Goal: Task Accomplishment & Management: Use online tool/utility

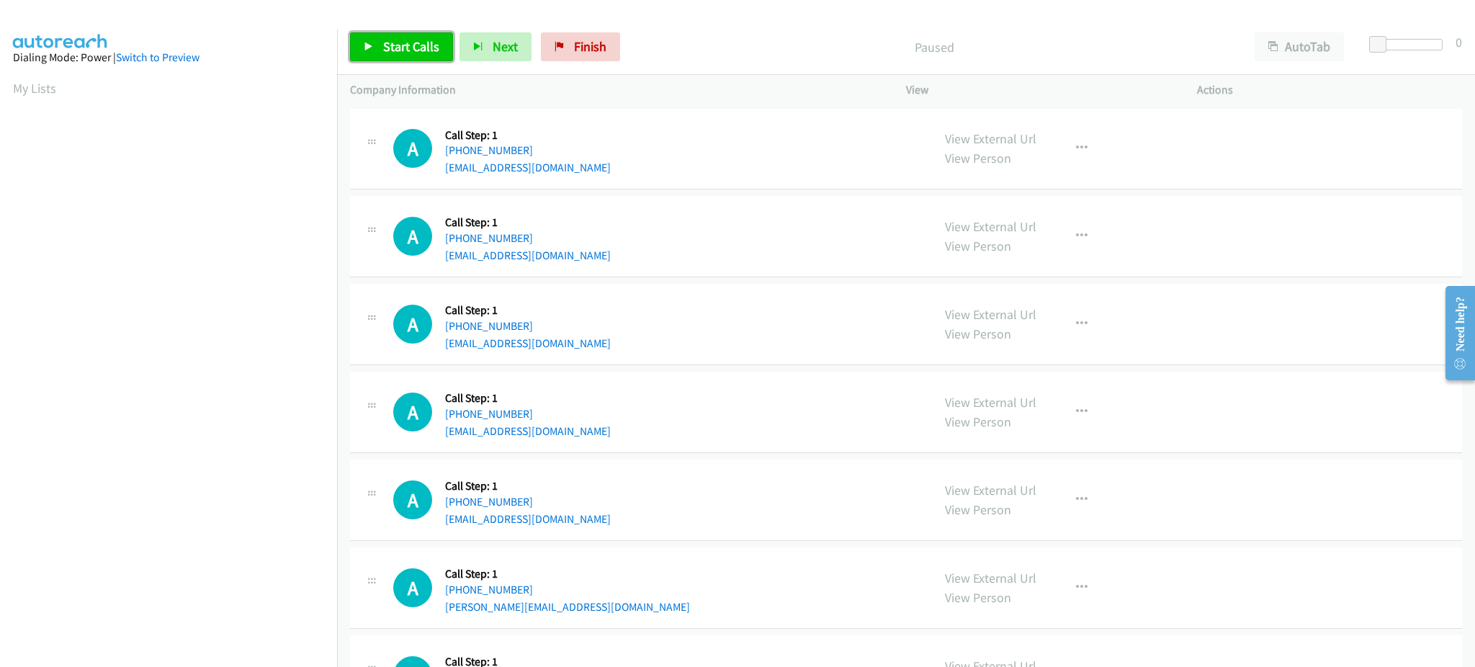
click at [420, 40] on span "Start Calls" at bounding box center [411, 46] width 56 height 17
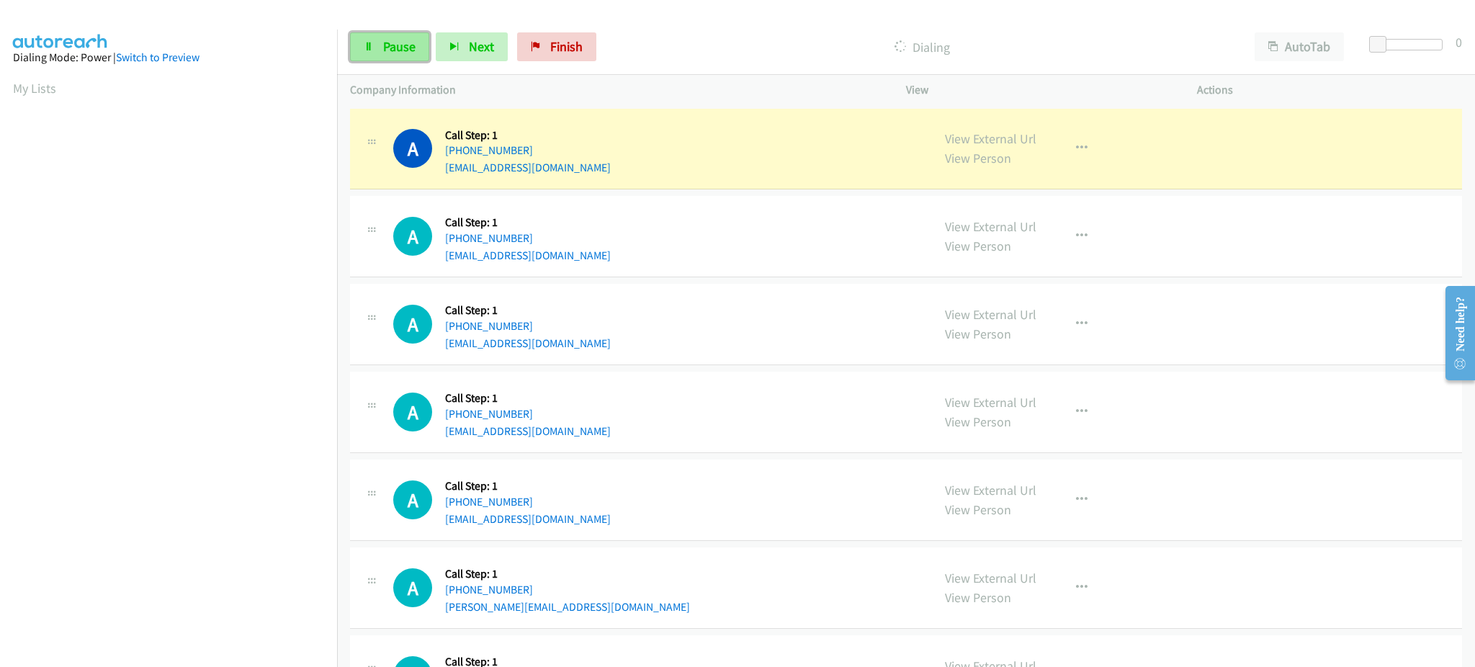
click at [404, 43] on span "Pause" at bounding box center [399, 46] width 32 height 17
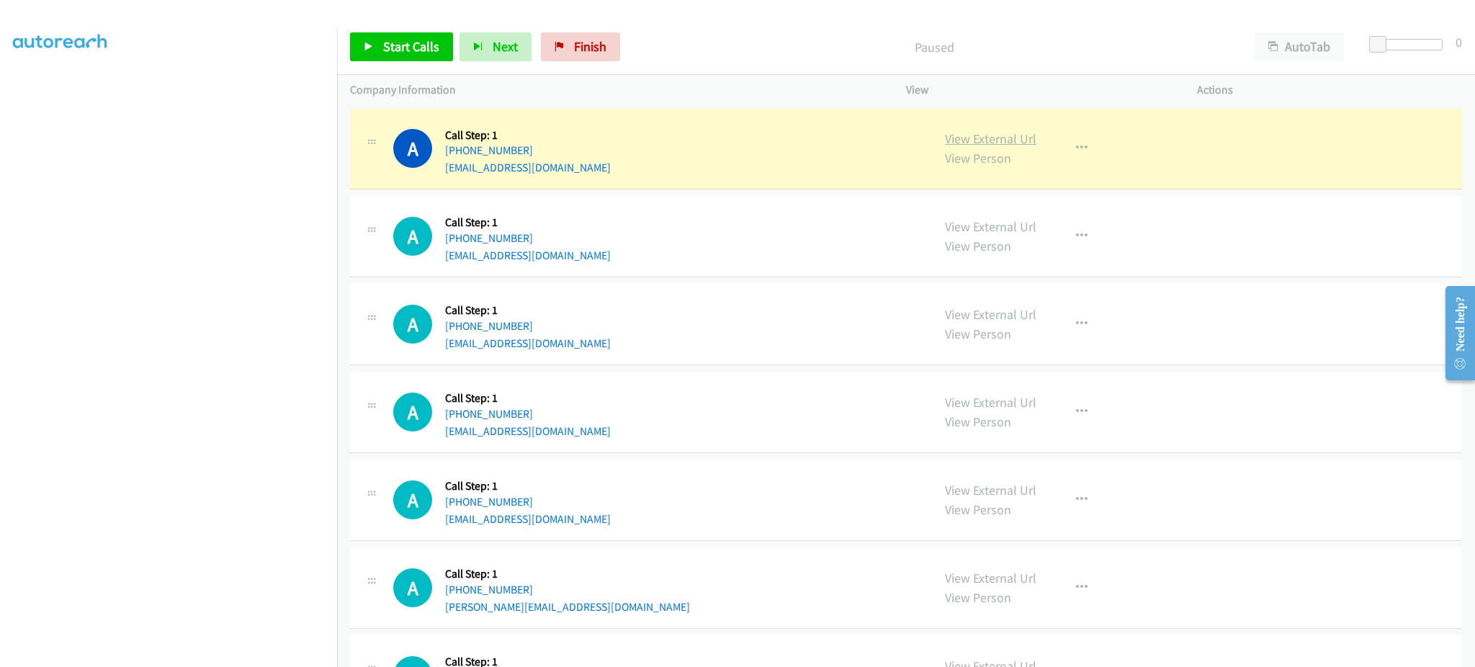
click at [1011, 135] on link "View External Url" at bounding box center [990, 138] width 91 height 17
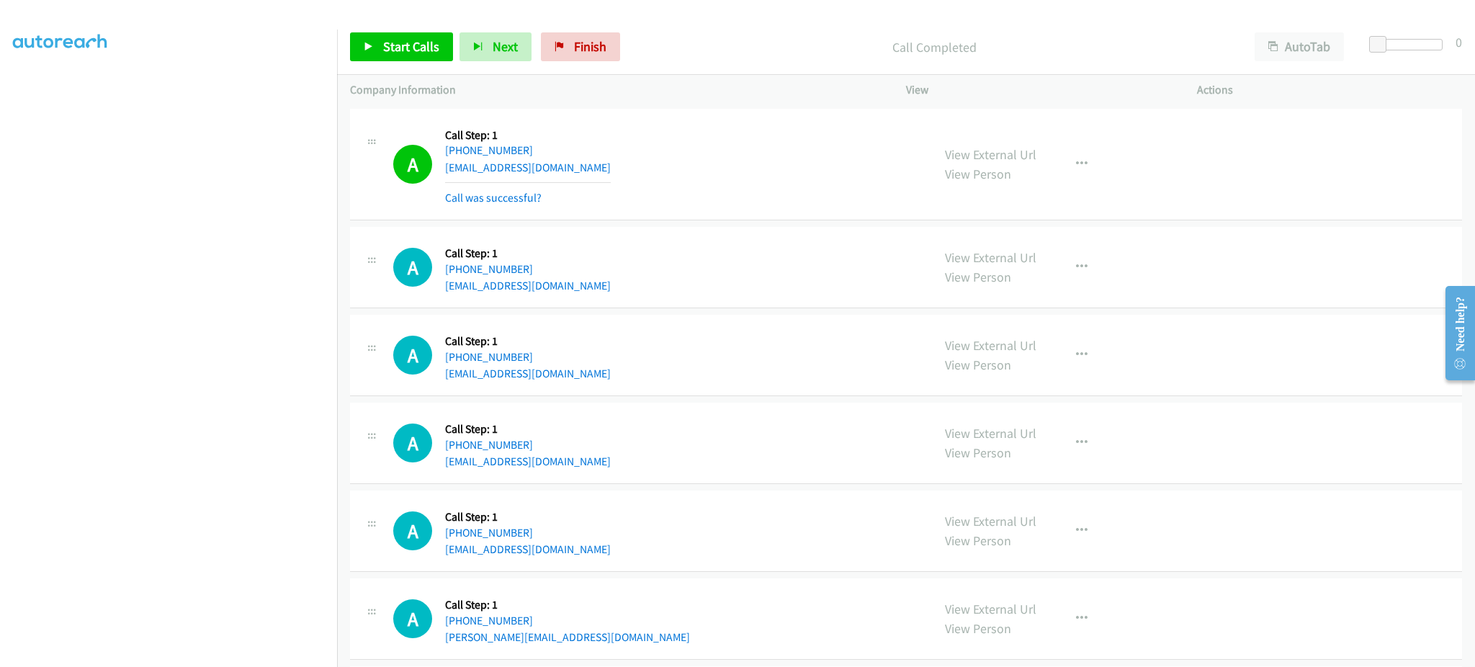
drag, startPoint x: 834, startPoint y: 188, endPoint x: 1177, endPoint y: 194, distance: 343.0
click at [834, 187] on div "A Callback Scheduled Call Step: 1 America/New_York +1 215-266-8283 cblume3203@h…" at bounding box center [656, 165] width 526 height 86
click at [1076, 158] on icon "button" at bounding box center [1082, 164] width 12 height 12
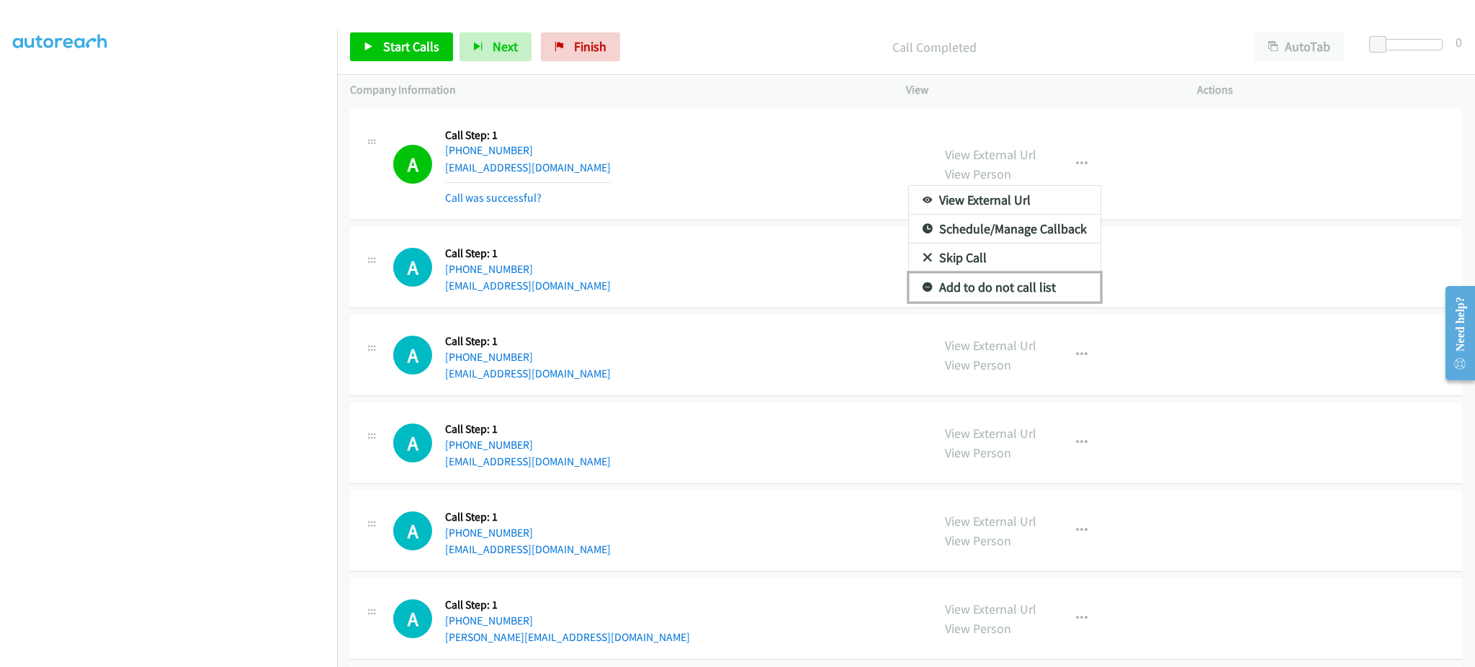
click at [1044, 292] on link "Add to do not call list" at bounding box center [1005, 287] width 192 height 29
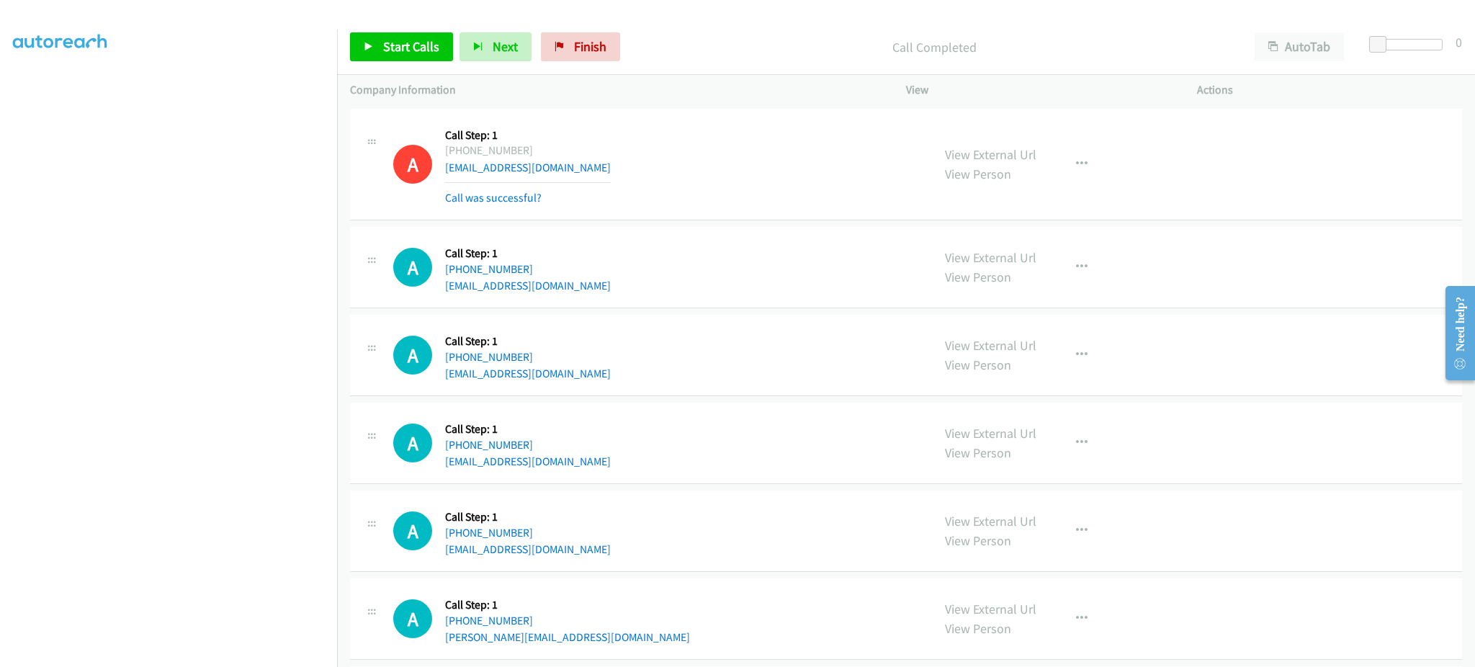
click at [382, 30] on div "Start Calls Pause Next Finish Call Completed AutoTab AutoTab 0" at bounding box center [906, 46] width 1138 height 55
click at [364, 46] on icon at bounding box center [369, 48] width 10 height 10
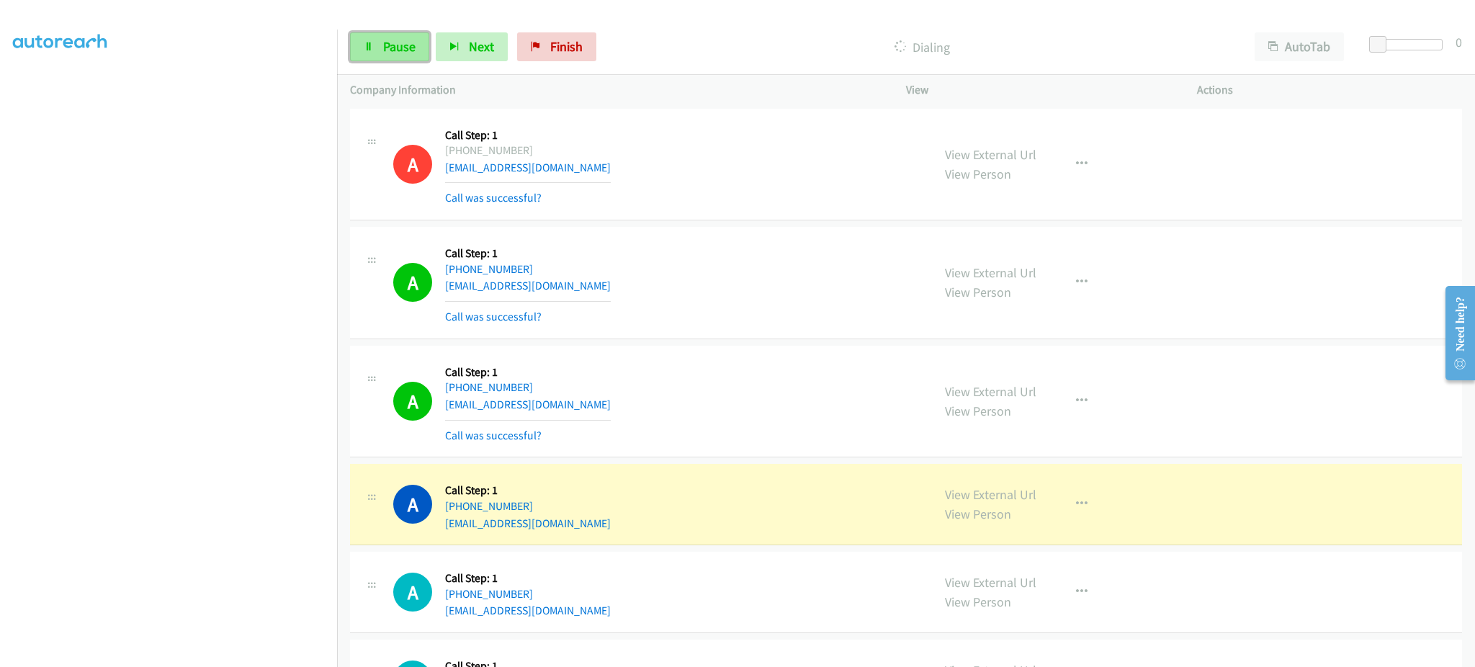
click at [380, 52] on link "Pause" at bounding box center [389, 46] width 79 height 29
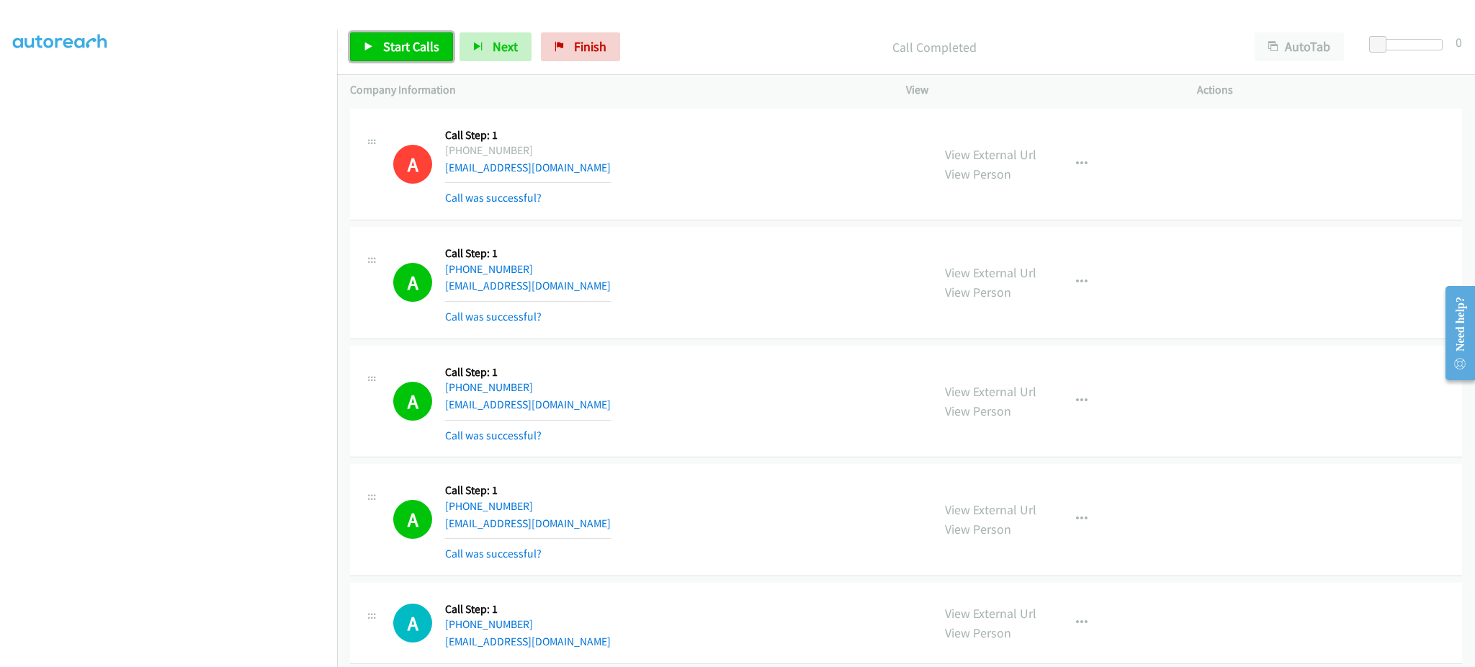
click at [370, 46] on icon at bounding box center [369, 48] width 10 height 10
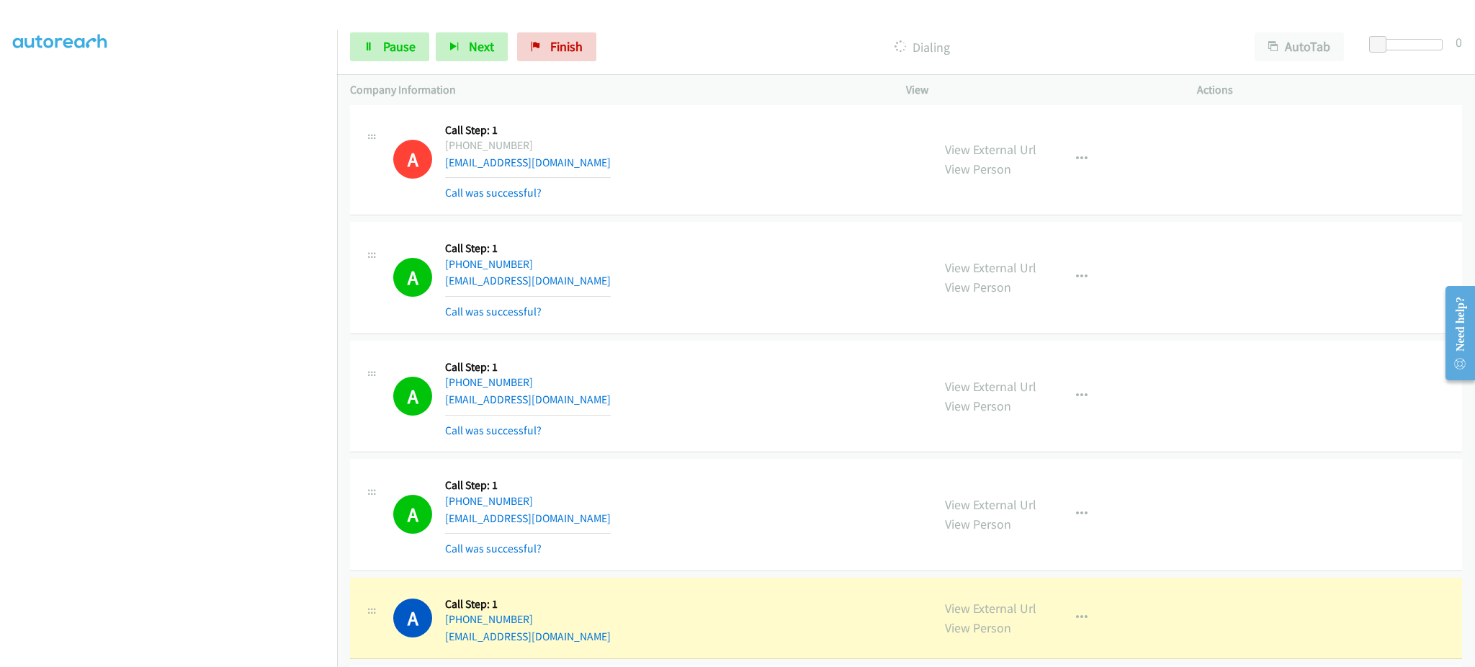
scroll to position [0, 0]
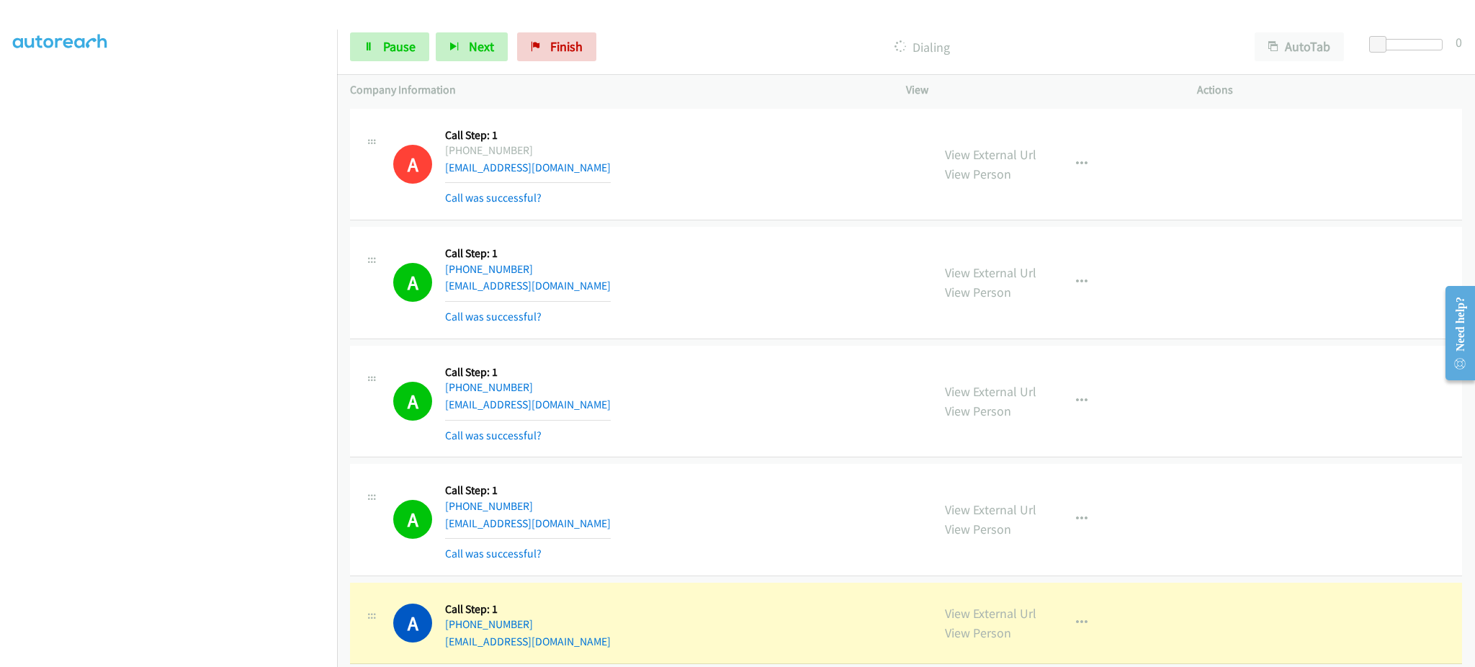
click at [583, 287] on div "A Callback Scheduled Call Step: 1 America/New_York +1 516-449-9999 yescountry@g…" at bounding box center [656, 283] width 526 height 86
click at [582, 287] on div "A Callback Scheduled Call Step: 1 America/New_York +1 516-449-9999 yescountry@g…" at bounding box center [656, 283] width 526 height 86
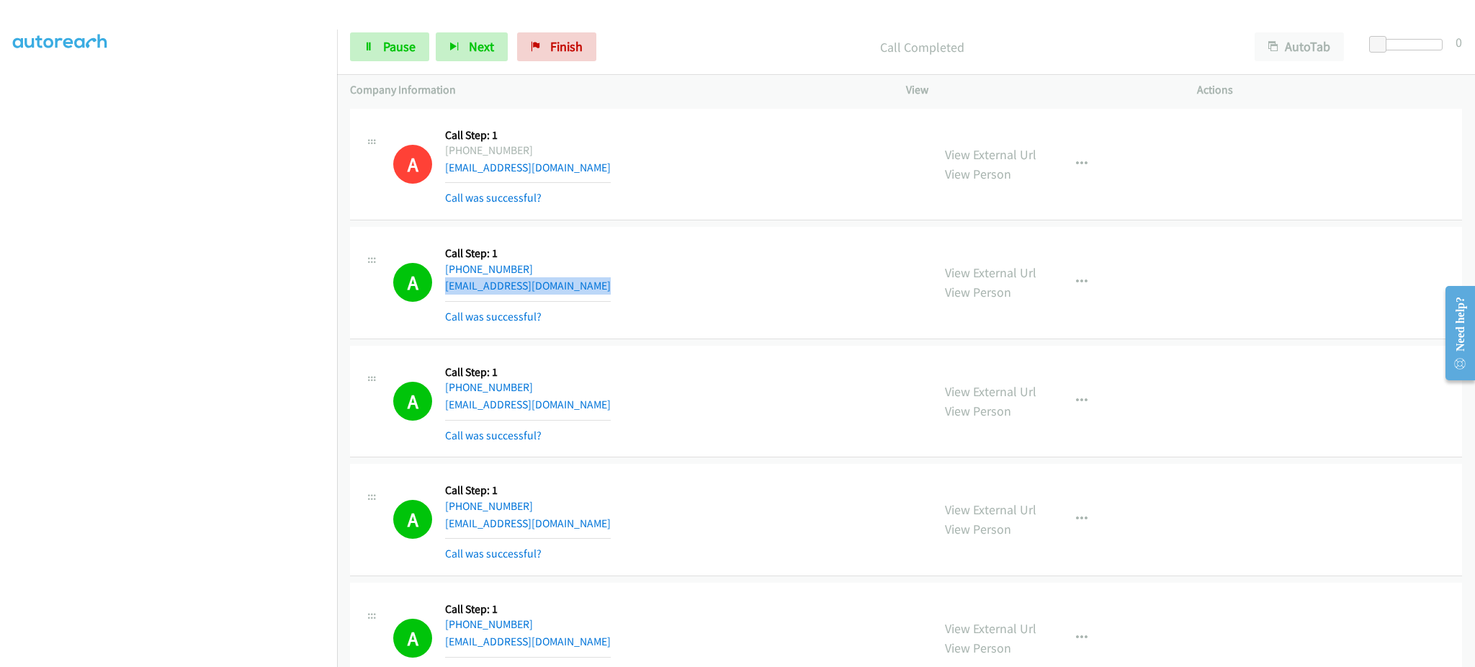
click at [583, 289] on div "A Callback Scheduled Call Step: 1 America/New_York +1 516-449-9999 yescountry@g…" at bounding box center [656, 283] width 526 height 86
click at [582, 289] on div "A Callback Scheduled Call Step: 1 America/New_York +1 516-449-9999 yescountry@g…" at bounding box center [656, 283] width 526 height 86
copy div "yescountry@gmail.com"
click at [561, 404] on div "A Callback Scheduled Call Step: 1 America/New_York +1 407-761-5110 srive1904@gm…" at bounding box center [656, 402] width 526 height 86
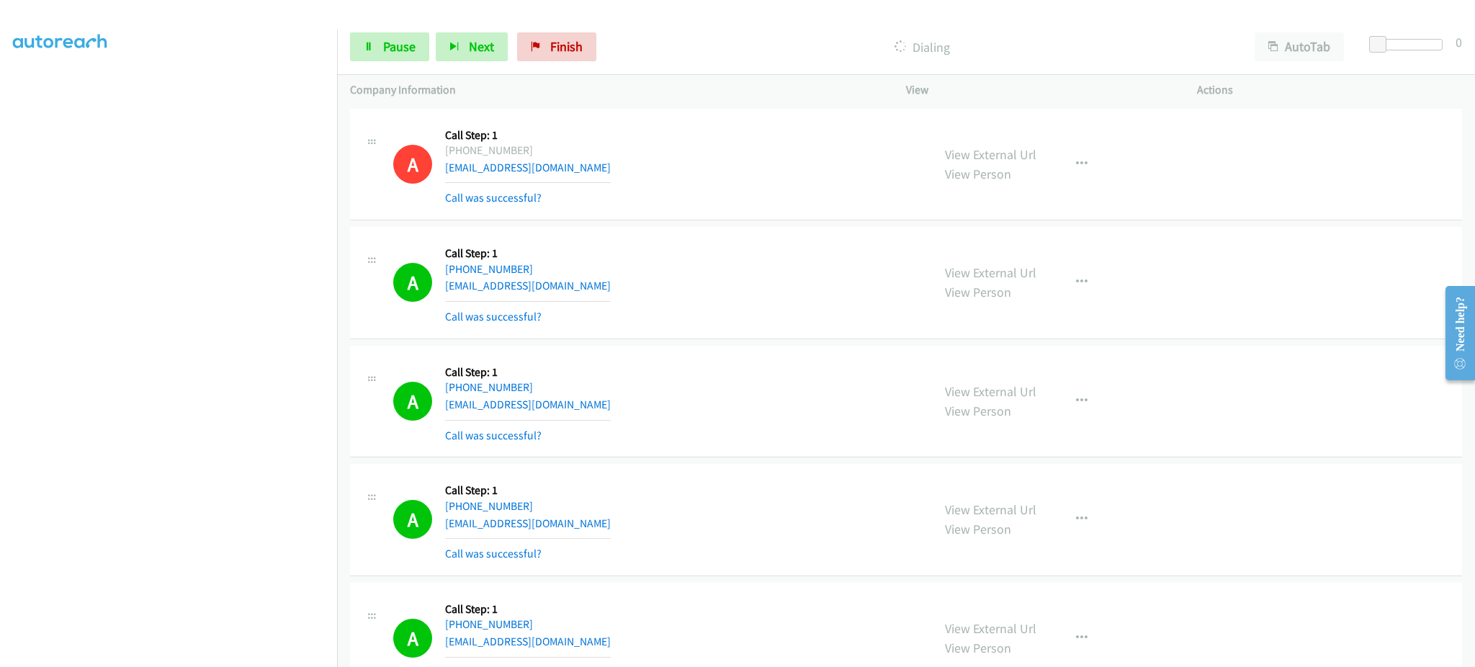
click at [561, 404] on div "A Callback Scheduled Call Step: 1 America/New_York +1 407-761-5110 srive1904@gm…" at bounding box center [656, 402] width 526 height 86
copy div "srive1904@gmail.com"
click at [586, 526] on div "A Callback Scheduled Call Step: 1 America/New_York +1 215-913-7894 djmcmonagle@…" at bounding box center [656, 520] width 526 height 86
click at [585, 526] on div "A Callback Scheduled Call Step: 1 America/New_York +1 215-913-7894 djmcmonagle@…" at bounding box center [656, 520] width 526 height 86
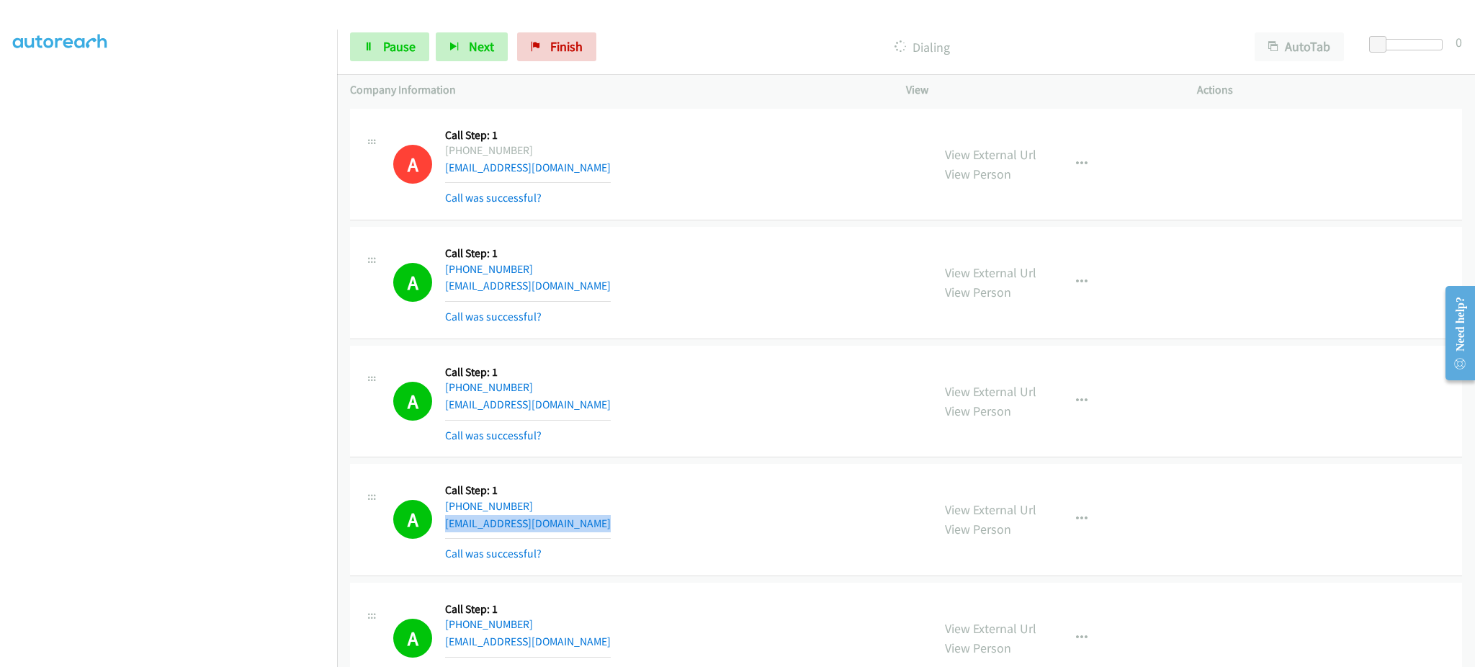
click at [585, 526] on div "A Callback Scheduled Call Step: 1 America/New_York +1 215-913-7894 djmcmonagle@…" at bounding box center [656, 520] width 526 height 86
copy div "djmcmonagle@gmail.com"
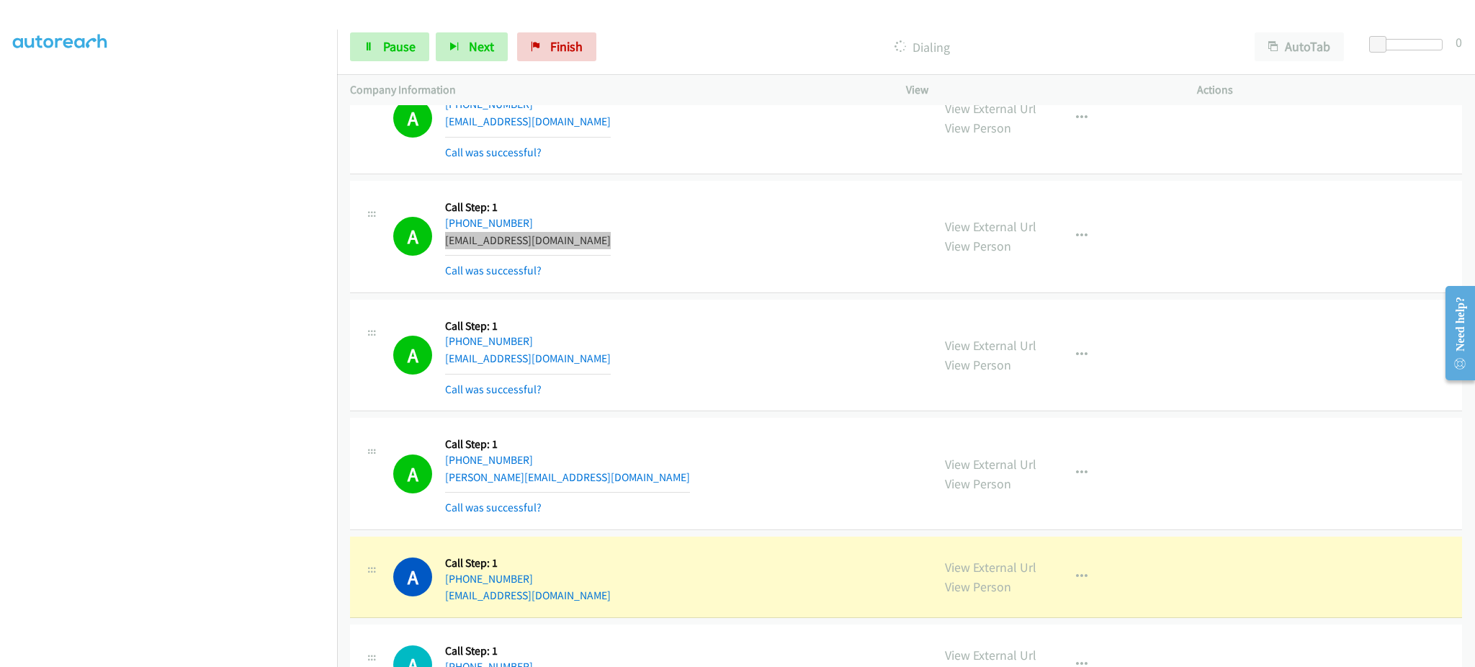
scroll to position [288, 0]
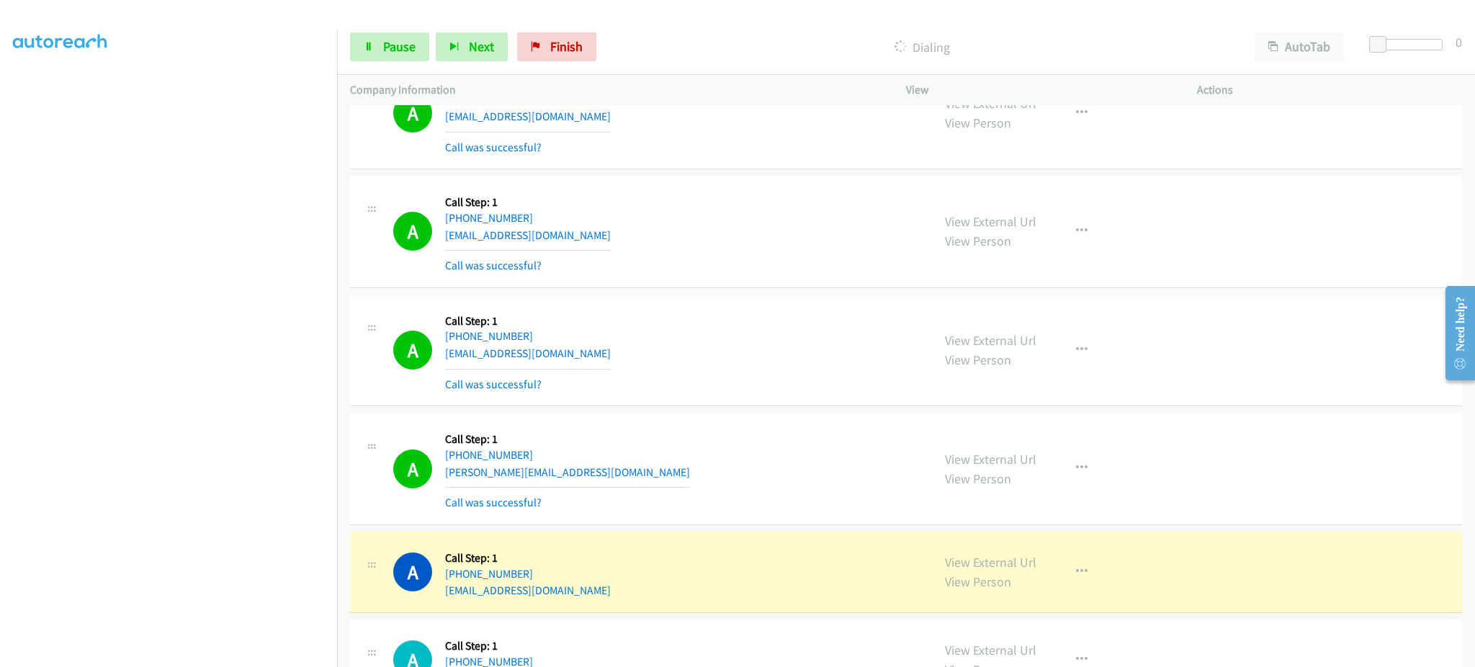
click at [594, 354] on div "A Callback Scheduled Call Step: 1 America/New_York +1 864-787-5102 cleveland877…" at bounding box center [656, 351] width 526 height 86
click at [593, 353] on div "A Callback Scheduled Call Step: 1 America/New_York +1 864-787-5102 cleveland877…" at bounding box center [656, 351] width 526 height 86
copy div "cleveland877@gmail.com"
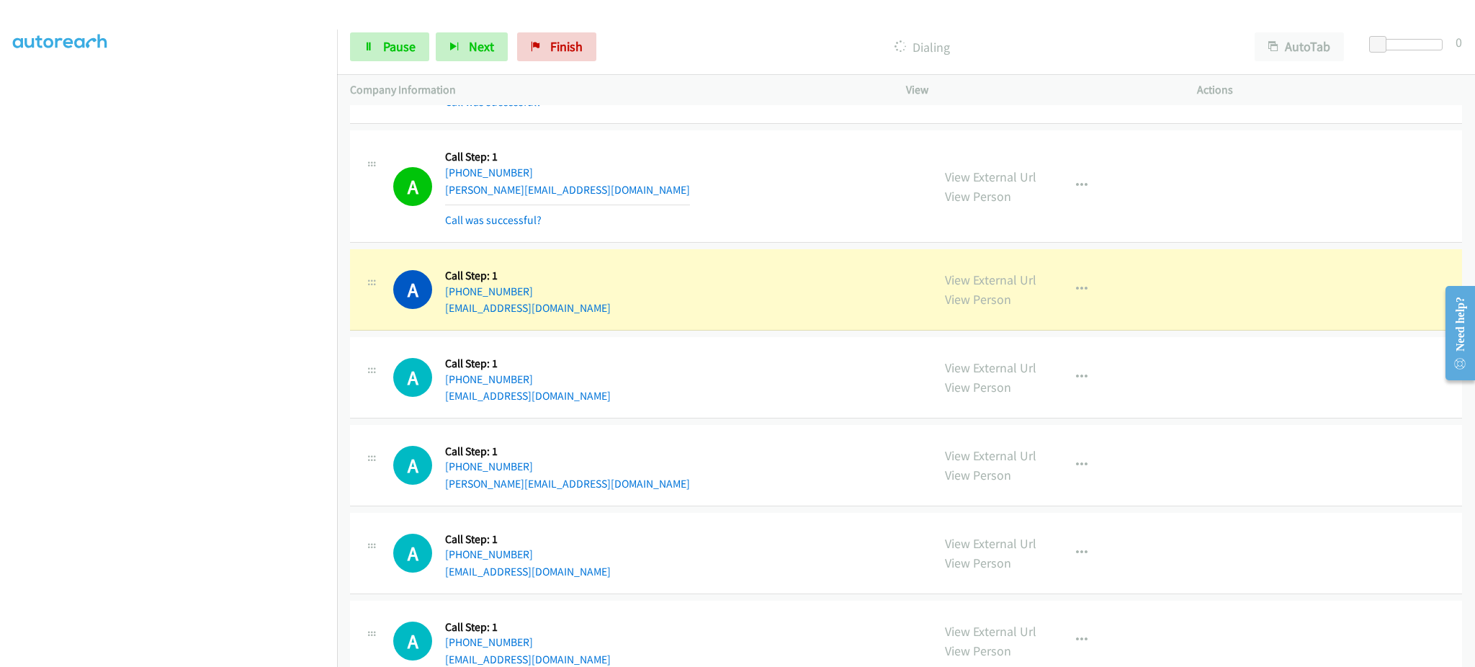
scroll to position [576, 0]
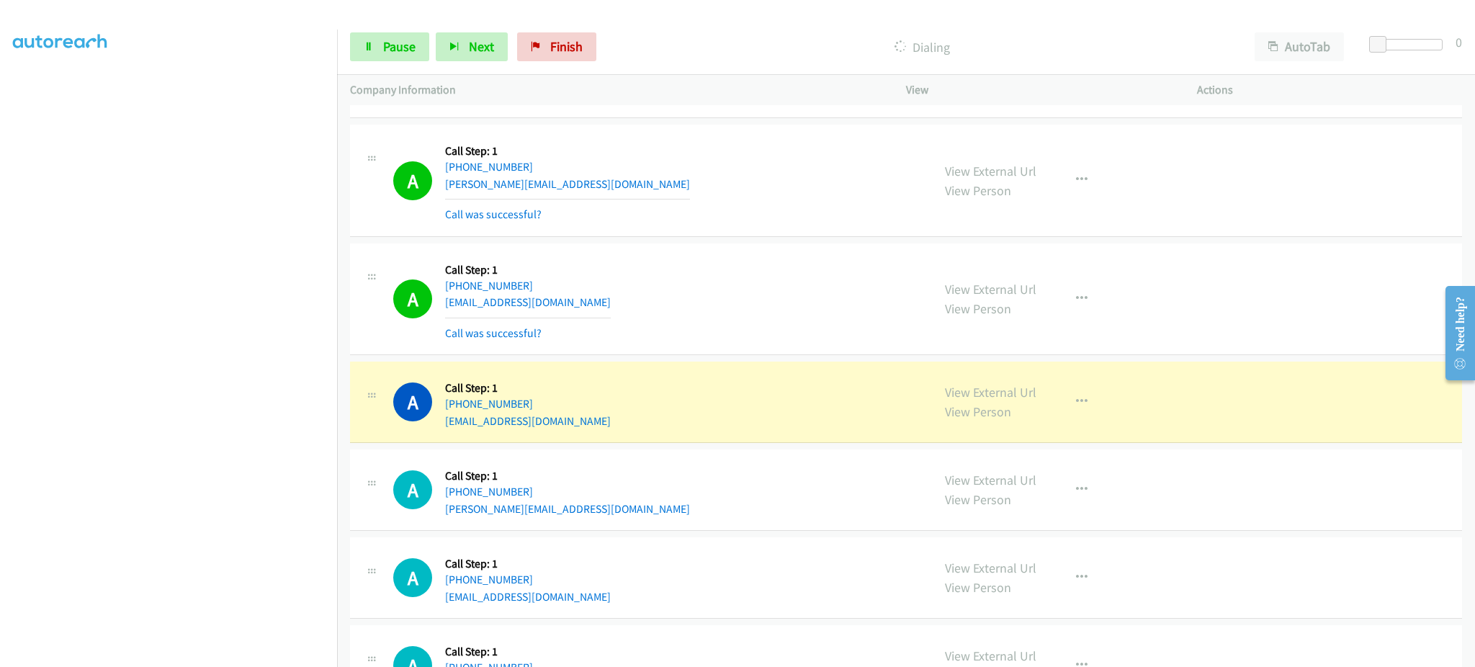
click at [596, 301] on div "A Callback Scheduled Call Step: 1 America/New_York +1 910-580-6932 windyclaude1…" at bounding box center [656, 299] width 526 height 86
click at [596, 300] on div "A Callback Scheduled Call Step: 1 America/New_York +1 910-580-6932 windyclaude1…" at bounding box center [656, 299] width 526 height 86
click at [603, 420] on div "A Callback Scheduled Call Step: 1 America/New_York +1 352-792-2172 festuszindoz…" at bounding box center [656, 402] width 526 height 55
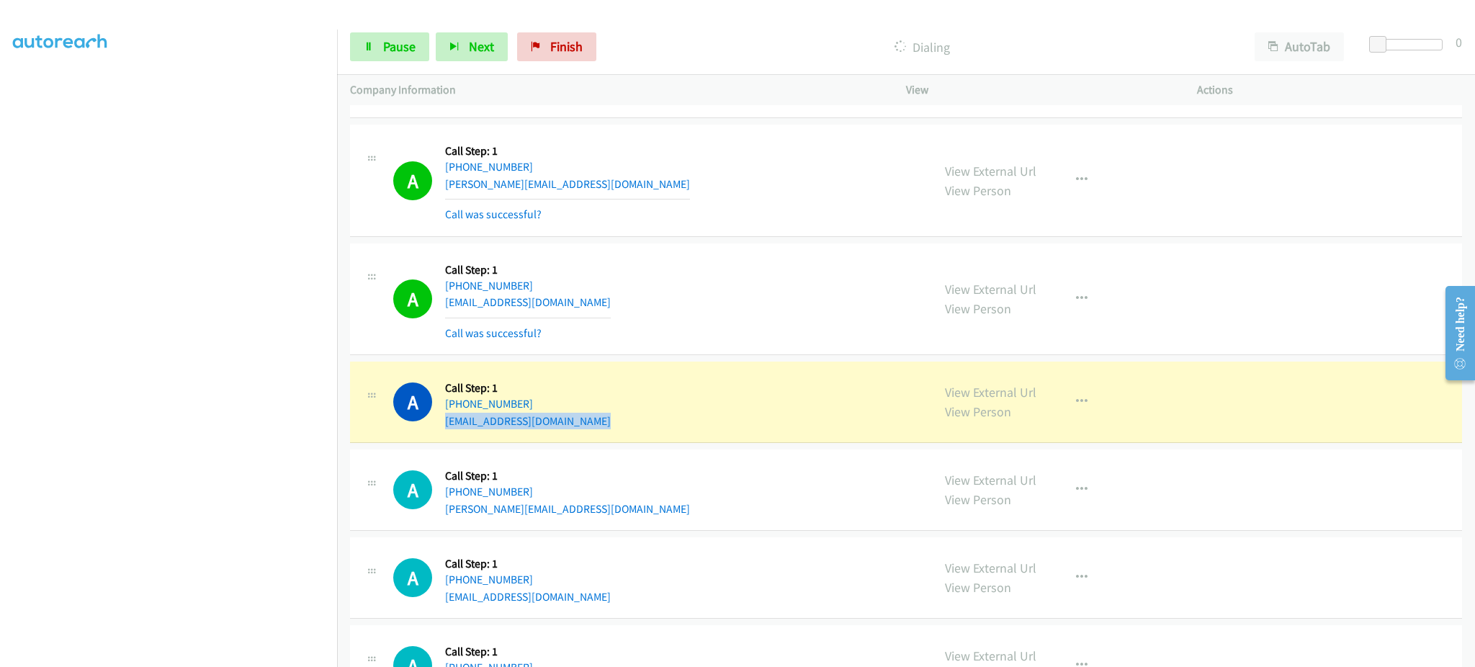
click at [603, 420] on div "A Callback Scheduled Call Step: 1 America/New_York +1 352-792-2172 festuszindoz…" at bounding box center [656, 402] width 526 height 55
copy div "festuszindozin@gmail.com"
click at [1063, 301] on button "button" at bounding box center [1082, 299] width 39 height 29
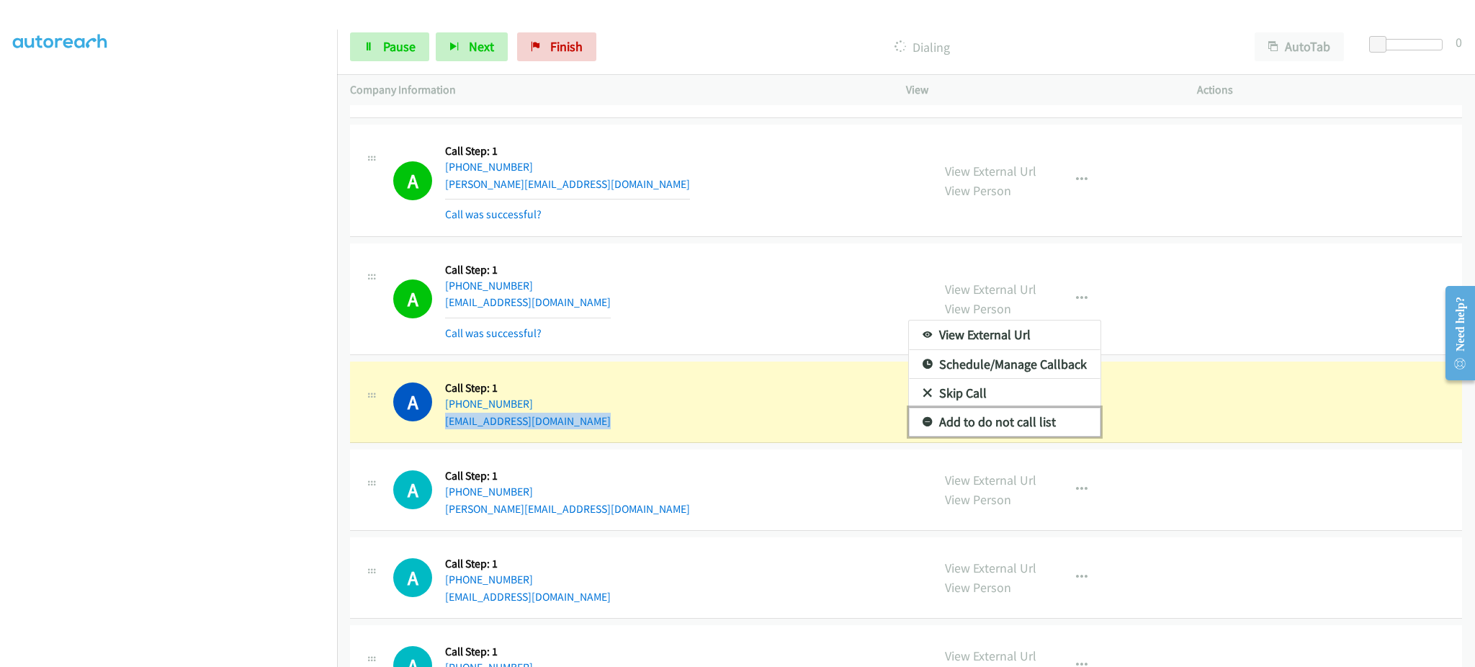
click at [1047, 421] on link "Add to do not call list" at bounding box center [1005, 422] width 192 height 29
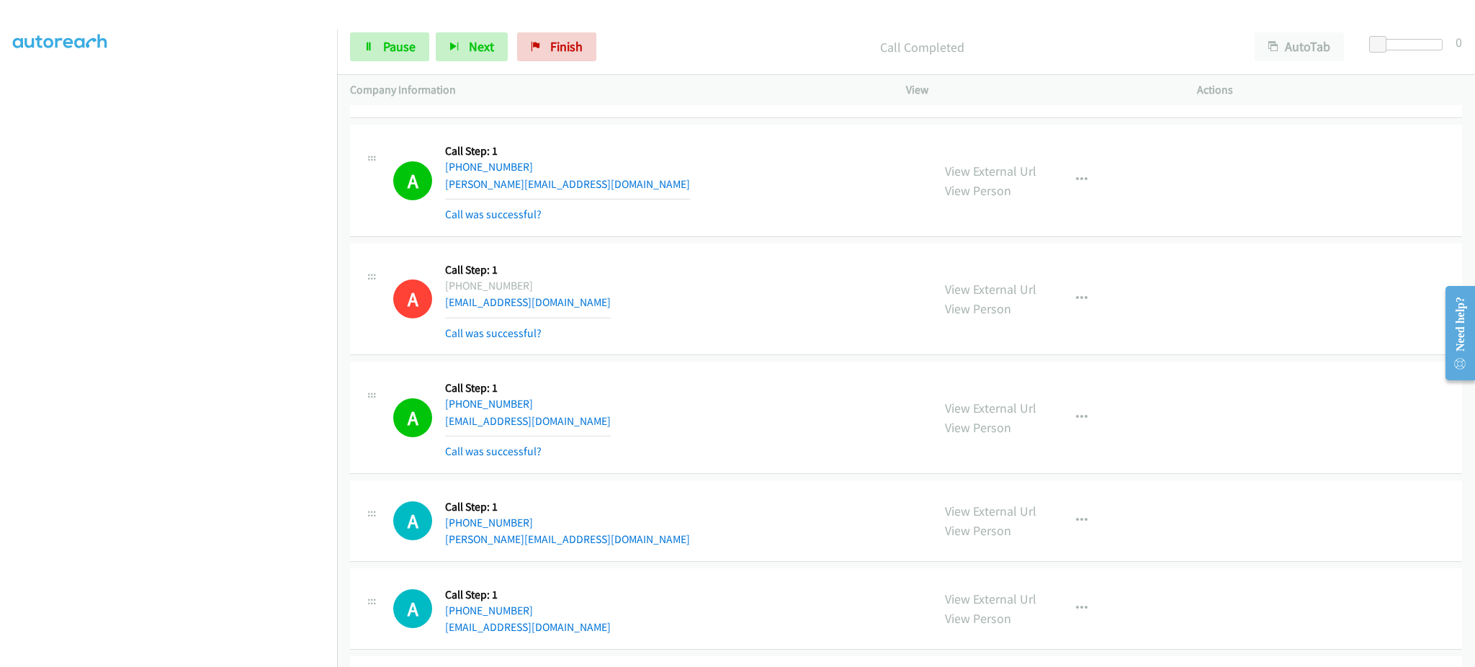
click at [747, 357] on td "A Callback Scheduled Call Step: 1 America/New_York +1 910-580-6932 windyclaude1…" at bounding box center [906, 299] width 1138 height 119
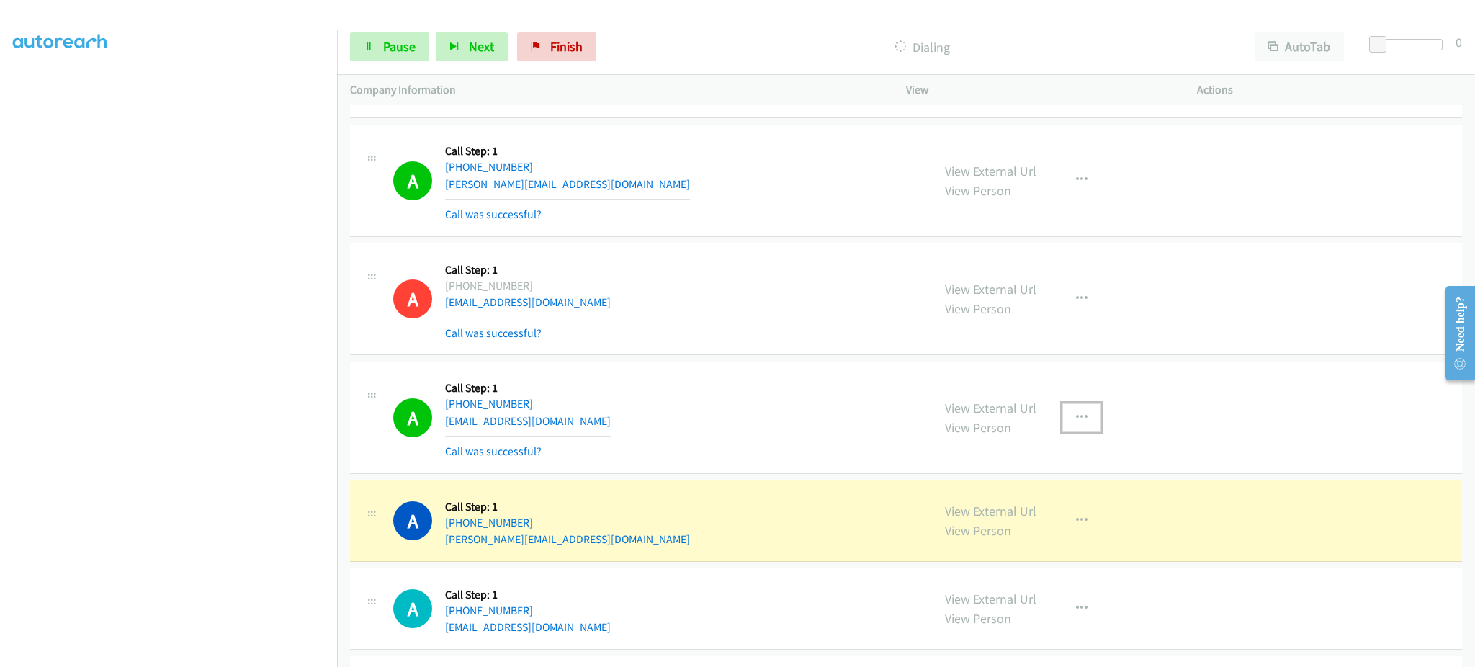
click at [1065, 426] on button "button" at bounding box center [1082, 417] width 39 height 29
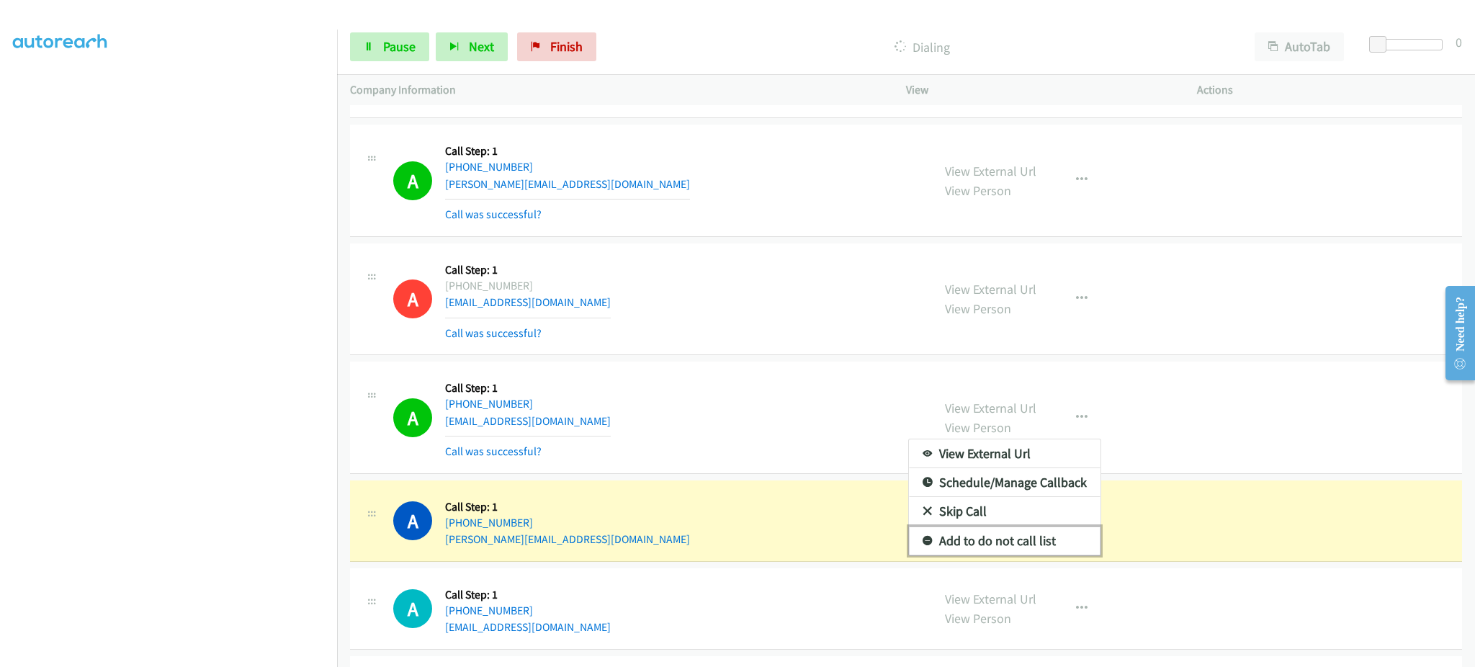
click at [1056, 535] on link "Add to do not call list" at bounding box center [1005, 541] width 192 height 29
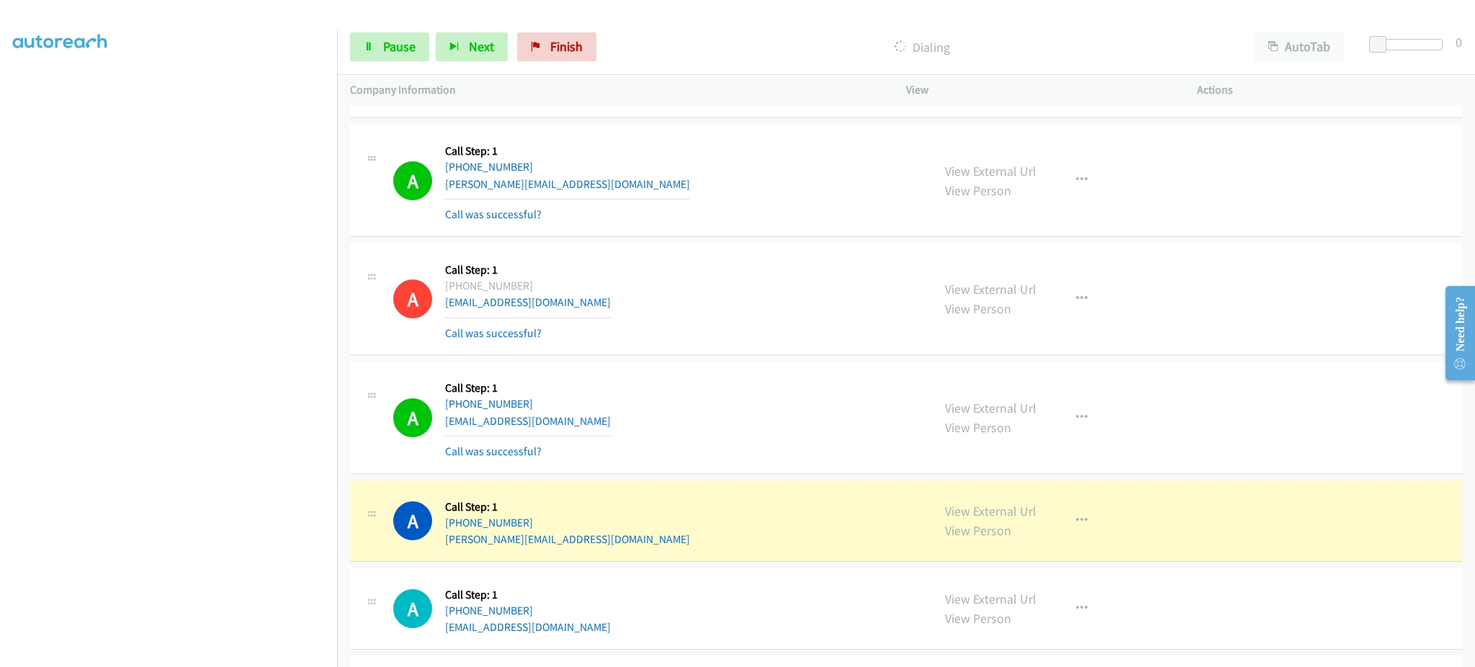
click at [617, 537] on div "A Callback Scheduled Call Step: 1 America/New_York +1 917-744-8214 herzog.kc@gm…" at bounding box center [656, 520] width 526 height 55
copy div "herzog.kc@gmail.com"
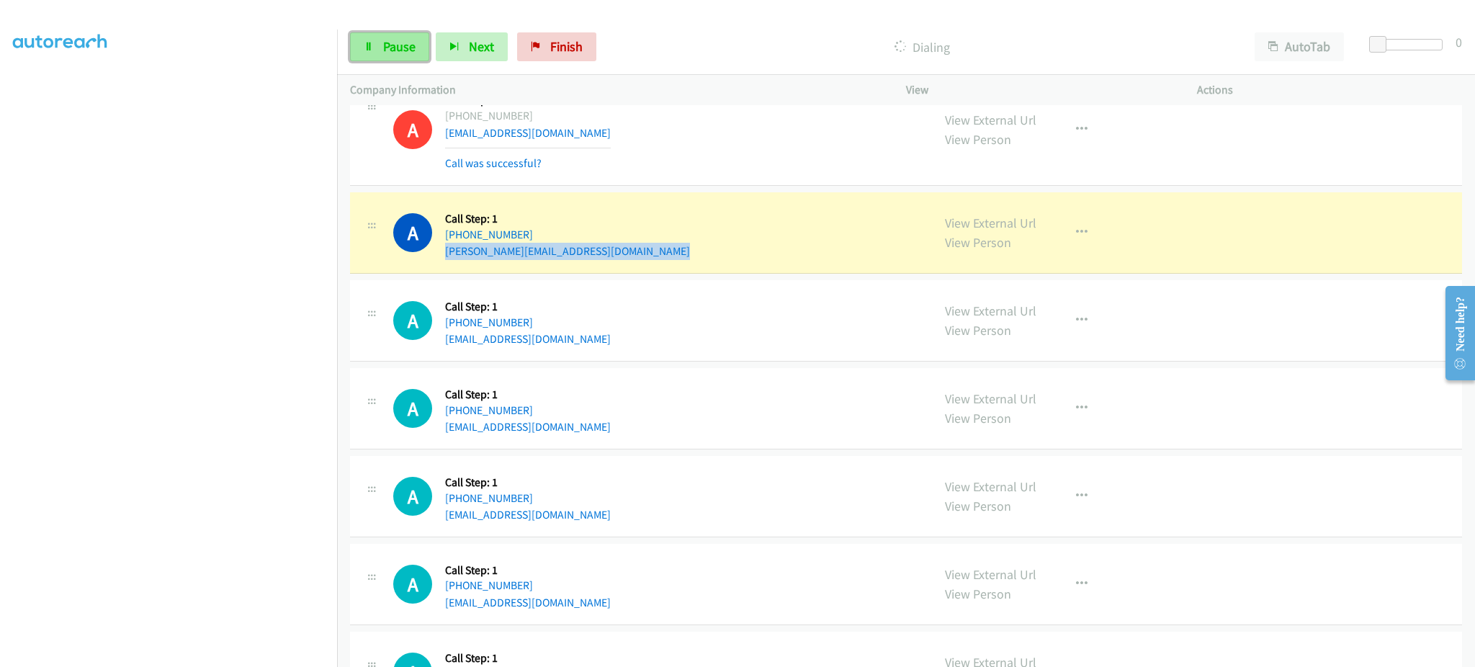
click at [390, 58] on link "Pause" at bounding box center [389, 46] width 79 height 29
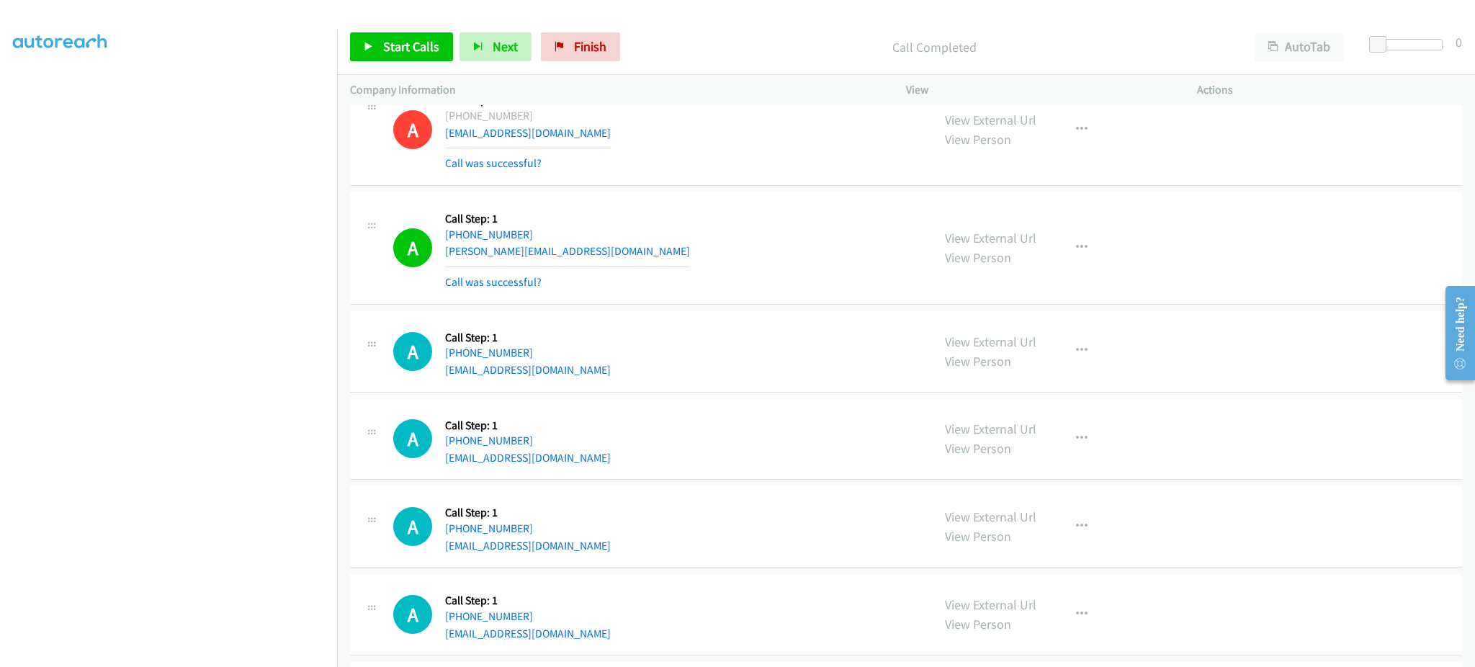
click at [539, 363] on div "A Callback Scheduled Call Step: 1 America/New_York +1 203-993-0405 dvitols@live…" at bounding box center [656, 351] width 526 height 55
click at [537, 363] on div "A Callback Scheduled Call Step: 1 America/New_York +1 203-993-0405 dvitols@live…" at bounding box center [656, 351] width 526 height 55
copy div "dvitols@live.com"
click at [361, 29] on div "Start Calls Pause Next Finish Call Completed AutoTab AutoTab 0" at bounding box center [906, 46] width 1138 height 55
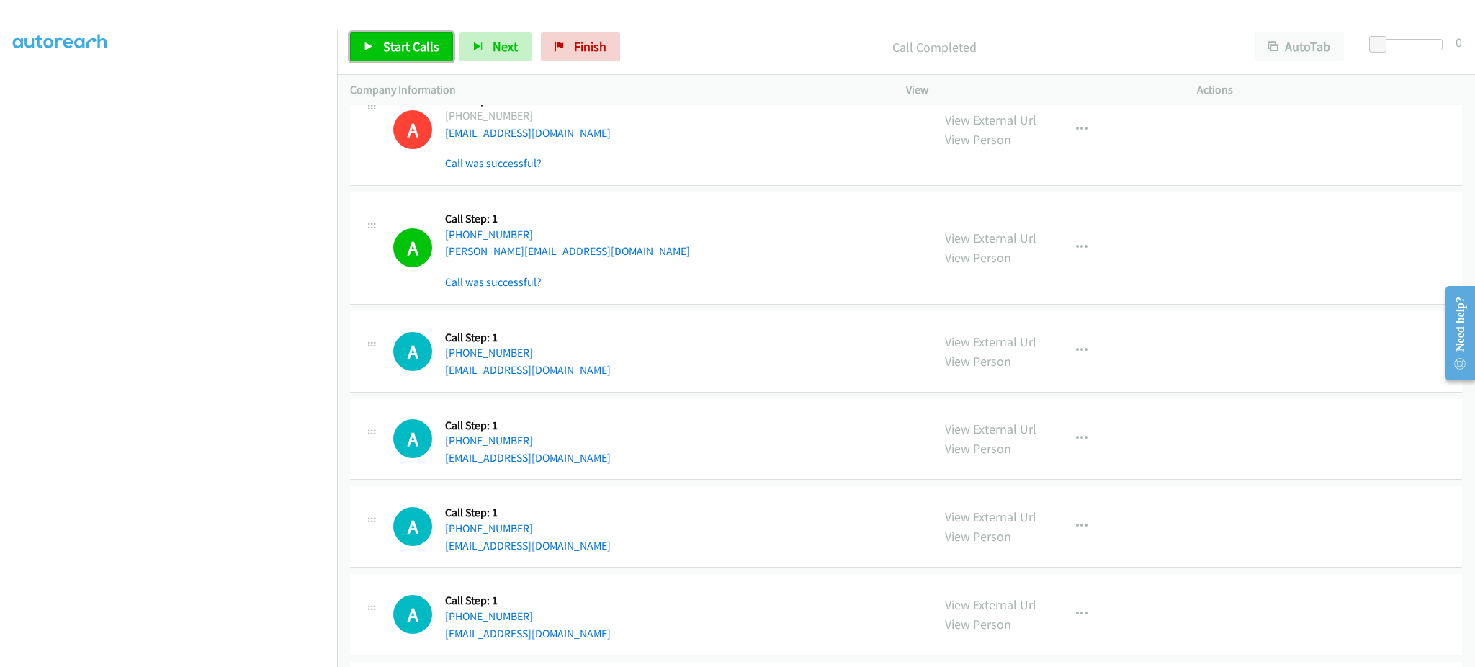
click at [383, 43] on span "Start Calls" at bounding box center [411, 46] width 56 height 17
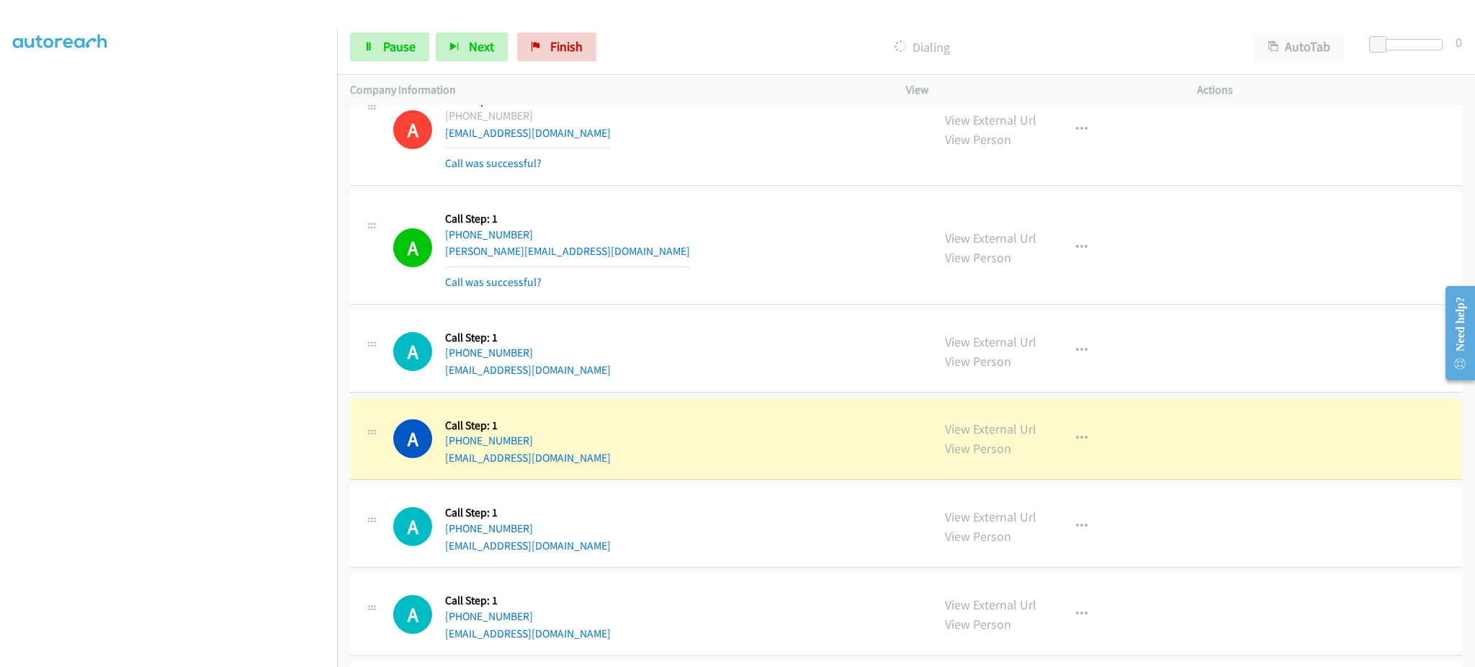
click at [604, 465] on div "A Callback Scheduled Call Step: 1 America/New_York +1 207-650-9420 aallocca@alu…" at bounding box center [656, 439] width 526 height 55
click at [609, 543] on div "A Callback Scheduled Call Step: 1 America/New_York +1 516-778-4418 udeymudgal17…" at bounding box center [656, 526] width 526 height 55
click at [609, 545] on div "A Callback Scheduled Call Step: 1 America/New_York +1 516-778-4418 udeymudgal17…" at bounding box center [656, 526] width 526 height 55
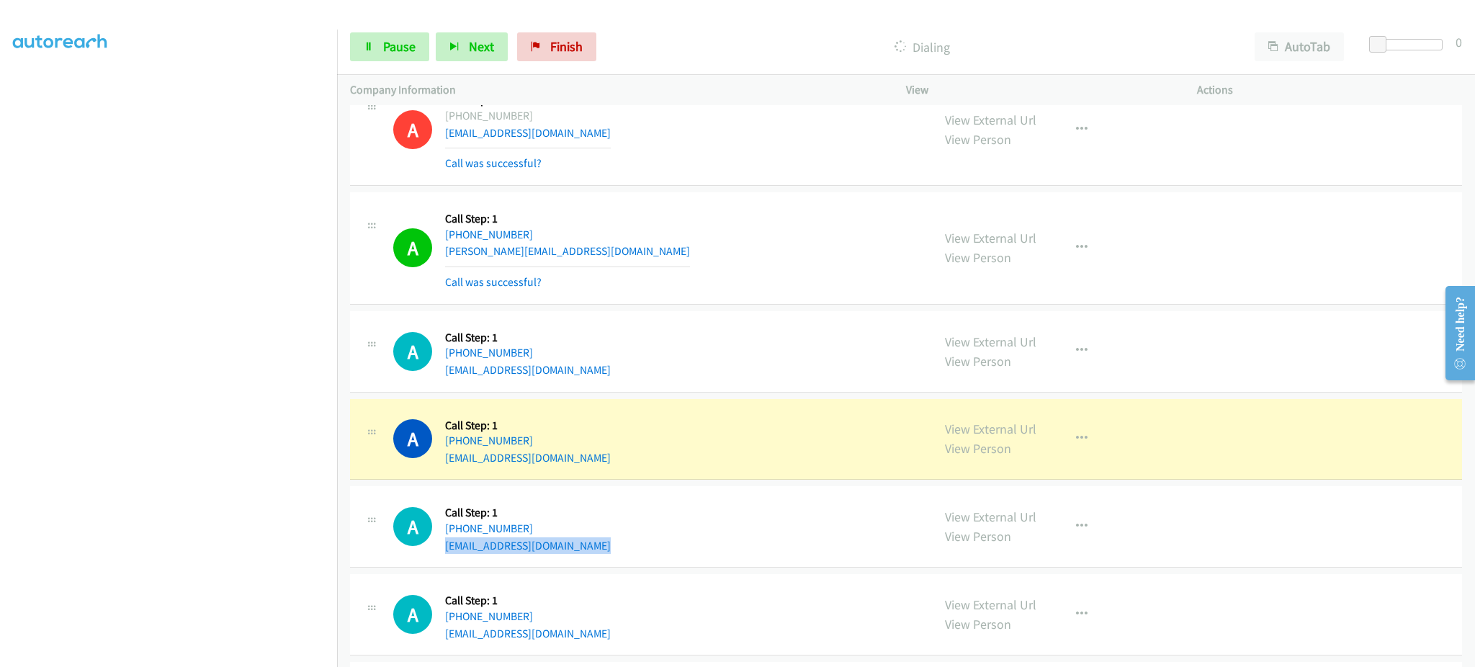
click at [609, 545] on div "A Callback Scheduled Call Step: 1 America/New_York +1 516-778-4418 udeymudgal17…" at bounding box center [656, 526] width 526 height 55
copy div "udeymudgal17@gmail.com"
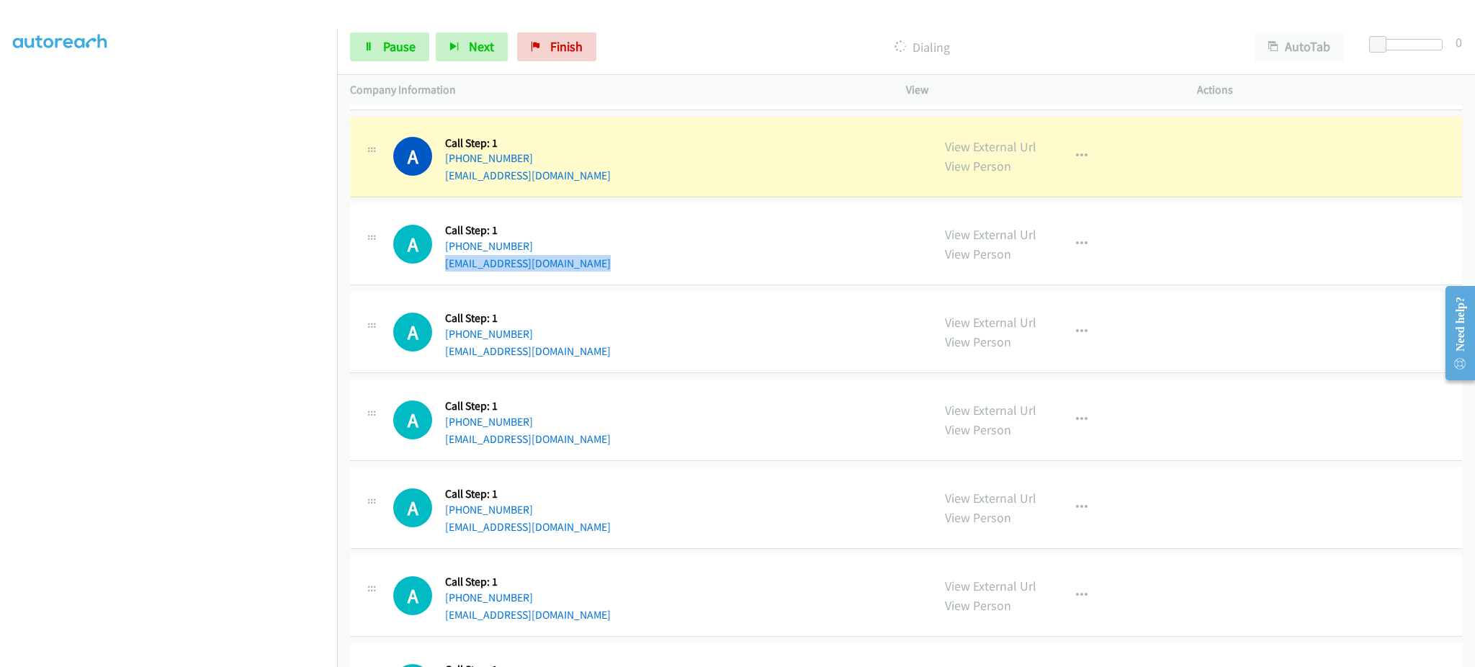
scroll to position [1153, 0]
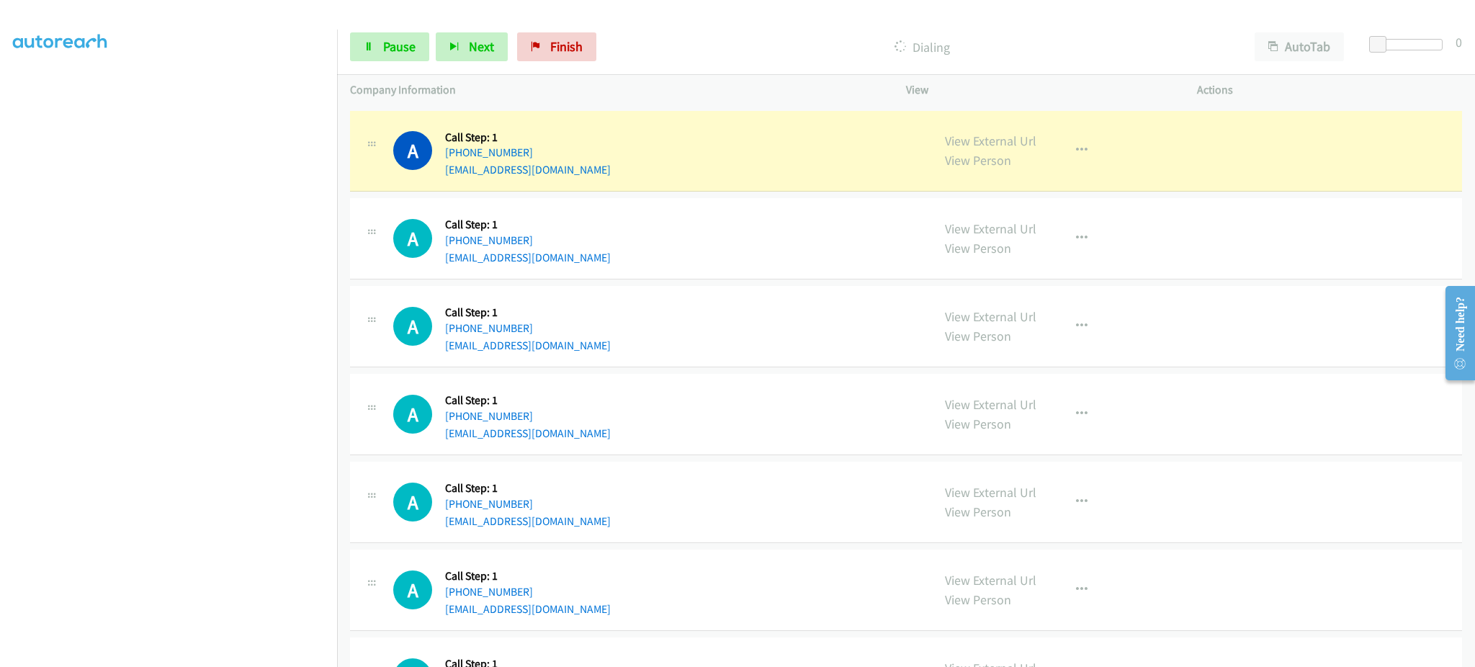
click at [989, 132] on div "View External Url View Person" at bounding box center [990, 150] width 91 height 39
click at [988, 133] on link "View External Url" at bounding box center [990, 141] width 91 height 17
click at [404, 48] on span "Pause" at bounding box center [399, 46] width 32 height 17
click at [1063, 161] on button "button" at bounding box center [1082, 150] width 39 height 29
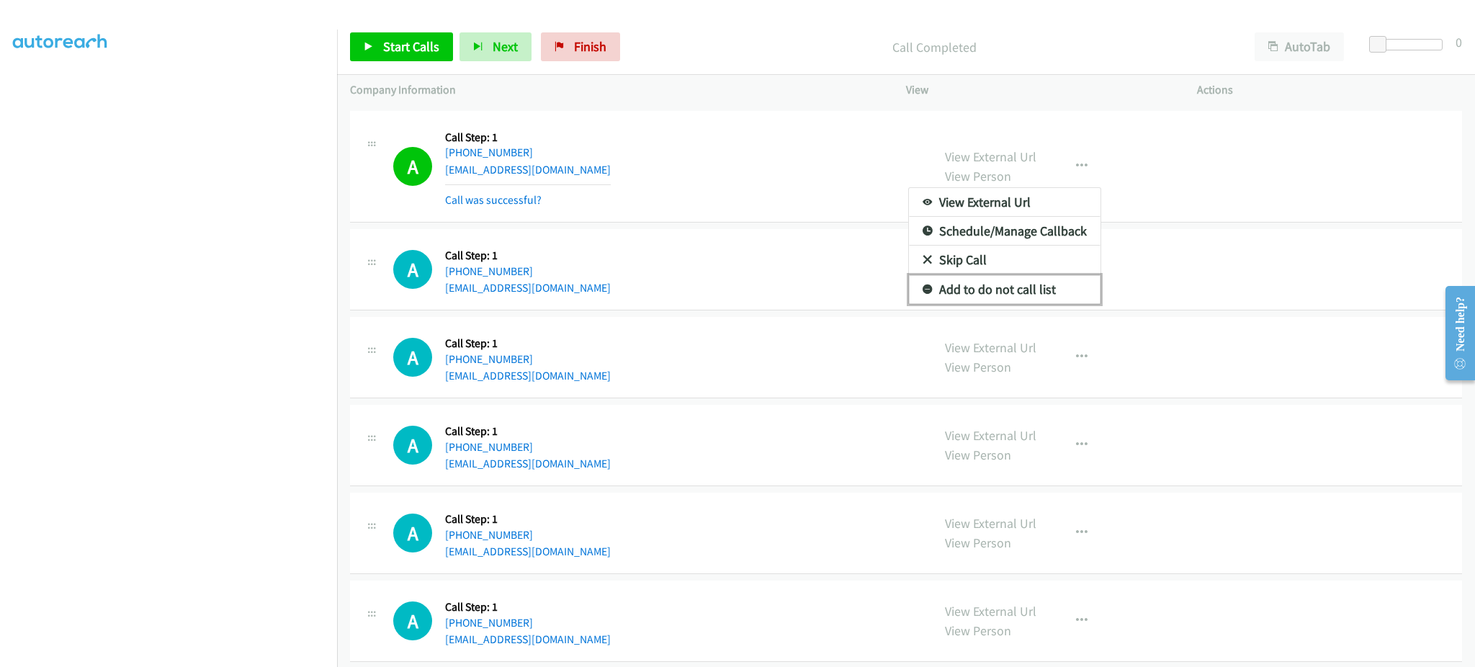
drag, startPoint x: 1034, startPoint y: 290, endPoint x: 965, endPoint y: 282, distance: 68.8
click at [1034, 290] on link "Add to do not call list" at bounding box center [1005, 289] width 192 height 29
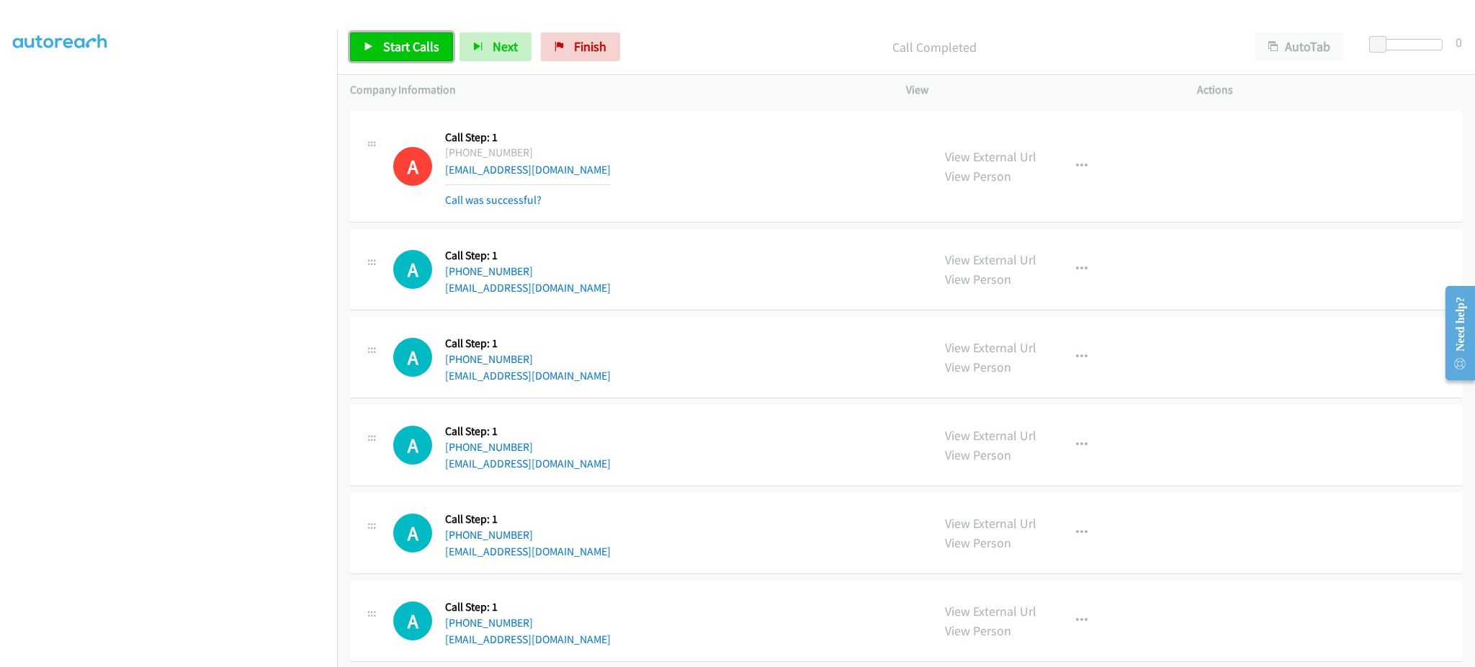
click at [385, 49] on span "Start Calls" at bounding box center [411, 46] width 56 height 17
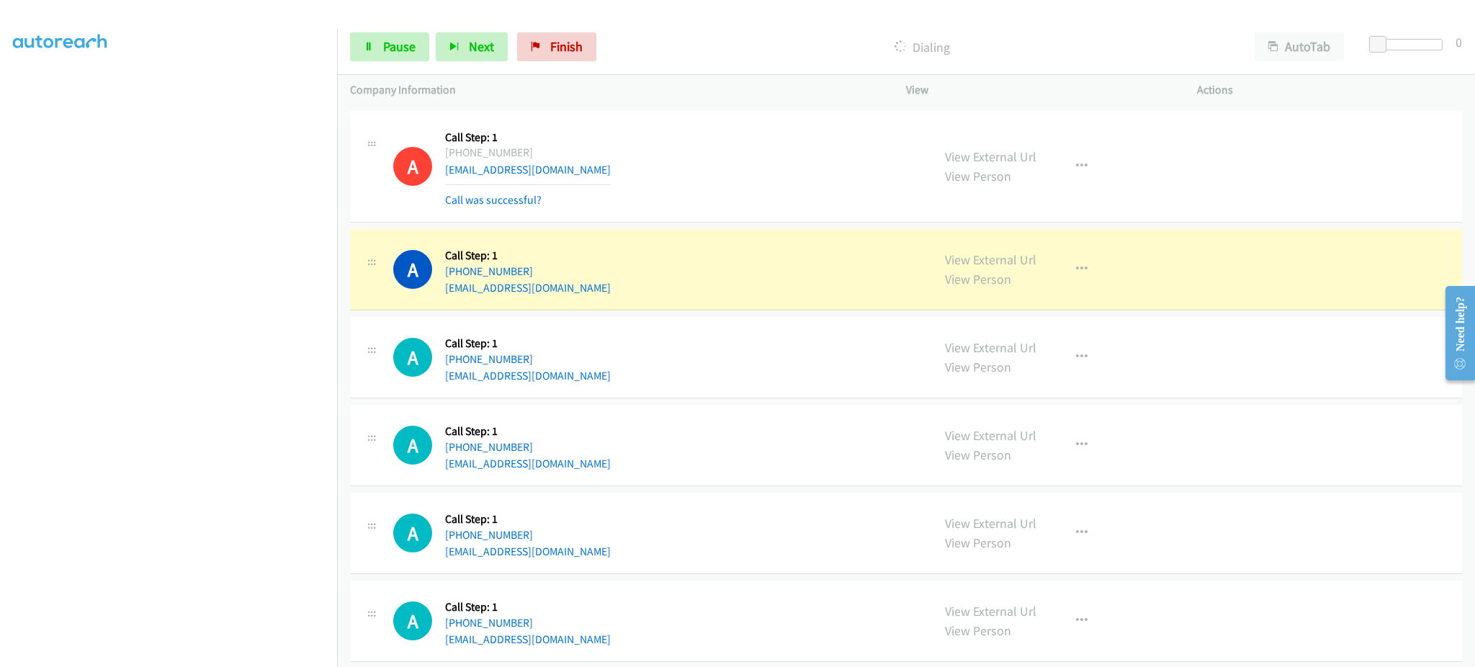
click at [589, 297] on div "A Callback Scheduled Call Step: 1 America/New_York +1 516-778-4418 udeymudgal17…" at bounding box center [656, 269] width 526 height 55
click at [589, 296] on div "A Callback Scheduled Call Step: 1 America/New_York +1 516-778-4418 udeymudgal17…" at bounding box center [656, 269] width 526 height 55
copy div "udeymudgal17@gmail.com"
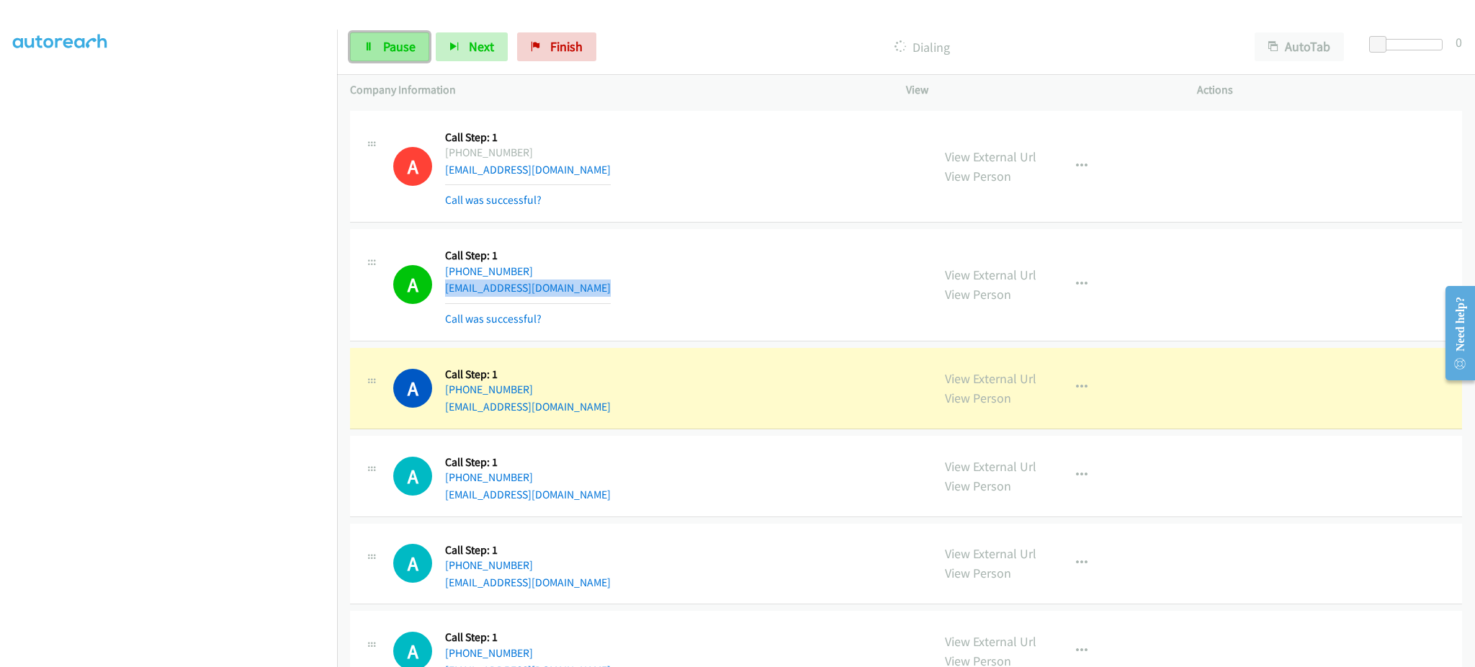
click at [399, 44] on span "Pause" at bounding box center [399, 46] width 32 height 17
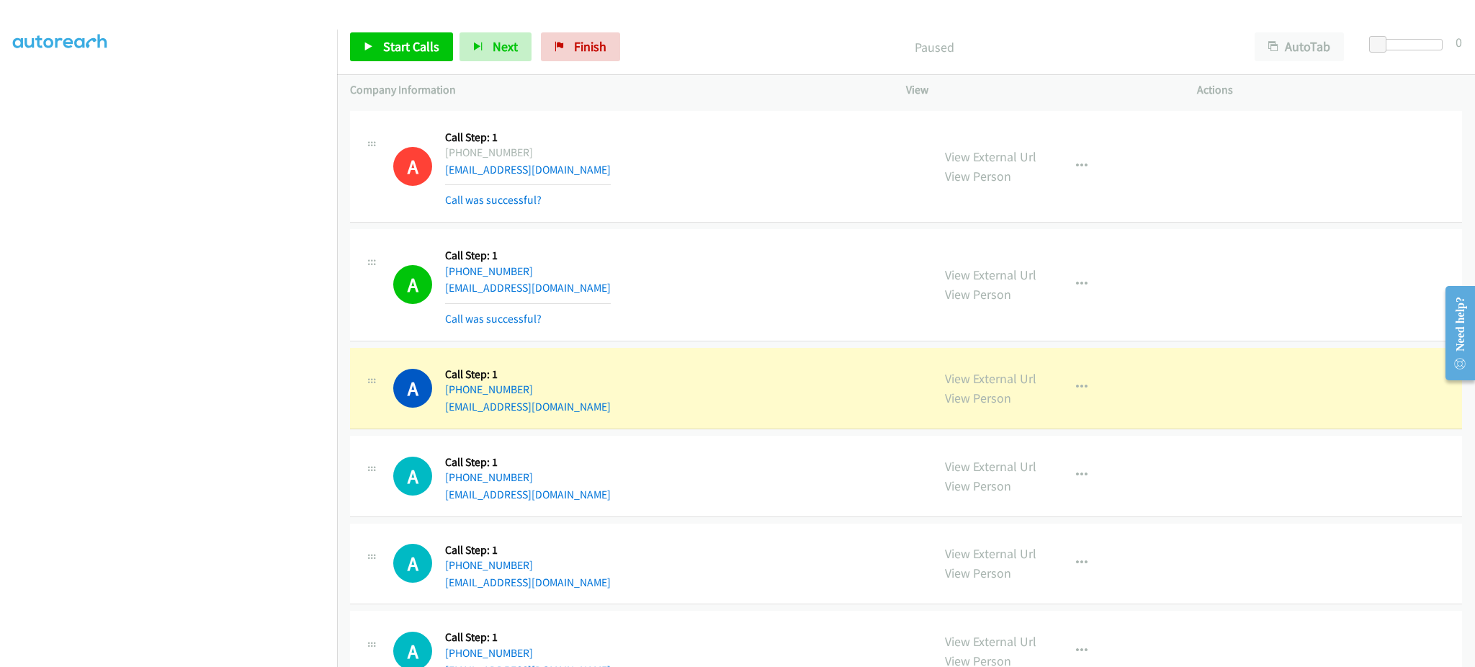
click at [590, 401] on div "A Callback Scheduled Call Step: 1 America/New_York +1 585-736-1449 tessiecailyn…" at bounding box center [656, 388] width 526 height 55
click at [590, 400] on div "A Callback Scheduled Call Step: 1 America/New_York +1 585-736-1449 tessiecailyn…" at bounding box center [656, 388] width 526 height 55
click at [589, 400] on div "A Callback Scheduled Call Step: 1 America/New_York +1 585-736-1449 tessiecailyn…" at bounding box center [656, 388] width 526 height 55
copy div "tessiecailynv@gmail.com"
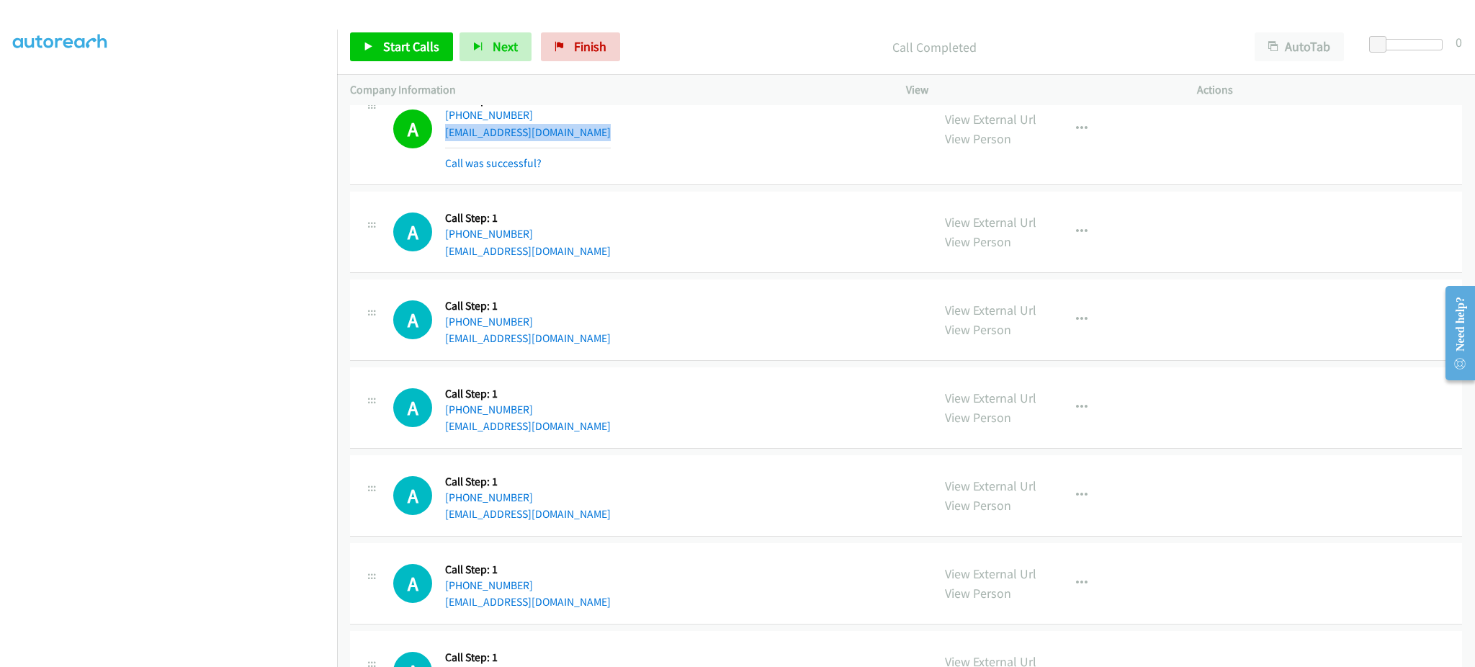
scroll to position [1441, 0]
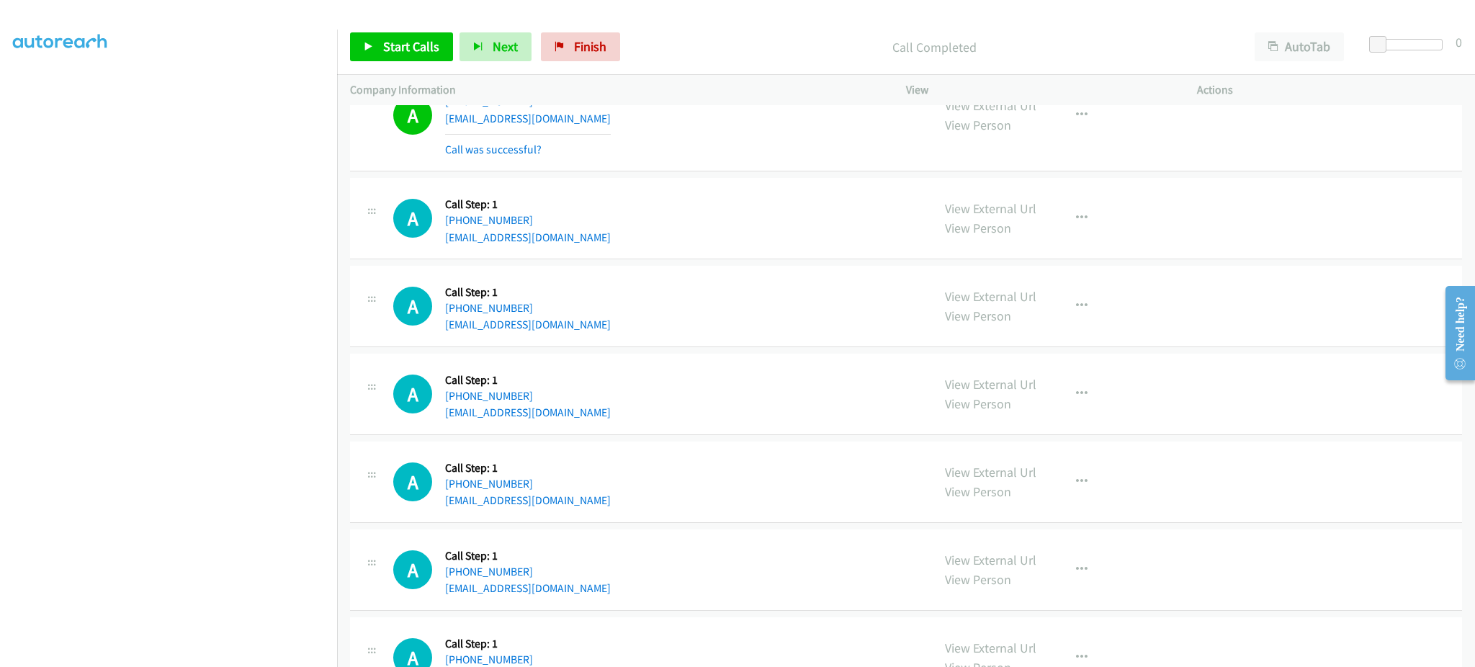
click at [565, 328] on div "A Callback Scheduled Call Step: 1 America/New_York +1 717-576-3910 danc47@comca…" at bounding box center [656, 306] width 526 height 55
click at [418, 42] on span "Start Calls" at bounding box center [411, 46] width 56 height 17
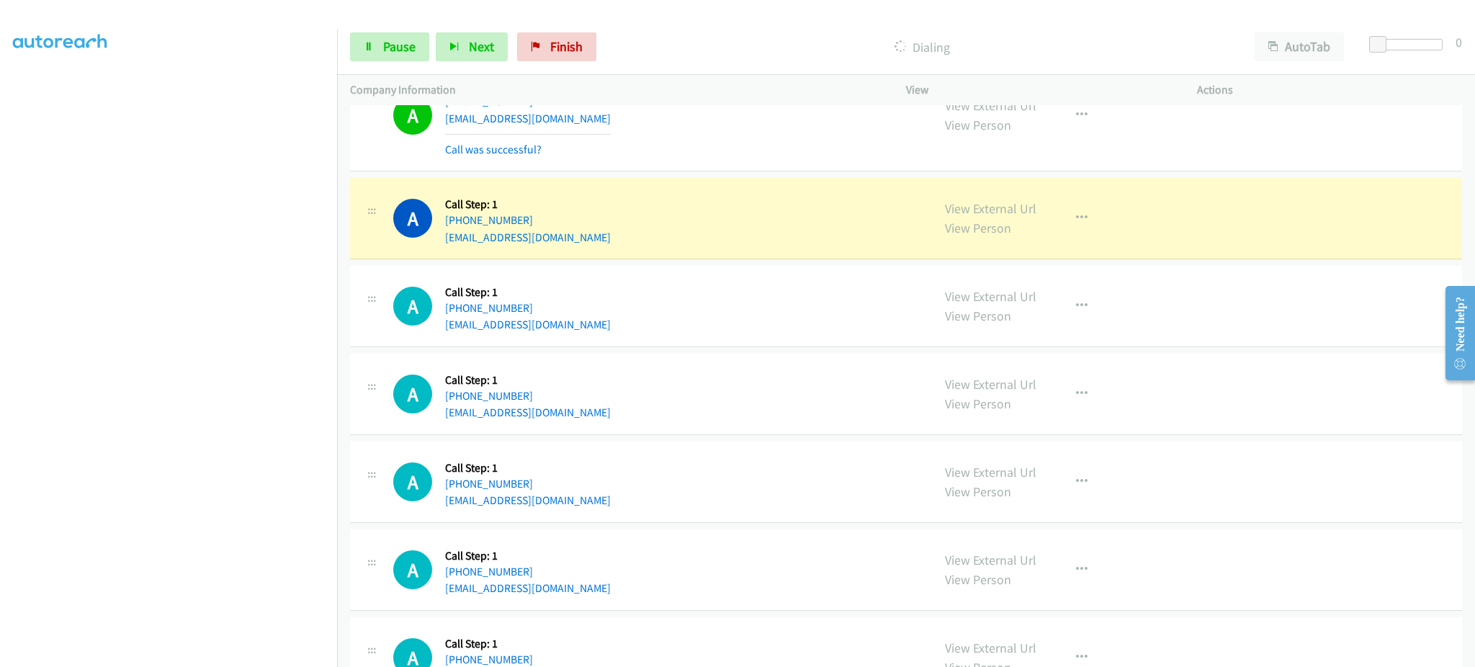
click at [542, 243] on div "A Callback Scheduled Call Step: 1 America/New_York +1 484-252-1269 stalucci@mac…" at bounding box center [656, 218] width 526 height 55
drag, startPoint x: 542, startPoint y: 243, endPoint x: 558, endPoint y: 233, distance: 18.4
click at [542, 243] on div "A Callback Scheduled Call Step: 1 America/New_York +1 484-252-1269 stalucci@mac…" at bounding box center [656, 218] width 526 height 55
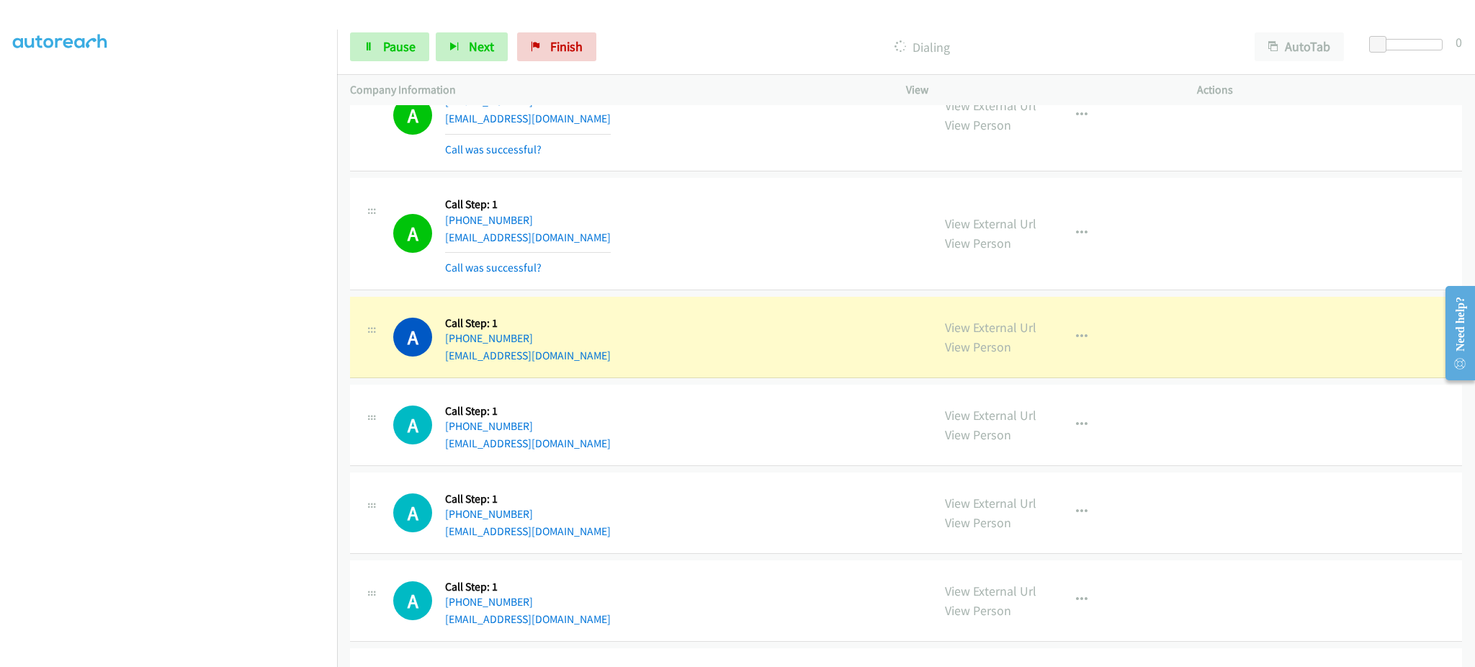
click at [573, 362] on div "A Callback Scheduled Call Step: 1 America/New_York +1 717-576-3910 danc47@comca…" at bounding box center [656, 337] width 526 height 55
click at [622, 432] on div "A Callback Scheduled Call Step: 1 America/Chicago +1 806-239-5278 katiephillips…" at bounding box center [656, 425] width 526 height 55
click at [621, 439] on div "A Callback Scheduled Call Step: 1 America/Chicago +1 806-239-5278 katiephillips…" at bounding box center [656, 425] width 526 height 55
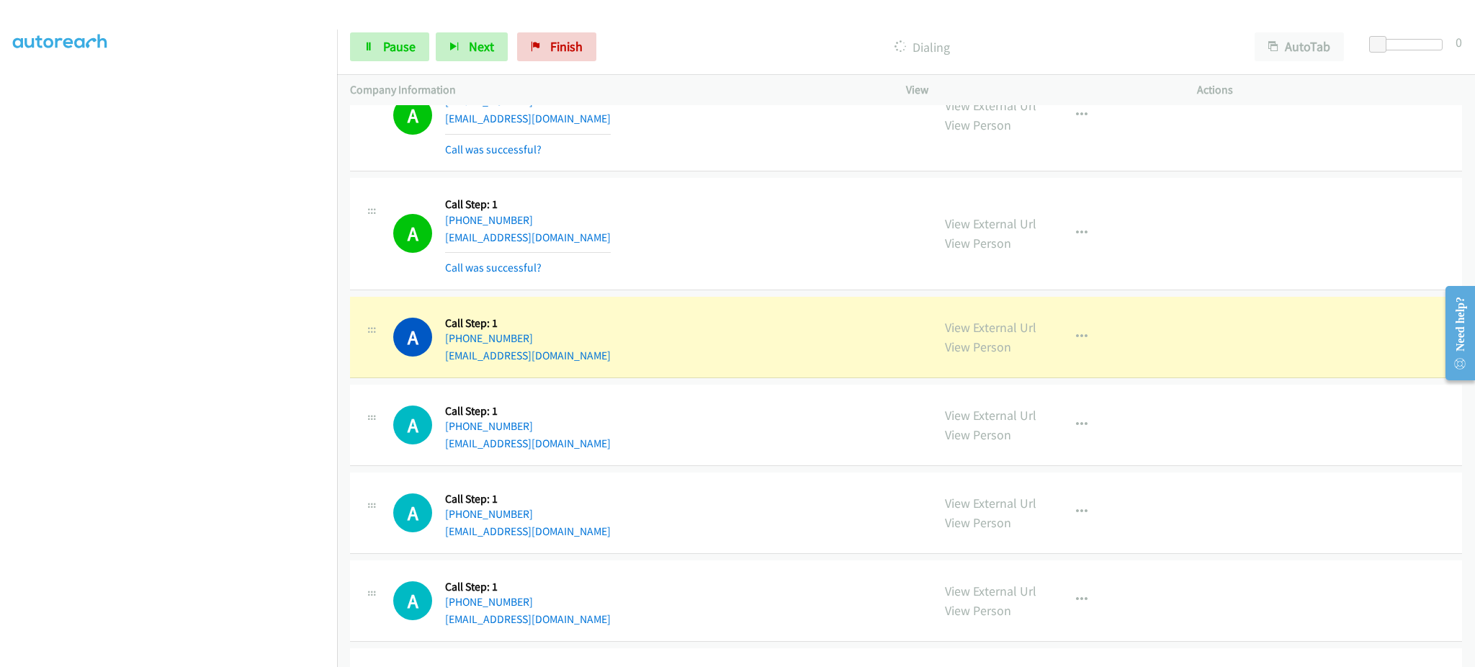
click at [621, 441] on div "A Callback Scheduled Call Step: 1 America/Chicago +1 806-239-5278 katiephillips…" at bounding box center [656, 425] width 526 height 55
click at [621, 442] on div "A Callback Scheduled Call Step: 1 America/Chicago +1 806-239-5278 katiephillips…" at bounding box center [656, 425] width 526 height 55
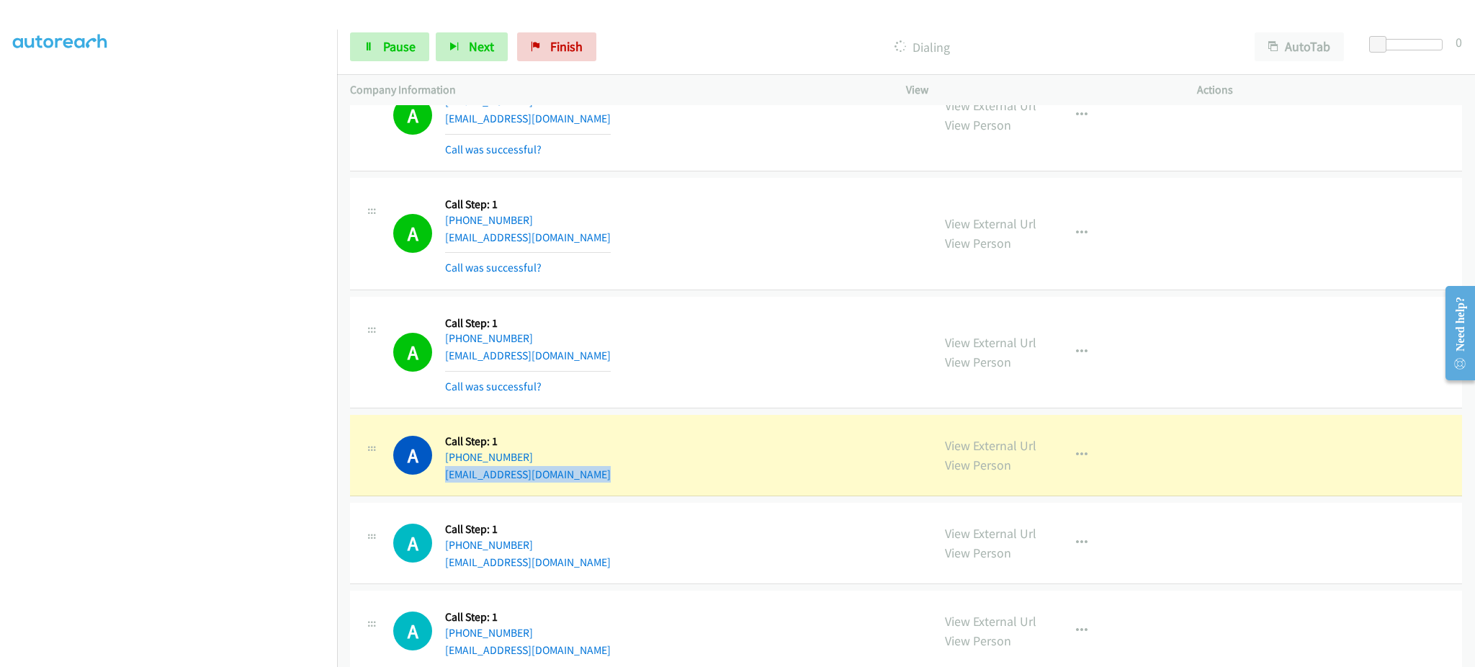
click at [620, 473] on div "A Callback Scheduled Call Step: 1 America/Chicago +1 806-239-5278 katiephillips…" at bounding box center [656, 455] width 526 height 55
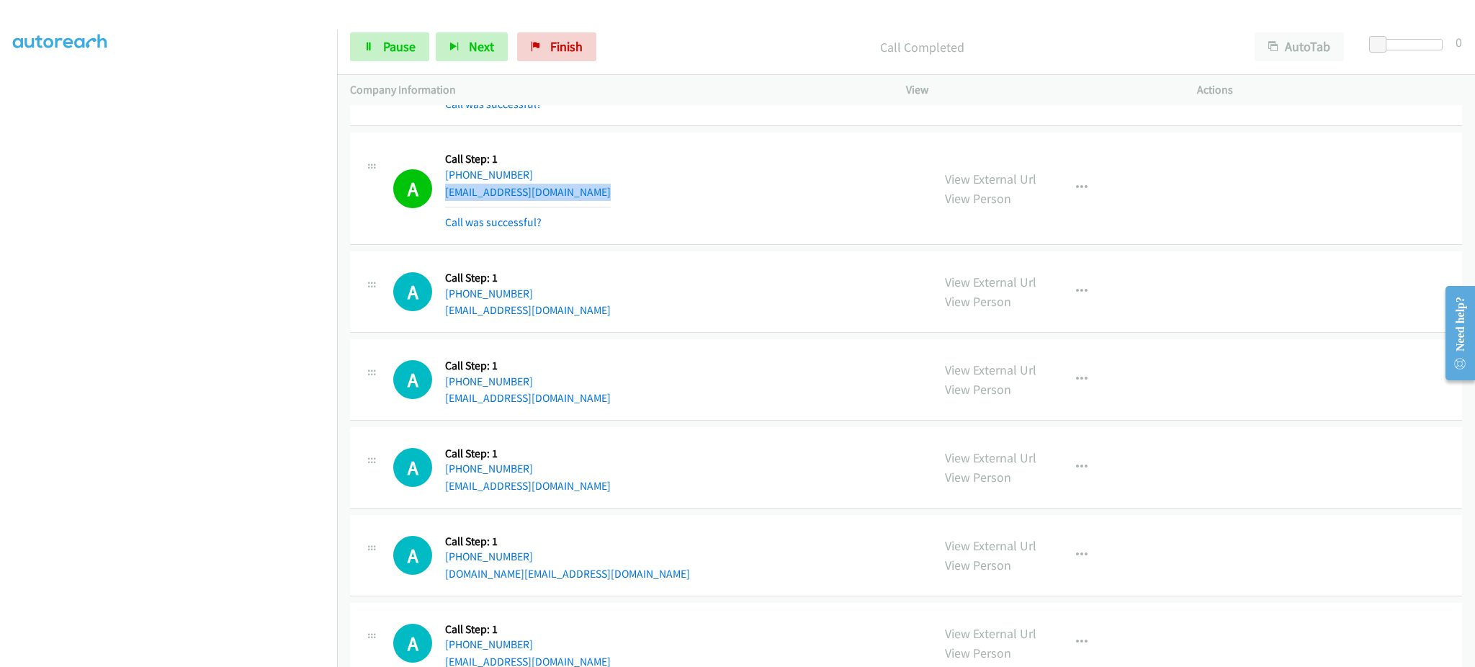
scroll to position [1729, 0]
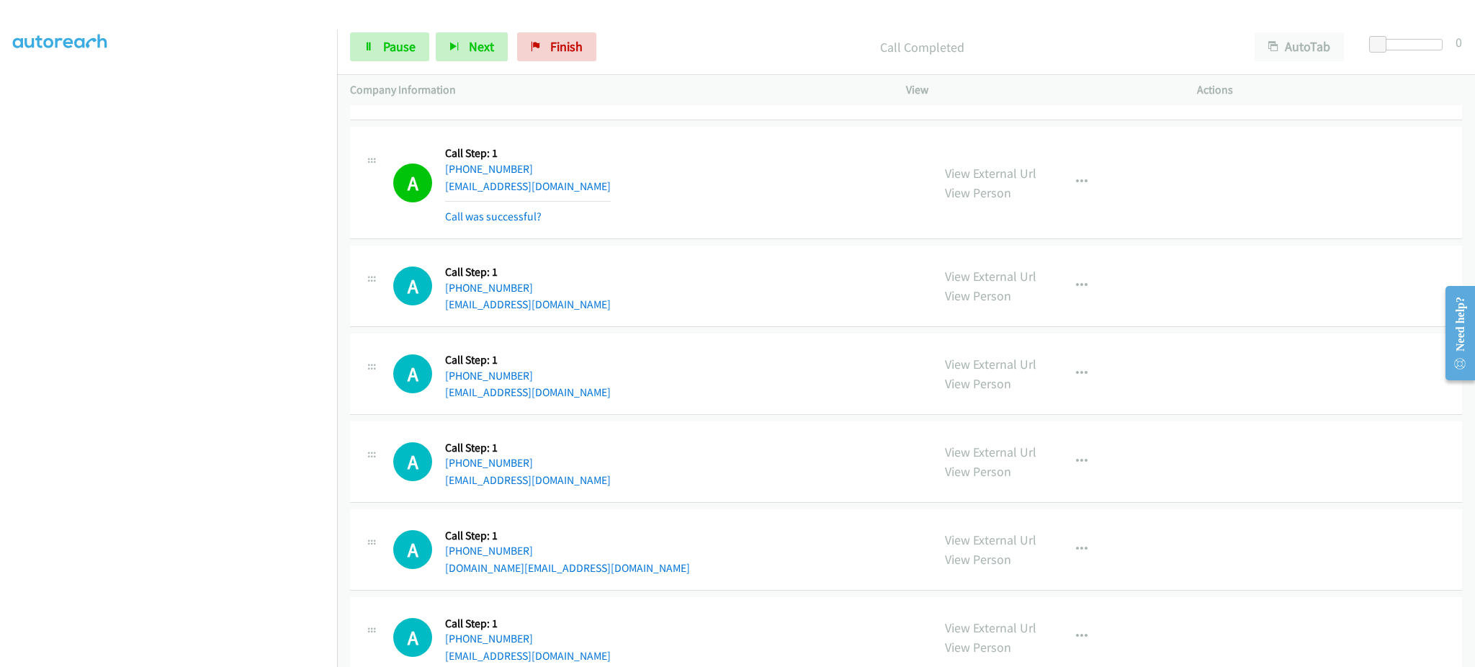
click at [561, 295] on div "A Callback Scheduled Call Step: 1 America/Chicago +1 214-478-6505 colea675@yaho…" at bounding box center [656, 286] width 526 height 55
click at [563, 306] on div "A Callback Scheduled Call Step: 1 America/Chicago +1 214-478-6505 colea675@yaho…" at bounding box center [656, 286] width 526 height 55
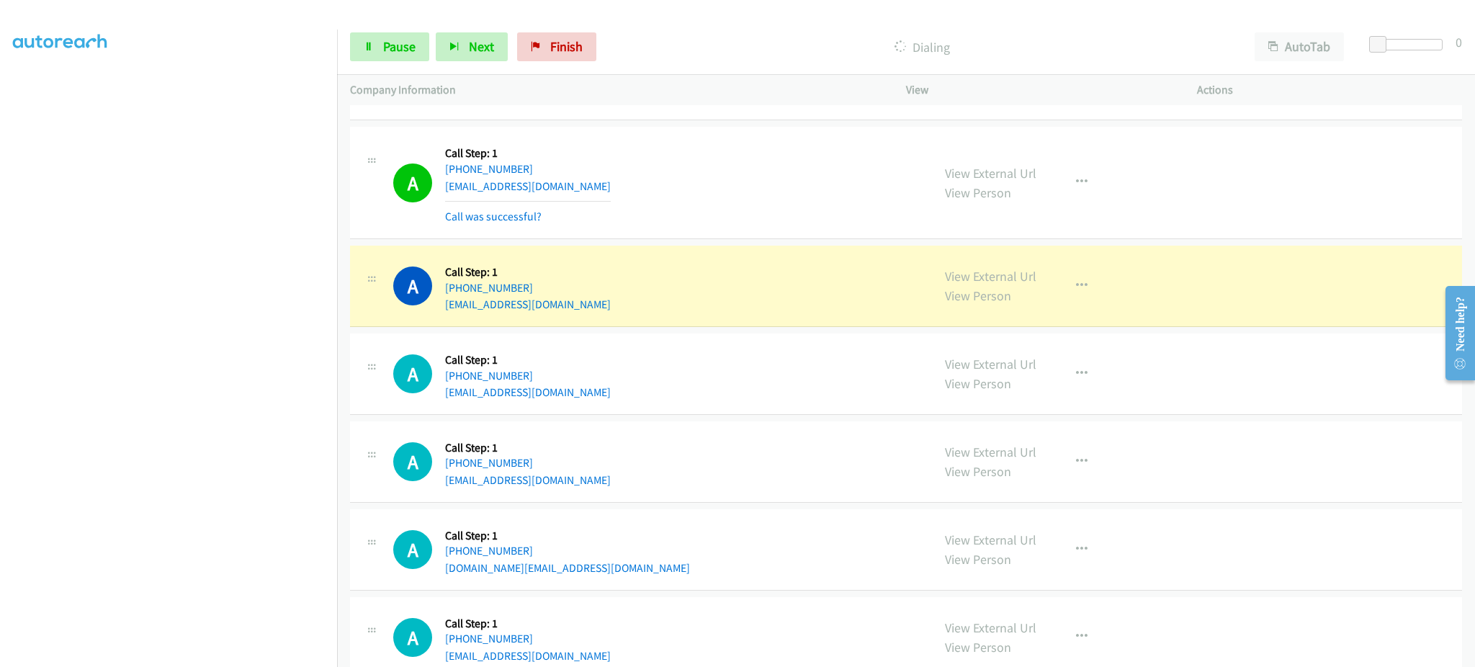
click at [609, 393] on div "A Callback Scheduled Call Step: 1 America/Chicago +1 769-304-9710 ashtoneybrewt…" at bounding box center [656, 373] width 526 height 55
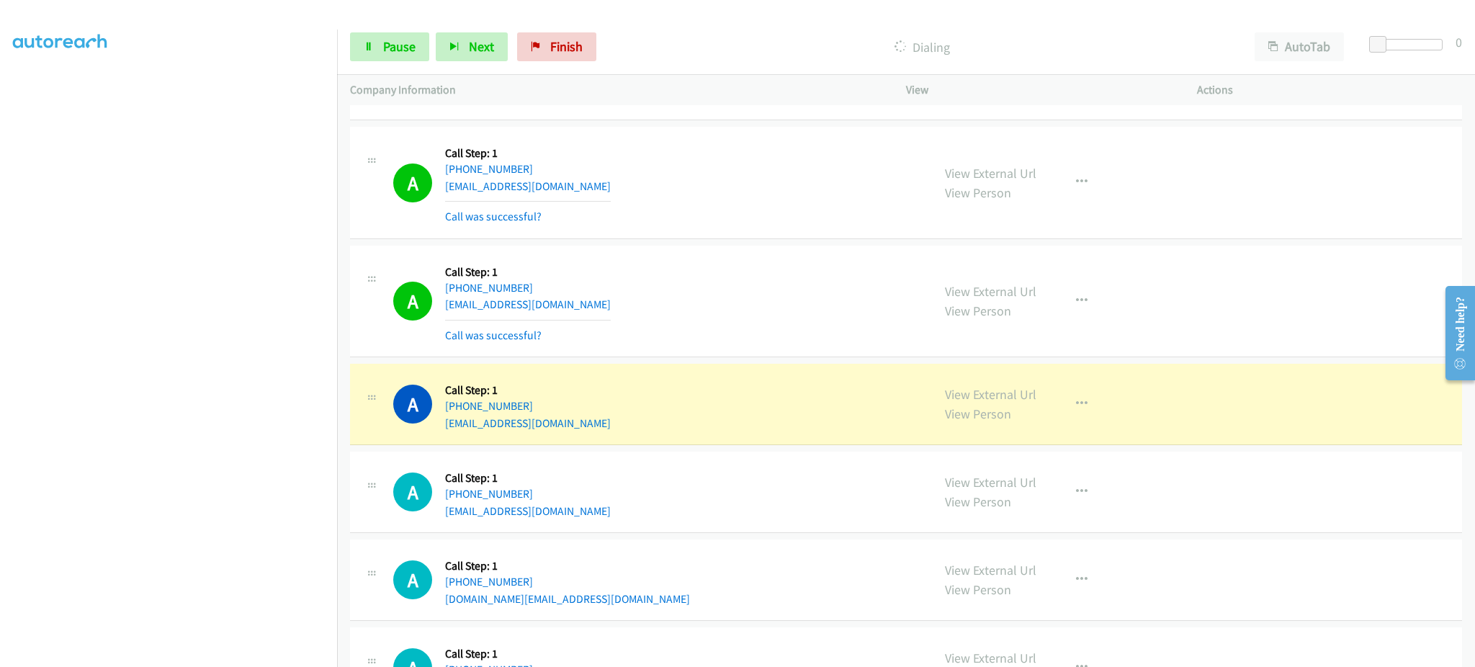
click at [575, 301] on div "A Callback Scheduled Call Step: 1 America/Chicago +1 214-478-6505 colea675@yaho…" at bounding box center [656, 302] width 526 height 86
click at [574, 303] on div "A Callback Scheduled Call Step: 1 America/Chicago +1 214-478-6505 colea675@yaho…" at bounding box center [656, 302] width 526 height 86
click at [298, 73] on aside "Dialing Mode: Power | Switch to Preview My Lists" at bounding box center [168, 428] width 337 height 797
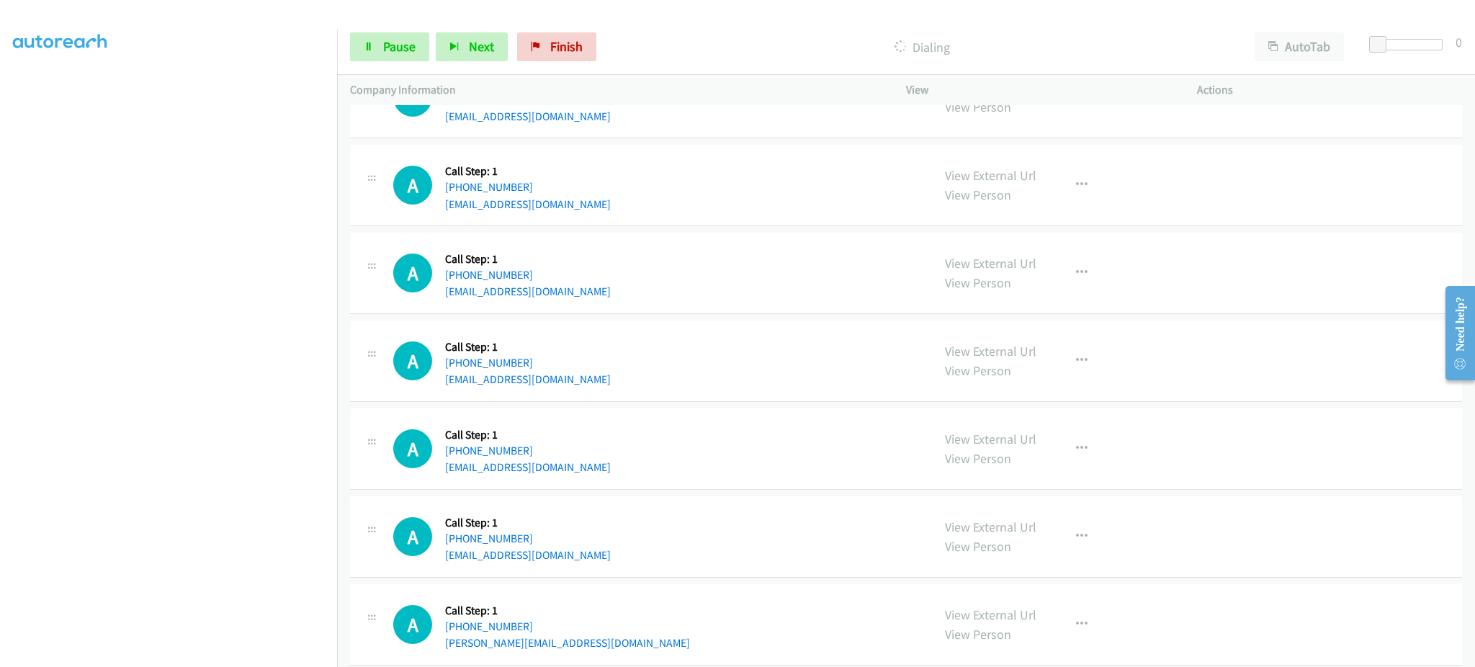
scroll to position [2305, 0]
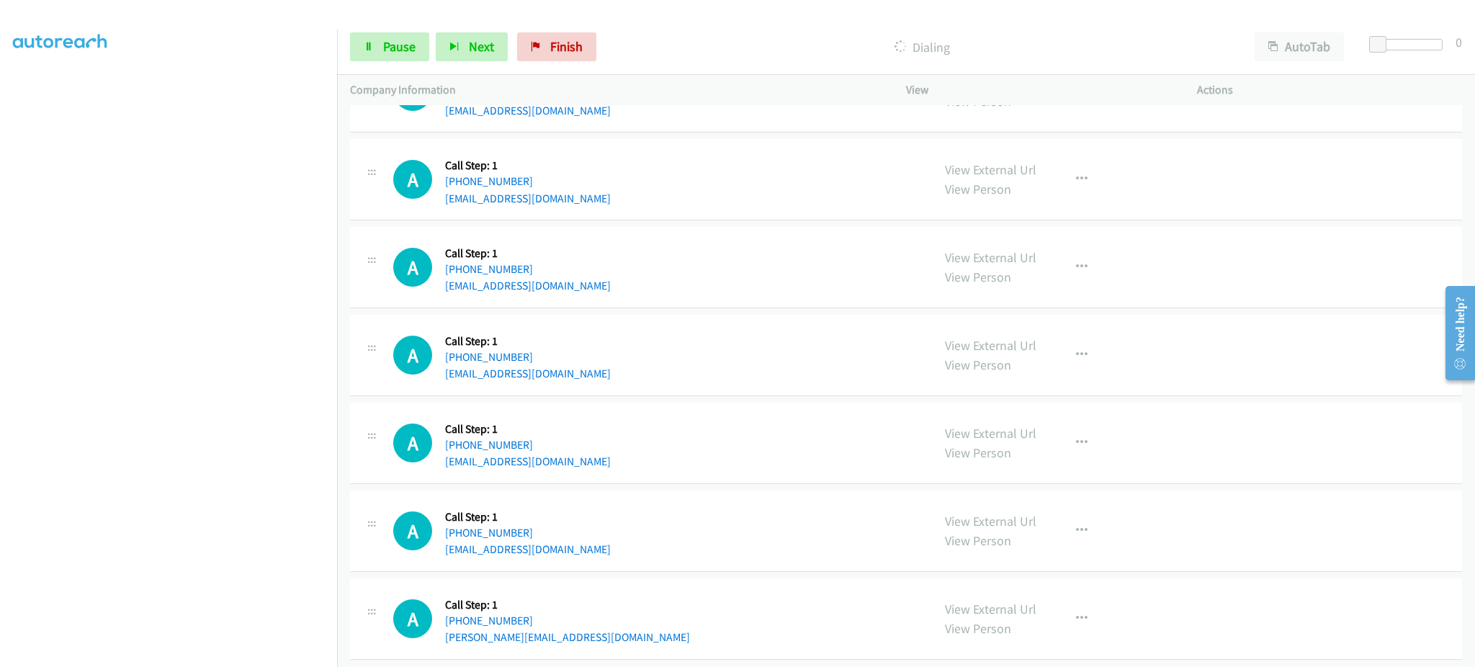
click at [588, 470] on div "A Callback Scheduled Call Step: 1 America/Chicago +1 224-242-5457 josh020901@ho…" at bounding box center [656, 443] width 526 height 55
click at [588, 473] on div "A Callback Scheduled Call Step: 1 America/Chicago +1 224-242-5457 josh020901@ho…" at bounding box center [906, 443] width 1112 height 81
click at [591, 457] on div "A Callback Scheduled Call Step: 1 America/Chicago +1 224-242-5457 josh020901@ho…" at bounding box center [656, 443] width 526 height 55
click at [588, 465] on div "A Callback Scheduled Call Step: 1 America/Chicago +1 224-242-5457 josh020901@ho…" at bounding box center [656, 443] width 526 height 55
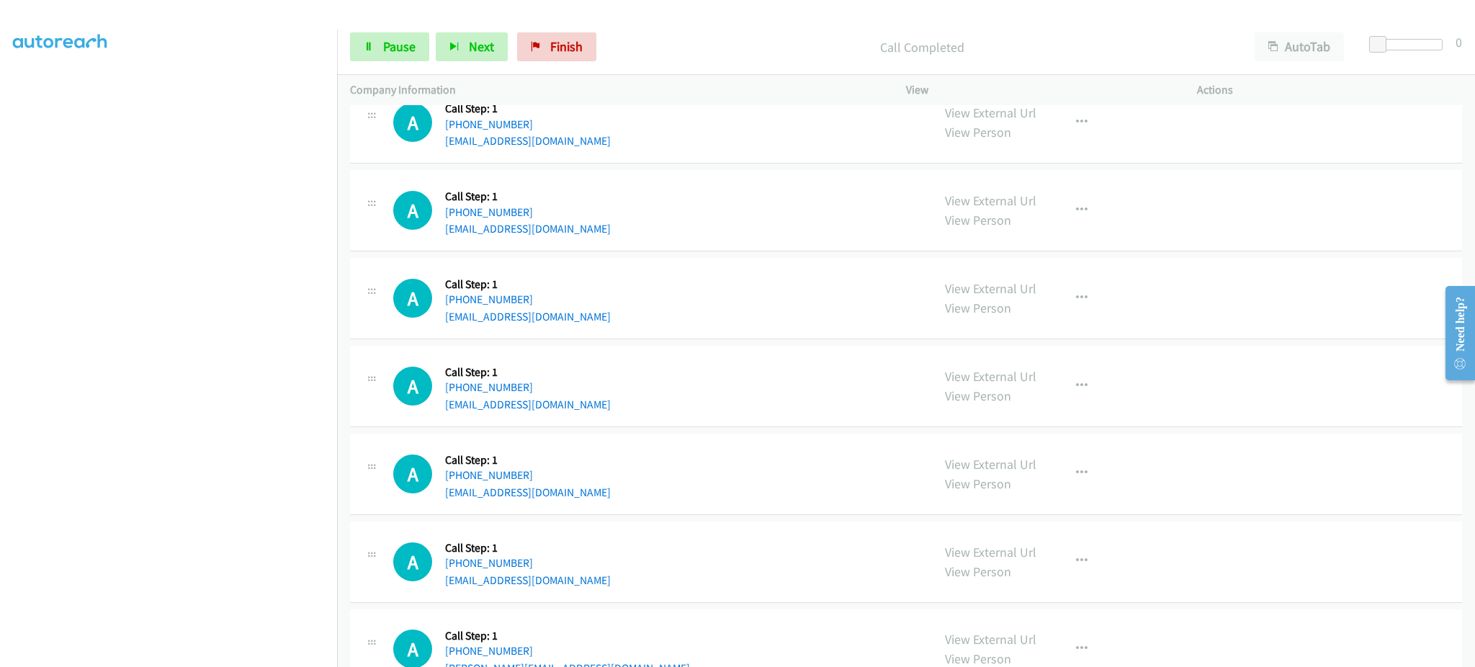
click at [586, 466] on div "A Callback Scheduled Call Step: 1 America/Chicago +1 224-242-5457 josh020901@ho…" at bounding box center [656, 474] width 526 height 55
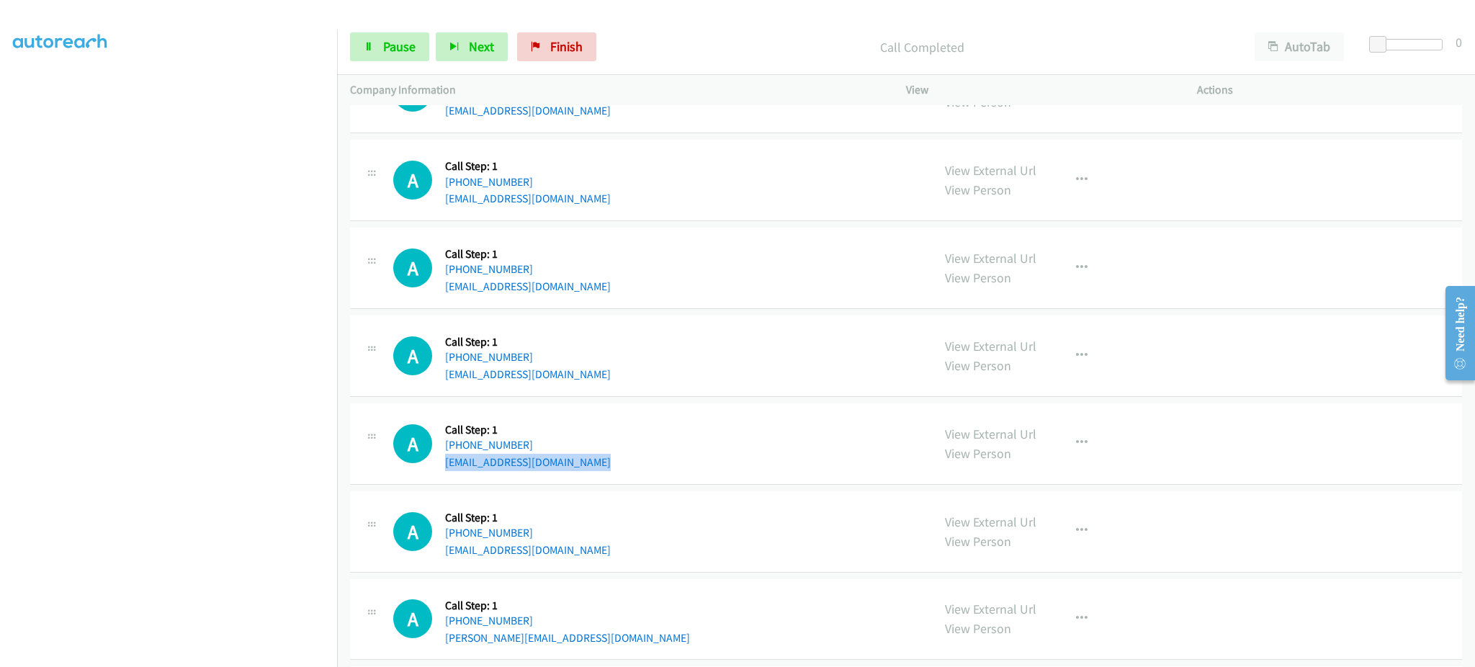
click at [586, 466] on div "A Callback Scheduled Call Step: 1 America/Chicago +1 224-242-5457 josh020901@ho…" at bounding box center [656, 443] width 526 height 55
click at [364, 40] on link "Pause" at bounding box center [389, 46] width 79 height 29
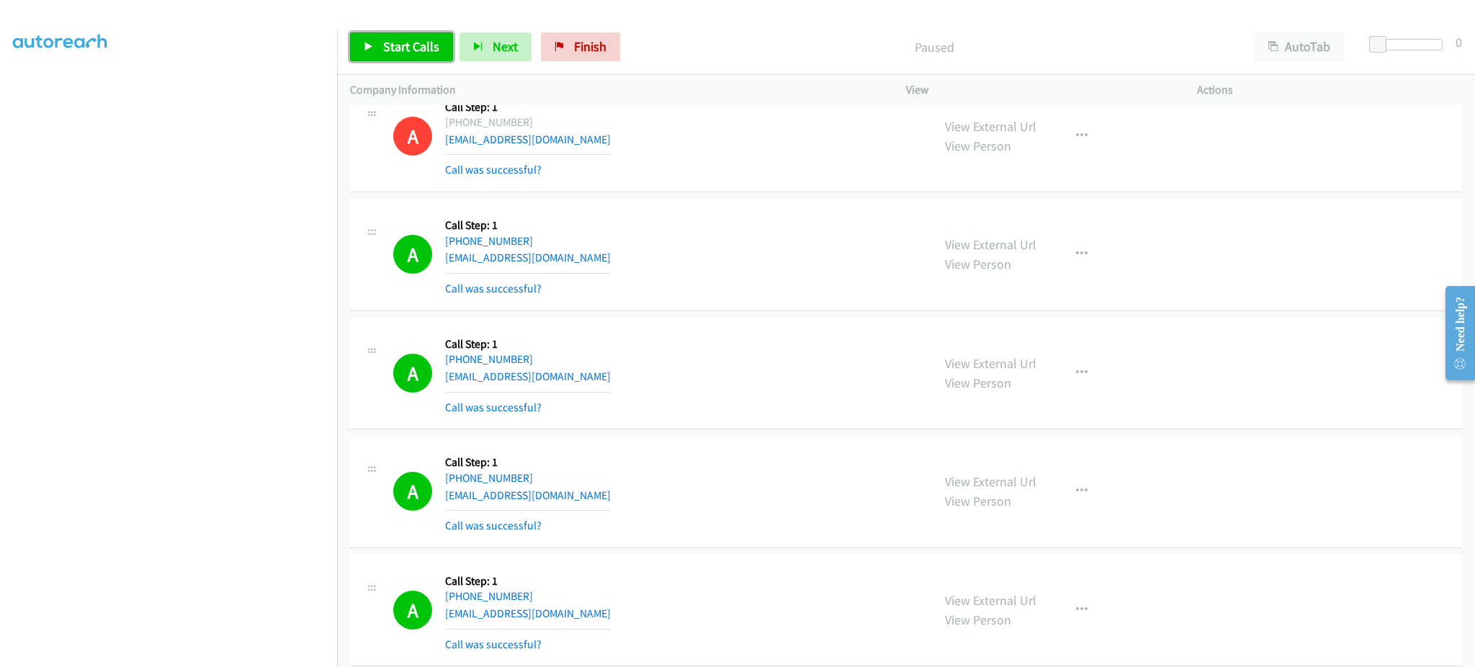
click at [424, 52] on span "Start Calls" at bounding box center [411, 46] width 56 height 17
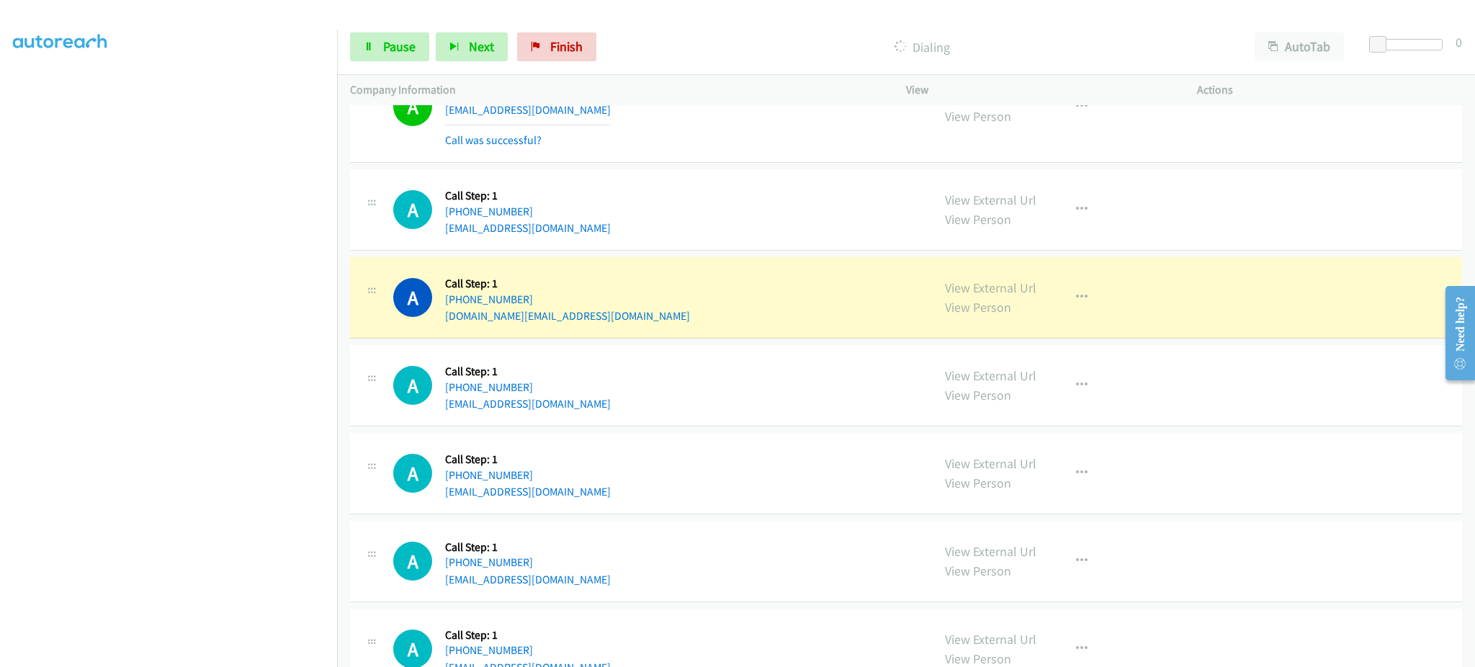
scroll to position [2047, 0]
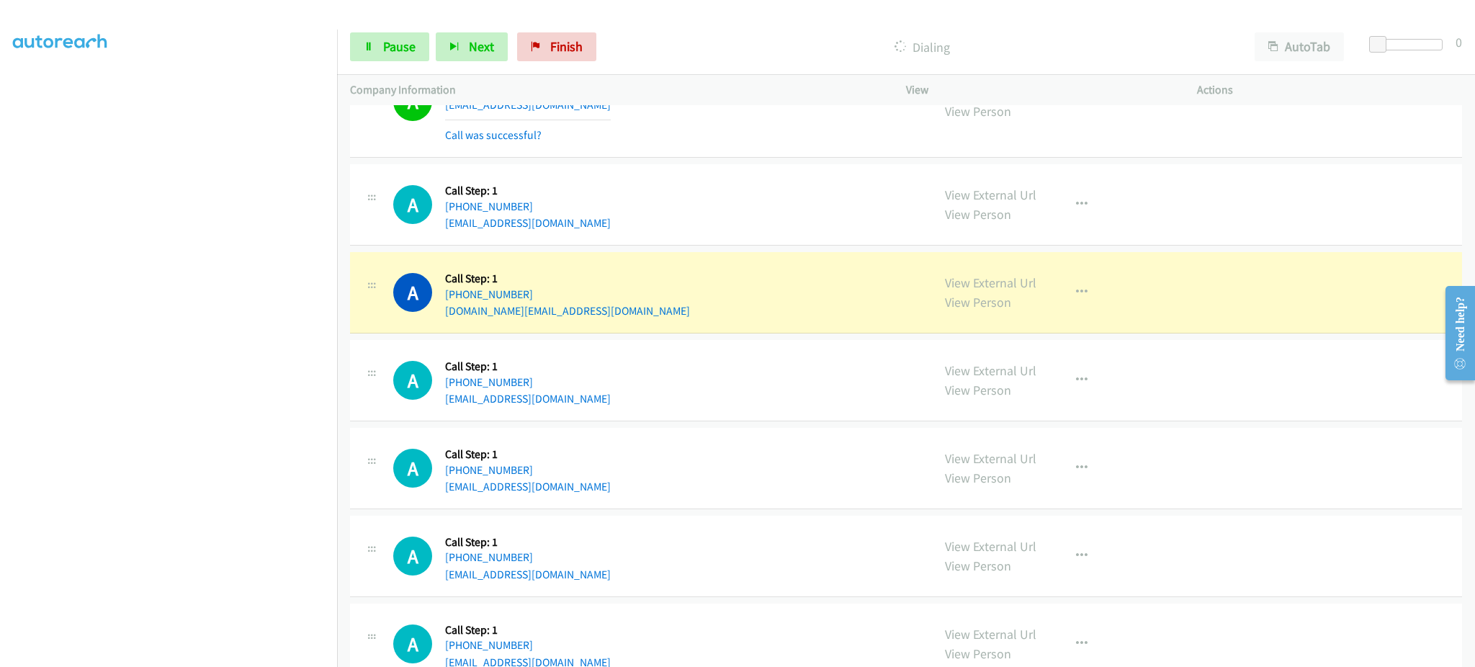
click at [627, 316] on div "A Callback Scheduled Call Step: 1 America/Chicago +1 779-939-3700 adelhasan671.…" at bounding box center [656, 292] width 526 height 55
click at [625, 316] on div "A Callback Scheduled Call Step: 1 America/Chicago +1 779-939-3700 adelhasan671.…" at bounding box center [656, 292] width 526 height 55
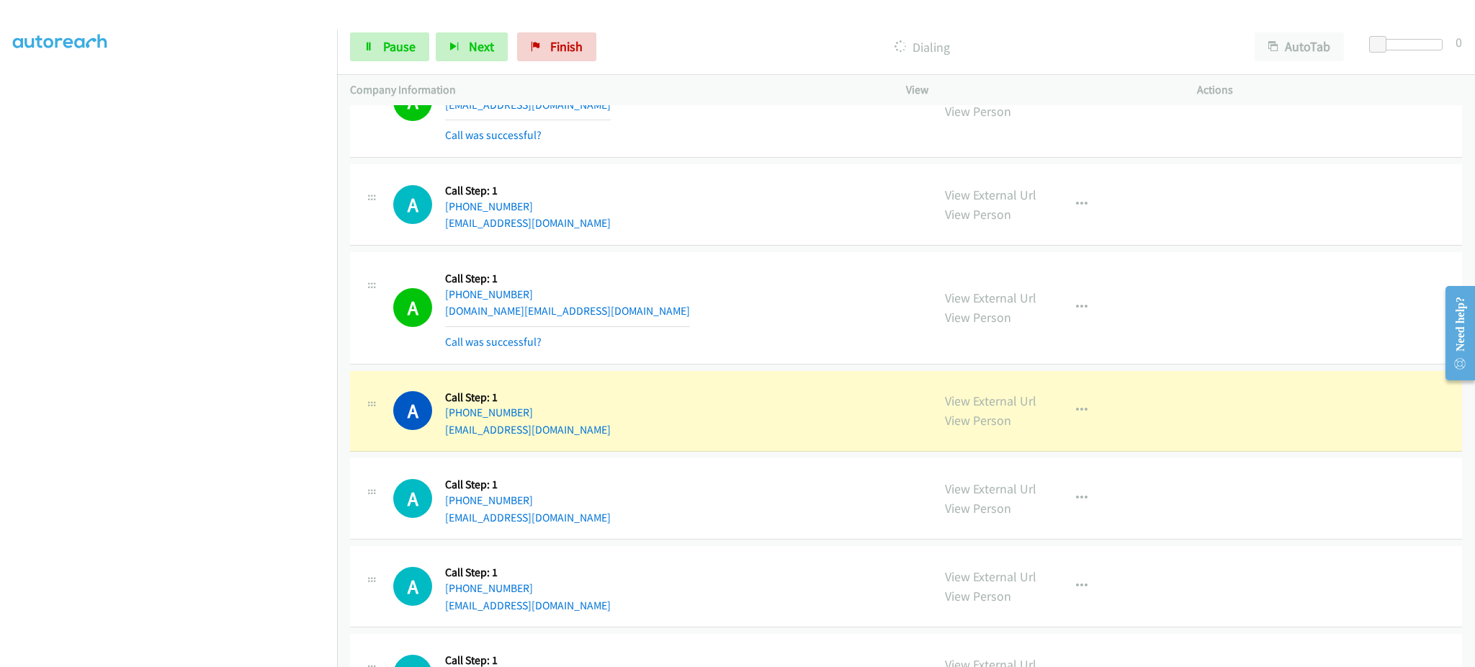
click at [578, 425] on div "A Callback Scheduled Call Step: 1 America/Chicago +1 251-508-7910 retrocoffeeav…" at bounding box center [656, 411] width 526 height 55
click at [607, 511] on div "A Callback Scheduled Call Step: 1 America/Chicago +1 618-660-0382 henryreacher@…" at bounding box center [656, 498] width 526 height 55
click at [611, 517] on div "A Callback Scheduled Call Step: 1 America/Chicago +1 618-660-0382 henryreacher@…" at bounding box center [656, 498] width 526 height 55
click at [611, 518] on div "A Callback Scheduled Call Step: 1 America/Chicago +1 618-660-0382 henryreacher@…" at bounding box center [656, 498] width 526 height 55
click at [611, 519] on div "A Callback Scheduled Call Step: 1 America/Chicago +1 618-660-0382 henryreacher@…" at bounding box center [656, 498] width 526 height 55
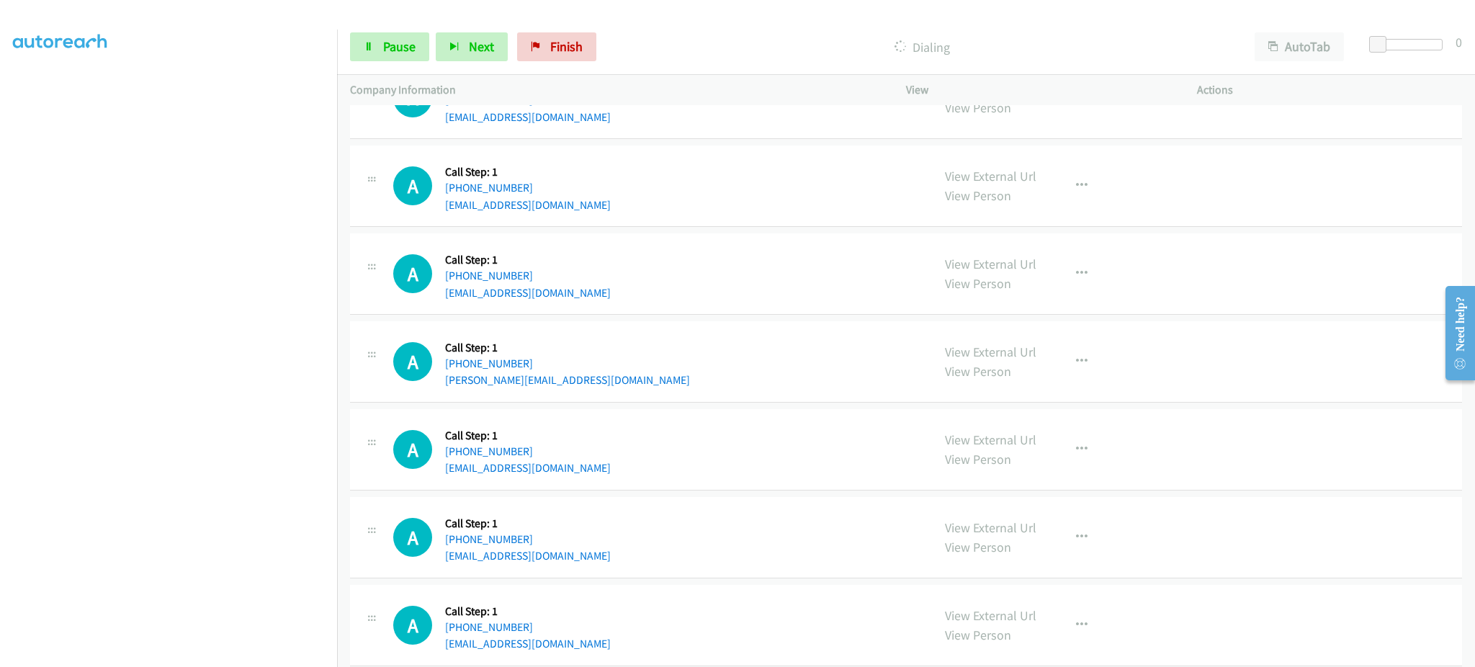
scroll to position [2655, 0]
click at [594, 469] on div "A Callback Scheduled Call Step: 1 America/New_York +1 248-519-3739 crambow@gmai…" at bounding box center [656, 449] width 526 height 55
click at [574, 560] on div "A Callback Scheduled Call Step: 1 America/Chicago +1 615-600-1967 stevencchan11…" at bounding box center [656, 537] width 526 height 55
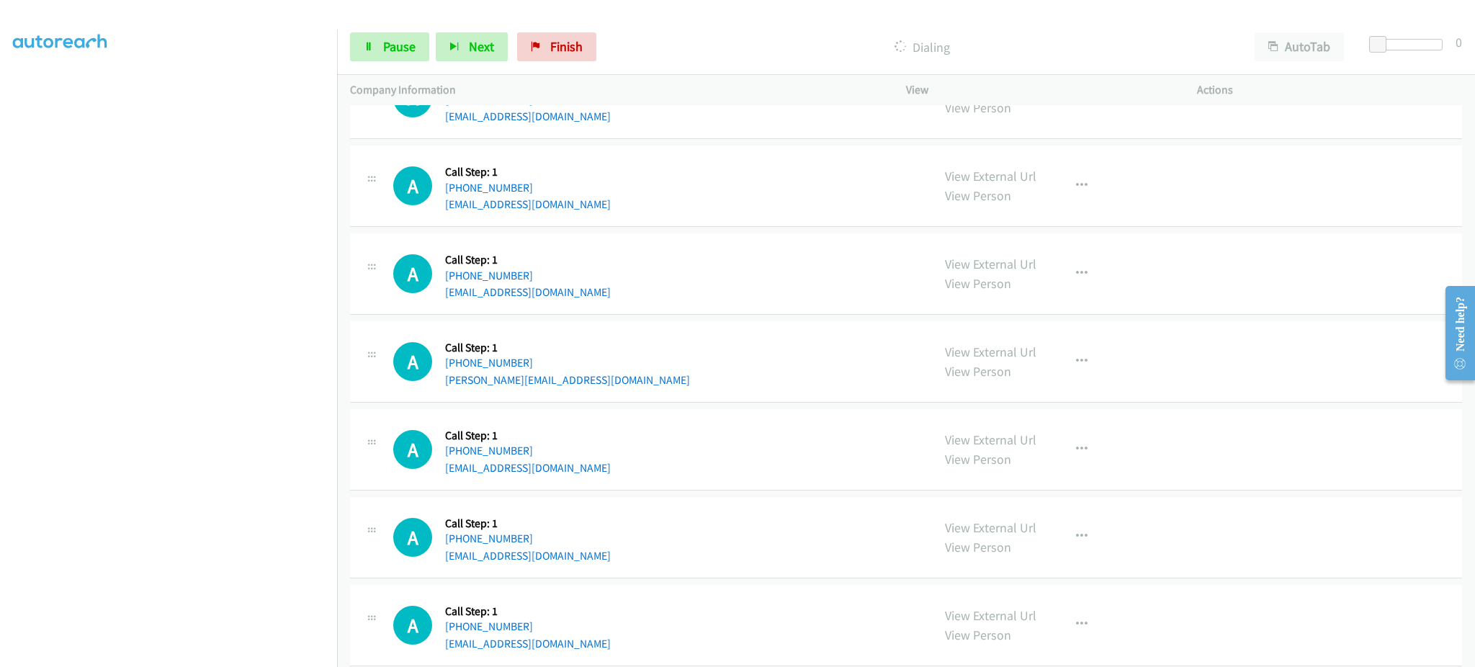
click at [574, 560] on div "A Callback Scheduled Call Step: 1 America/Chicago +1 615-600-1967 stevencchan11…" at bounding box center [656, 537] width 526 height 55
click at [365, 33] on link "Pause" at bounding box center [389, 46] width 79 height 29
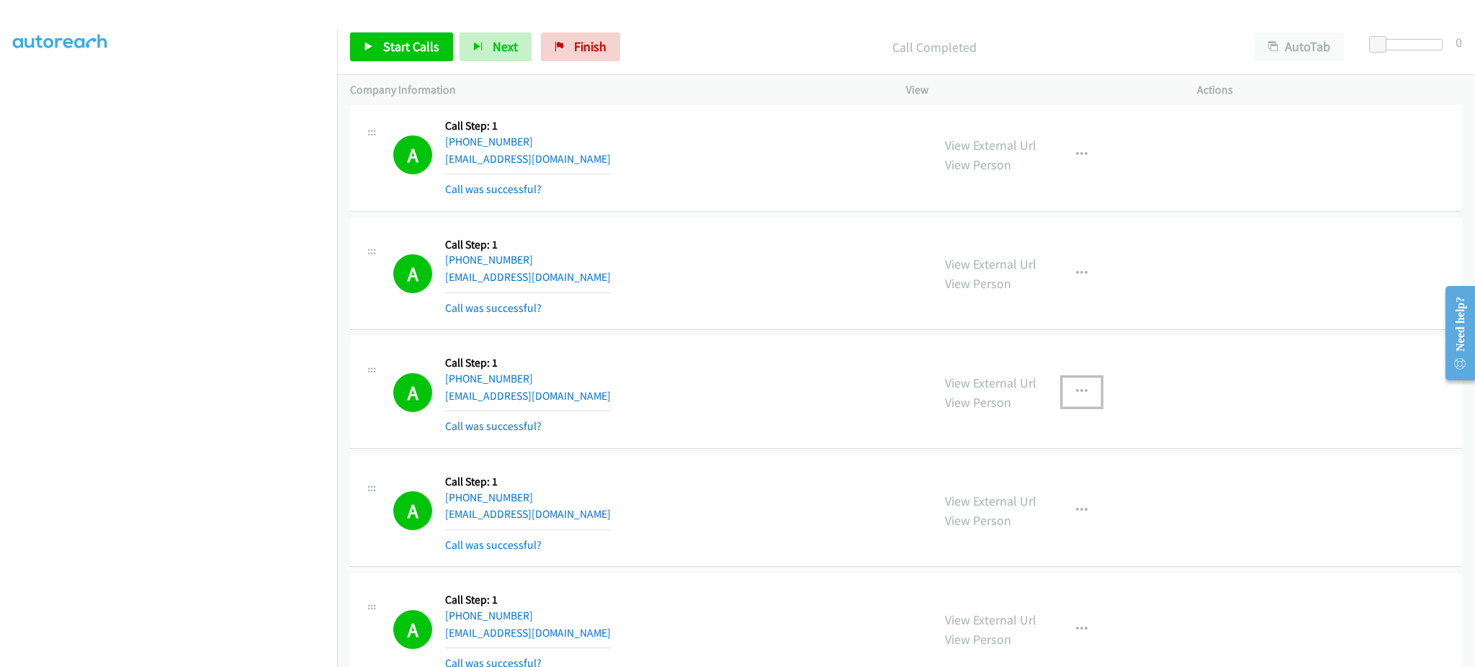
click at [1076, 390] on icon "button" at bounding box center [1082, 392] width 12 height 12
click at [1005, 514] on link "Add to do not call list" at bounding box center [1005, 515] width 192 height 29
click at [1073, 145] on button "button" at bounding box center [1082, 154] width 39 height 29
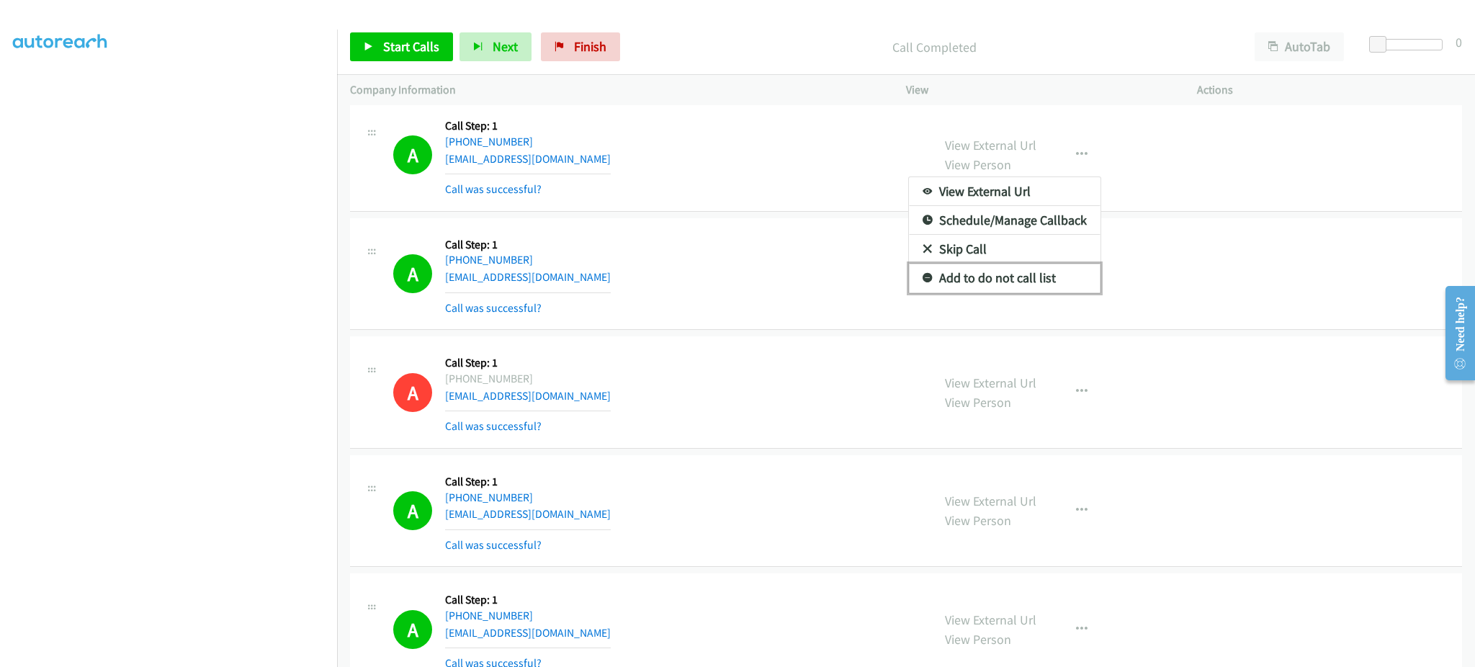
click at [1040, 281] on link "Add to do not call list" at bounding box center [1005, 278] width 192 height 29
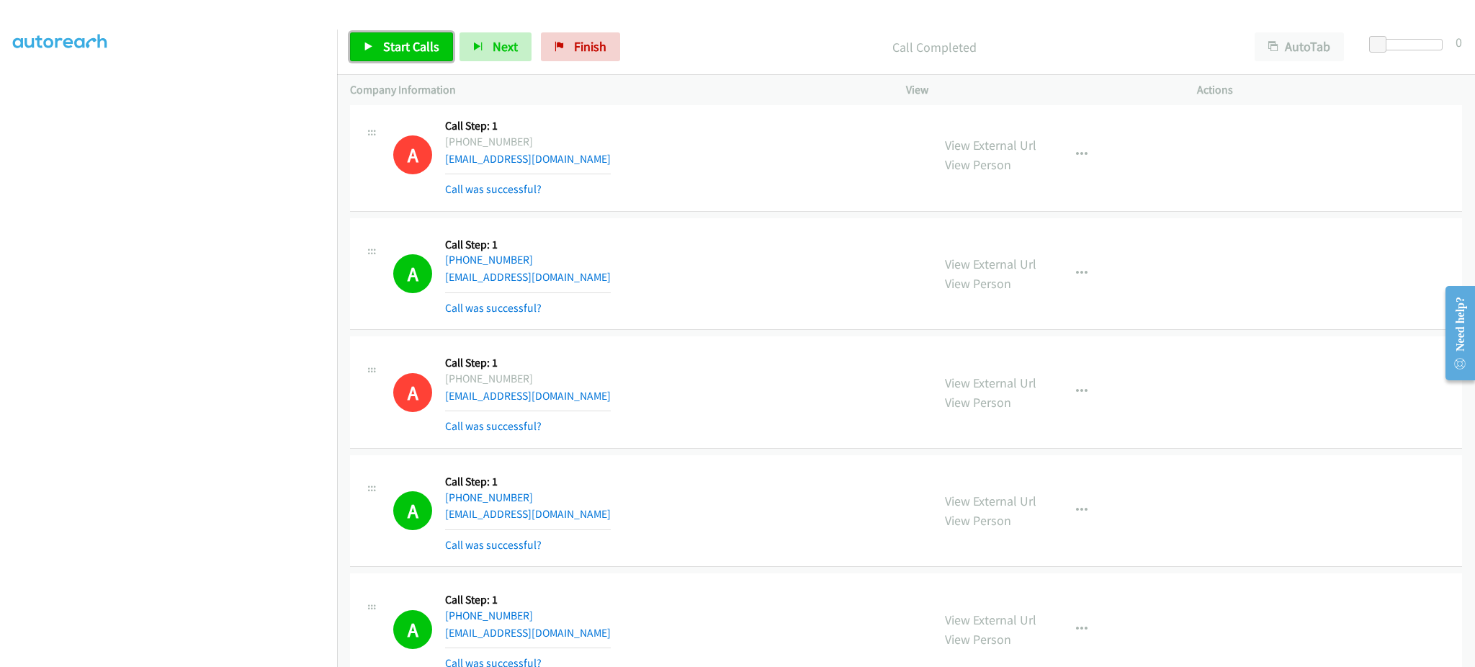
click at [425, 47] on span "Start Calls" at bounding box center [411, 46] width 56 height 17
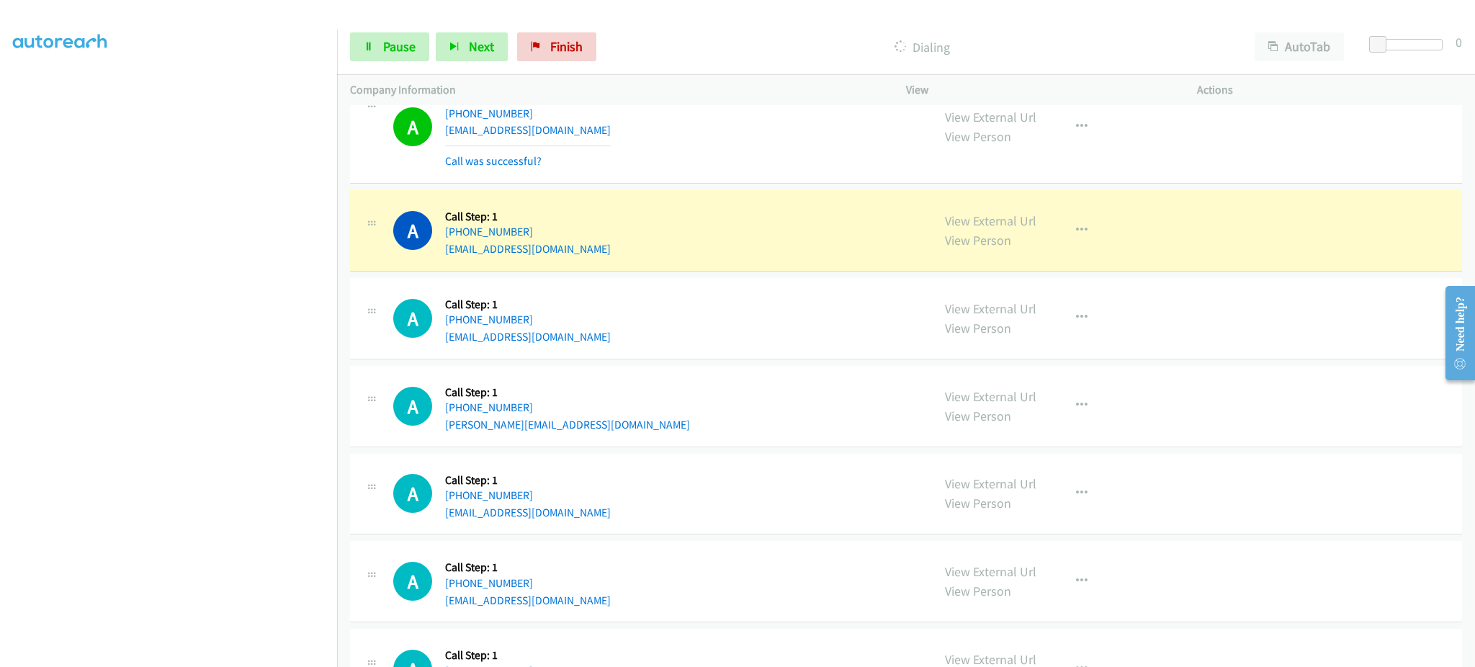
scroll to position [3536, 0]
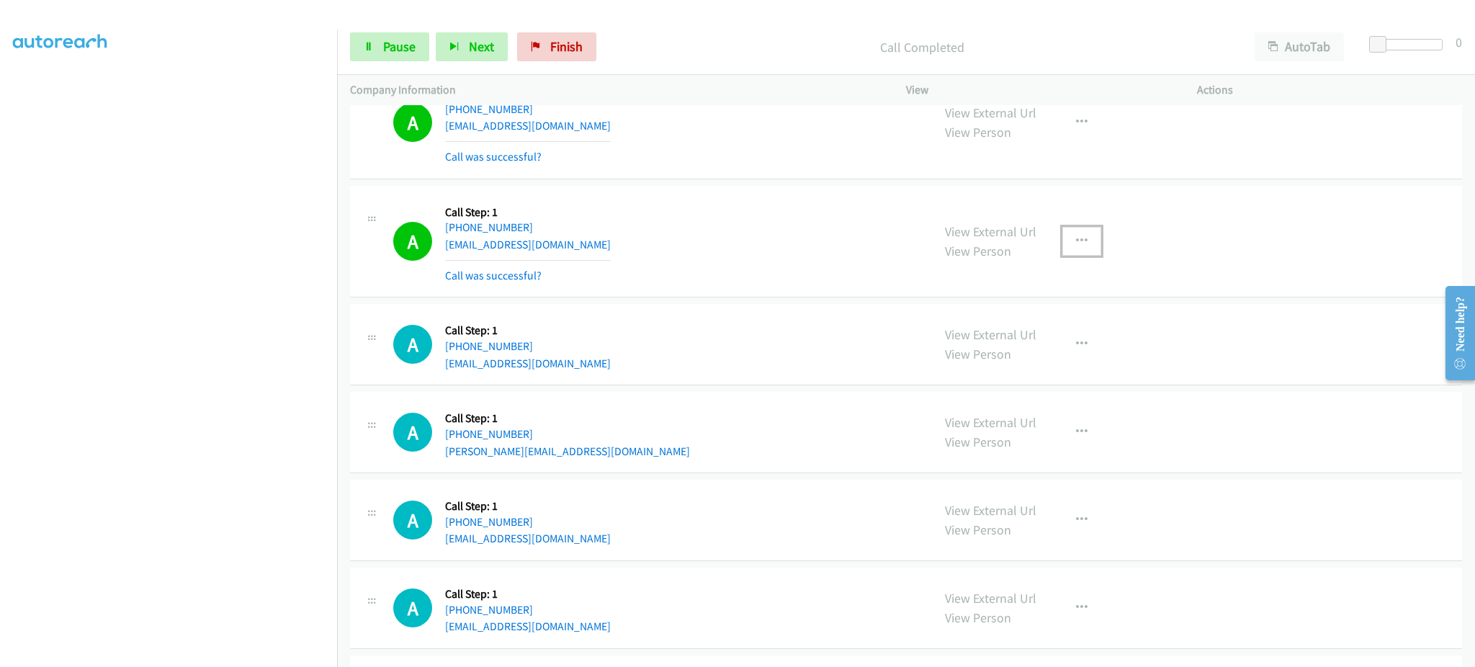
click at [1092, 246] on button "button" at bounding box center [1082, 241] width 39 height 29
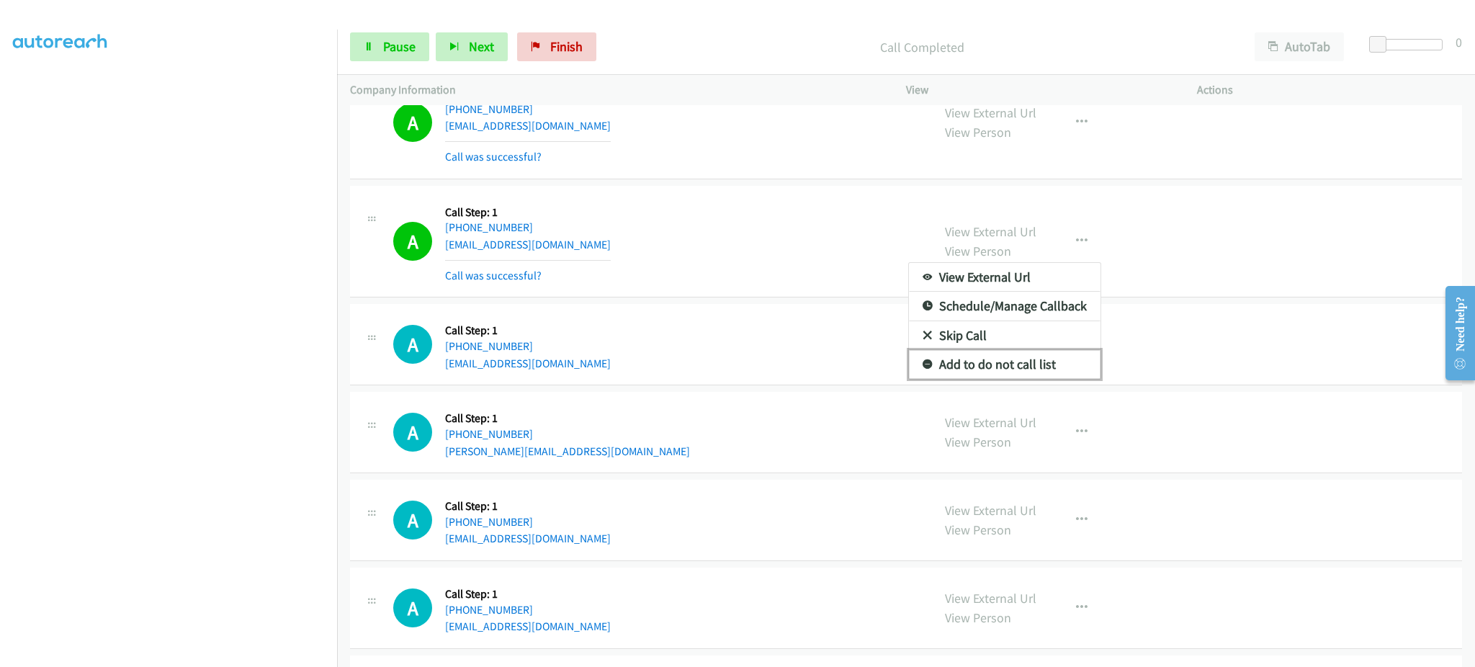
click at [1023, 377] on link "Add to do not call list" at bounding box center [1005, 364] width 192 height 29
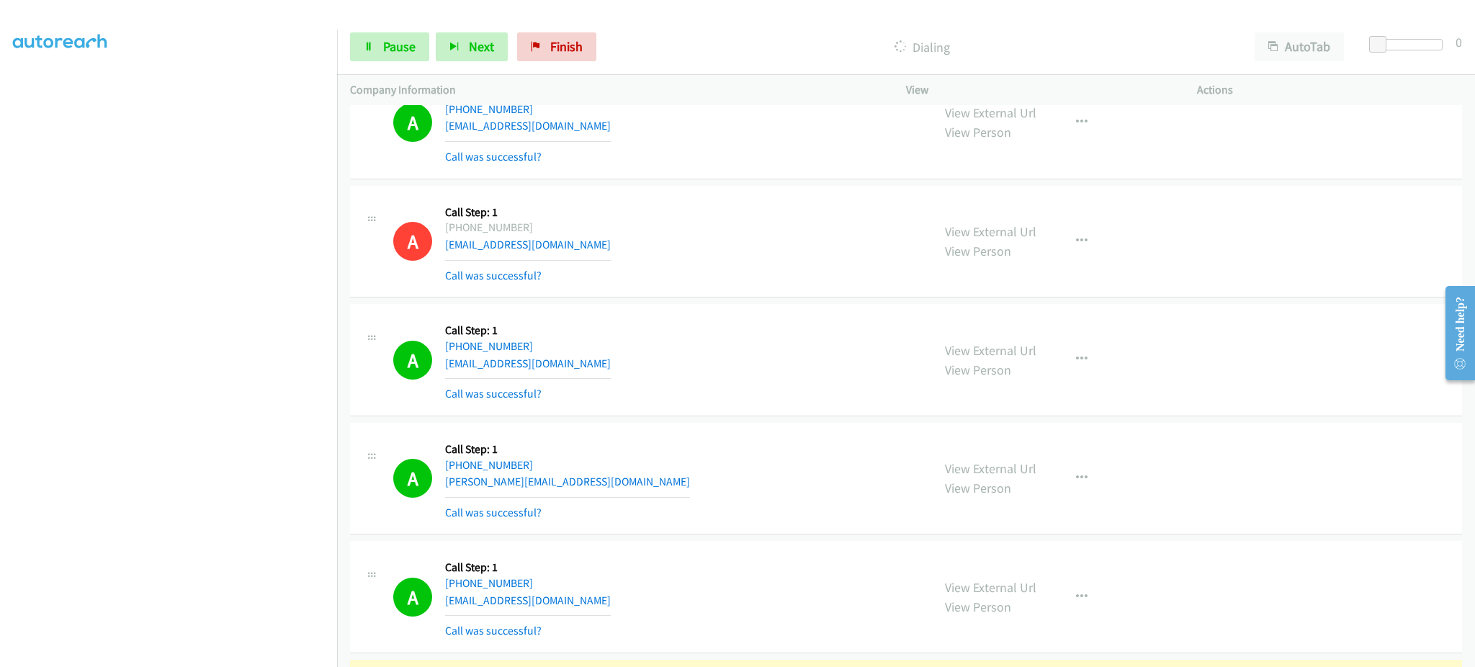
click at [292, 27] on div at bounding box center [731, 27] width 1462 height 55
click at [297, 27] on div at bounding box center [731, 27] width 1462 height 55
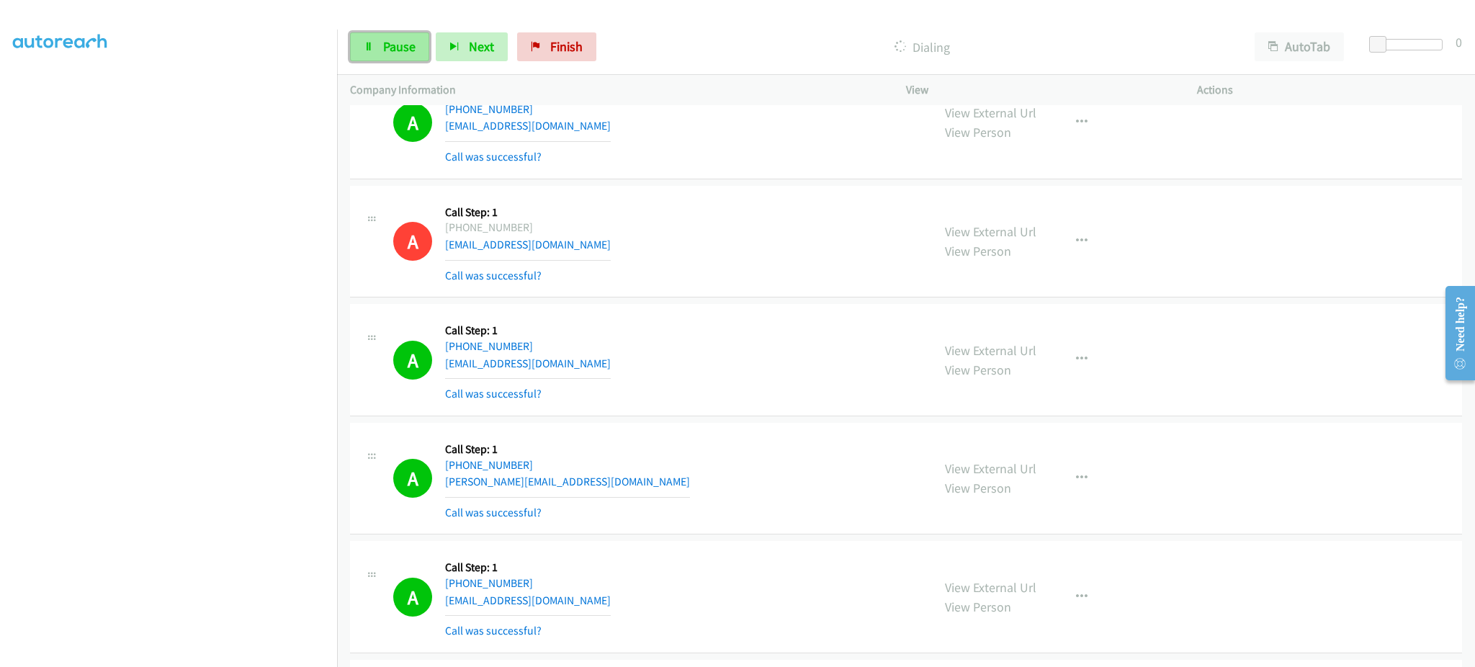
click at [406, 48] on span "Pause" at bounding box center [399, 46] width 32 height 17
click at [416, 41] on span "Start Calls" at bounding box center [411, 46] width 56 height 17
click at [393, 50] on span "Pause" at bounding box center [399, 46] width 32 height 17
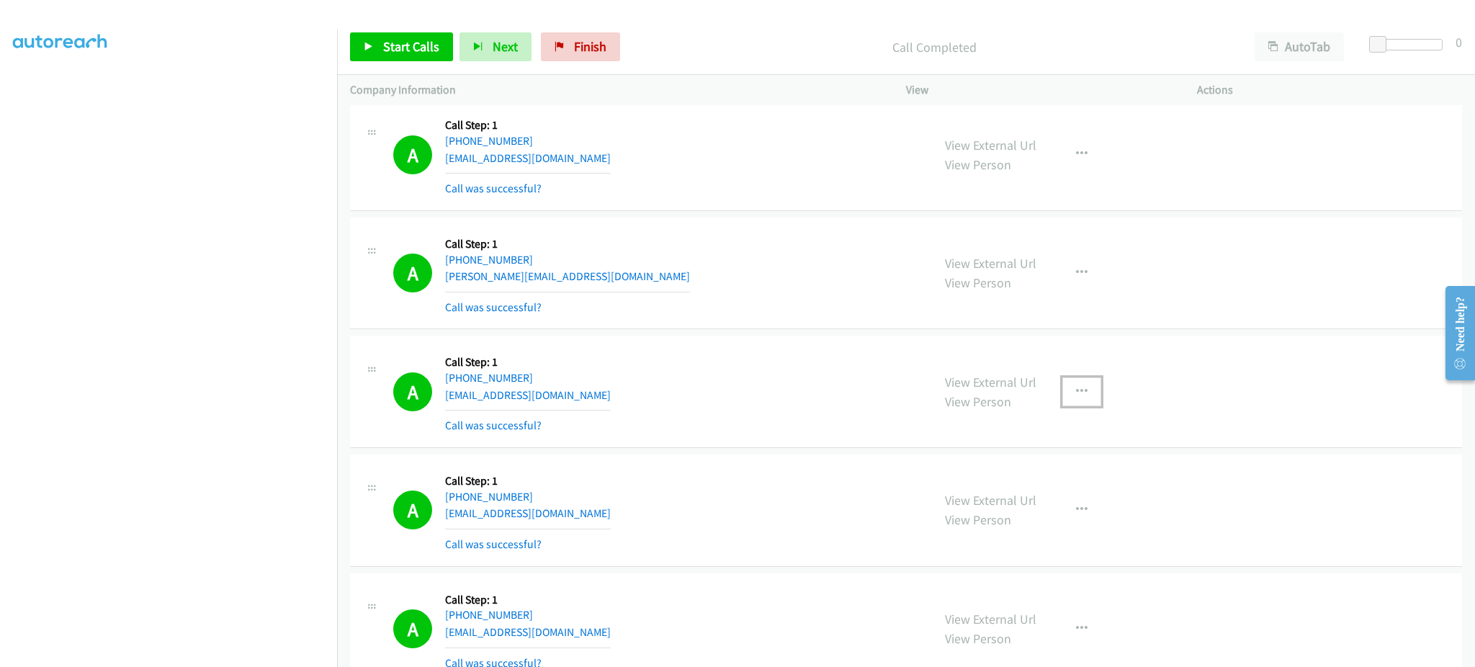
drag, startPoint x: 1088, startPoint y: 390, endPoint x: 1081, endPoint y: 392, distance: 8.1
click at [1082, 392] on button "button" at bounding box center [1082, 391] width 39 height 29
click at [1050, 510] on link "Add to do not call list" at bounding box center [1005, 515] width 192 height 29
click at [430, 48] on span "Start Calls" at bounding box center [411, 46] width 56 height 17
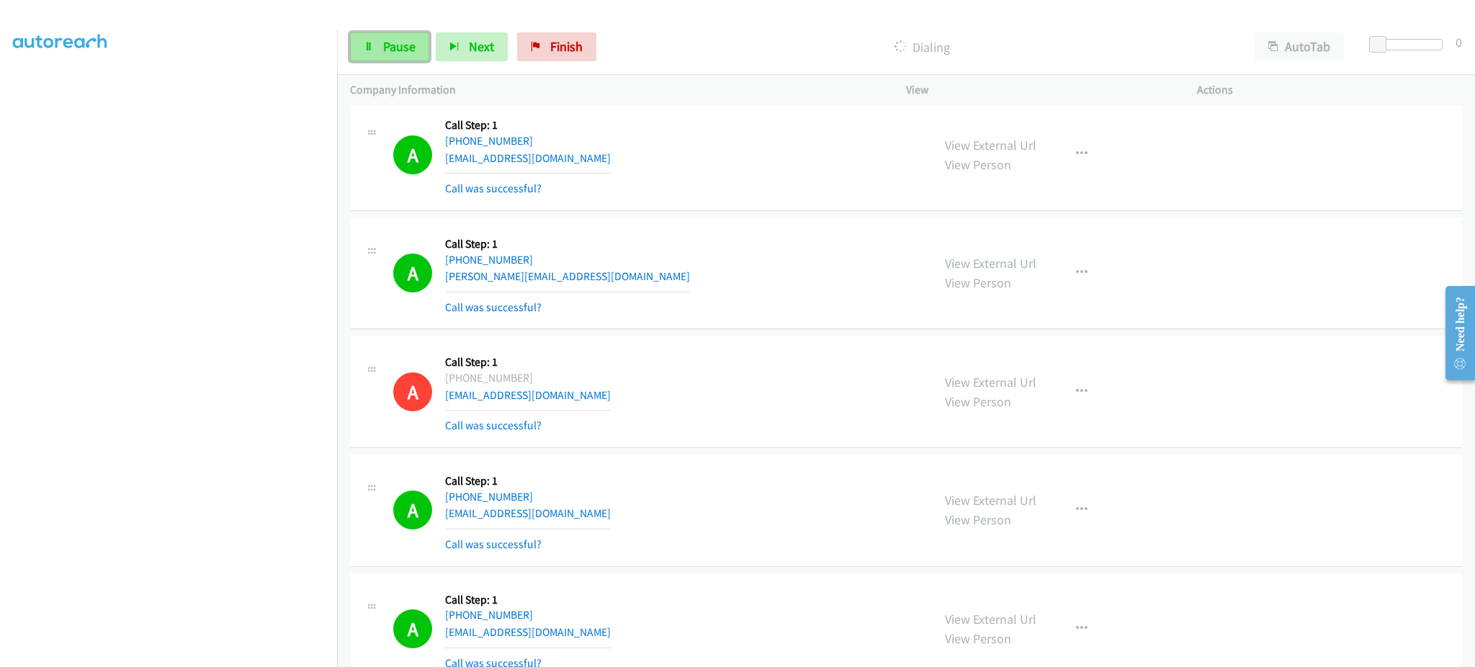
click at [398, 55] on link "Pause" at bounding box center [389, 46] width 79 height 29
drag, startPoint x: 411, startPoint y: 39, endPoint x: 705, endPoint y: 12, distance: 295.9
click at [411, 39] on span "Start Calls" at bounding box center [411, 46] width 56 height 17
click at [403, 32] on link "Pause" at bounding box center [389, 46] width 79 height 29
click at [424, 50] on span "Start Calls" at bounding box center [411, 46] width 56 height 17
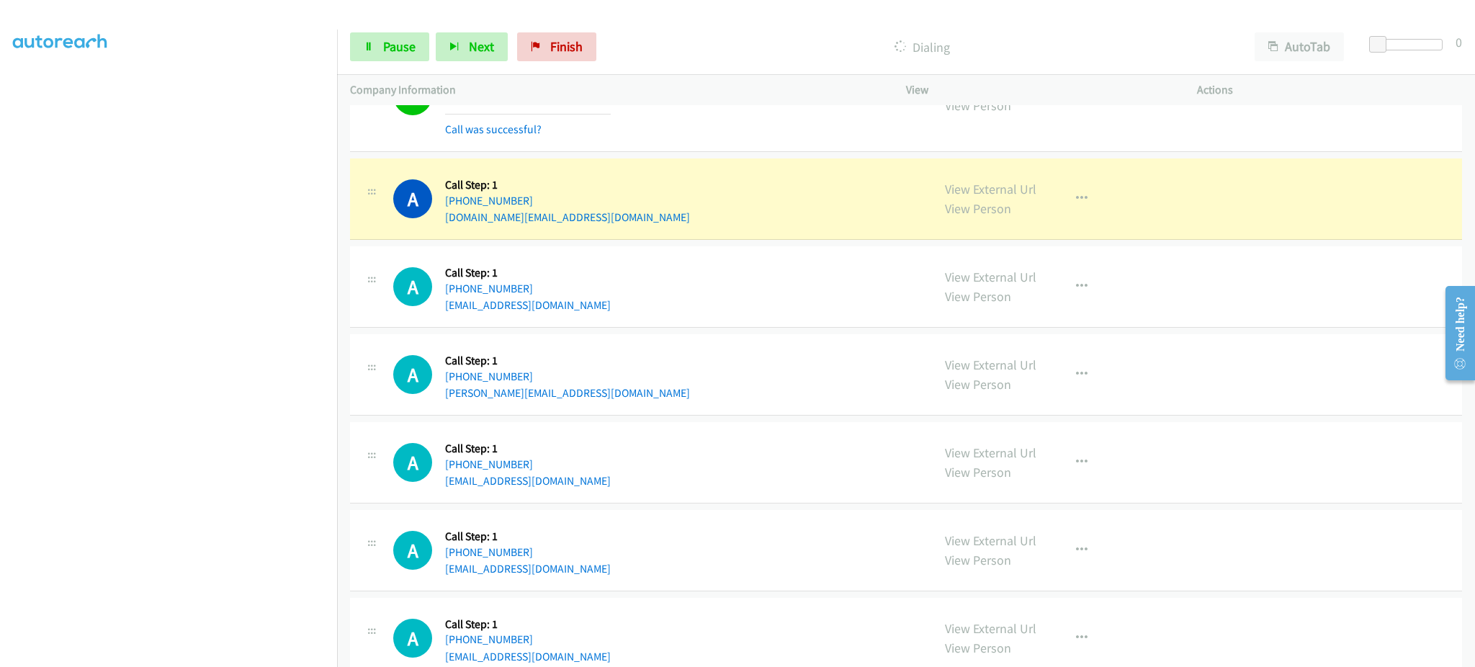
scroll to position [5505, 0]
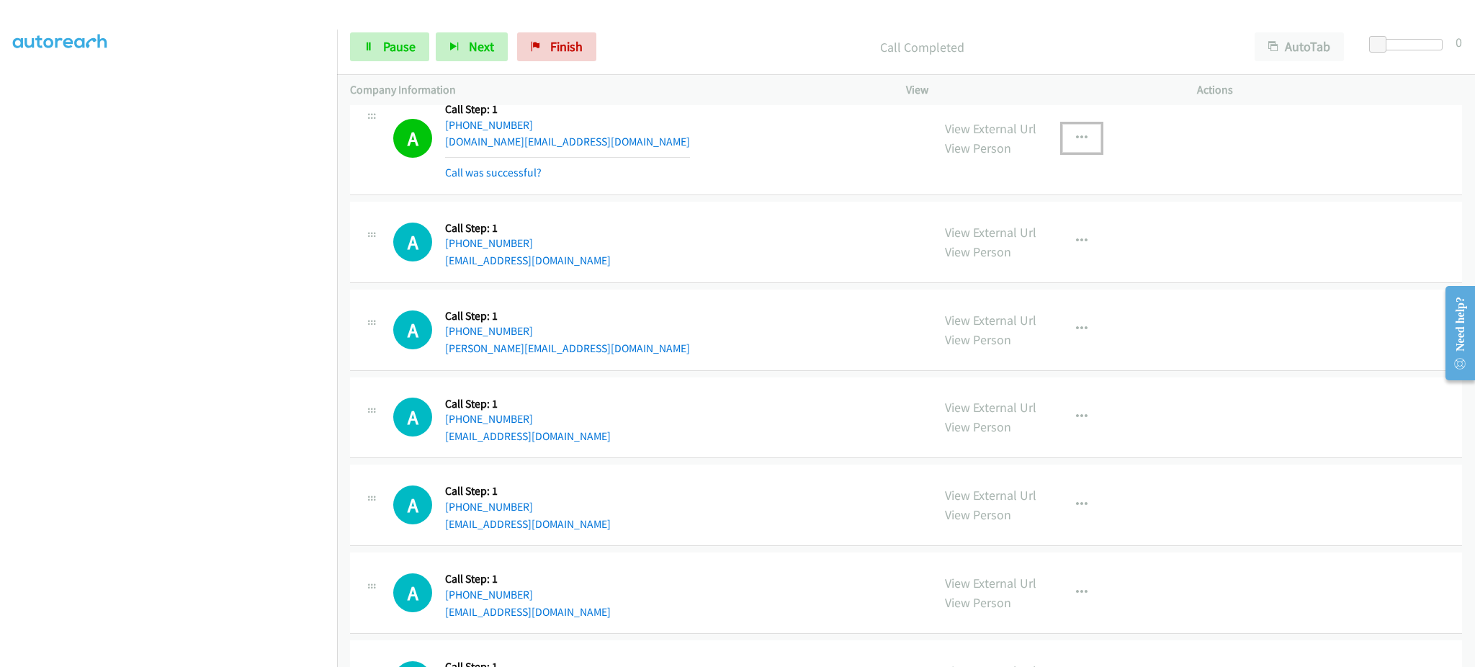
click at [1086, 131] on button "button" at bounding box center [1082, 138] width 39 height 29
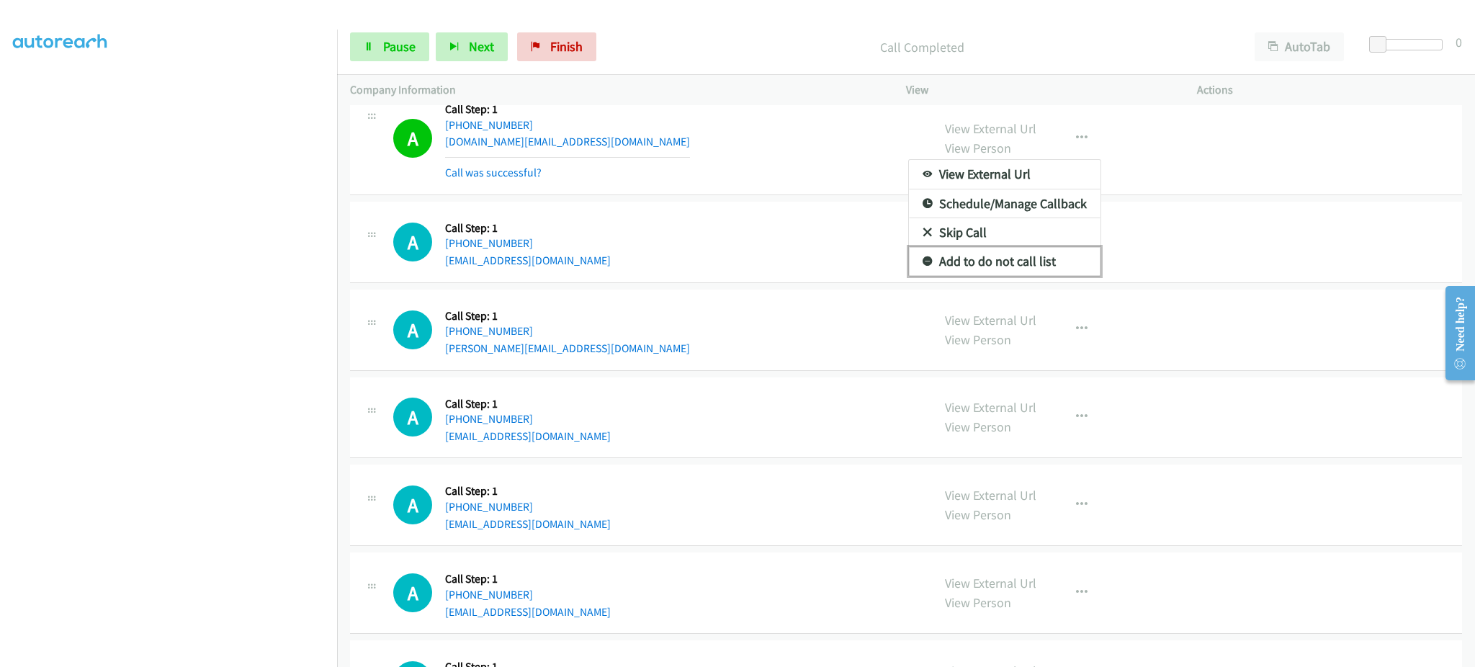
click at [1039, 258] on link "Add to do not call list" at bounding box center [1005, 261] width 192 height 29
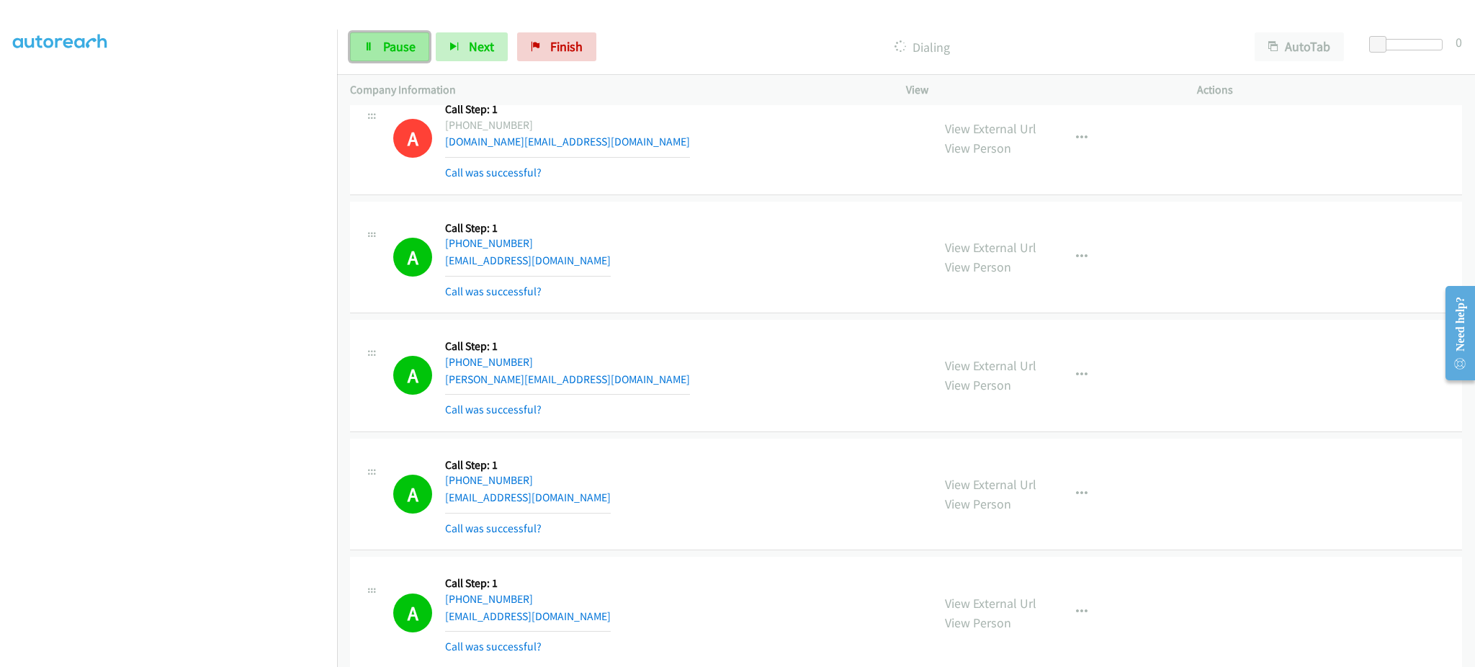
click at [390, 42] on span "Pause" at bounding box center [399, 46] width 32 height 17
click at [385, 45] on span "Start Calls" at bounding box center [411, 46] width 56 height 17
click at [1091, 385] on div "View External Url View Person View External Url Email Schedule/Manage Callback …" at bounding box center [1084, 376] width 304 height 86
click at [1067, 387] on button "button" at bounding box center [1082, 375] width 39 height 29
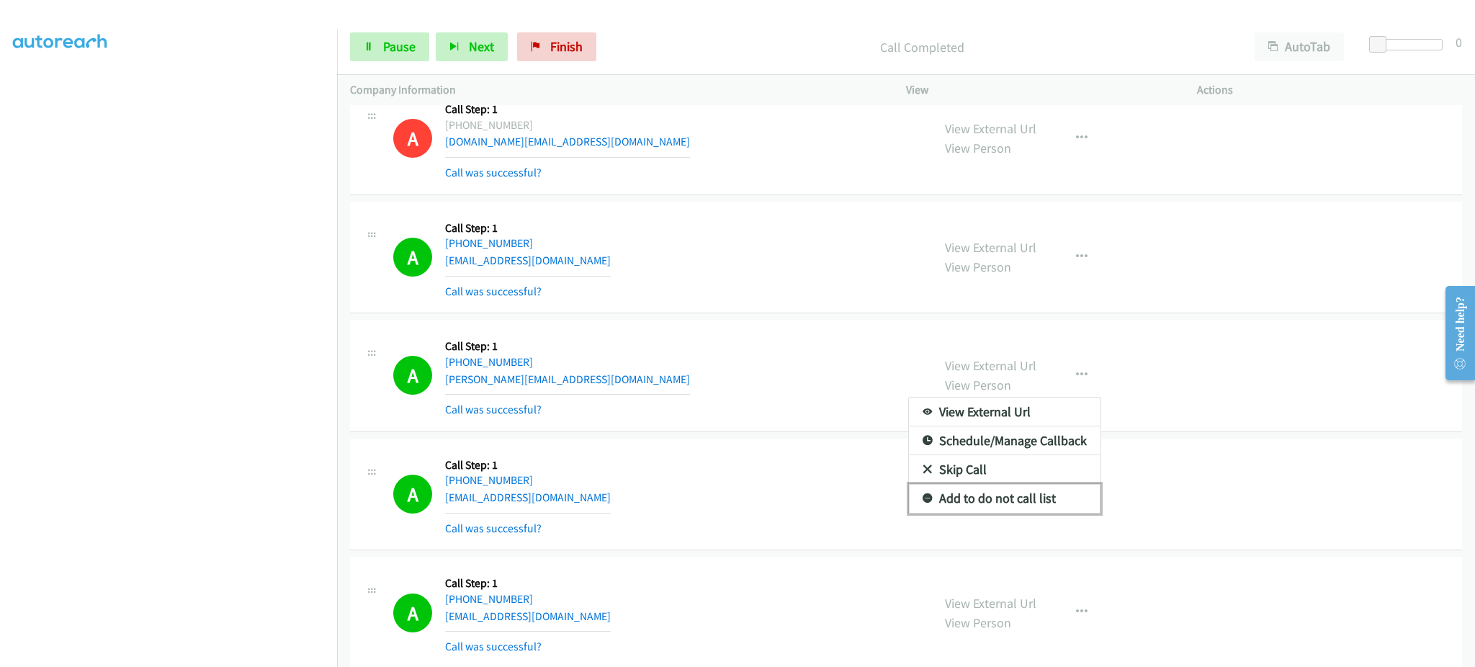
click at [1055, 496] on link "Add to do not call list" at bounding box center [1005, 498] width 192 height 29
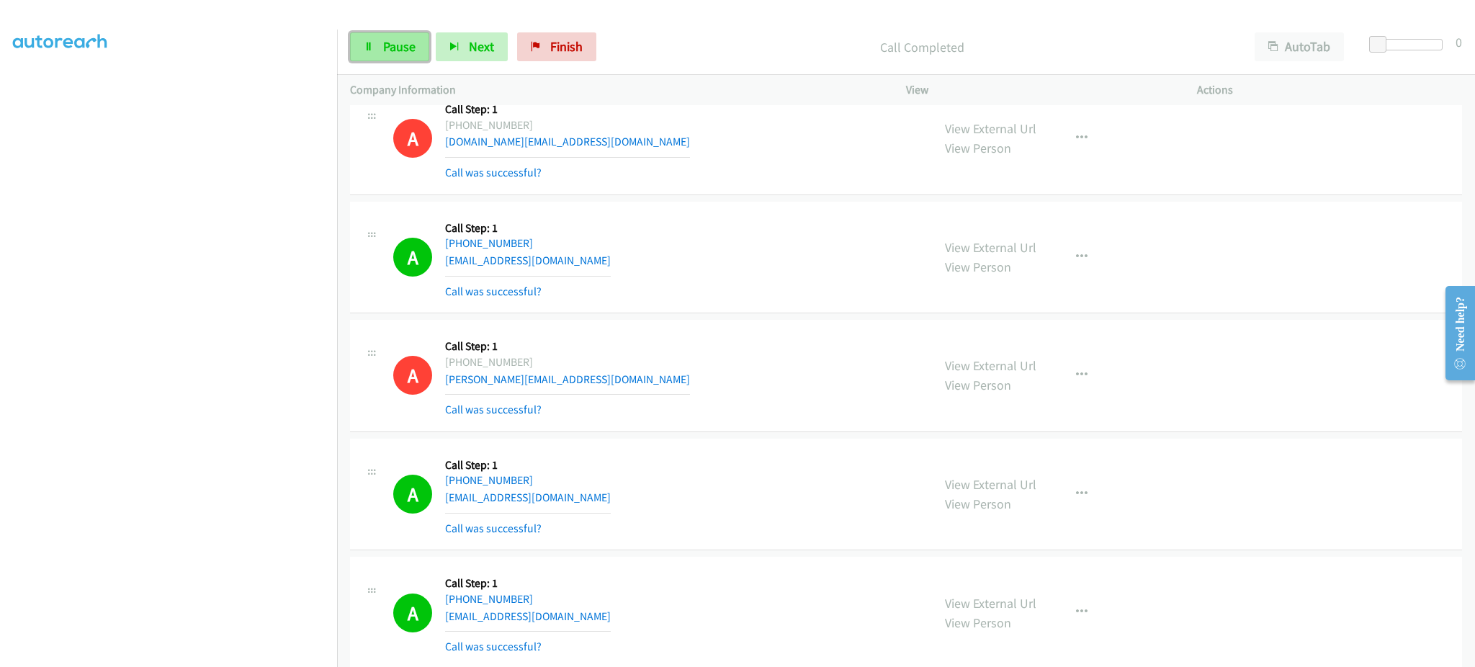
click at [399, 58] on link "Pause" at bounding box center [389, 46] width 79 height 29
click at [418, 45] on span "Start Calls" at bounding box center [411, 46] width 56 height 17
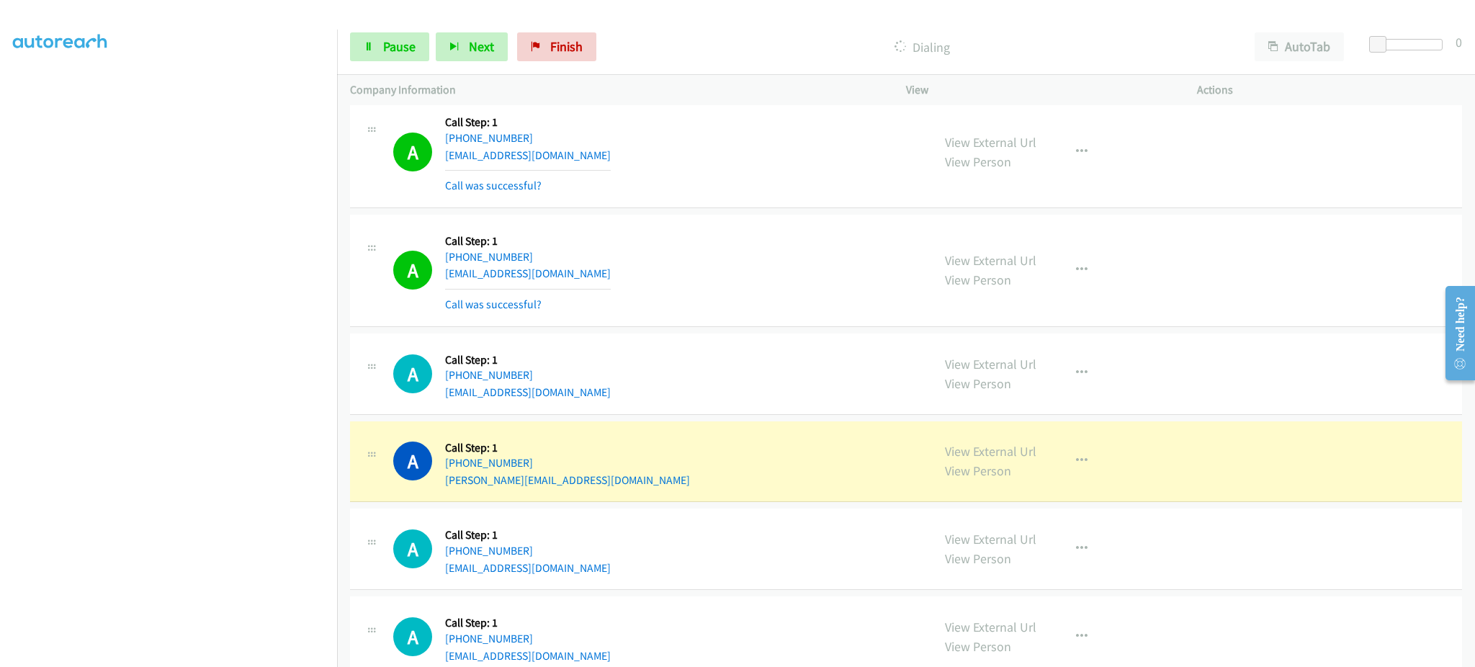
scroll to position [6369, 0]
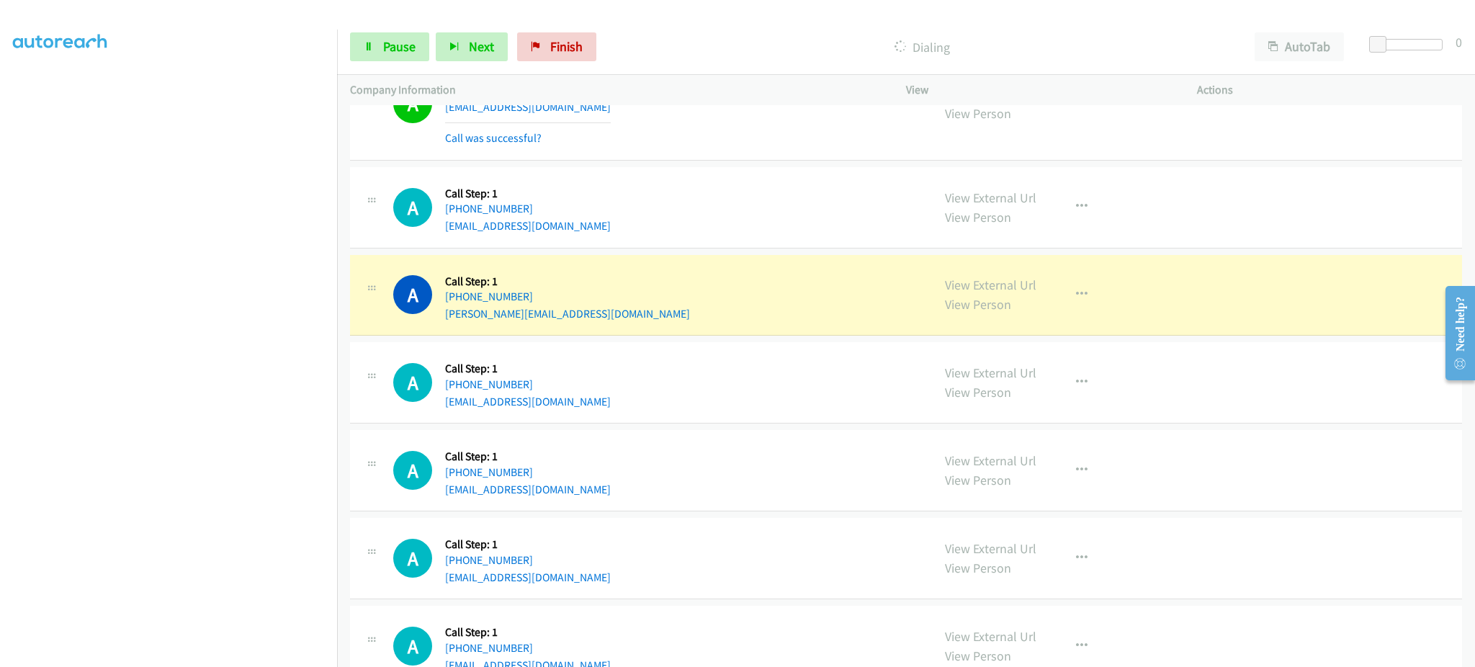
click at [1001, 277] on div "View External Url View Person View External Url Email Schedule/Manage Callback …" at bounding box center [1084, 295] width 304 height 55
click at [996, 282] on link "View External Url" at bounding box center [990, 285] width 91 height 17
click at [393, 43] on span "Pause" at bounding box center [399, 46] width 32 height 17
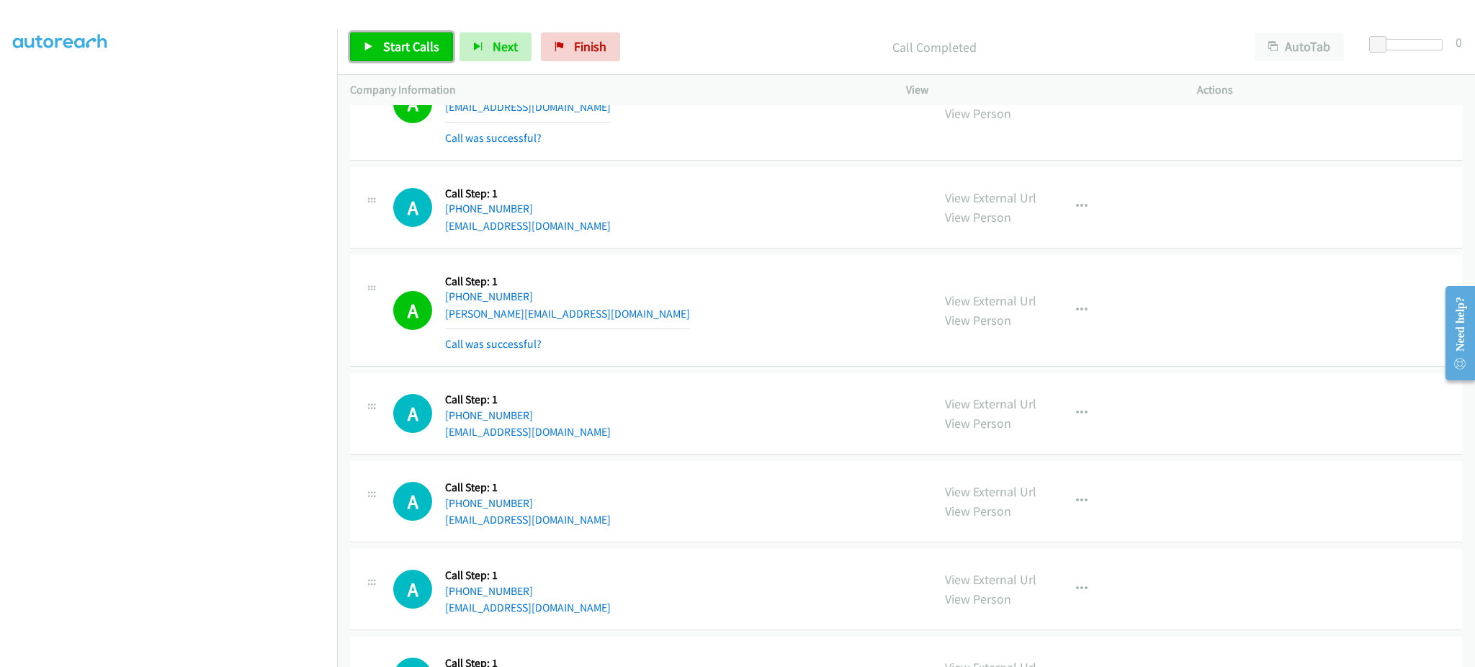
click at [416, 53] on span "Start Calls" at bounding box center [411, 46] width 56 height 17
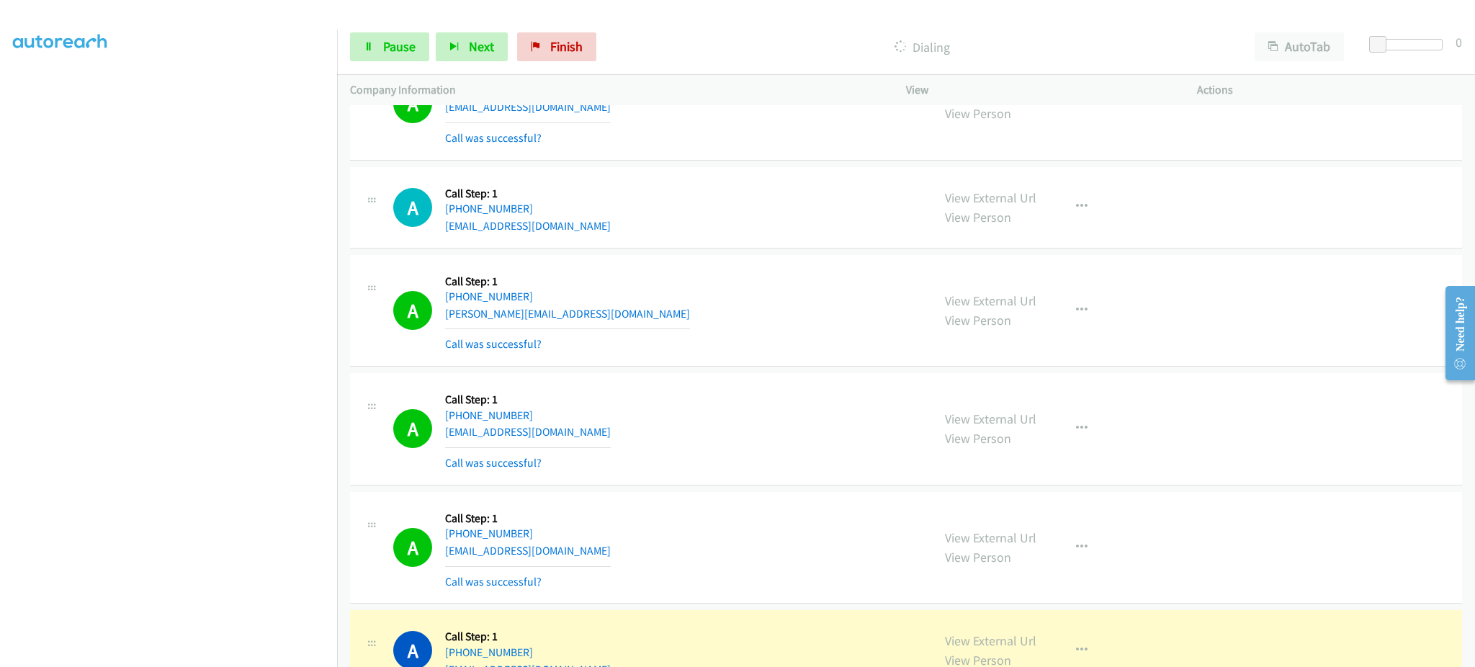
scroll to position [6658, 0]
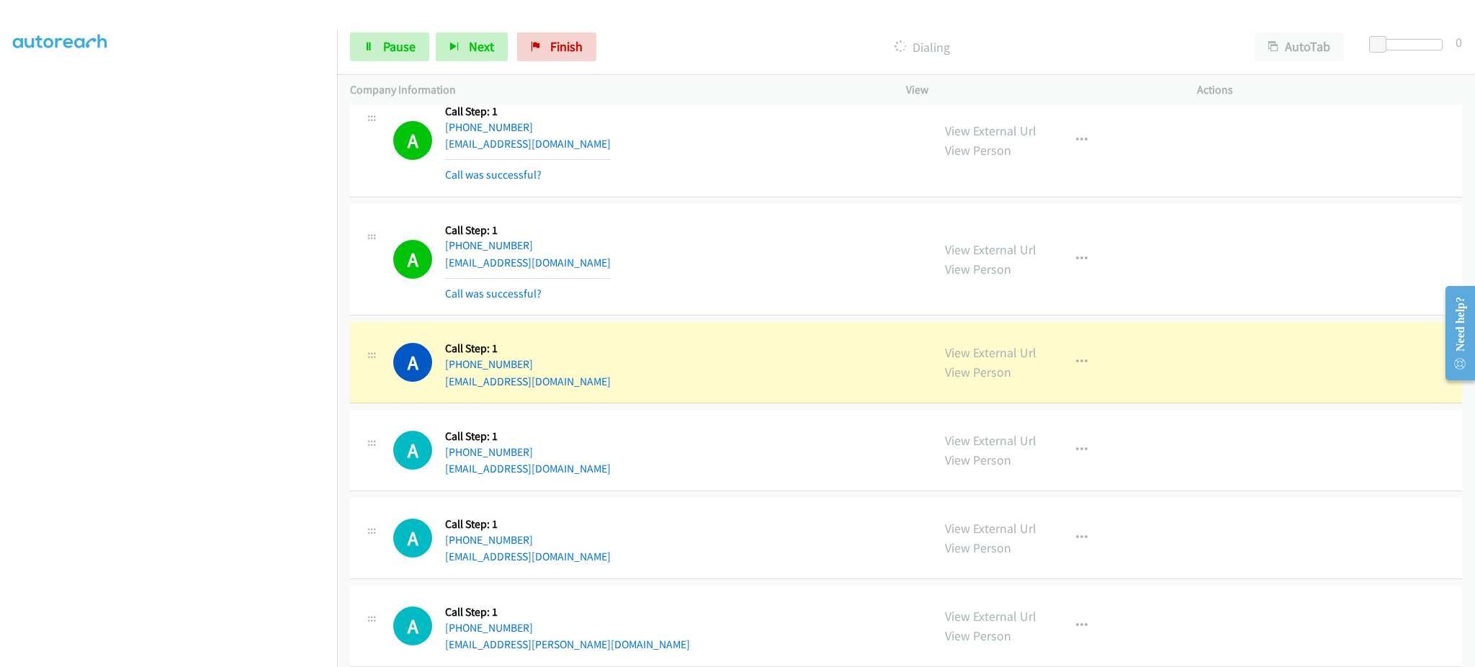
click at [808, 358] on div "A Callback Scheduled Call Step: 1 America/New_York +1 502-741-2527 taseymour@ic…" at bounding box center [656, 362] width 526 height 55
click at [1063, 375] on button "button" at bounding box center [1082, 362] width 39 height 29
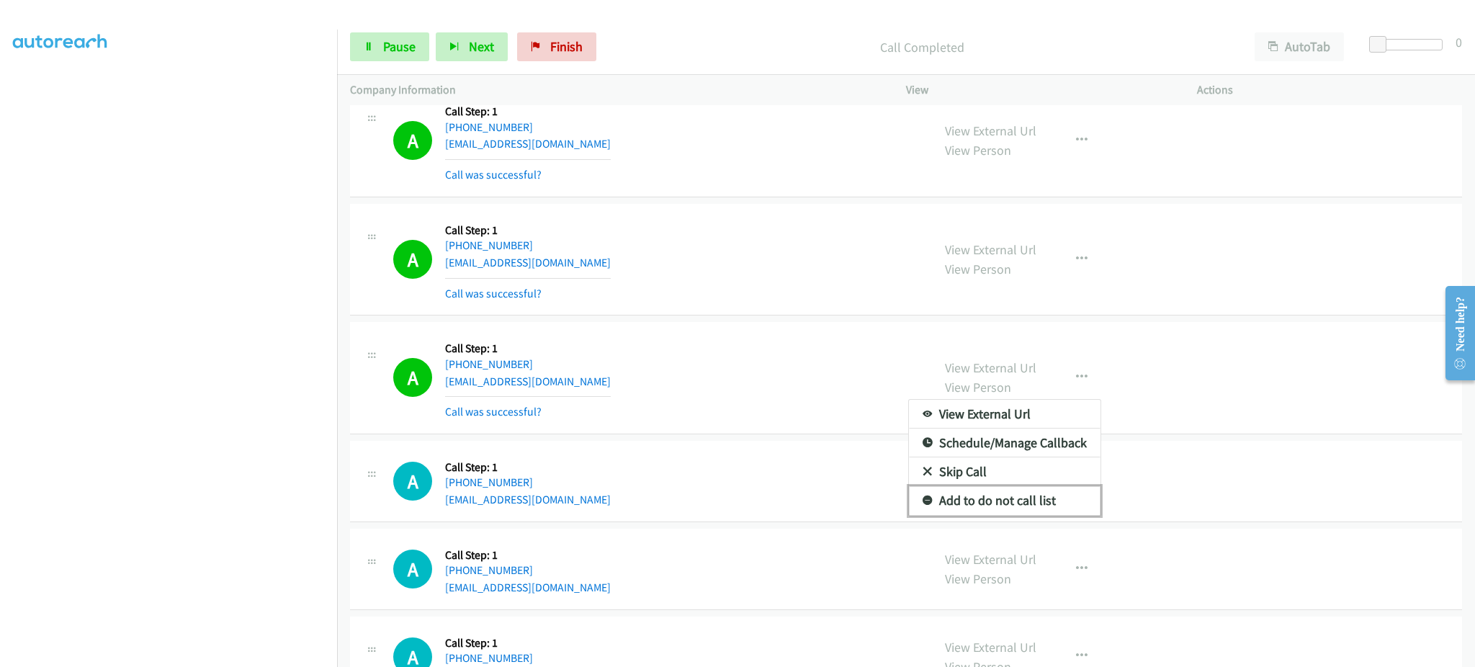
click at [1003, 501] on link "Add to do not call list" at bounding box center [1005, 500] width 192 height 29
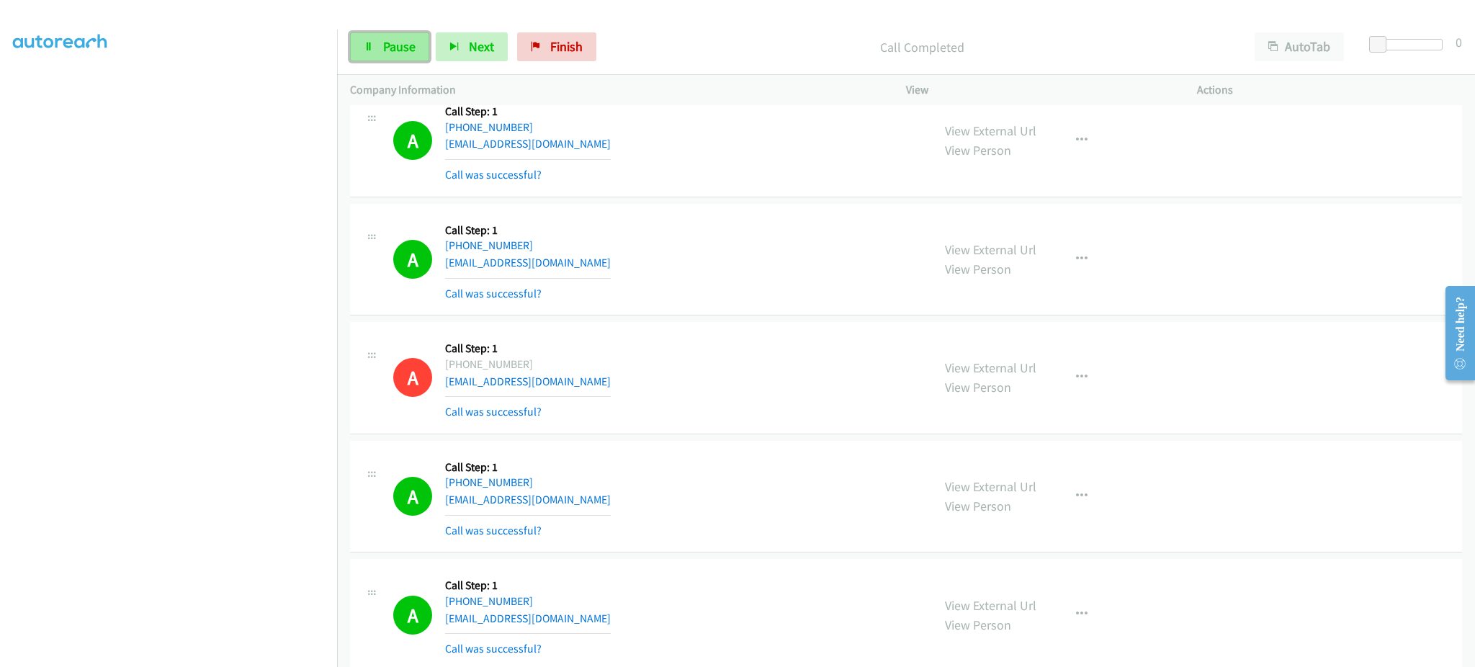
click at [397, 54] on span "Pause" at bounding box center [399, 46] width 32 height 17
click at [390, 45] on span "Start Calls" at bounding box center [411, 46] width 56 height 17
click at [480, 57] on button "Next" at bounding box center [472, 46] width 72 height 29
click at [415, 50] on link "Pause" at bounding box center [389, 46] width 79 height 29
click at [419, 36] on link "Start Calls" at bounding box center [401, 46] width 103 height 29
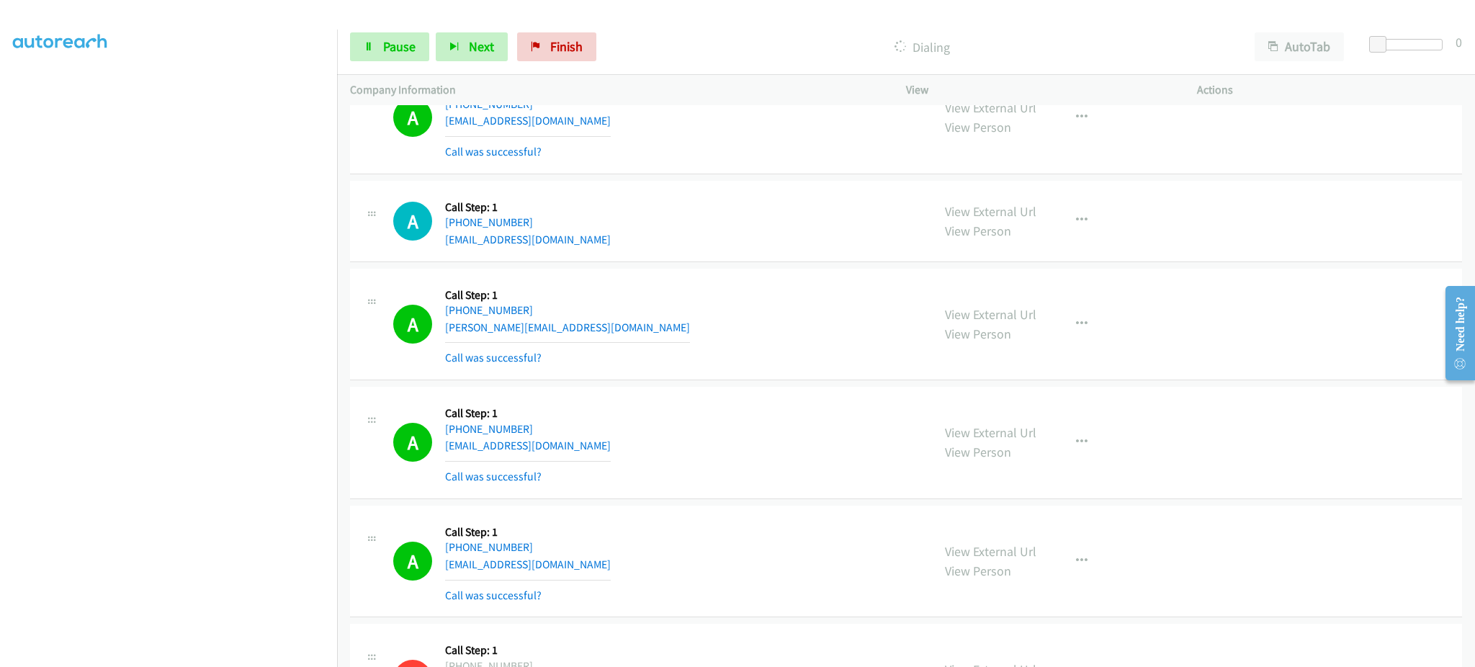
scroll to position [6369, 0]
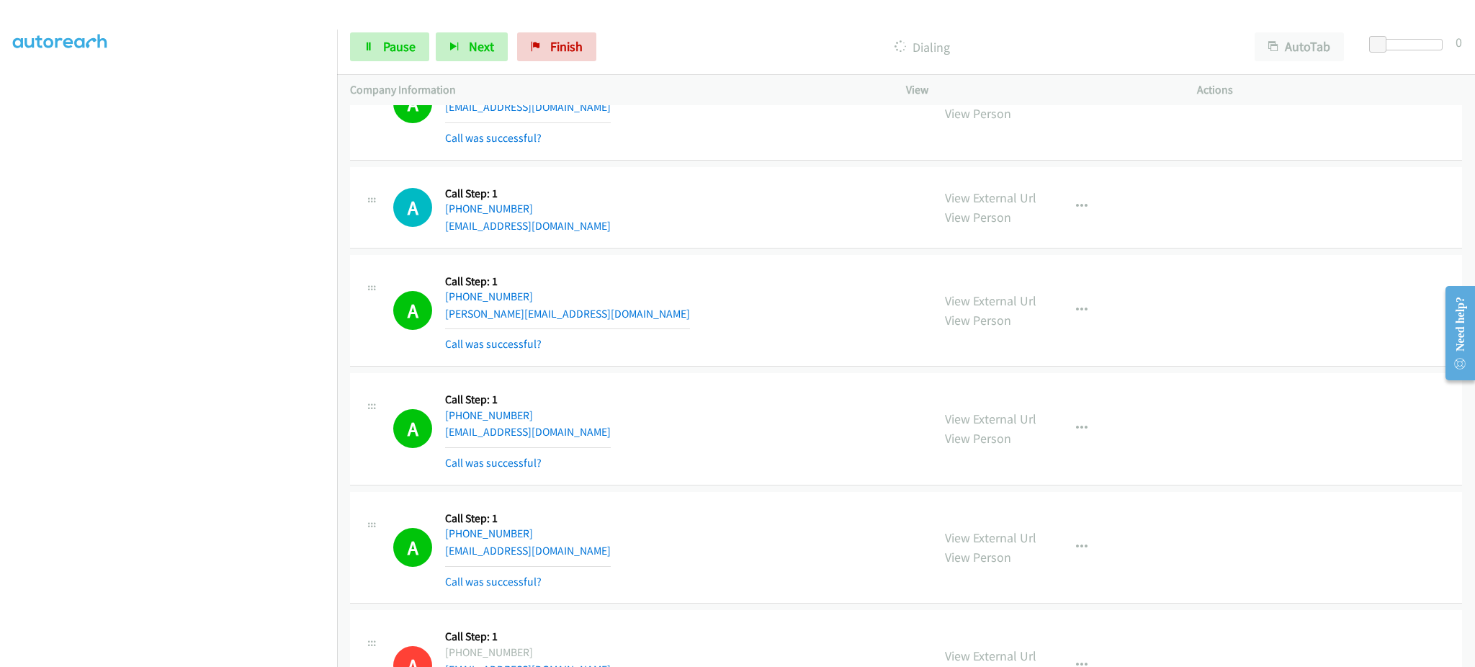
click at [598, 321] on div "A Callback Scheduled Call Step: 1 America/New_York +1 305-851-1476 jose_danielh…" at bounding box center [656, 311] width 526 height 86
click at [596, 319] on div "A Callback Scheduled Call Step: 1 America/New_York +1 305-851-1476 jose_danielh…" at bounding box center [656, 311] width 526 height 86
click at [596, 320] on div "A Callback Scheduled Call Step: 1 America/New_York +1 305-851-1476 jose_danielh…" at bounding box center [656, 311] width 526 height 86
drag, startPoint x: 619, startPoint y: 449, endPoint x: 612, endPoint y: 436, distance: 14.8
click at [617, 447] on div "A Callback Scheduled Call Step: 1 America/New_York +1 754-277-6149 donteporter2…" at bounding box center [656, 429] width 526 height 86
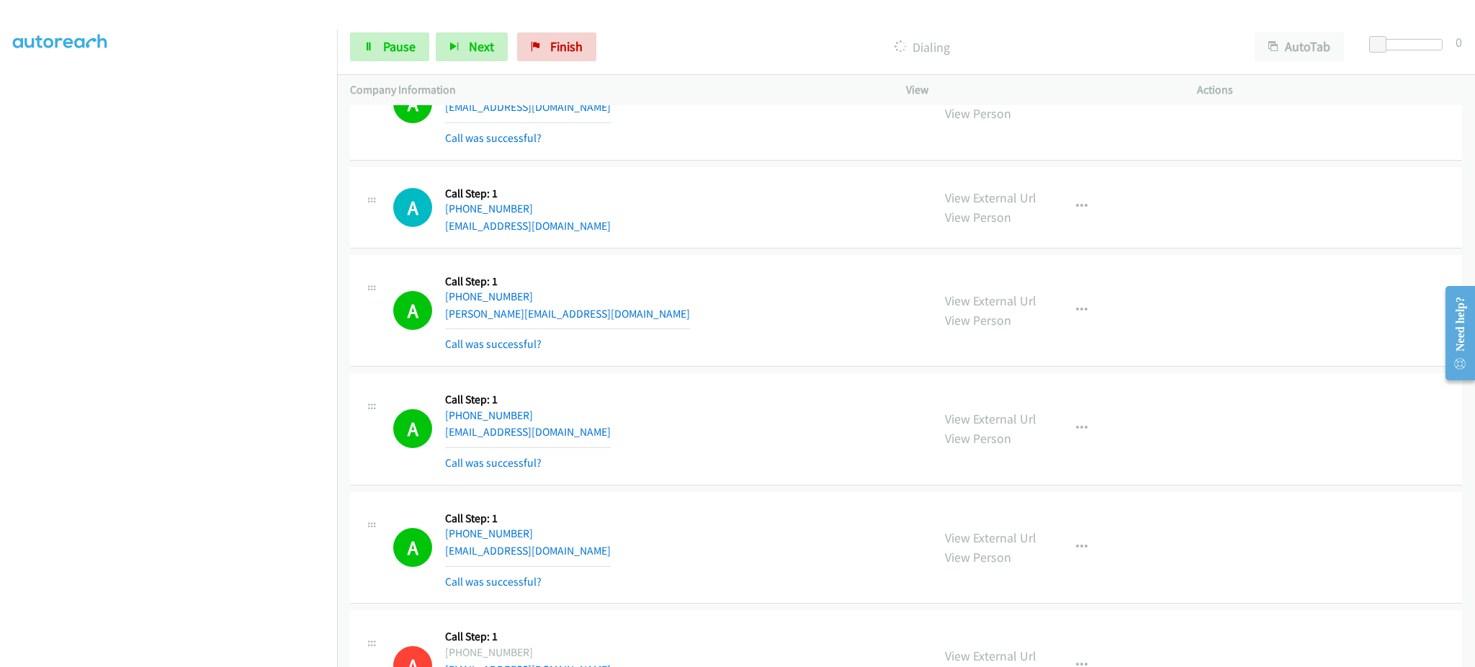
click at [611, 434] on div "A Callback Scheduled Call Step: 1 America/New_York +1 754-277-6149 donteporter2…" at bounding box center [656, 429] width 526 height 86
click at [609, 434] on div "A Callback Scheduled Call Step: 1 America/New_York +1 754-277-6149 donteporter2…" at bounding box center [656, 429] width 526 height 86
click at [590, 563] on div "A Callback Scheduled Call Step: 1 America/Chicago +1 816-462-9310 spawn64124@gm…" at bounding box center [656, 548] width 526 height 86
click at [591, 563] on div "A Callback Scheduled Call Step: 1 America/Chicago +1 816-462-9310 spawn64124@gm…" at bounding box center [656, 548] width 526 height 86
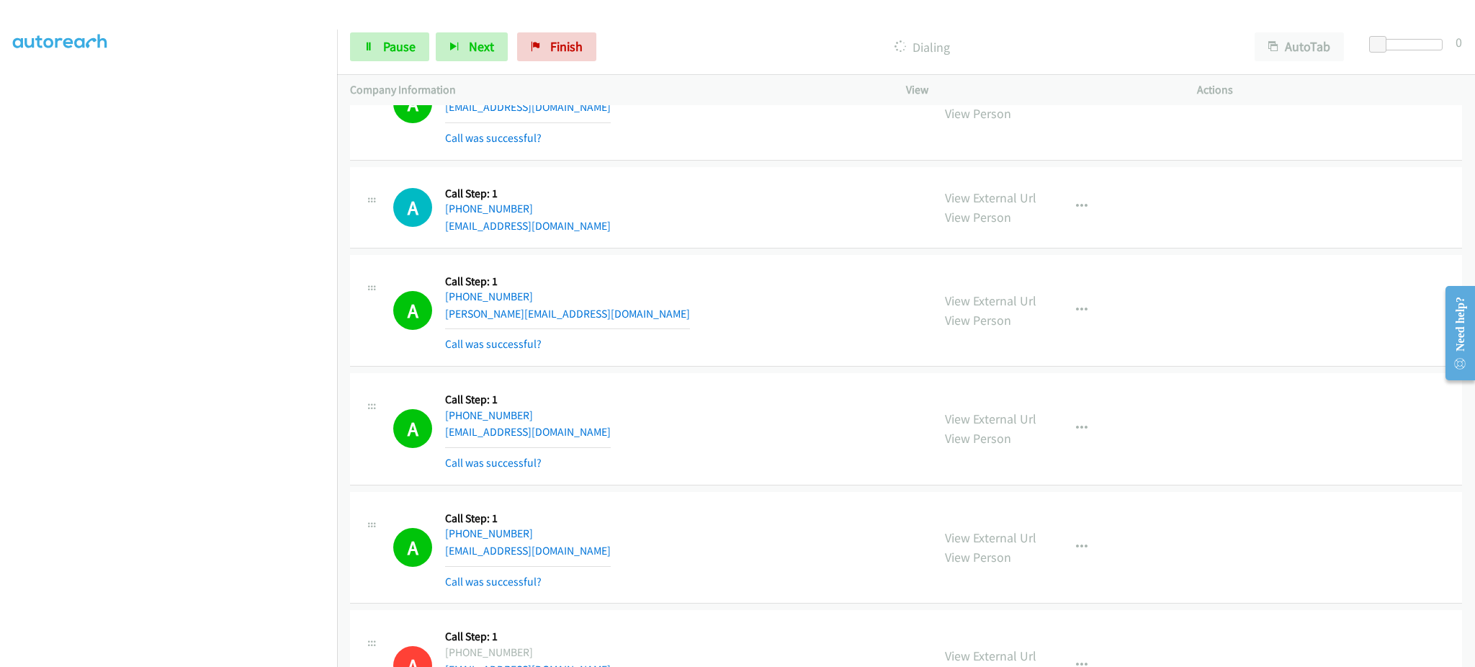
click at [591, 563] on div "A Callback Scheduled Call Step: 1 America/Chicago +1 816-462-9310 spawn64124@gm…" at bounding box center [656, 548] width 526 height 86
click at [591, 560] on div "A Callback Scheduled Call Step: 1 America/Chicago +1 816-462-9310 spawn64124@gm…" at bounding box center [656, 548] width 526 height 86
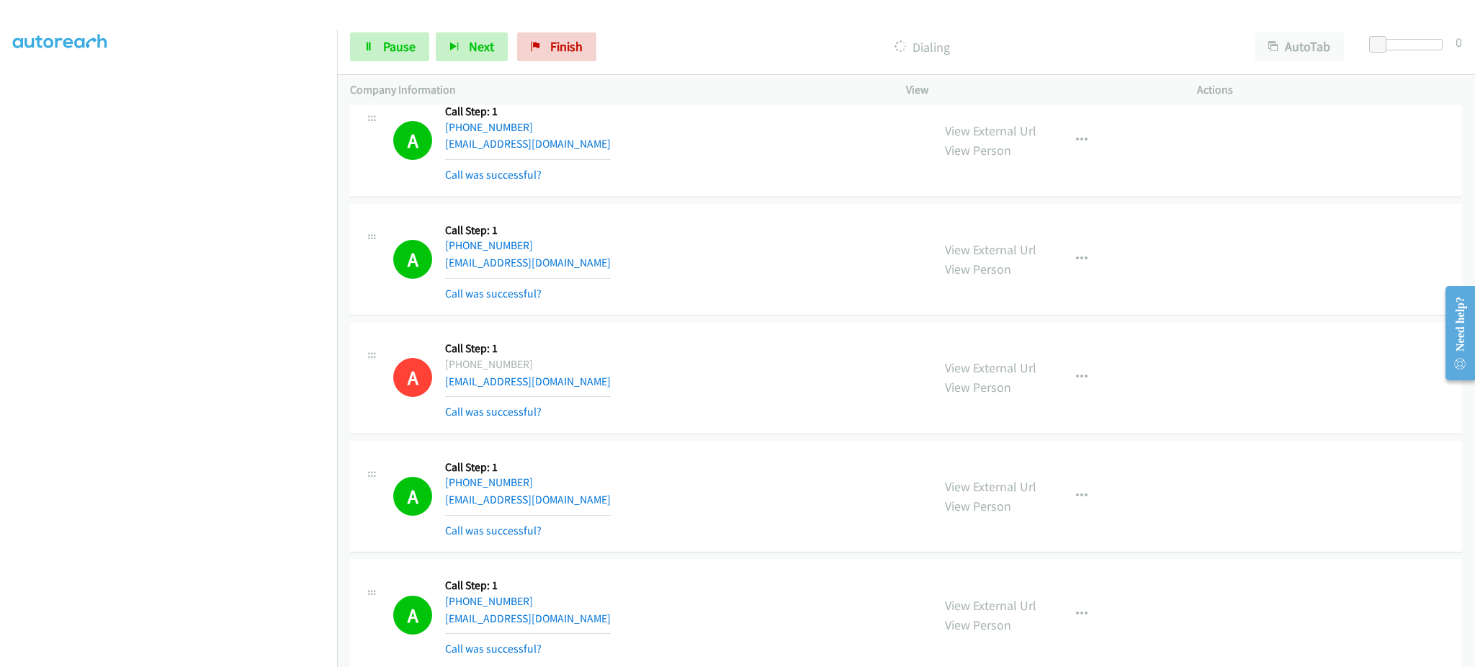
click at [563, 505] on div "A Callback Scheduled Call Step: 1 America/New_York +1 240-872-8592 wscottii@aol…" at bounding box center [656, 497] width 526 height 86
click at [563, 504] on div "A Callback Scheduled Call Step: 1 America/New_York +1 240-872-8592 wscottii@aol…" at bounding box center [656, 497] width 526 height 86
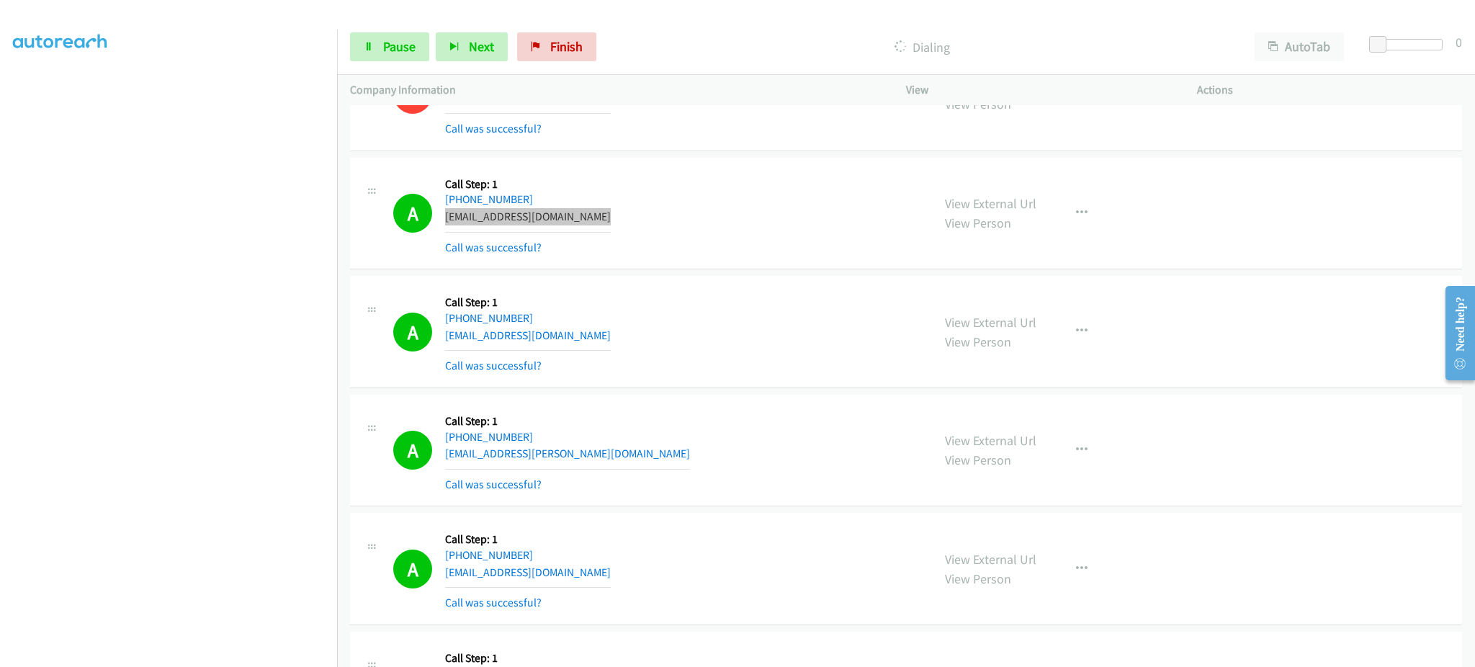
scroll to position [6946, 0]
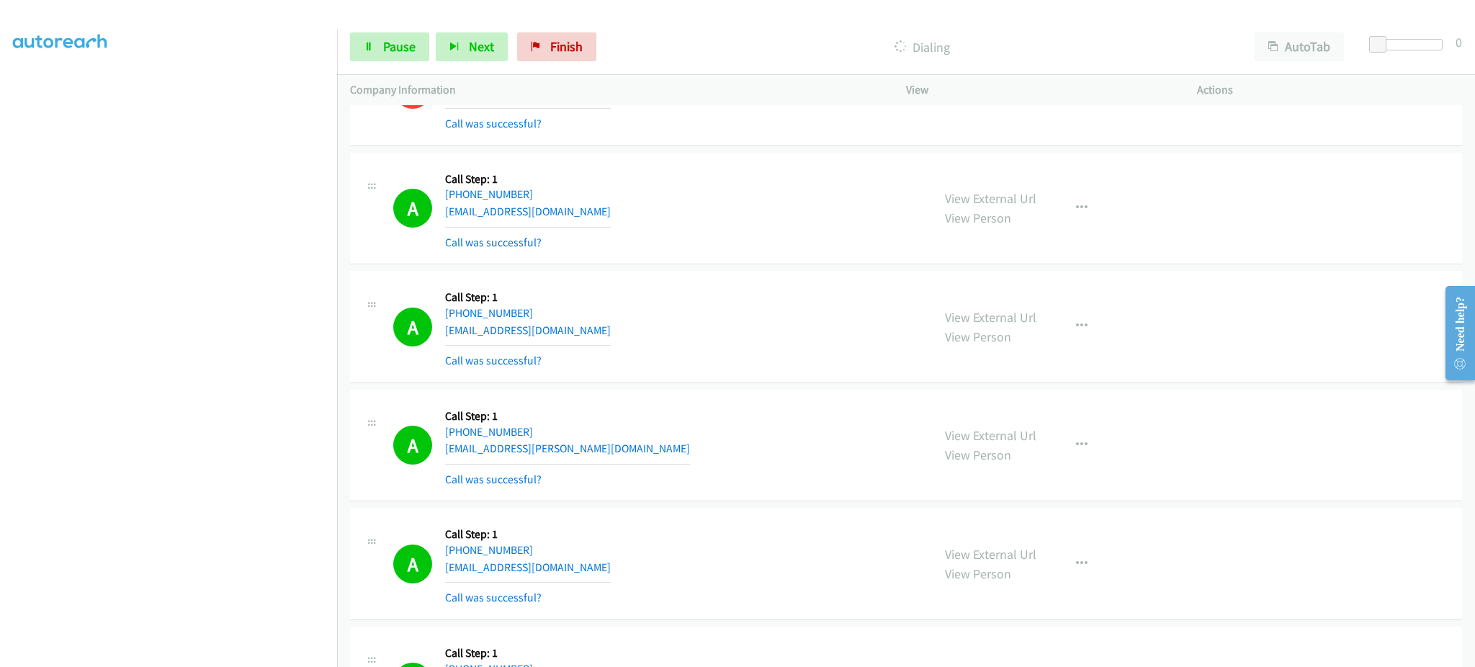
click at [586, 340] on div "A Callback Scheduled Call Step: 1 America/Chicago +1 713-589-3384 weekendsauto@…" at bounding box center [656, 327] width 526 height 86
click at [595, 450] on div "A Callback Scheduled Call Step: 1 America/Denver +1 406-589-4595 ashlynn.delger…" at bounding box center [656, 446] width 526 height 86
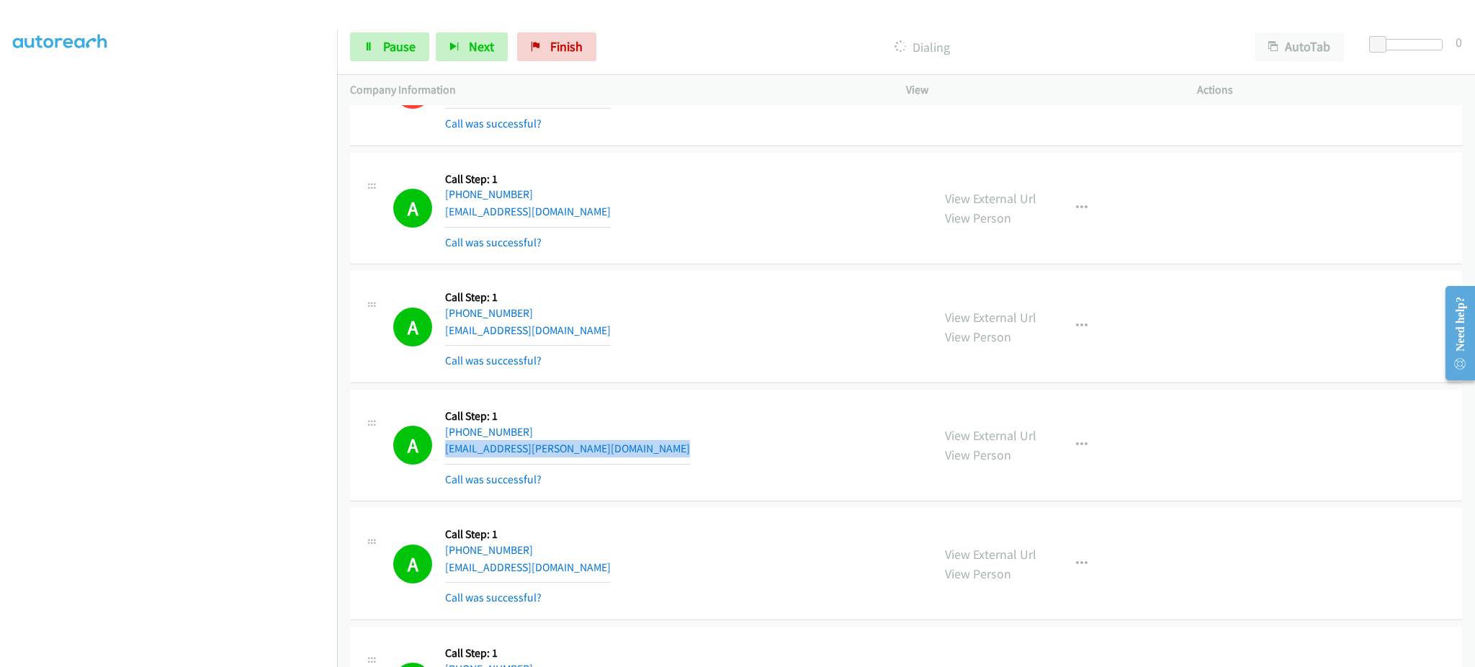
click at [594, 450] on div "A Callback Scheduled Call Step: 1 America/Denver +1 406-589-4595 ashlynn.delger…" at bounding box center [656, 446] width 526 height 86
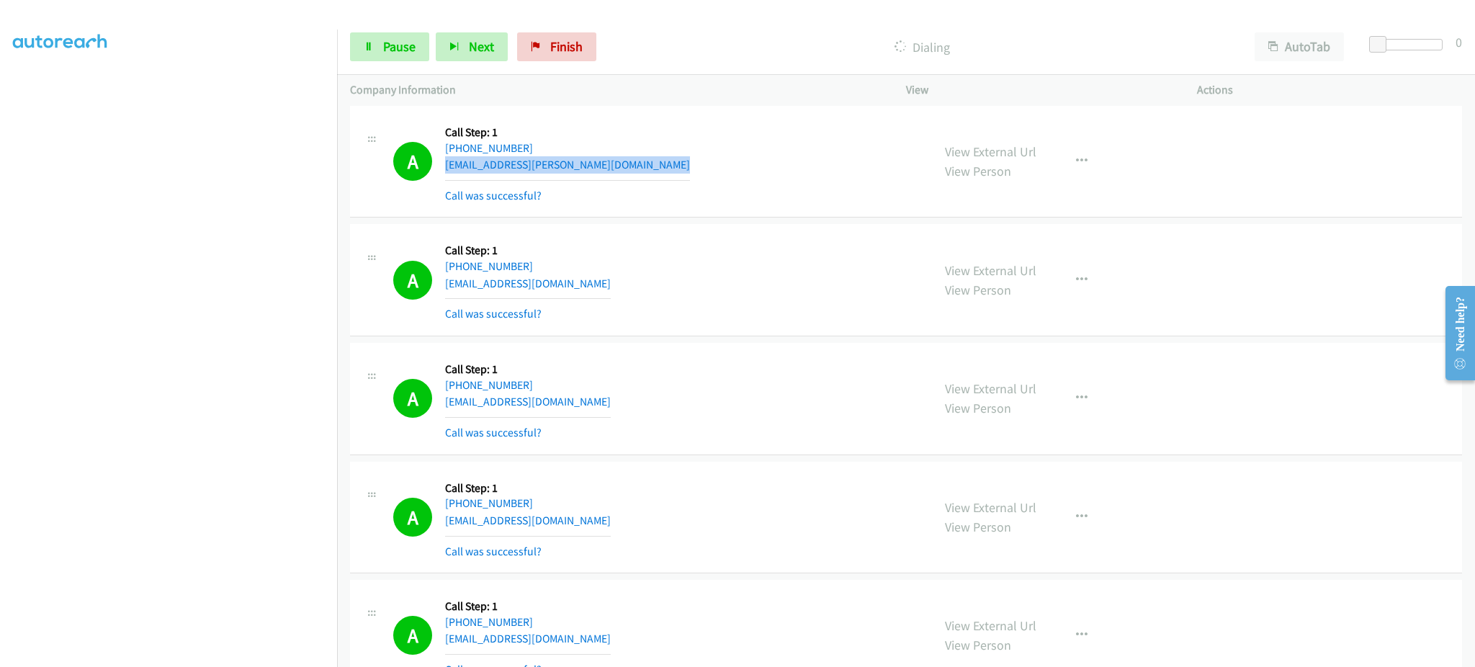
scroll to position [7234, 0]
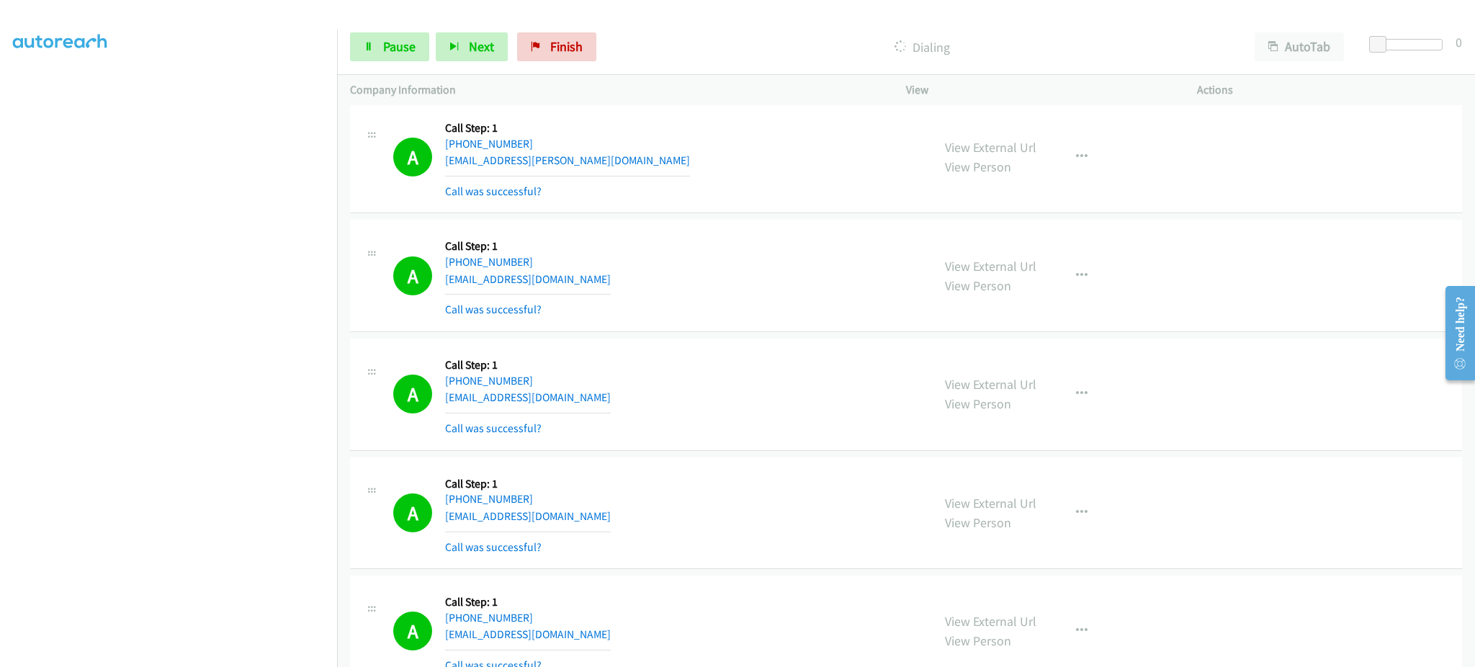
click at [591, 286] on div "A Callback Scheduled Call Step: 1 America/Chicago +1 405-245-6900 gainey01@iclo…" at bounding box center [656, 276] width 526 height 86
click at [590, 285] on div "A Callback Scheduled Call Step: 1 America/Chicago +1 405-245-6900 gainey01@iclo…" at bounding box center [656, 276] width 526 height 86
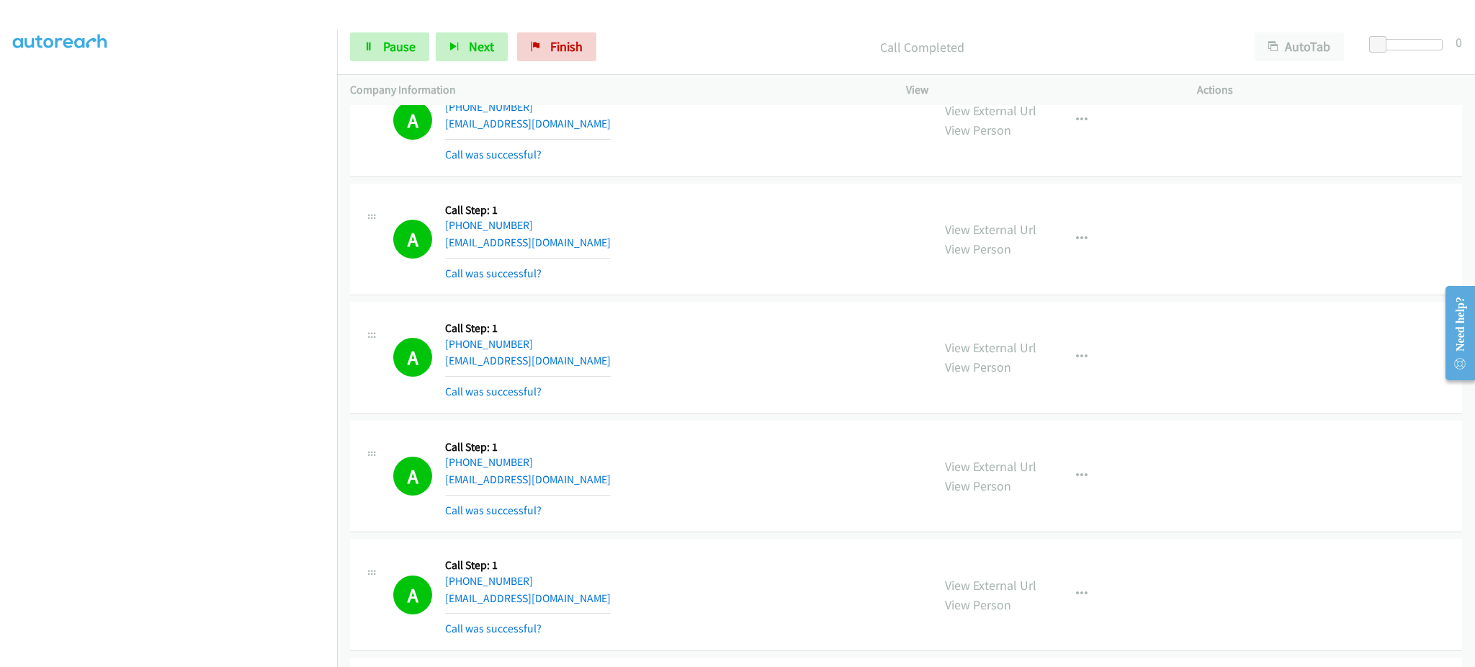
scroll to position [7522, 0]
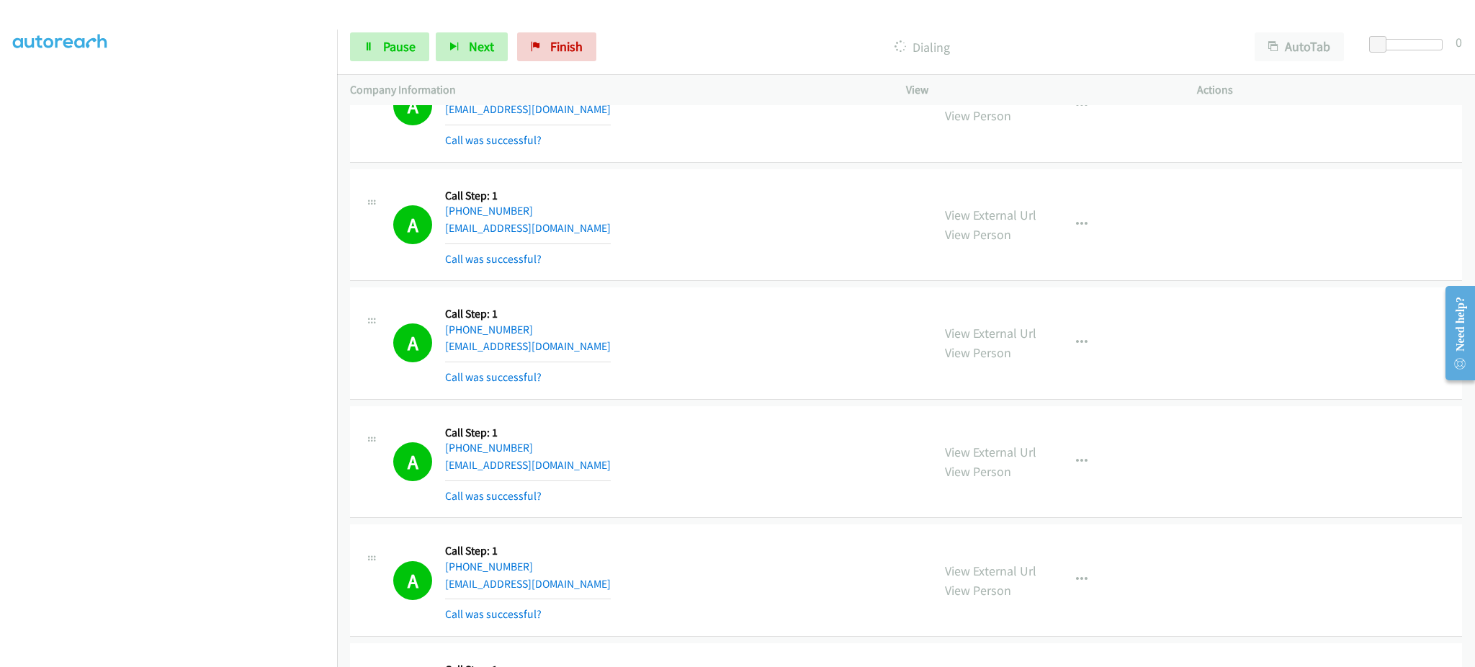
click at [576, 351] on div "A Callback Scheduled Call Step: 1 America/New_York +1 732-259-6547 rey821@aol.c…" at bounding box center [656, 343] width 526 height 86
click at [620, 225] on div "A Callback Scheduled Call Step: 1 America/New_York +1 260-342-8177 malady_punie…" at bounding box center [656, 225] width 526 height 86
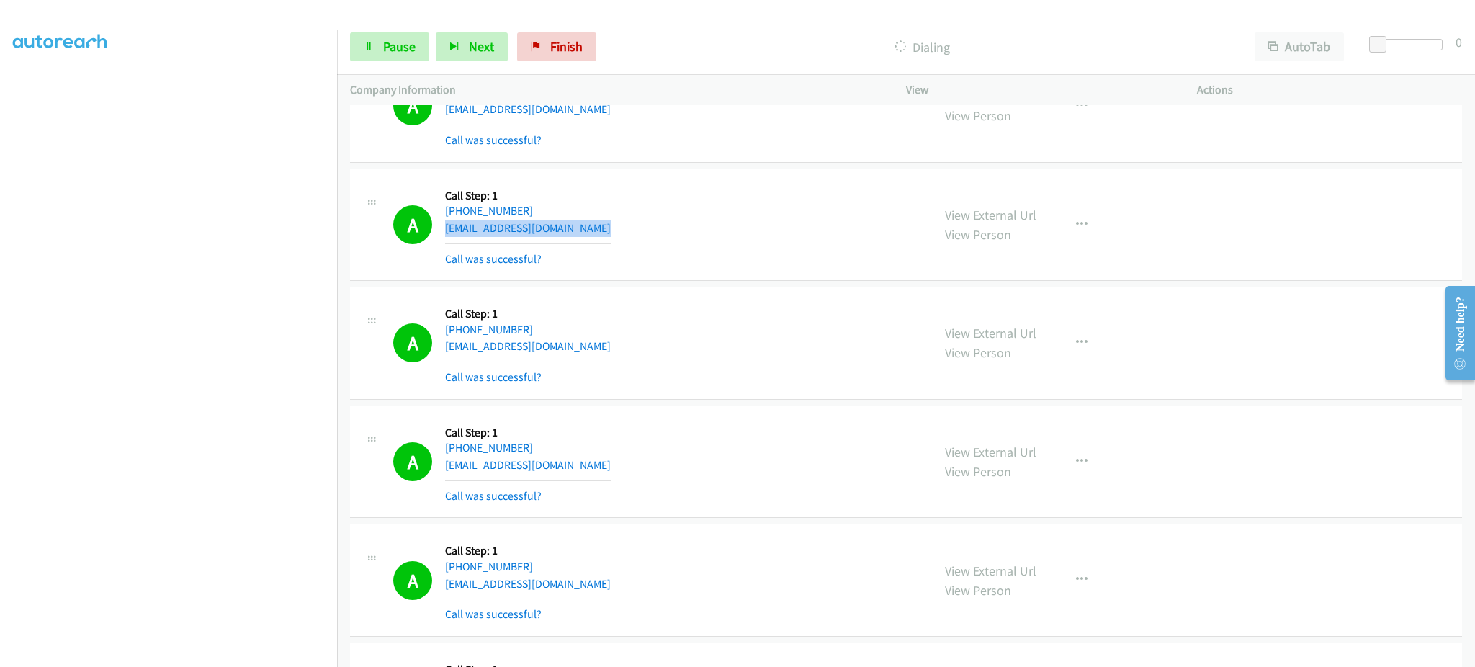
click at [619, 224] on div "A Callback Scheduled Call Step: 1 America/New_York +1 260-342-8177 malady_punie…" at bounding box center [656, 225] width 526 height 86
click at [596, 462] on div "A Callback Scheduled Call Step: 1 America/New_York +1 770-331-5045 pmpatrick070…" at bounding box center [656, 462] width 526 height 86
click at [594, 465] on div "A Callback Scheduled Call Step: 1 America/New_York +1 770-331-5045 pmpatrick070…" at bounding box center [656, 462] width 526 height 86
click at [594, 467] on div "A Callback Scheduled Call Step: 1 America/New_York +1 770-331-5045 pmpatrick070…" at bounding box center [656, 462] width 526 height 86
click at [596, 467] on div "A Callback Scheduled Call Step: 1 America/New_York +1 770-331-5045 pmpatrick070…" at bounding box center [656, 462] width 526 height 86
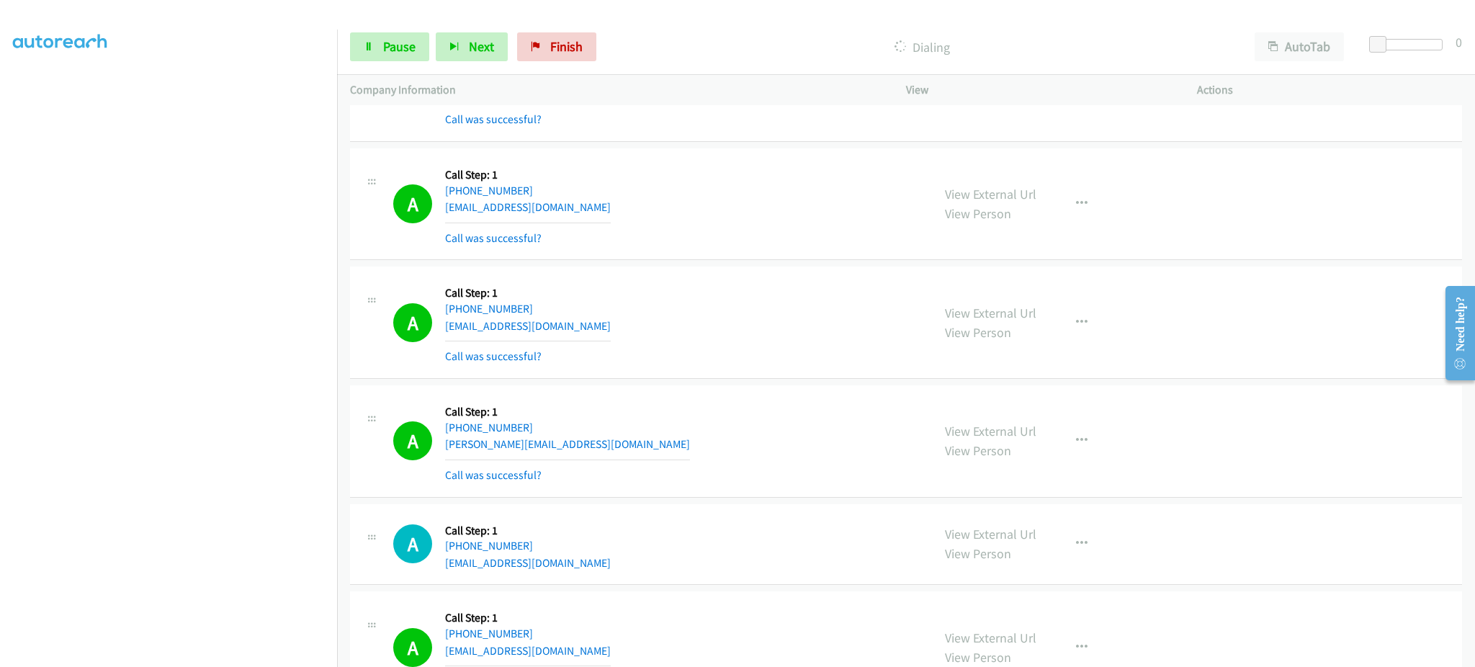
scroll to position [8098, 0]
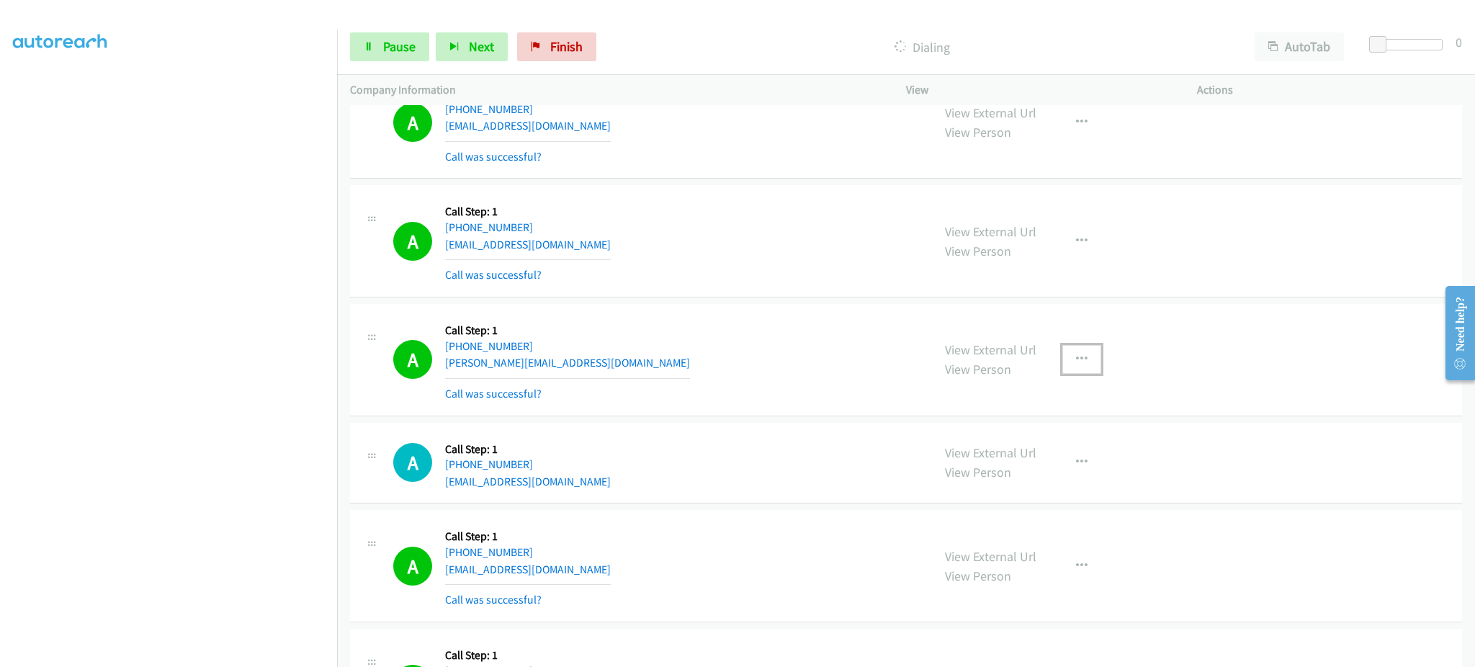
click at [1063, 365] on button "button" at bounding box center [1082, 359] width 39 height 29
click at [1034, 481] on link "Add to do not call list" at bounding box center [1005, 482] width 192 height 29
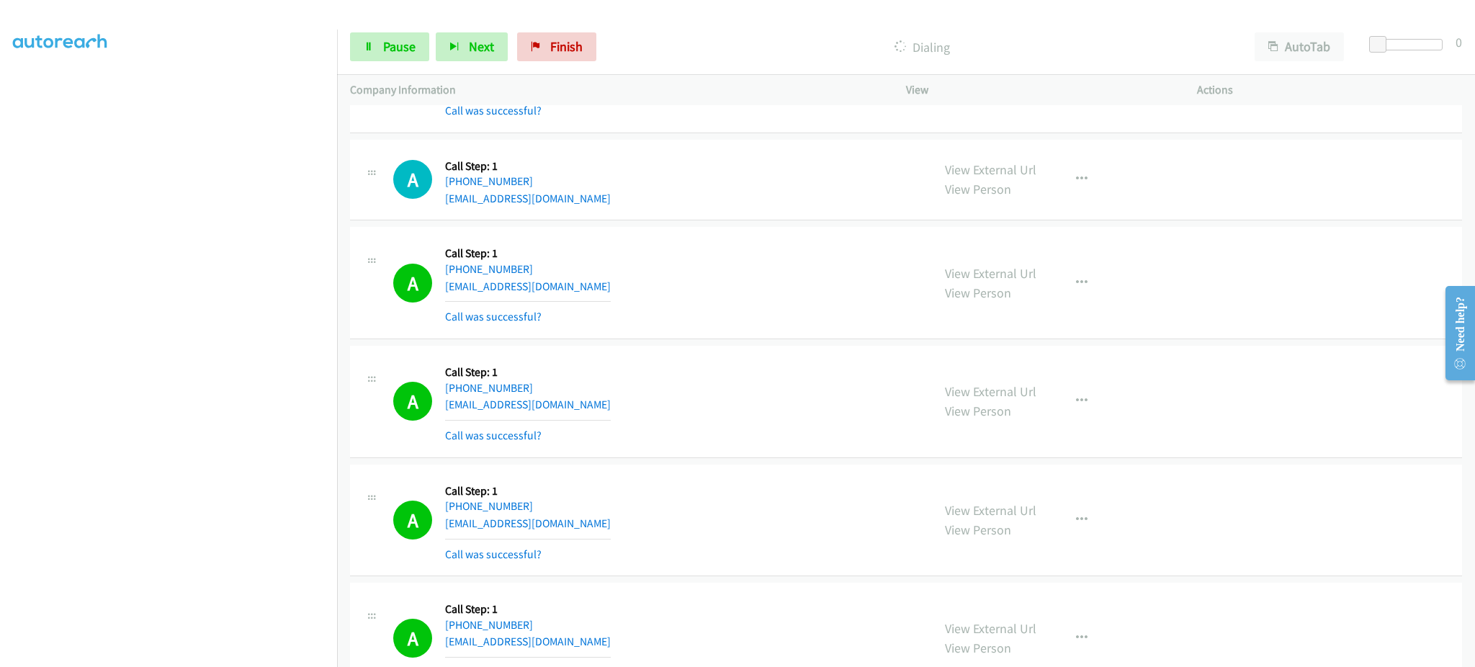
scroll to position [8386, 0]
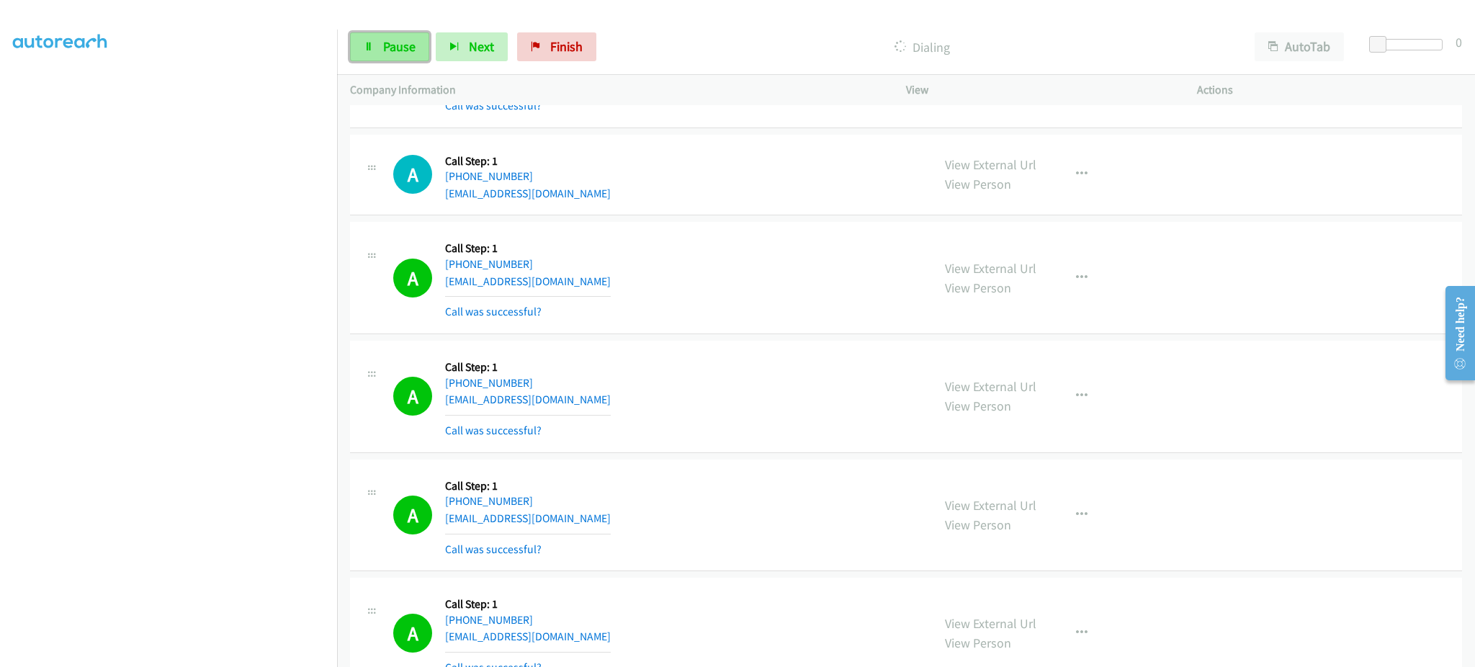
click at [421, 46] on link "Pause" at bounding box center [389, 46] width 79 height 29
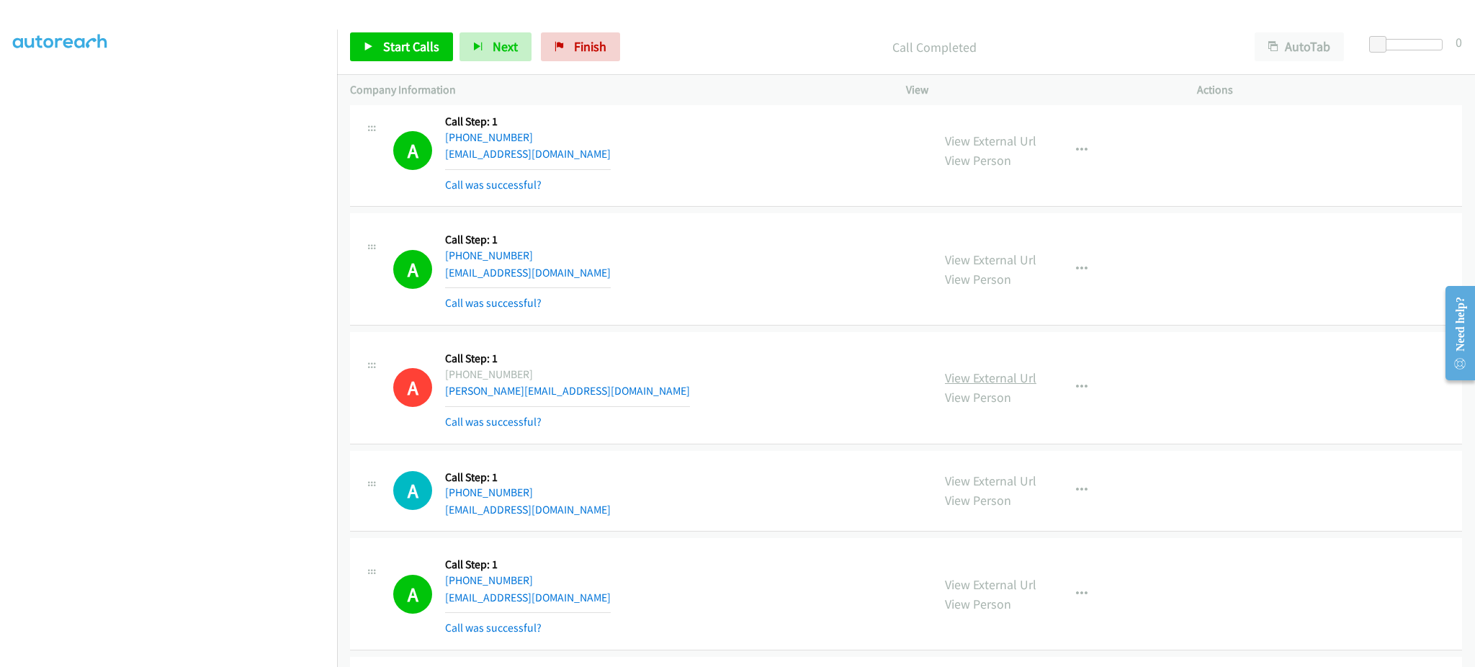
click at [1011, 376] on link "View External Url" at bounding box center [990, 378] width 91 height 17
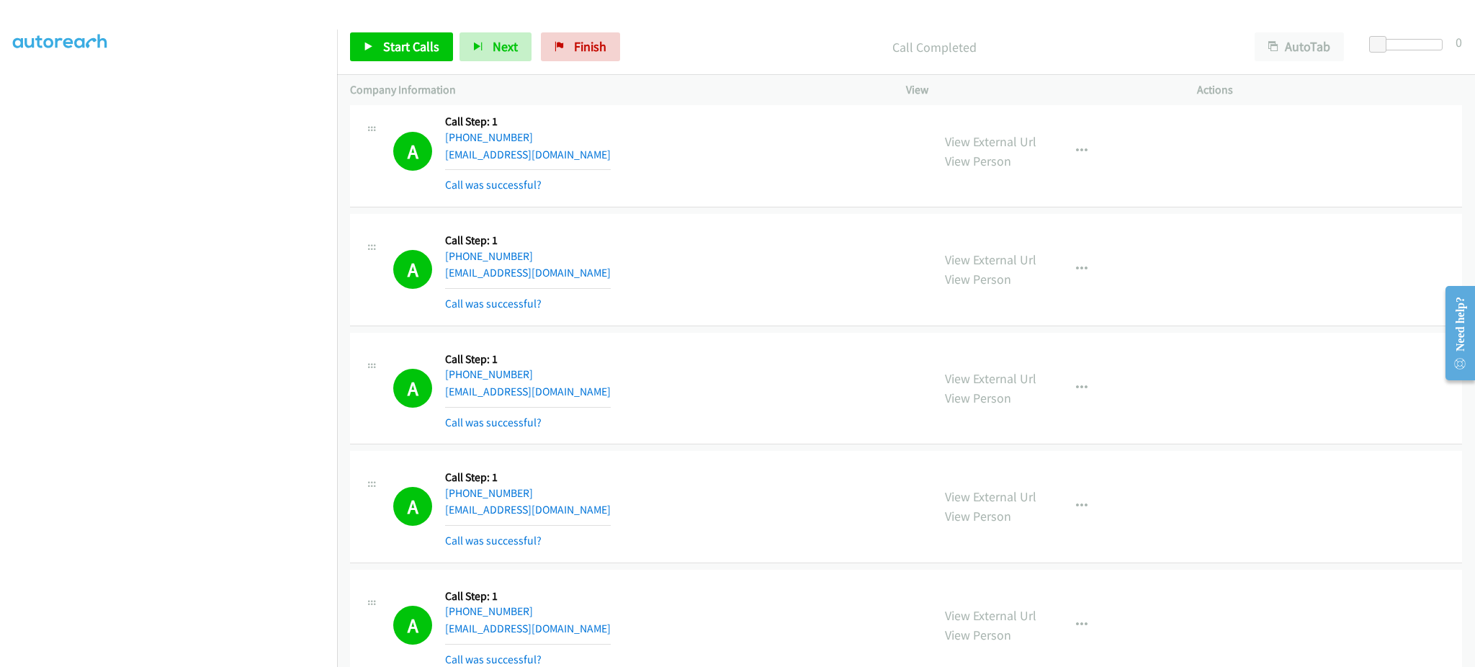
drag, startPoint x: 1068, startPoint y: 410, endPoint x: 1070, endPoint y: 398, distance: 12.3
click at [1068, 403] on div "View External Url View Person View External Url Email Schedule/Manage Callback …" at bounding box center [1084, 389] width 304 height 86
click at [1066, 398] on button "button" at bounding box center [1082, 388] width 39 height 29
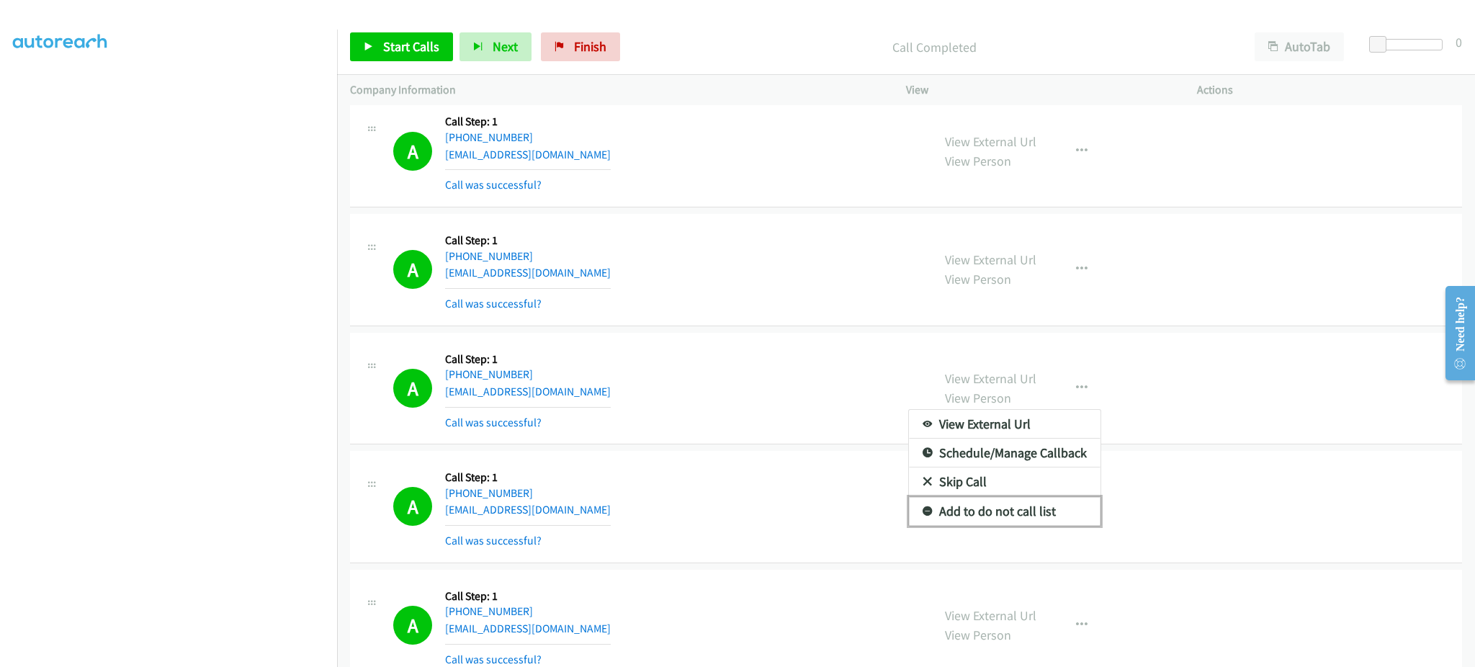
drag, startPoint x: 1063, startPoint y: 505, endPoint x: 775, endPoint y: 277, distance: 367.1
click at [1063, 506] on link "Add to do not call list" at bounding box center [1005, 511] width 192 height 29
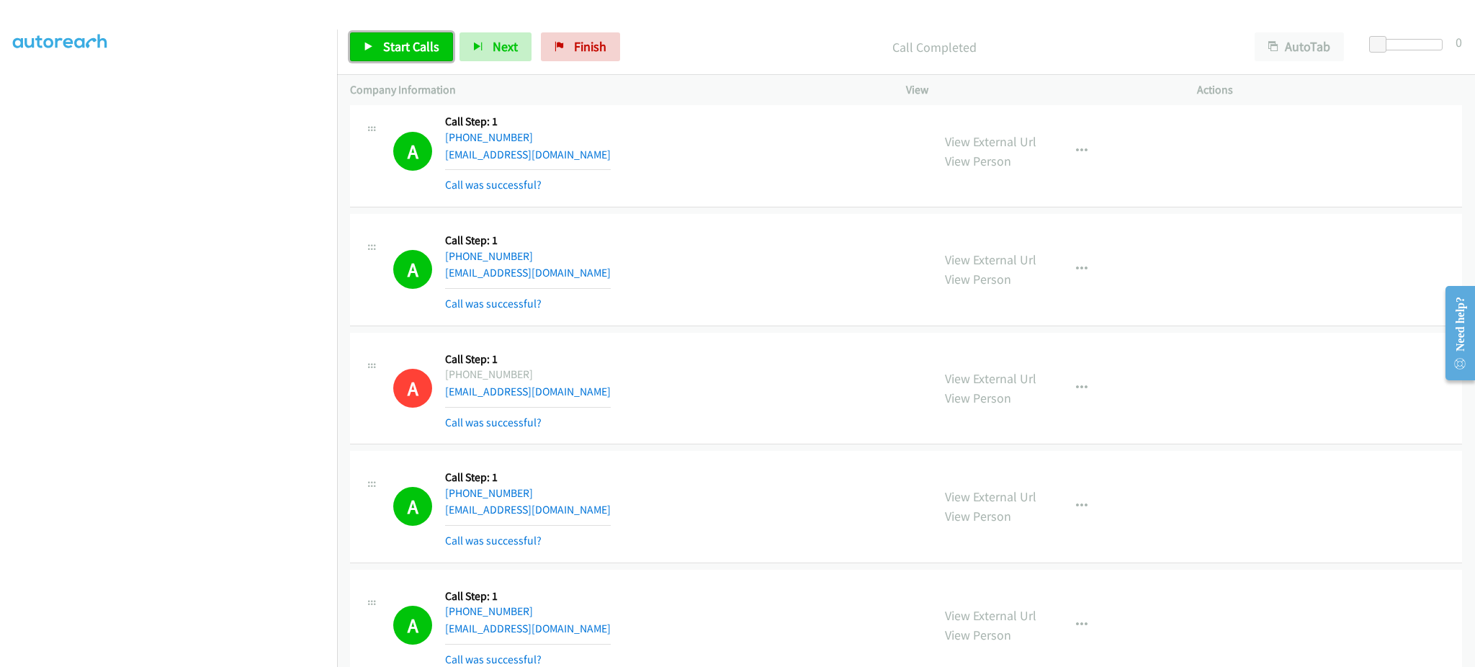
click at [409, 52] on span "Start Calls" at bounding box center [411, 46] width 56 height 17
click at [285, 29] on iframe "To enrich screen reader interactions, please activate Accessibility in Grammarl…" at bounding box center [175, 323] width 324 height 684
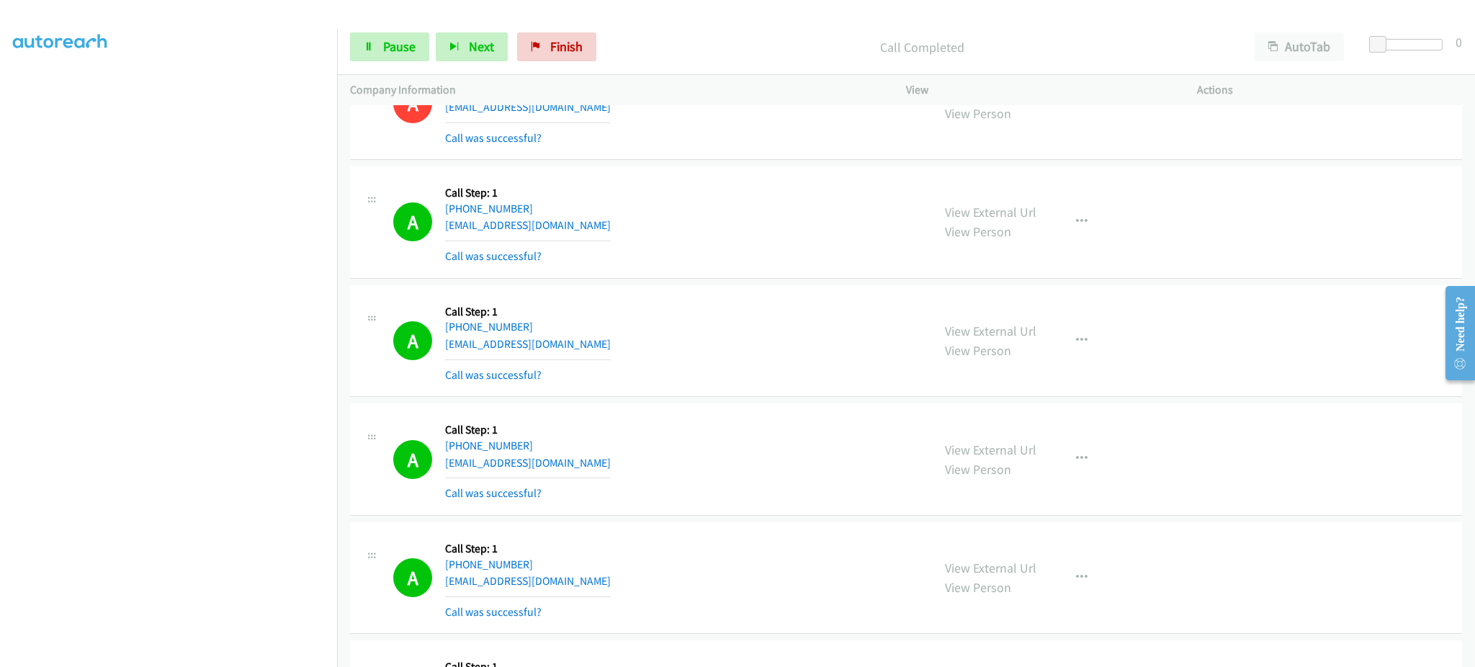
scroll to position [8801, 0]
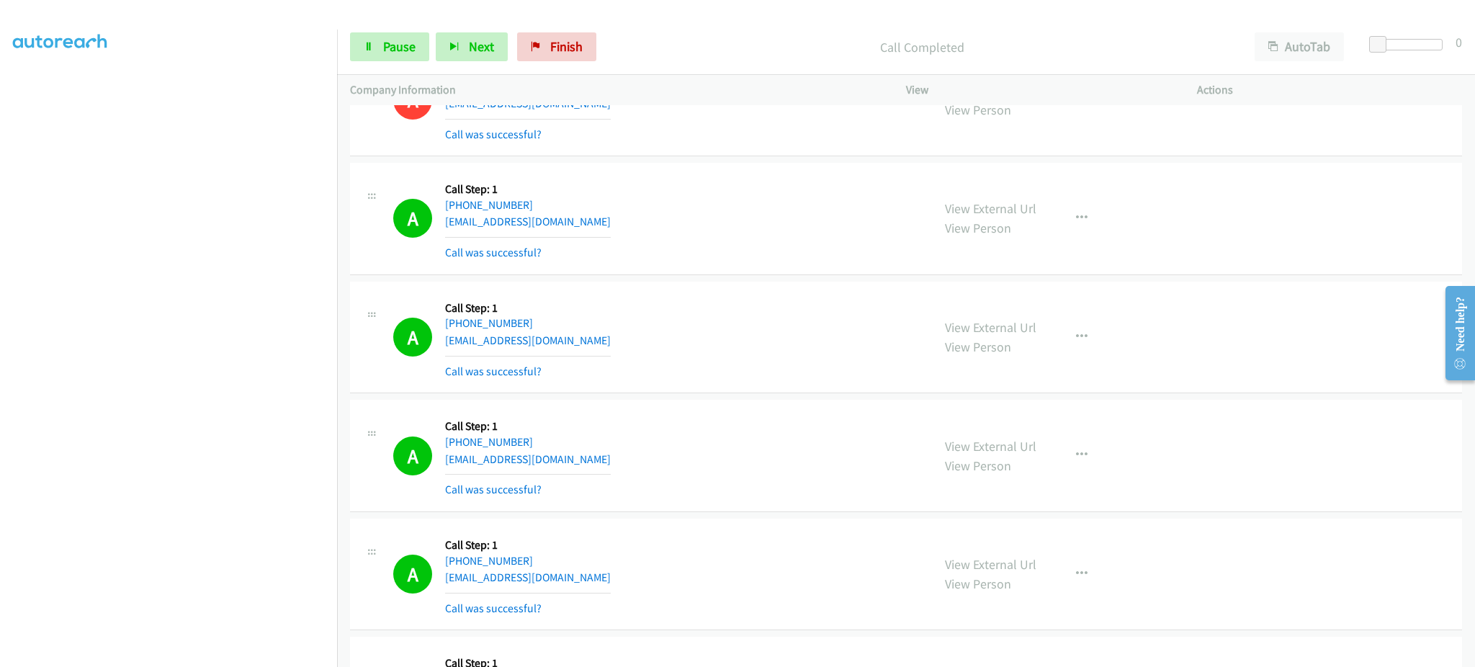
click at [605, 471] on div "A Callback Scheduled Call Step: 1 America/Chicago +1 608-393-2612 madelynb88@gm…" at bounding box center [656, 456] width 526 height 86
click at [604, 470] on div "A Callback Scheduled Call Step: 1 America/Chicago +1 608-393-2612 madelynb88@gm…" at bounding box center [656, 456] width 526 height 86
click at [604, 469] on div "A Callback Scheduled Call Step: 1 America/Chicago +1 608-393-2612 madelynb88@gm…" at bounding box center [656, 456] width 526 height 86
click at [611, 458] on div "A Callback Scheduled Call Step: 1 America/Chicago +1 608-393-2612 madelynb88@gm…" at bounding box center [656, 456] width 526 height 86
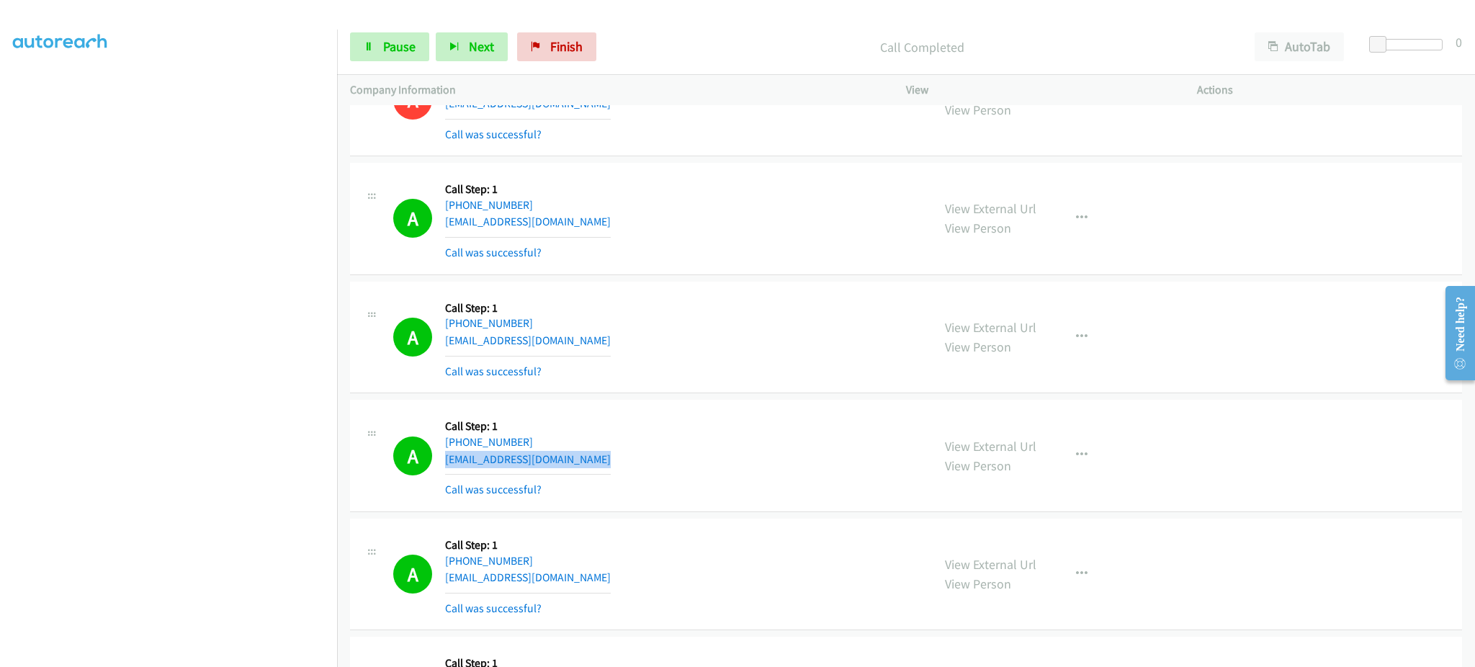
click at [611, 458] on div "A Callback Scheduled Call Step: 1 America/Chicago +1 608-393-2612 madelynb88@gm…" at bounding box center [656, 456] width 526 height 86
click at [571, 582] on div "A Callback Scheduled Call Step: 1 America/New_York +1 240-481-3202 ethel_mnl@ya…" at bounding box center [656, 575] width 526 height 86
click at [571, 583] on div "A Callback Scheduled Call Step: 1 America/New_York +1 240-481-3202 ethel_mnl@ya…" at bounding box center [656, 575] width 526 height 86
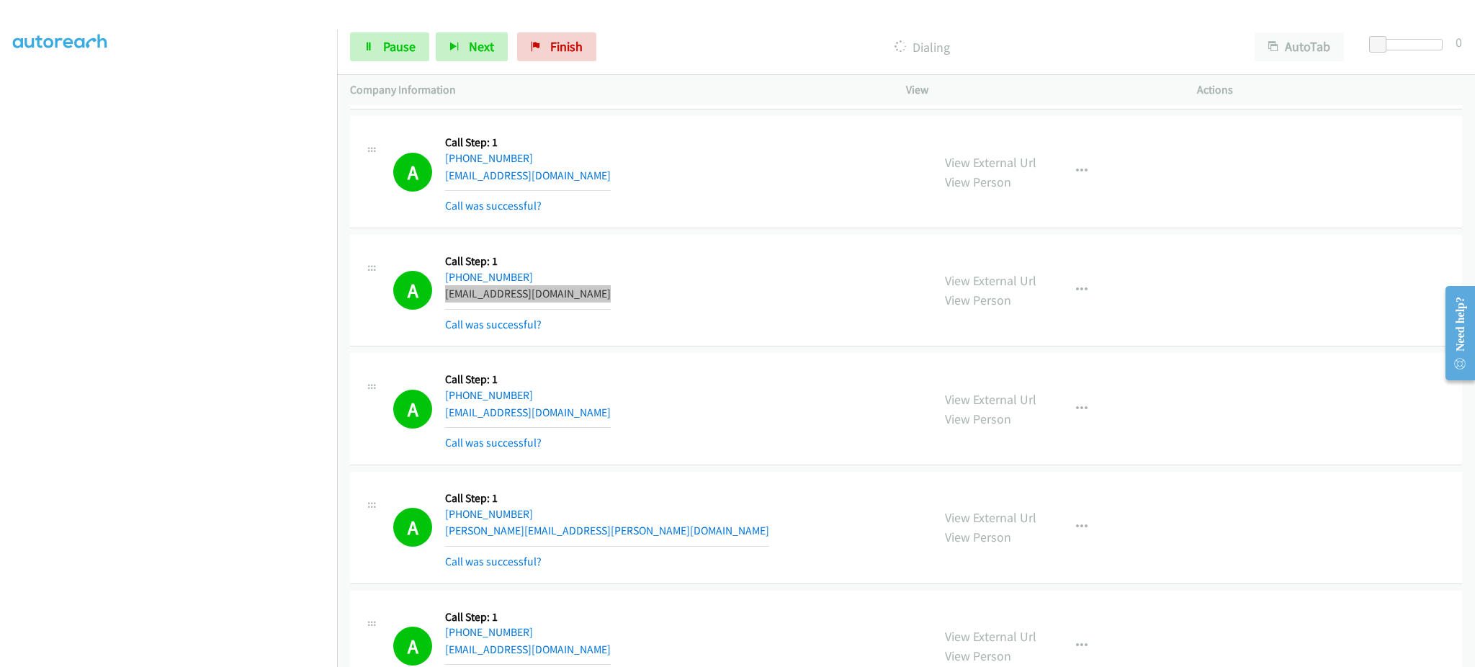
scroll to position [9089, 0]
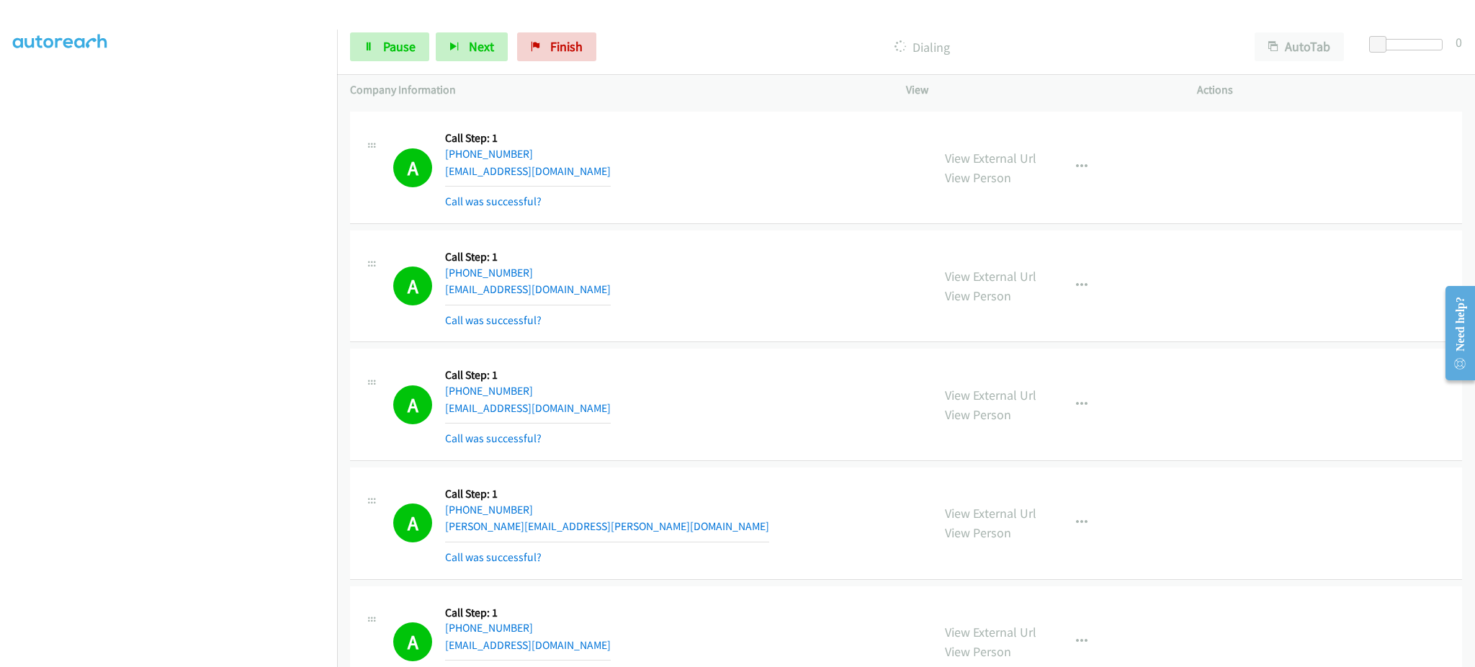
click at [562, 408] on div "A Callback Scheduled Call Step: 1 America/Chicago +1 405-777-9744 tednanny@gmai…" at bounding box center [656, 405] width 526 height 86
click at [562, 409] on div "A Callback Scheduled Call Step: 1 America/Chicago +1 405-777-9744 tednanny@gmai…" at bounding box center [656, 405] width 526 height 86
drag, startPoint x: 601, startPoint y: 512, endPoint x: 616, endPoint y: 529, distance: 23.0
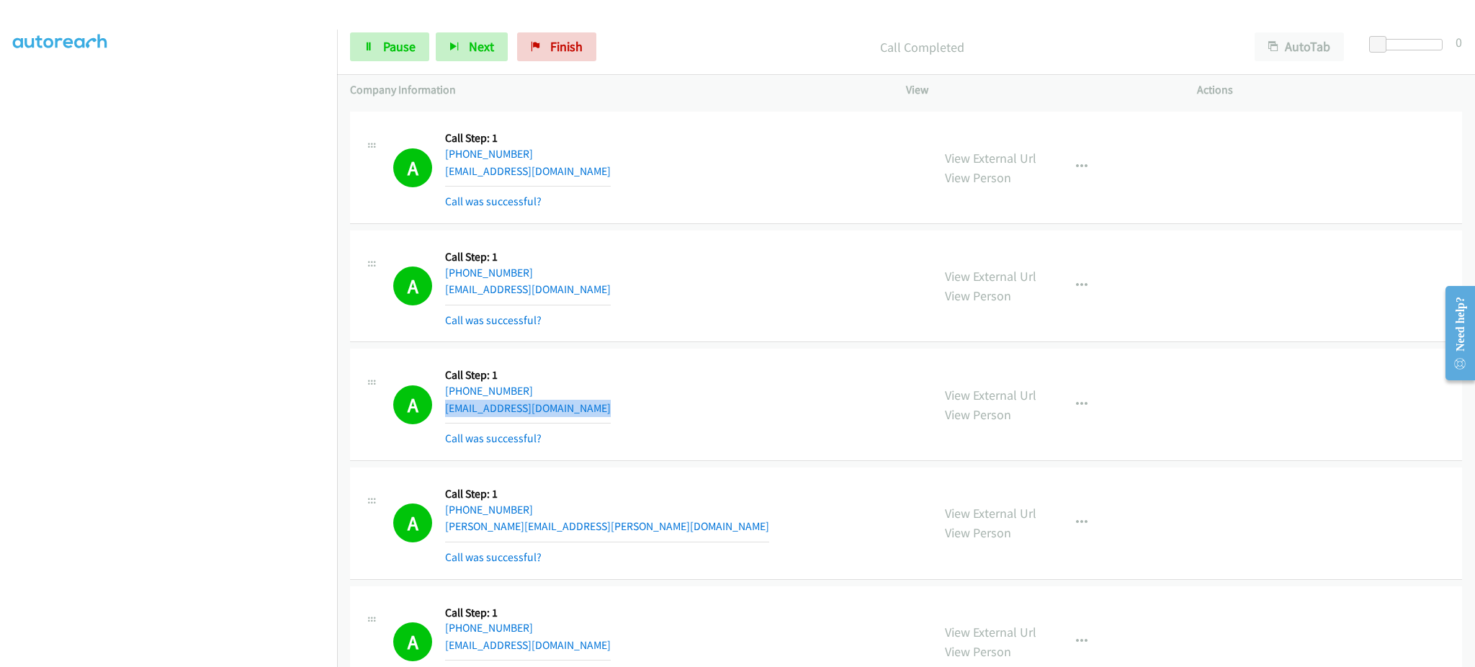
click at [602, 513] on div "+1 317-532-1253" at bounding box center [607, 509] width 324 height 17
click at [621, 537] on div "A Callback Scheduled Call Step: 1 America/New_York +1 317-532-1253 maurice.lafo…" at bounding box center [656, 523] width 526 height 86
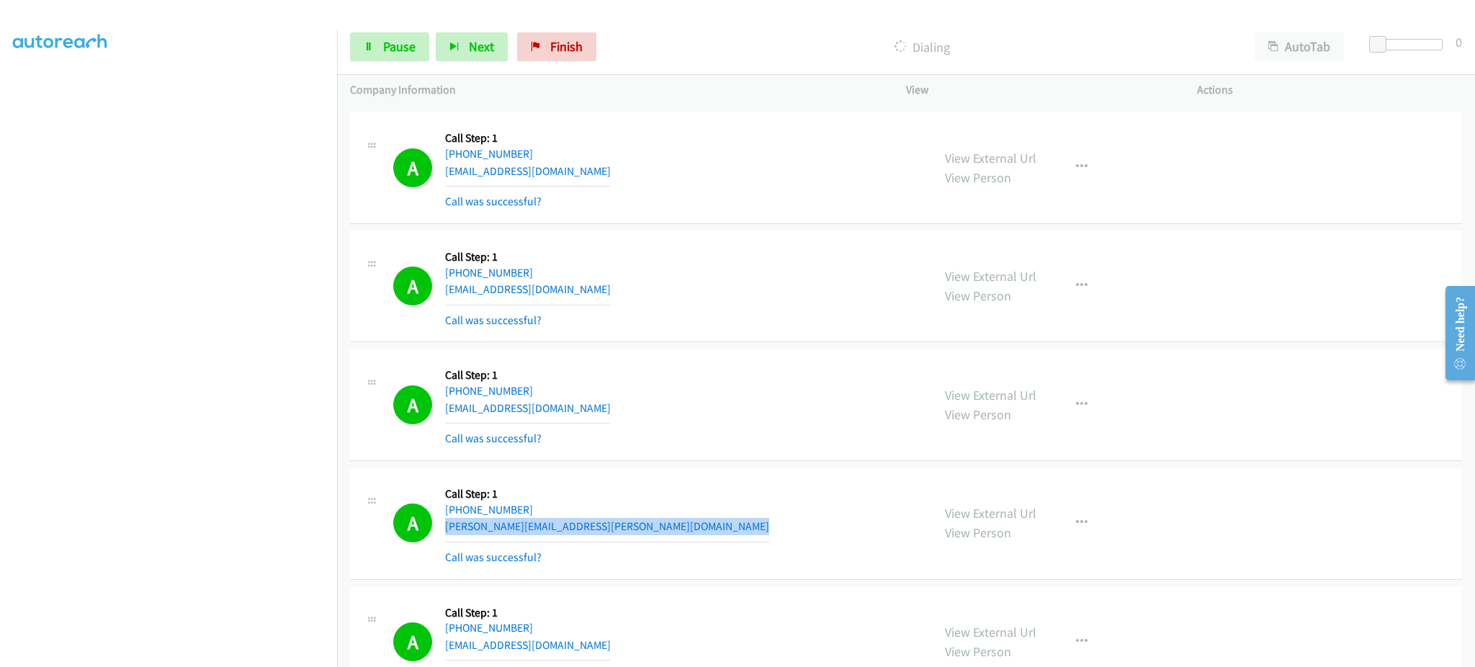
click at [621, 537] on div "A Callback Scheduled Call Step: 1 America/New_York +1 317-532-1253 maurice.lafo…" at bounding box center [656, 523] width 526 height 86
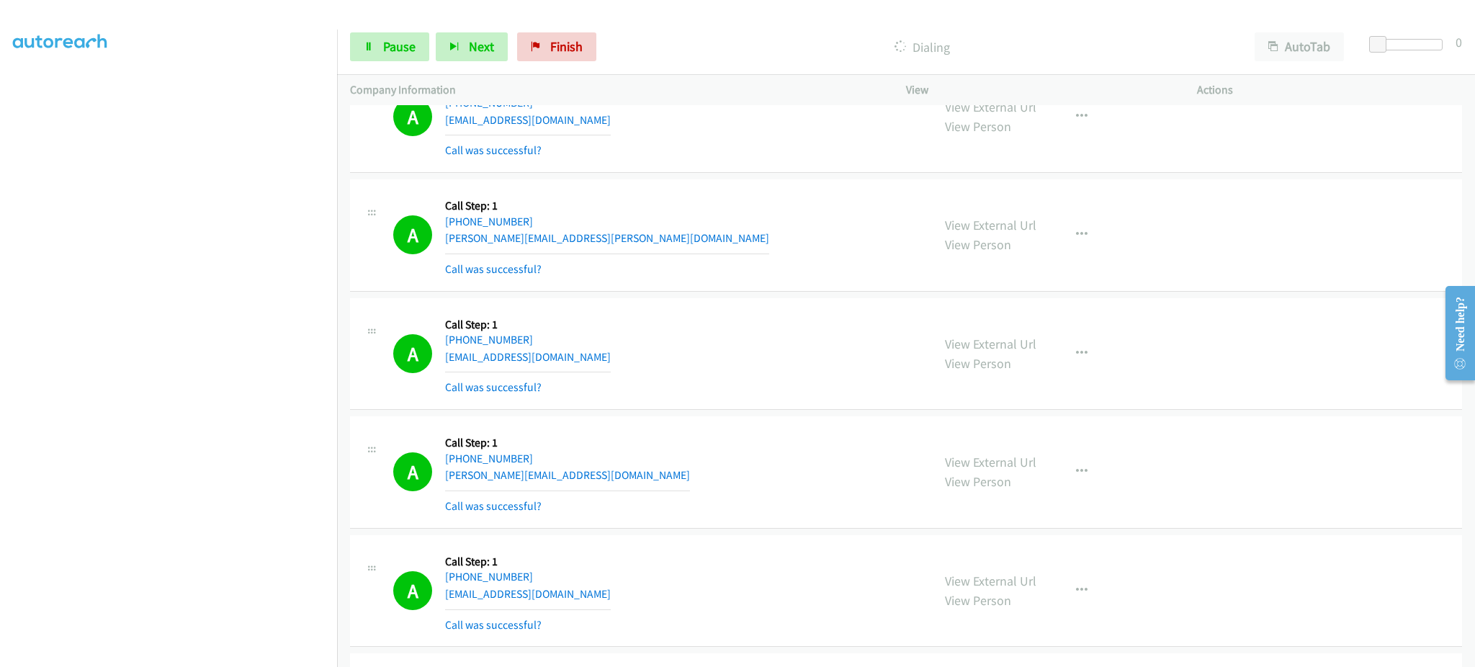
click at [596, 358] on div "A Callback Scheduled Call Step: 1 America/New_York +1 202-870-7919 aenbabygirl@…" at bounding box center [656, 354] width 526 height 86
click at [595, 358] on div "A Callback Scheduled Call Step: 1 America/New_York +1 202-870-7919 aenbabygirl@…" at bounding box center [656, 354] width 526 height 86
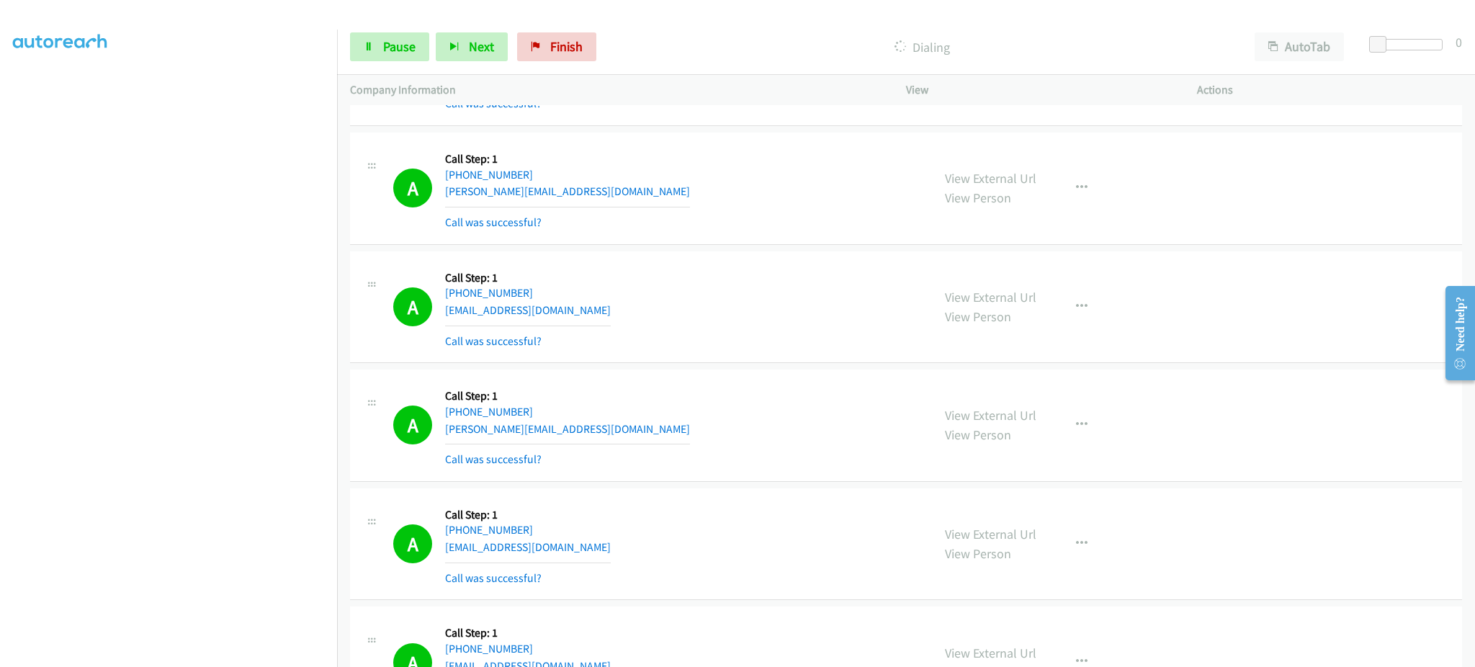
scroll to position [9666, 0]
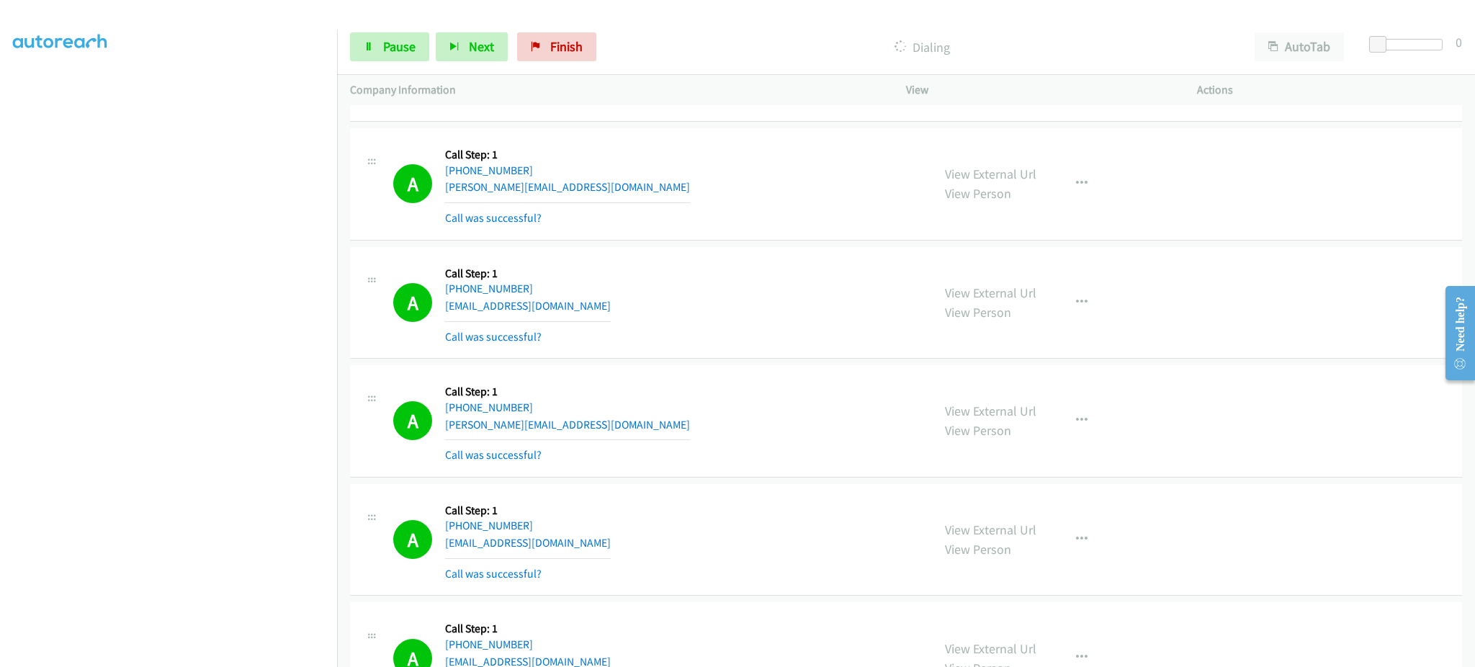
click at [611, 197] on div "A Callback Scheduled Call Step: 1 America/New_York +1 586-651-6221 michellehutc…" at bounding box center [656, 184] width 526 height 86
click at [650, 428] on div "A Callback Scheduled Call Step: 1 America/Chicago +1 985-640-6273 melissa@cajun…" at bounding box center [656, 421] width 526 height 86
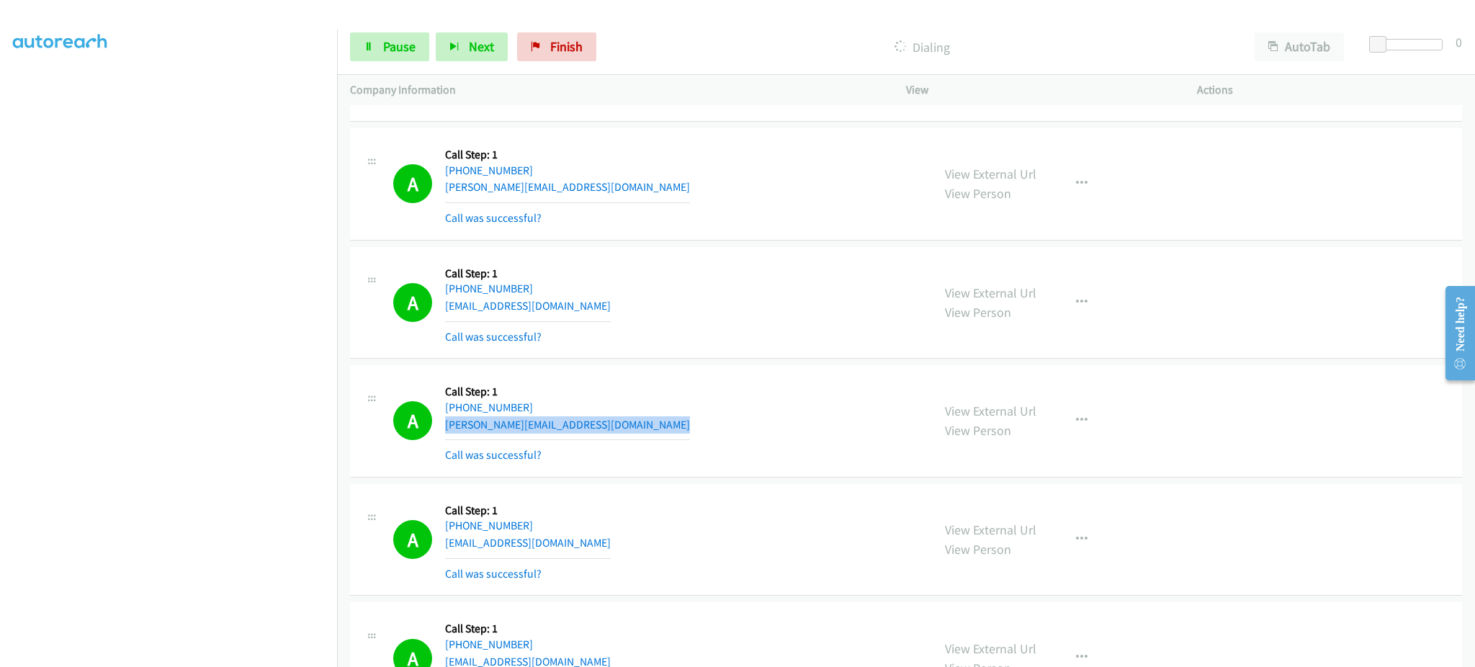
click at [650, 428] on div "A Callback Scheduled Call Step: 1 America/Chicago +1 985-640-6273 melissa@cajun…" at bounding box center [656, 421] width 526 height 86
click at [293, 653] on section at bounding box center [168, 325] width 311 height 689
click at [409, 39] on span "Pause" at bounding box center [399, 46] width 32 height 17
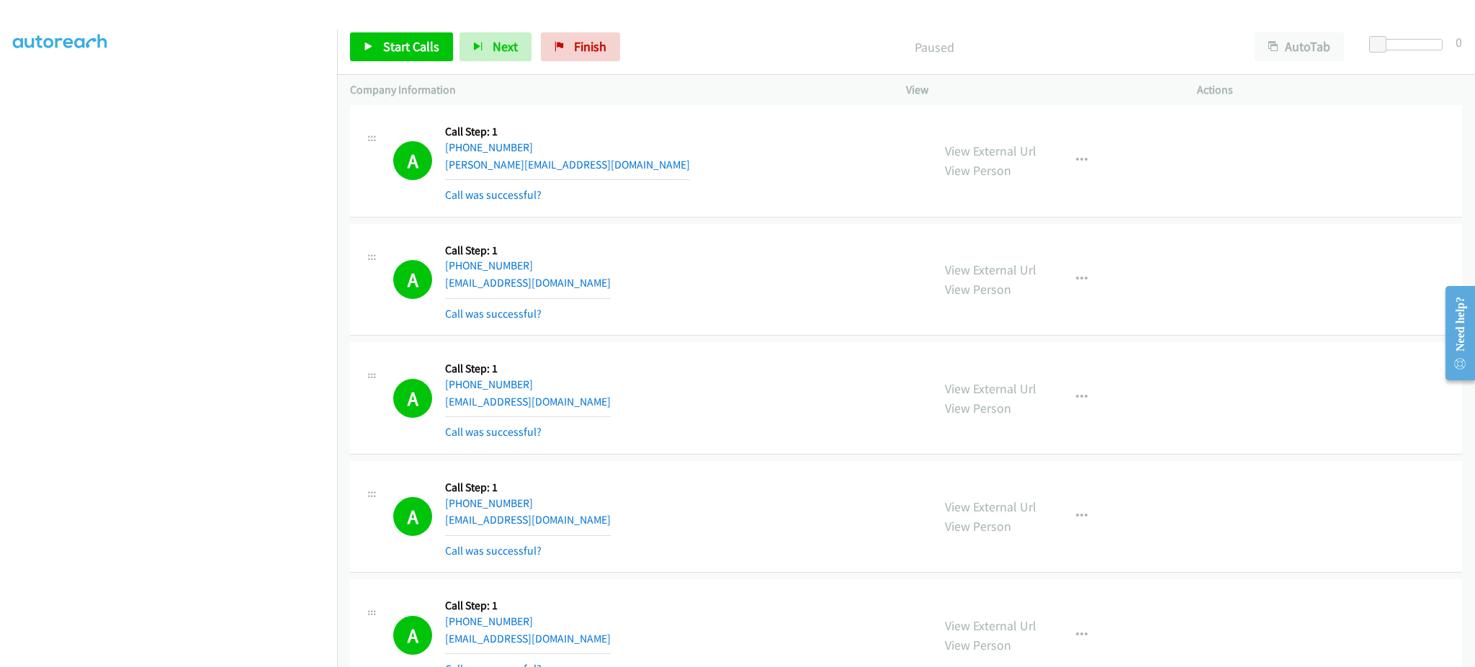
scroll to position [9954, 0]
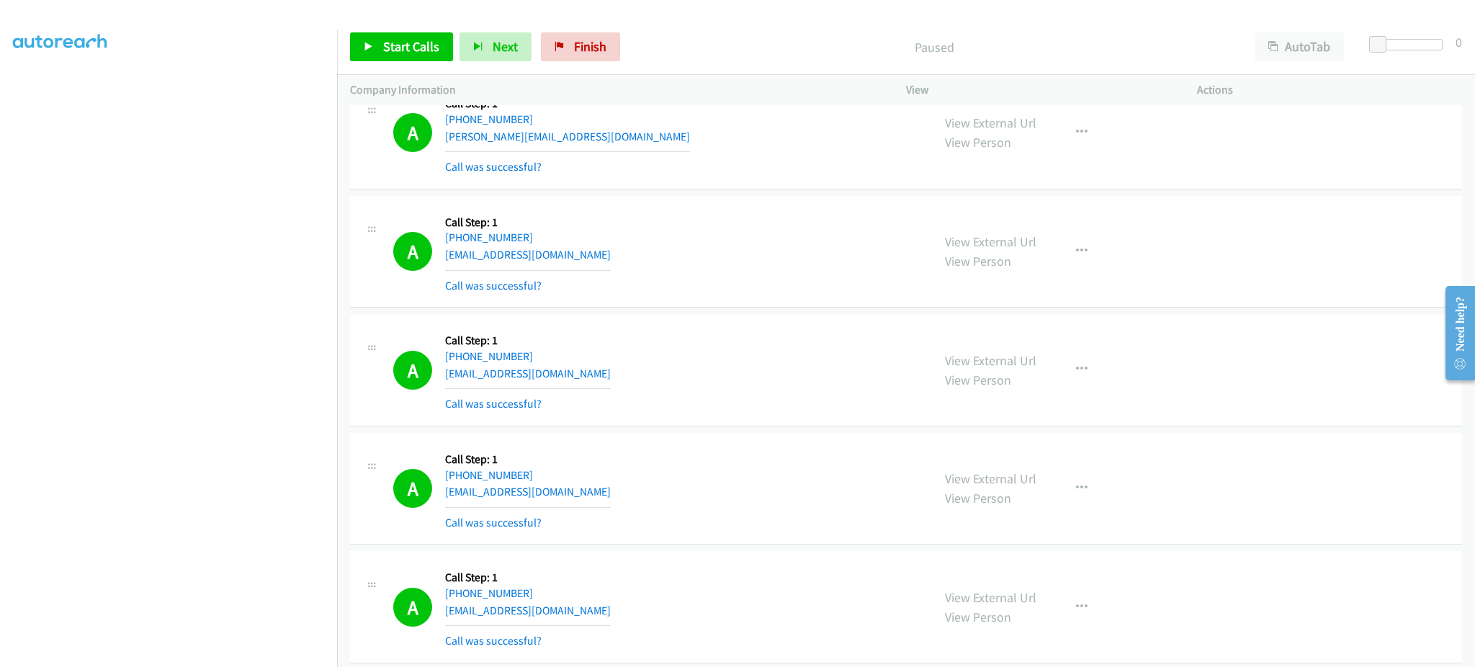
click at [617, 251] on div "A Callback Scheduled Call Step: 1 America/Los_Angeles +1 323-378-1418 braindama…" at bounding box center [656, 252] width 526 height 86
click at [615, 250] on div "A Callback Scheduled Call Step: 1 America/Los_Angeles +1 323-378-1418 braindama…" at bounding box center [656, 252] width 526 height 86
click at [614, 250] on div "A Callback Scheduled Call Step: 1 America/Los_Angeles +1 323-378-1418 braindama…" at bounding box center [656, 252] width 526 height 86
click at [609, 263] on div "A Callback Scheduled Call Step: 1 America/Los_Angeles +1 323-378-1418 braindama…" at bounding box center [656, 252] width 526 height 86
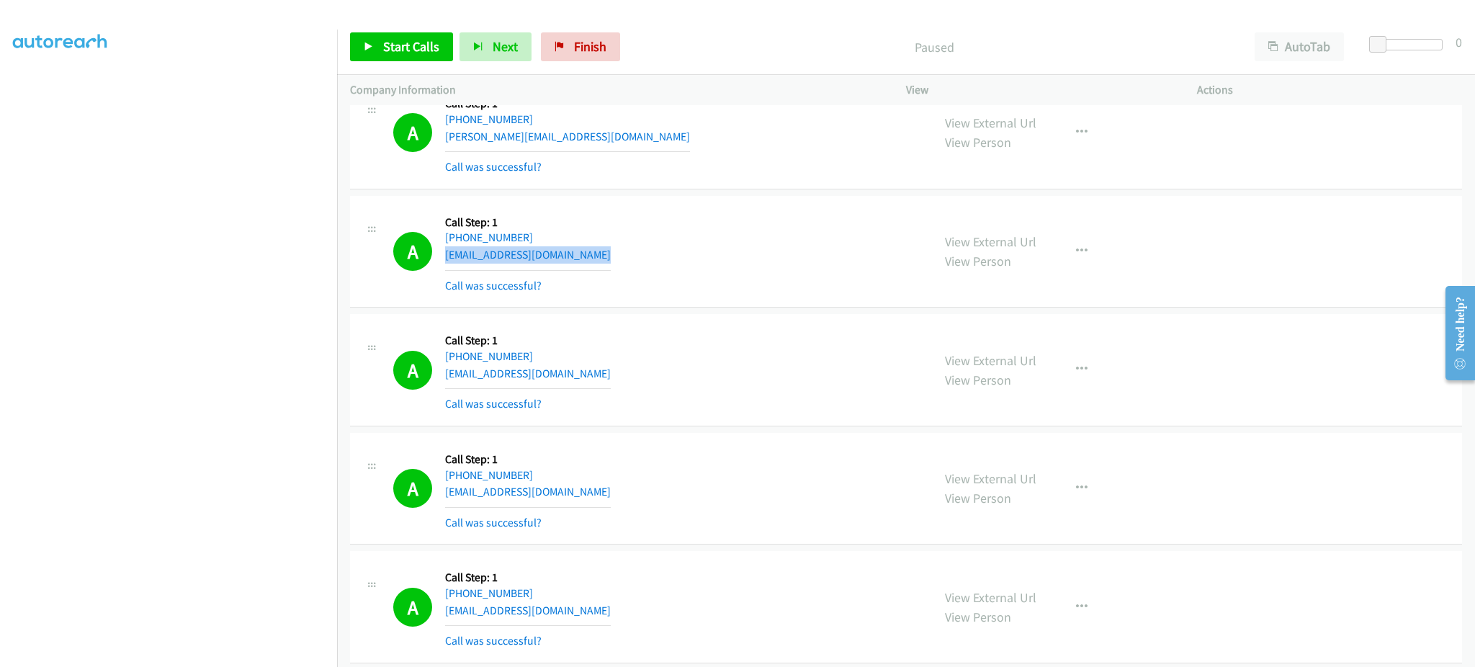
drag, startPoint x: 609, startPoint y: 263, endPoint x: 602, endPoint y: 254, distance: 11.3
click at [609, 263] on div "A Callback Scheduled Call Step: 1 America/Los_Angeles +1 323-378-1418 braindama…" at bounding box center [656, 252] width 526 height 86
click at [590, 374] on div "A Callback Scheduled Call Step: 1 America/Los_Angeles +1 702-425-0984 hntrwllm@…" at bounding box center [656, 370] width 526 height 86
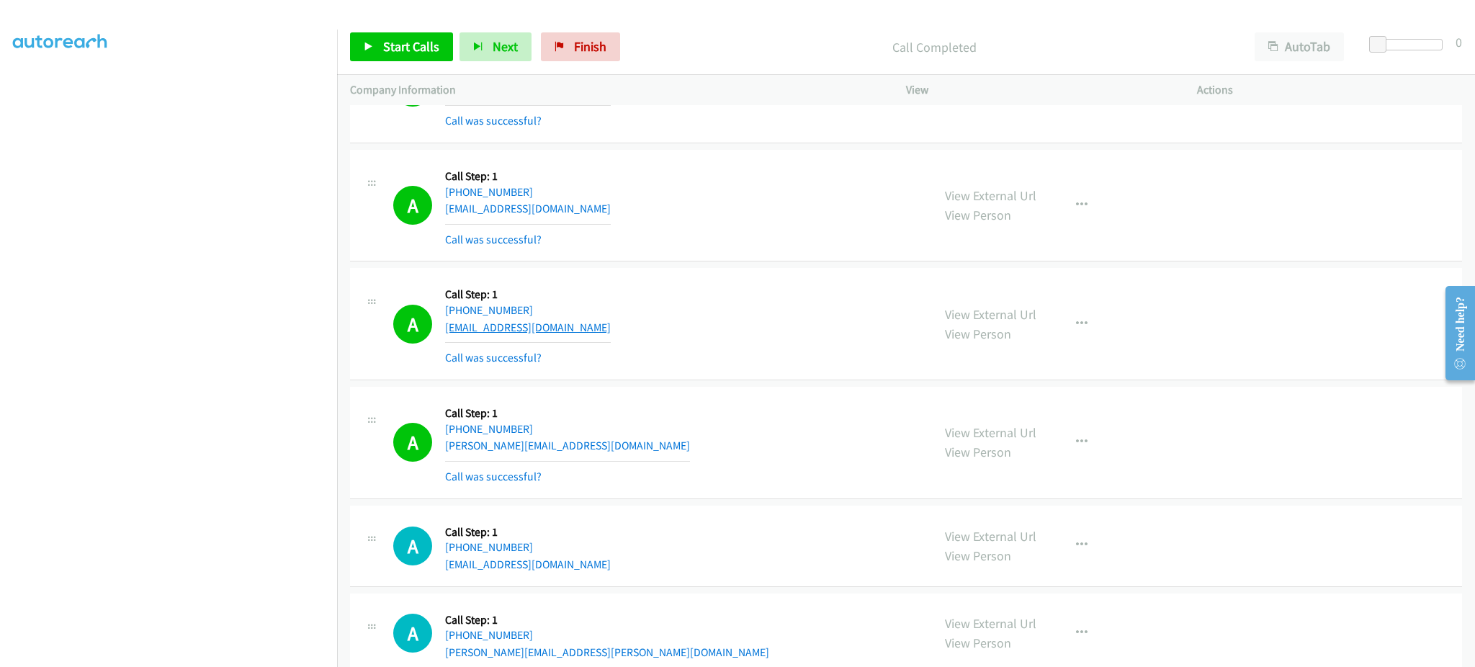
scroll to position [10242, 0]
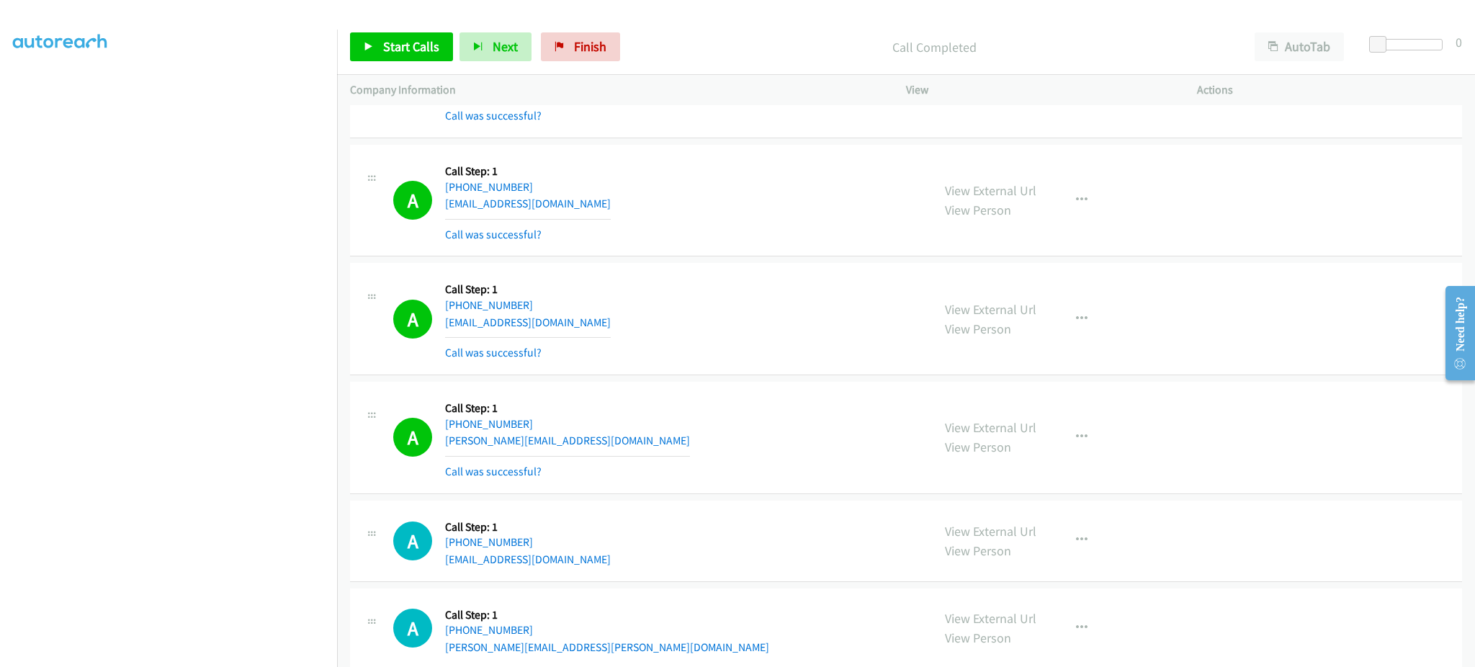
click at [581, 331] on div "A Callback Scheduled Call Step: 1 America/New_York +1 404-543-0569 rpatrickwals…" at bounding box center [656, 319] width 526 height 86
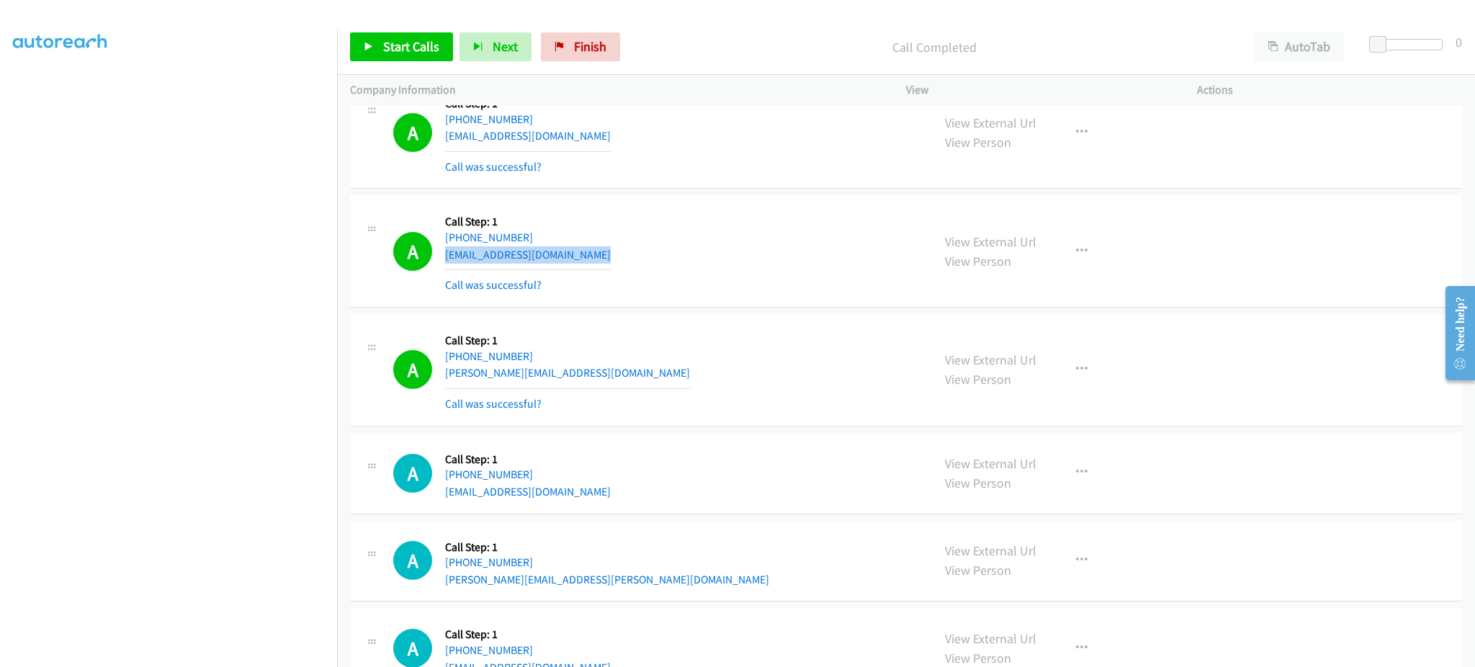
scroll to position [10363, 0]
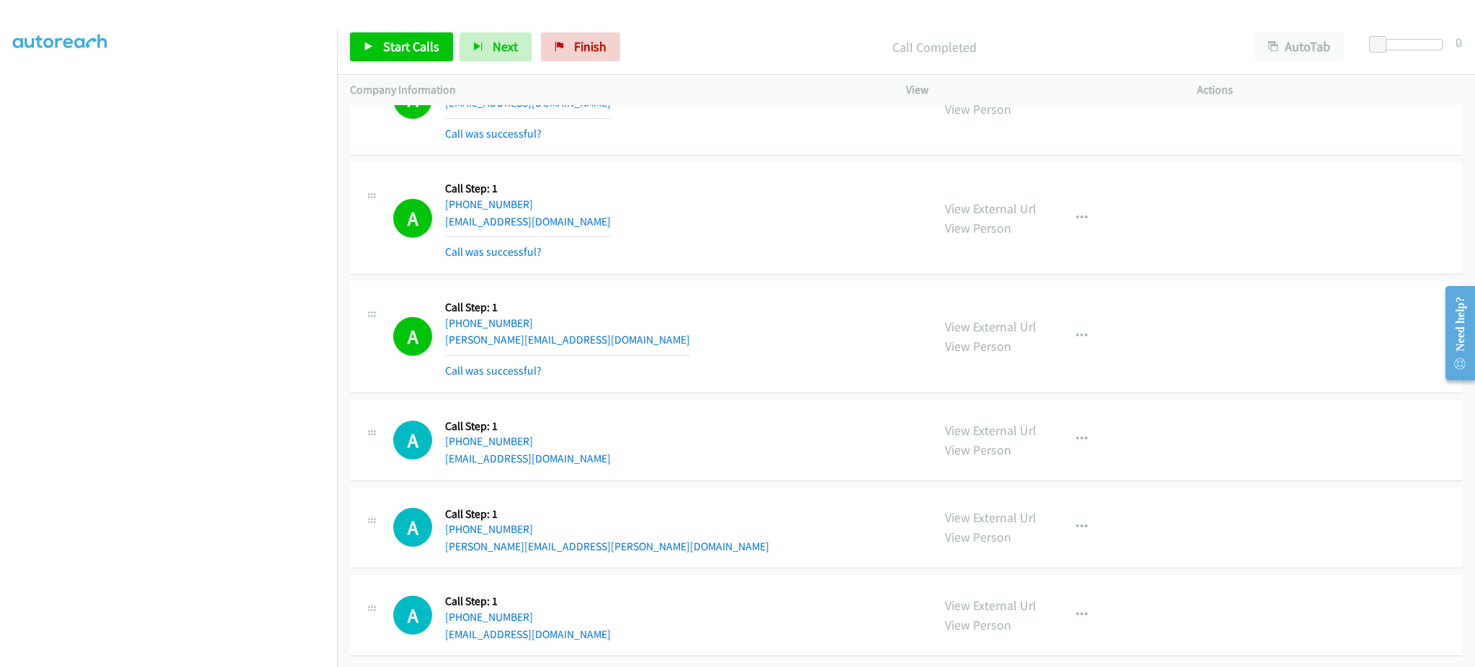
click at [625, 445] on div "A Callback Scheduled Call Step: 1 America/Los_Angeles +1 650-208-9073 webberron…" at bounding box center [656, 440] width 526 height 55
drag, startPoint x: 412, startPoint y: 34, endPoint x: 424, endPoint y: 52, distance: 21.4
click at [412, 34] on link "Start Calls" at bounding box center [401, 46] width 103 height 29
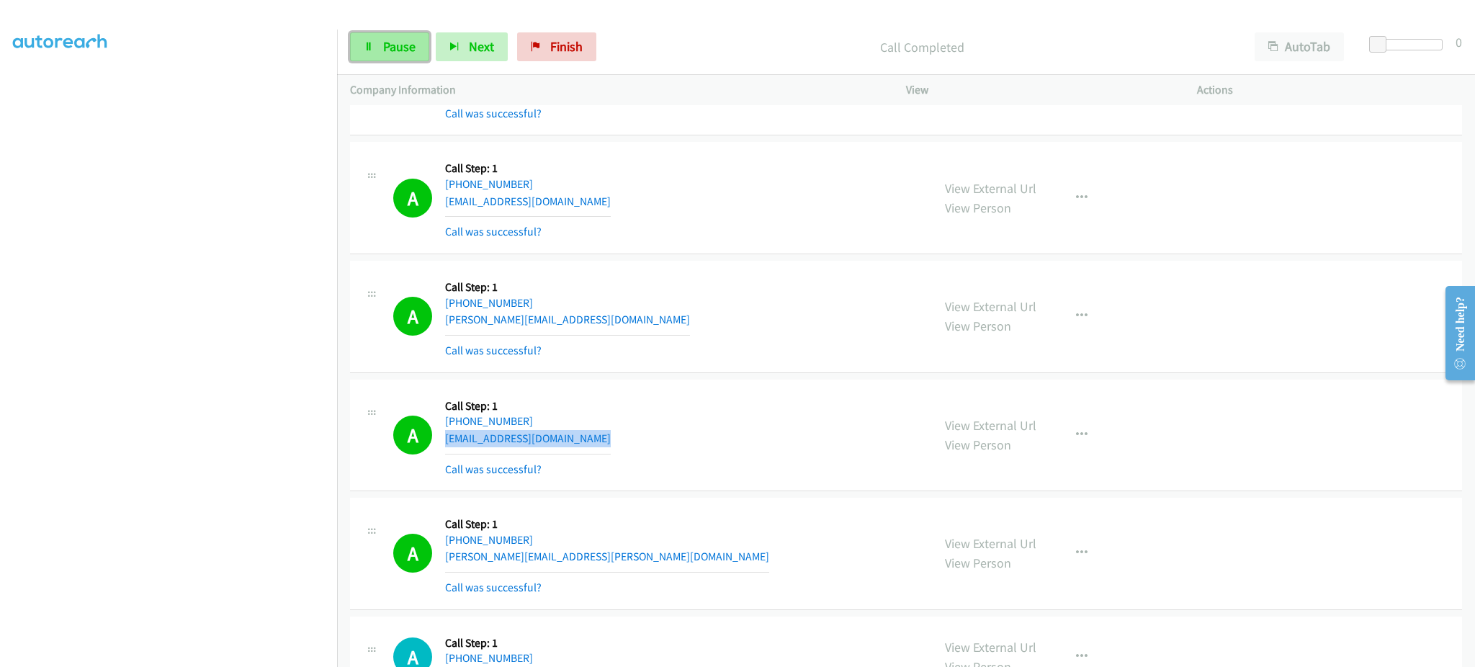
click at [394, 47] on span "Pause" at bounding box center [399, 46] width 32 height 17
click at [416, 52] on span "Start Calls" at bounding box center [411, 46] width 56 height 17
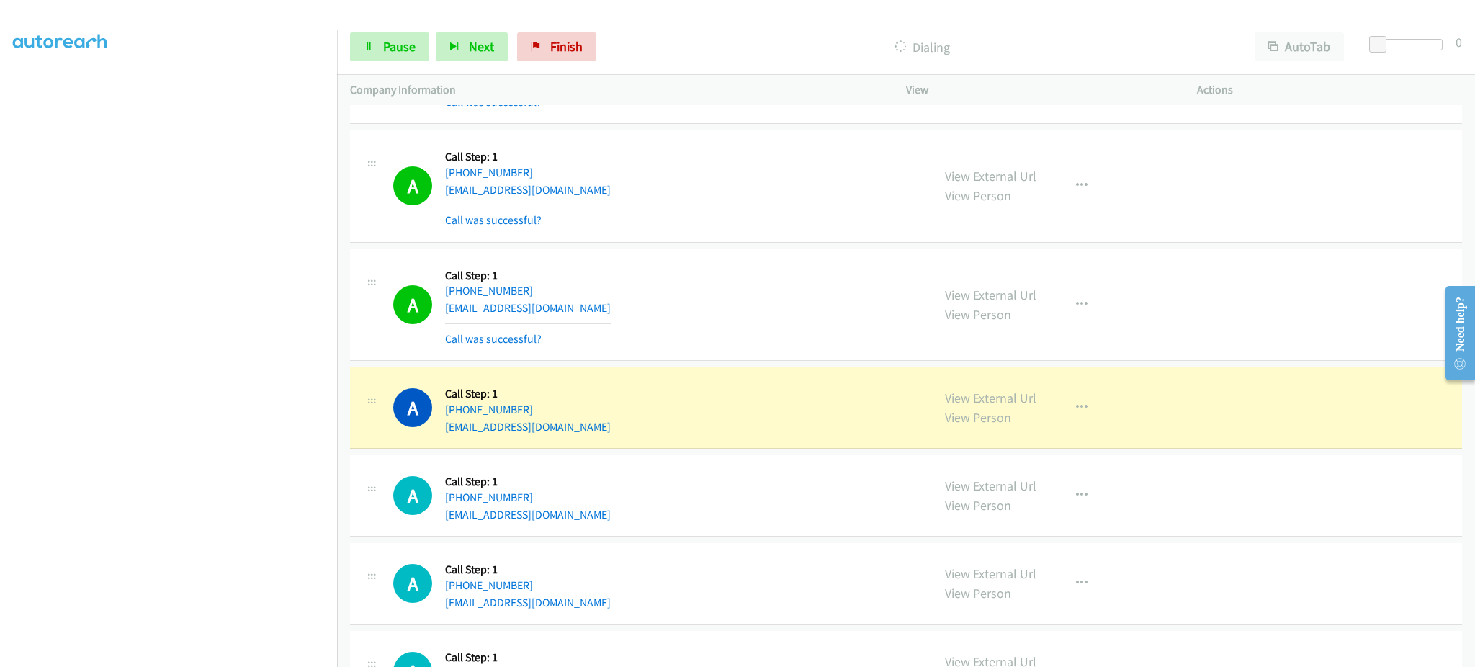
scroll to position [11220, 0]
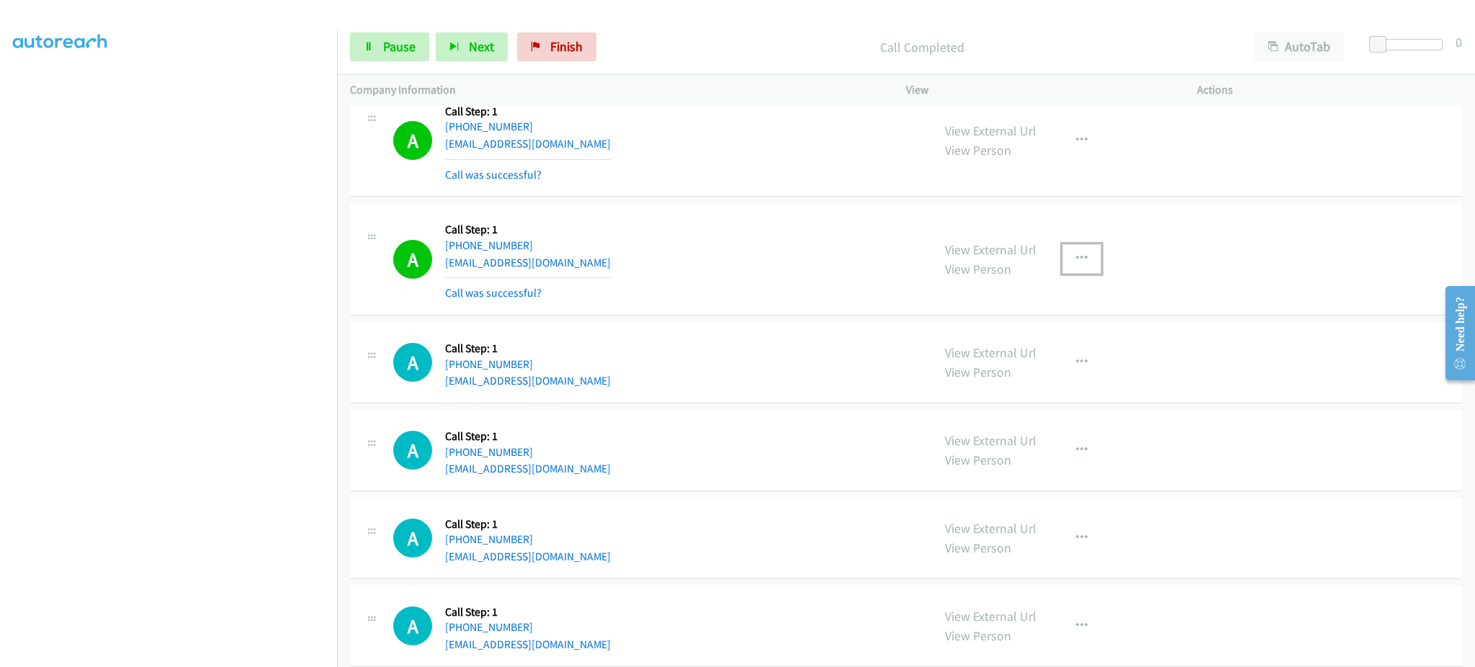
click at [1086, 271] on button "button" at bounding box center [1082, 258] width 39 height 29
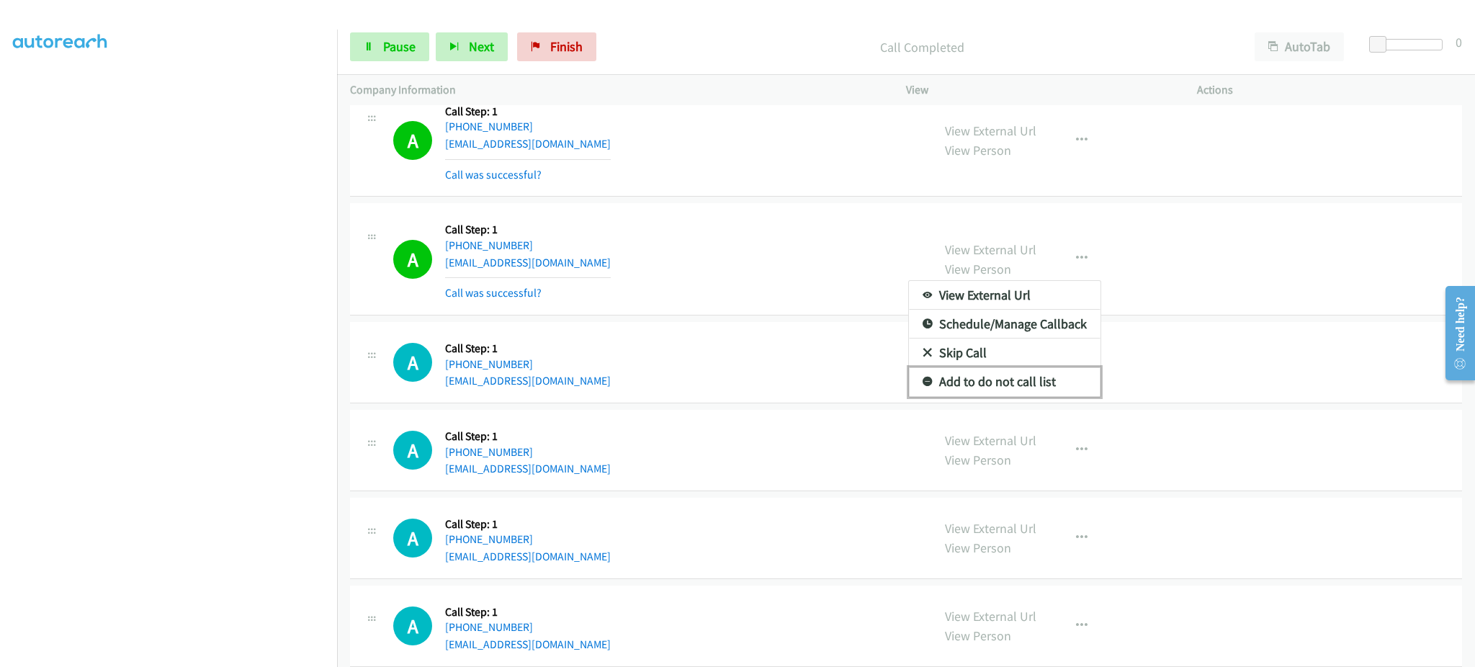
click at [1042, 379] on link "Add to do not call list" at bounding box center [1005, 381] width 192 height 29
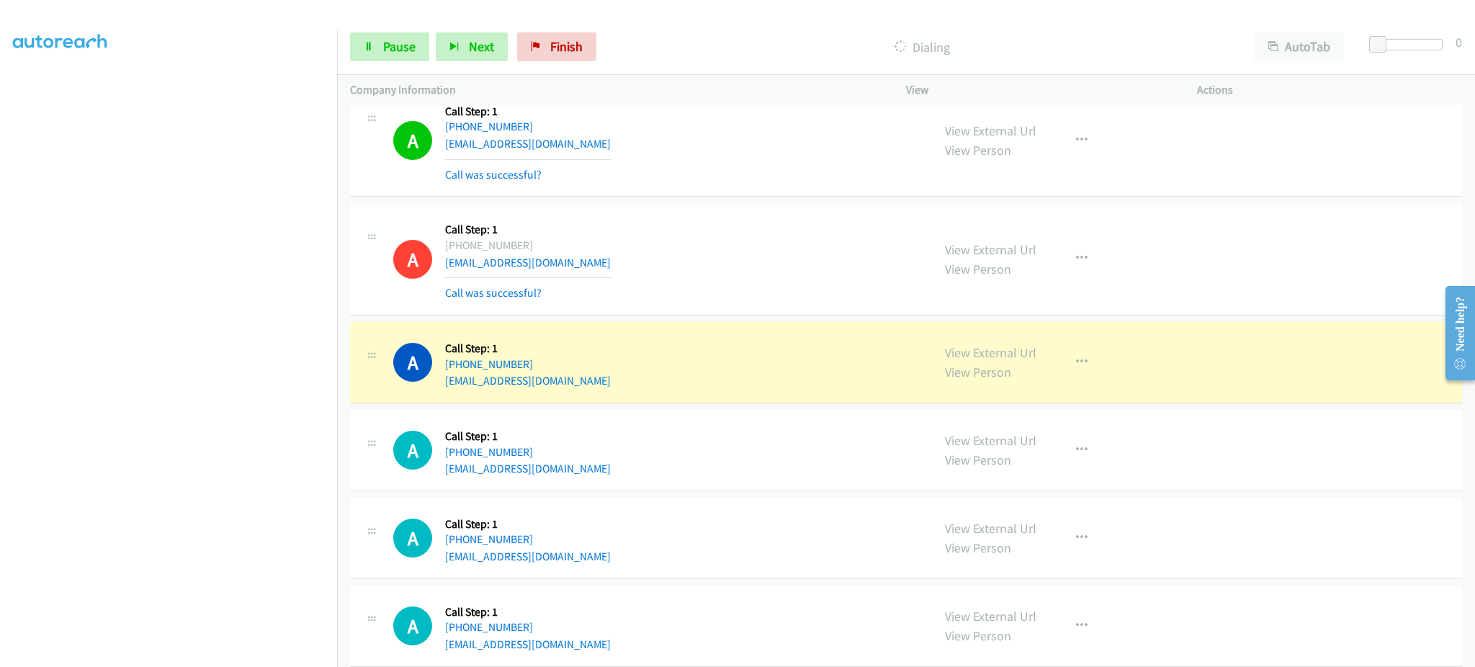
click at [288, 26] on div at bounding box center [731, 27] width 1462 height 55
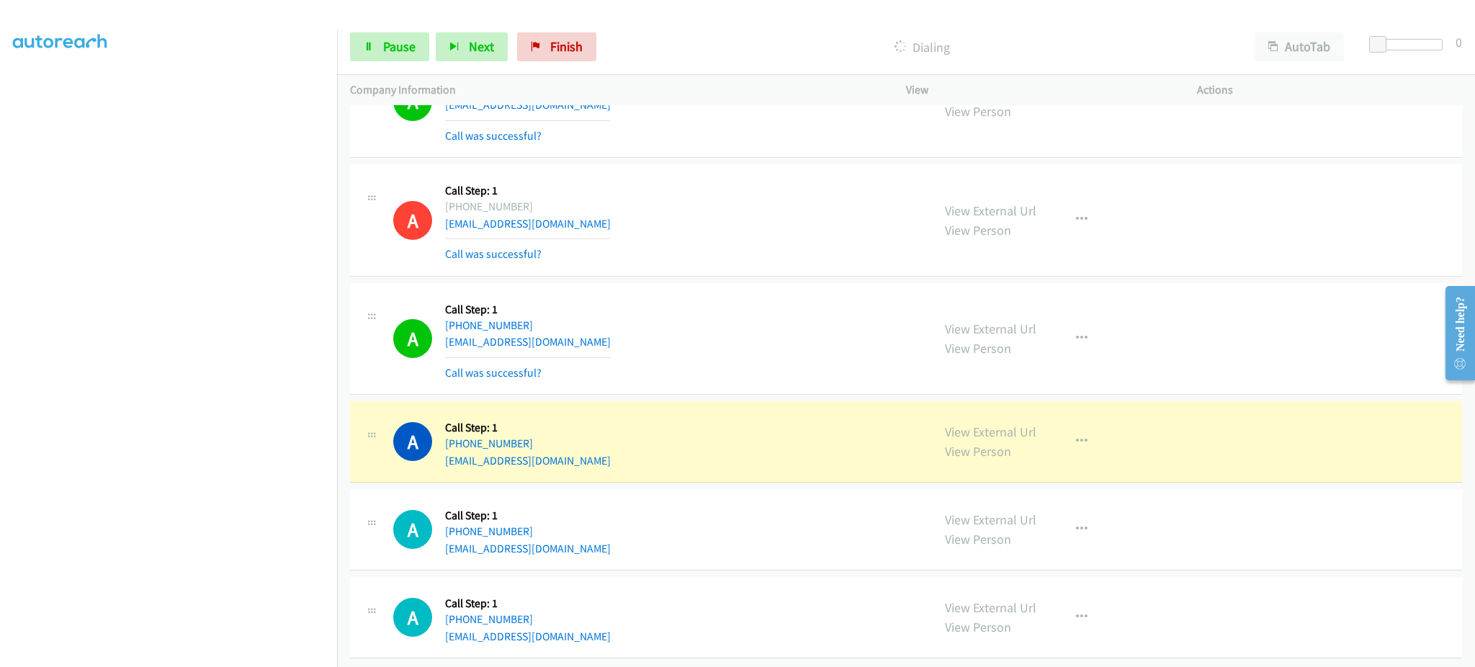
scroll to position [11281, 0]
click at [985, 421] on link "View External Url" at bounding box center [990, 429] width 91 height 17
drag, startPoint x: 578, startPoint y: 416, endPoint x: 511, endPoint y: 432, distance: 69.5
click at [475, 431] on div "A Callback Scheduled Call Step: 1 America/Los_Angeles +1 206-747-9097 wangnick9…" at bounding box center [656, 439] width 526 height 55
click at [591, 437] on div "A Callback Scheduled Call Step: 1 America/Los_Angeles +1 206-747-9097 wangnick9…" at bounding box center [656, 439] width 526 height 55
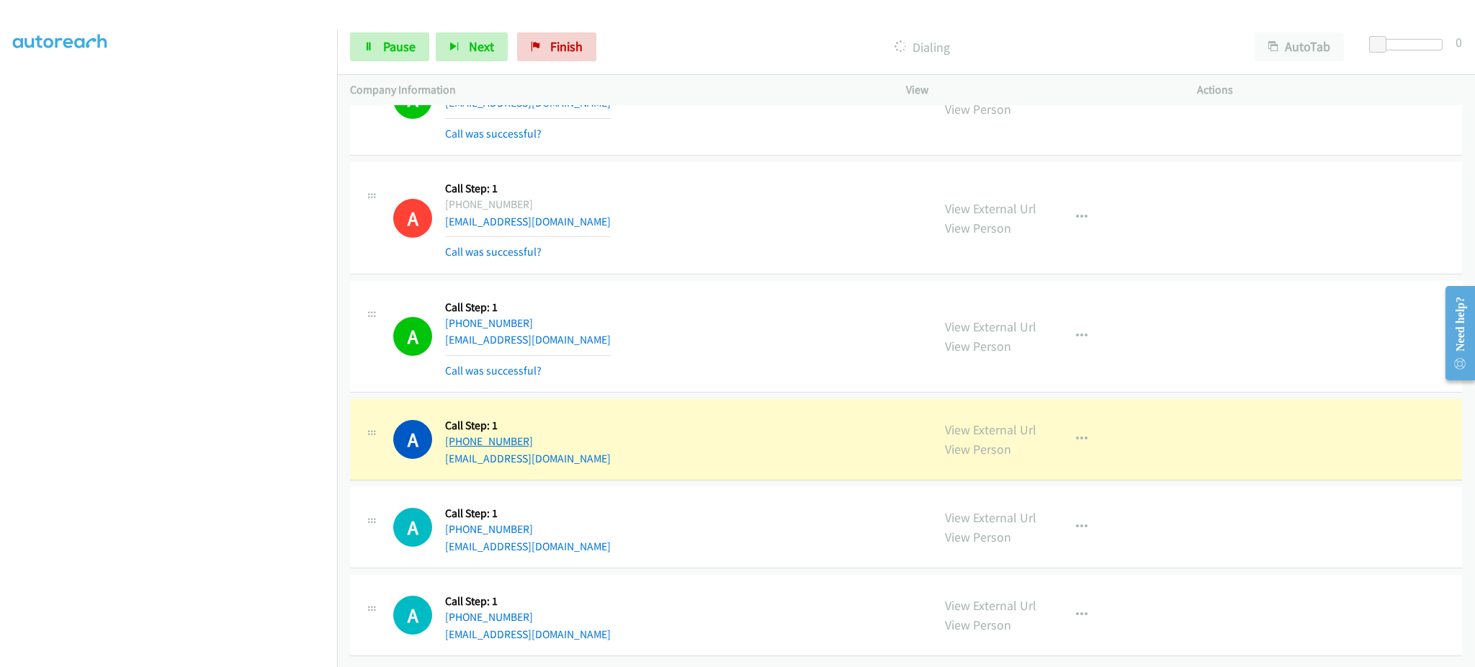
drag, startPoint x: 591, startPoint y: 430, endPoint x: 461, endPoint y: 433, distance: 130.4
click at [461, 433] on div "A Callback Scheduled Call Step: 1 America/Los_Angeles +1 206-747-9097 wangnick9…" at bounding box center [656, 439] width 526 height 55
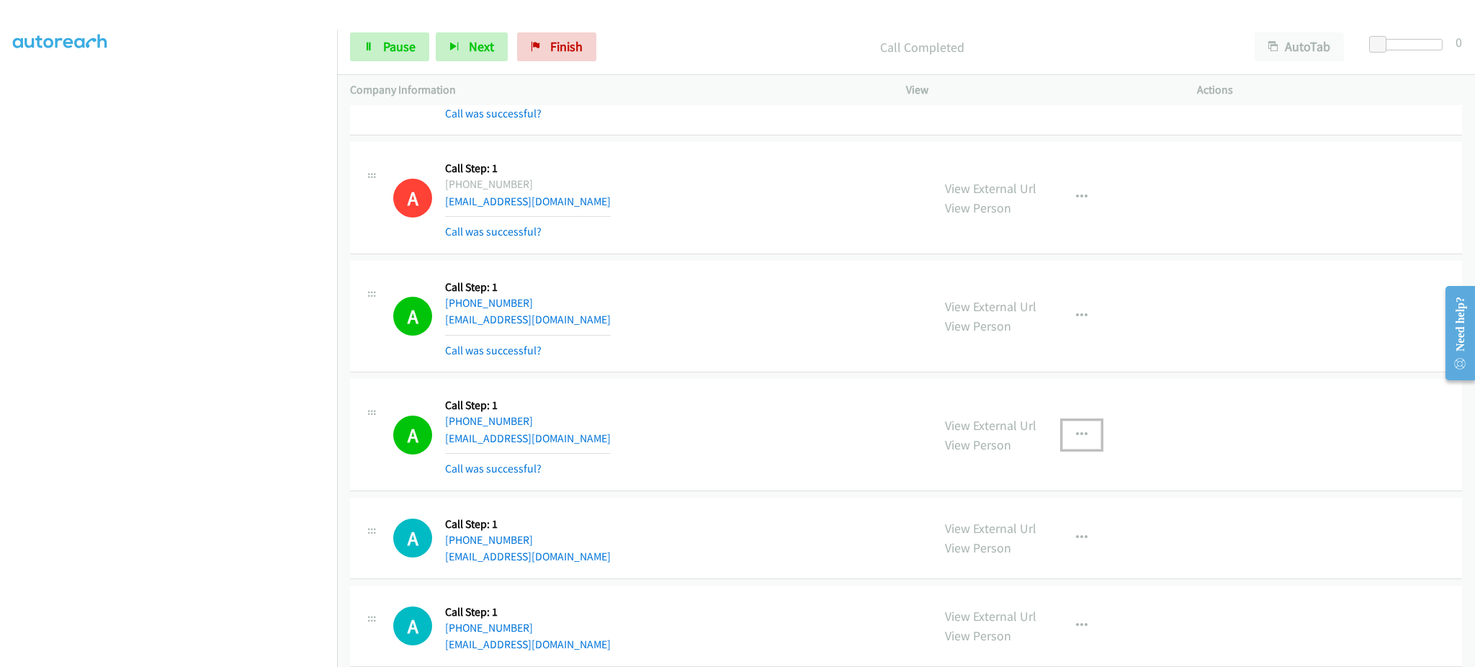
drag, startPoint x: 1078, startPoint y: 447, endPoint x: 1065, endPoint y: 480, distance: 35.6
click at [1078, 447] on button "button" at bounding box center [1082, 435] width 39 height 29
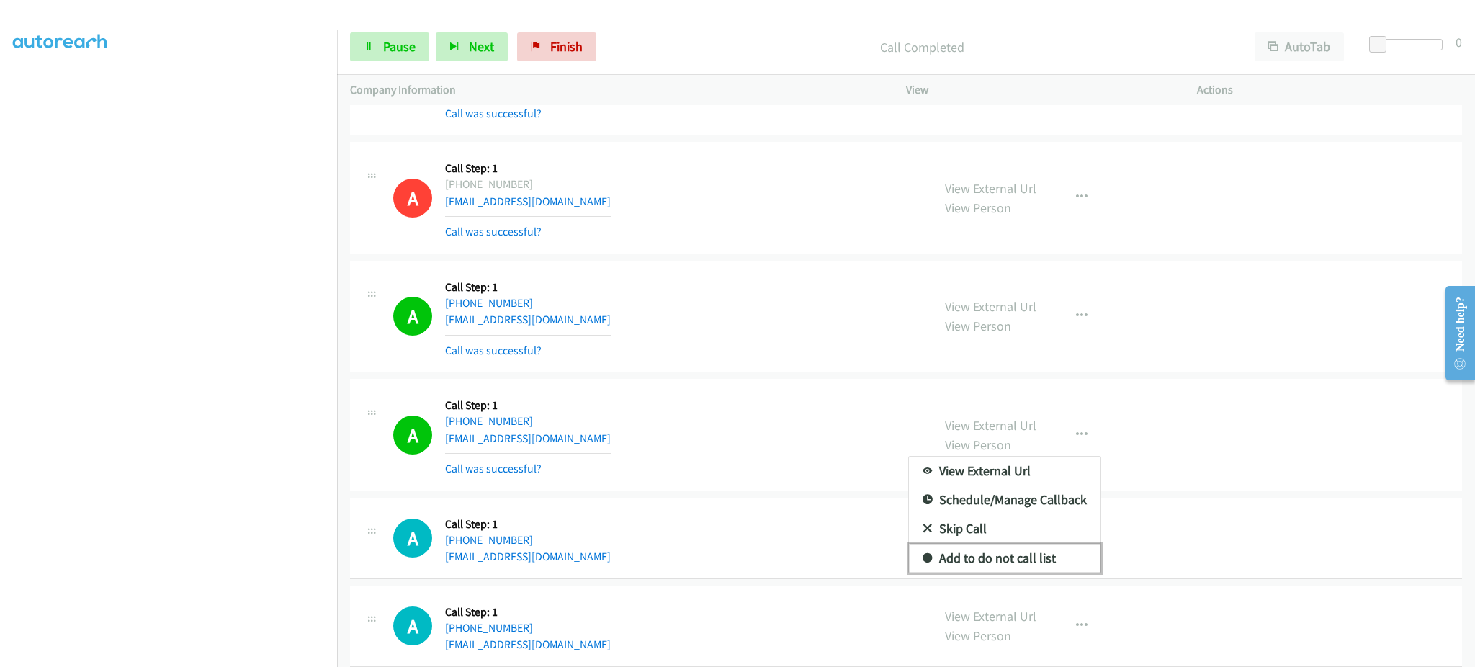
click at [1043, 563] on link "Add to do not call list" at bounding box center [1005, 558] width 192 height 29
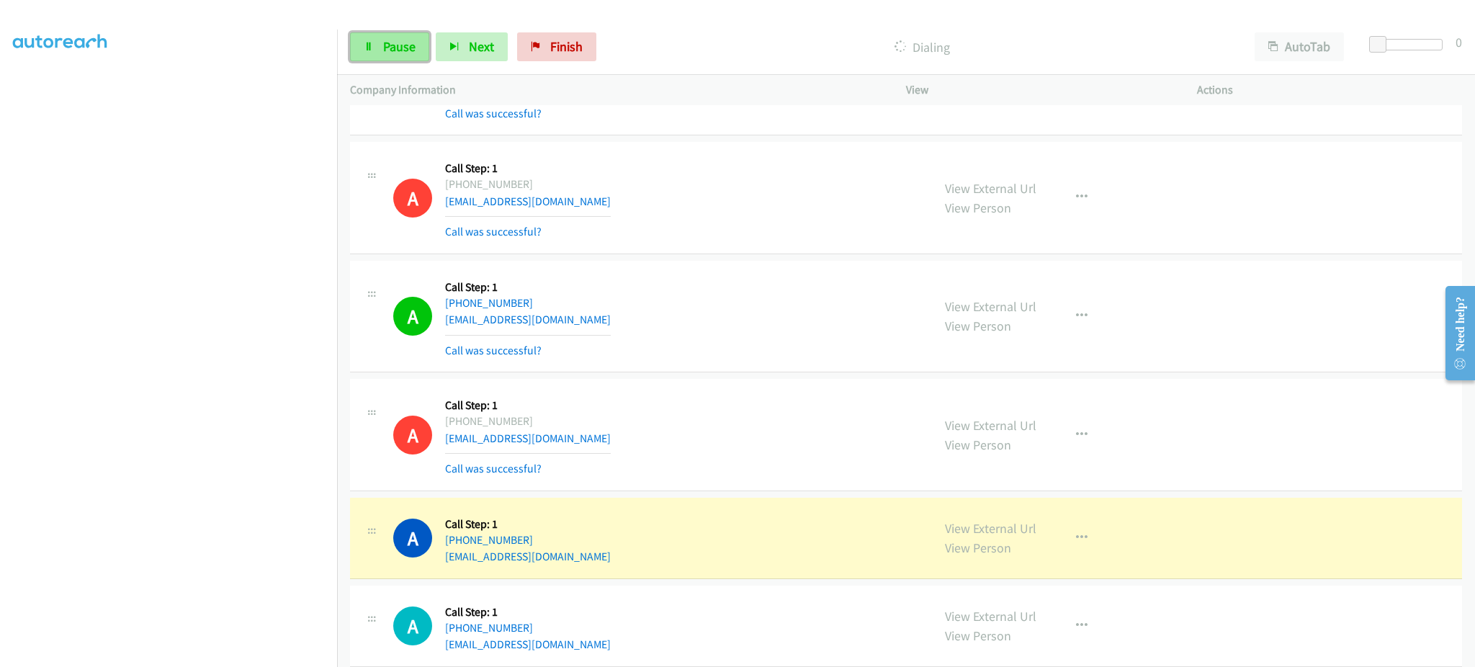
click at [375, 45] on link "Pause" at bounding box center [389, 46] width 79 height 29
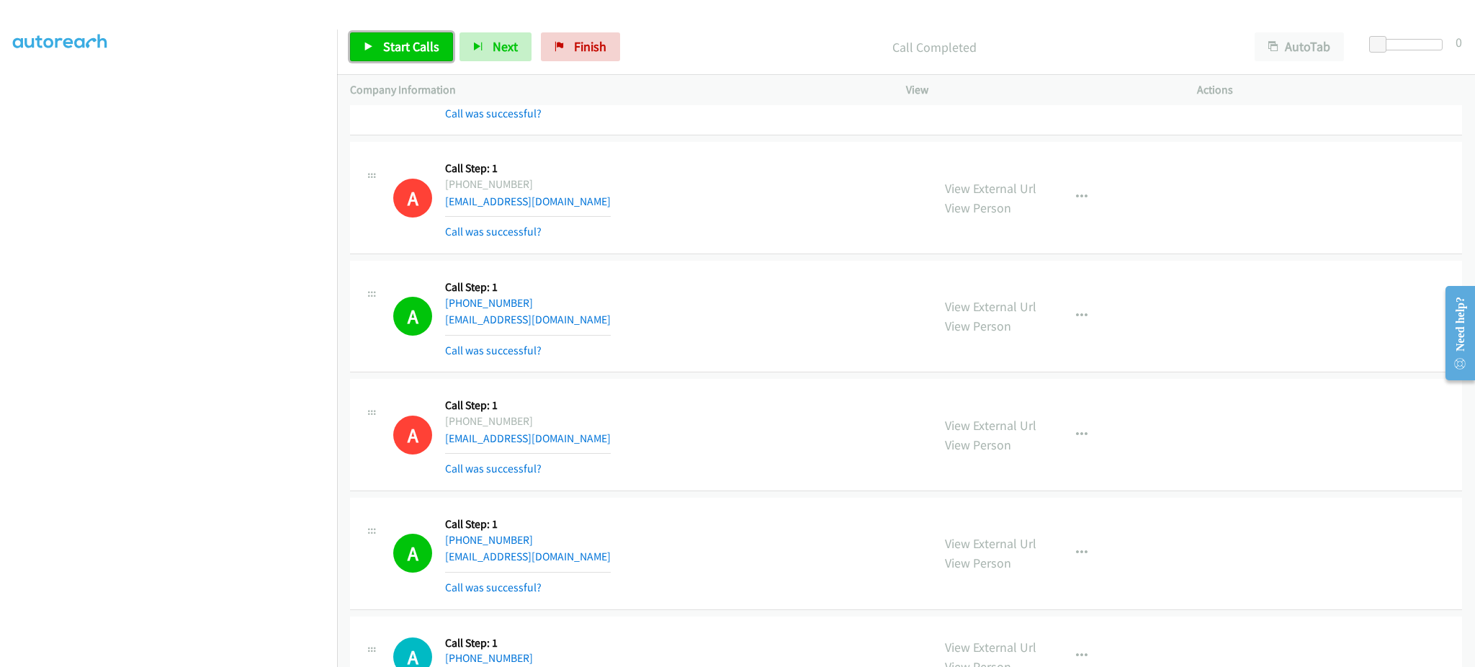
click at [401, 53] on span "Start Calls" at bounding box center [411, 46] width 56 height 17
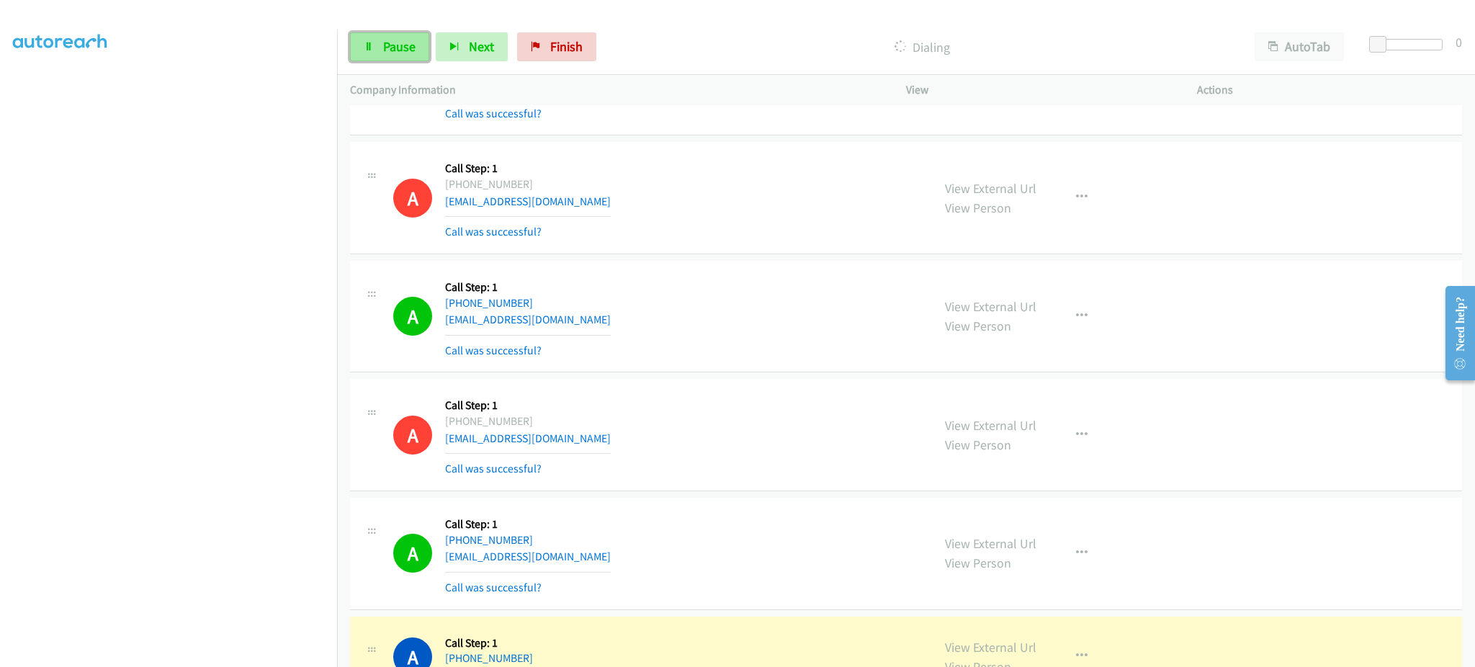
click at [392, 45] on span "Pause" at bounding box center [399, 46] width 32 height 17
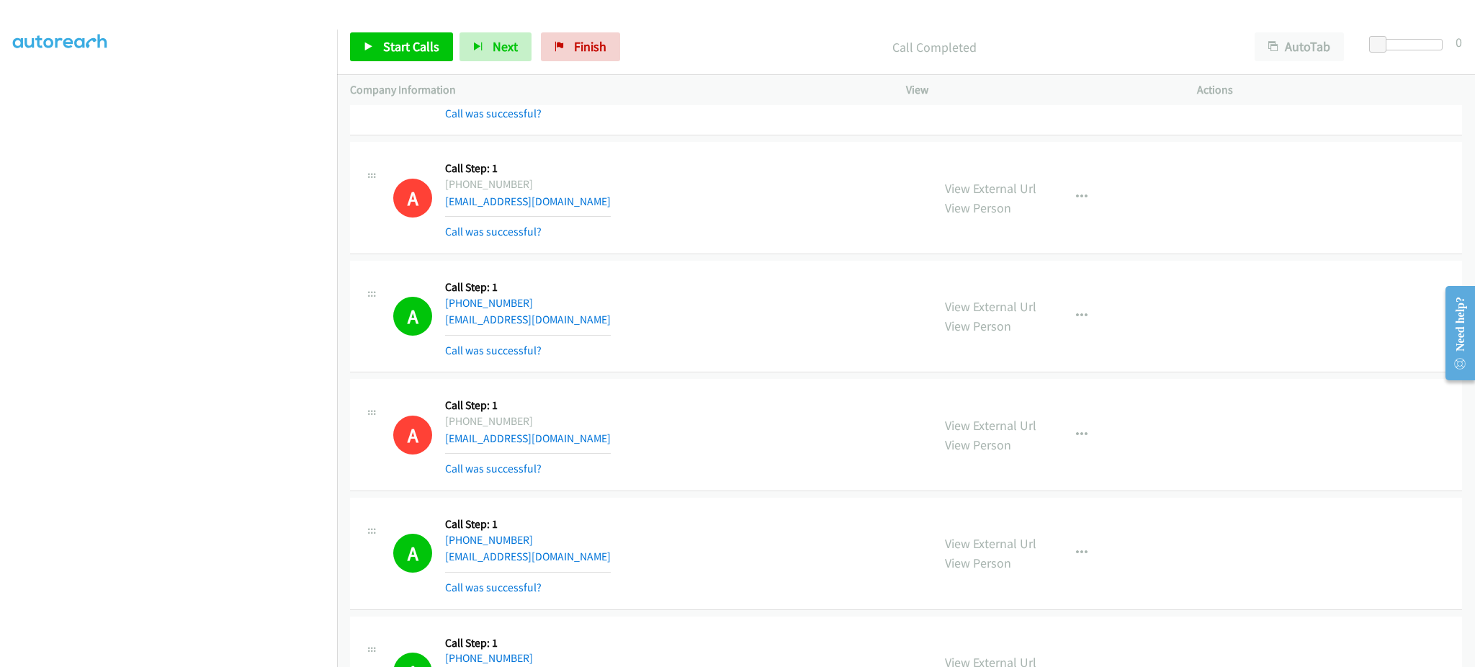
scroll to position [11569, 0]
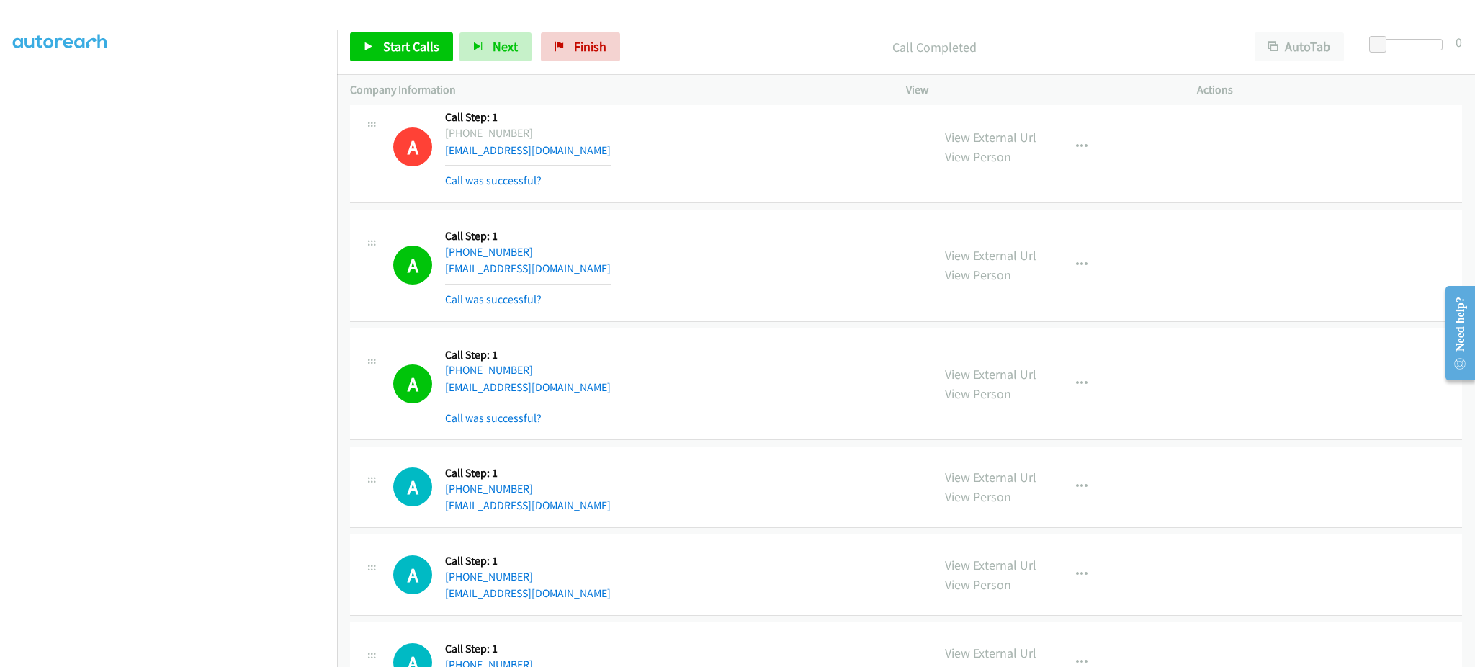
click at [596, 281] on div "A Callback Scheduled Call Step: 1 America/New_York +1 410-795-1356 devans1027@g…" at bounding box center [656, 266] width 526 height 86
click at [573, 391] on div "A Callback Scheduled Call Step: 1 America/Los_Angeles +1 702-501-1699 dqb1969@y…" at bounding box center [656, 384] width 526 height 86
click at [572, 399] on div "A Callback Scheduled Call Step: 1 America/Los_Angeles +1 702-501-1699 dqb1969@y…" at bounding box center [656, 384] width 526 height 86
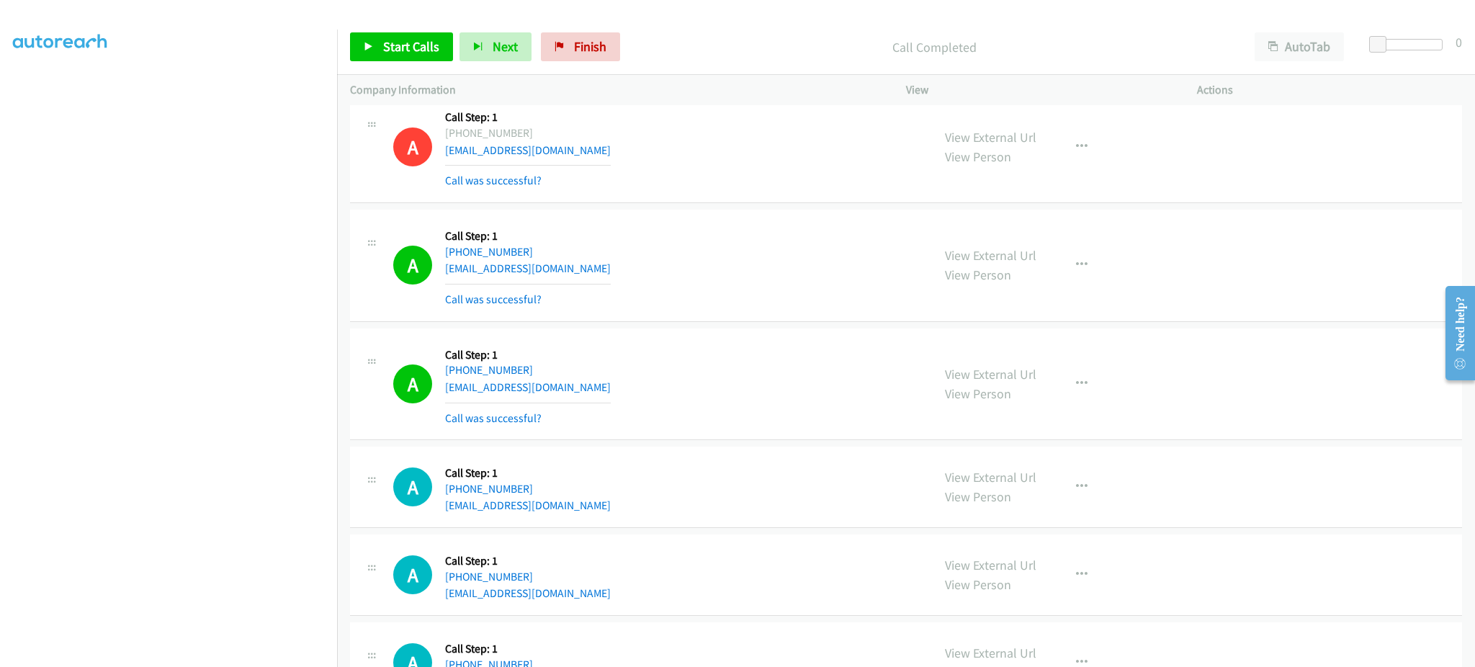
click at [572, 399] on div "A Callback Scheduled Call Step: 1 America/Los_Angeles +1 702-501-1699 dqb1969@y…" at bounding box center [656, 384] width 526 height 86
click at [406, 55] on link "Start Calls" at bounding box center [401, 46] width 103 height 29
click at [618, 514] on div "A Callback Scheduled Call Step: 1 America/Los_Angeles +1 702-280-5717 randineon…" at bounding box center [656, 487] width 526 height 55
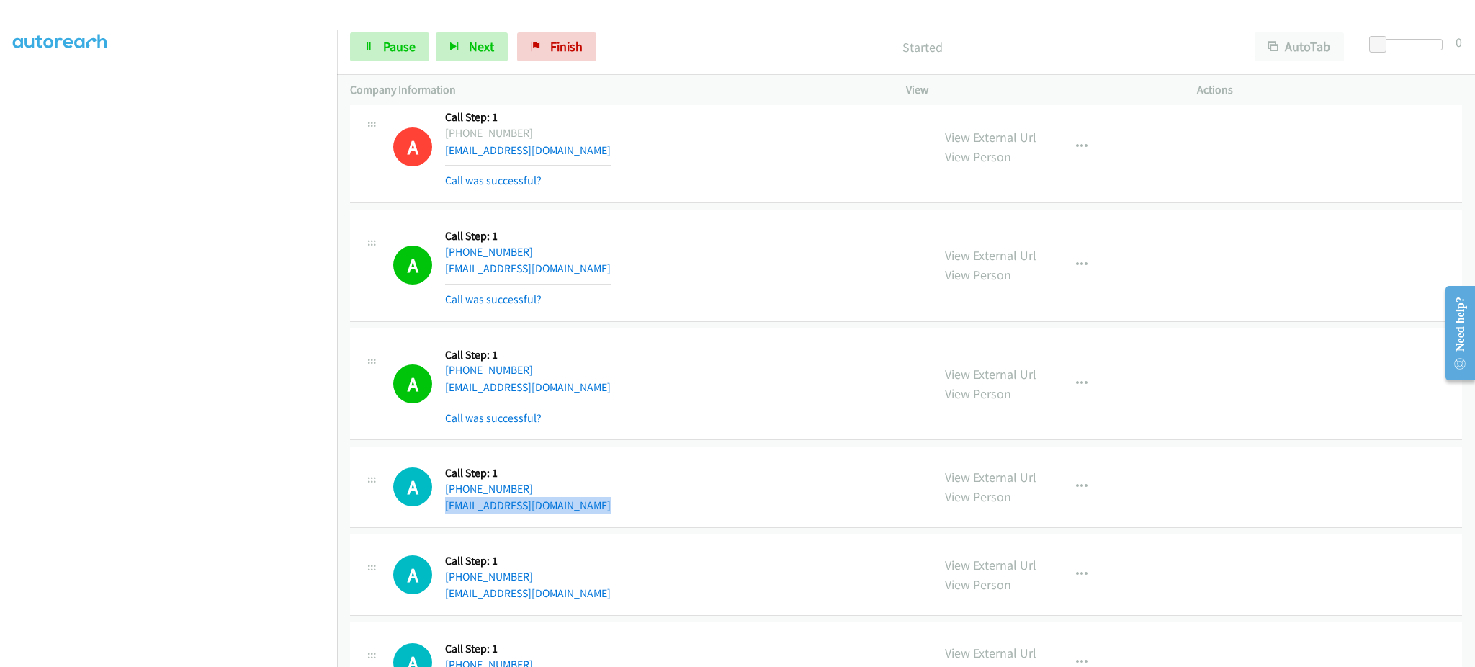
click at [618, 514] on div "A Callback Scheduled Call Step: 1 America/Los_Angeles +1 702-280-5717 randineon…" at bounding box center [656, 487] width 526 height 55
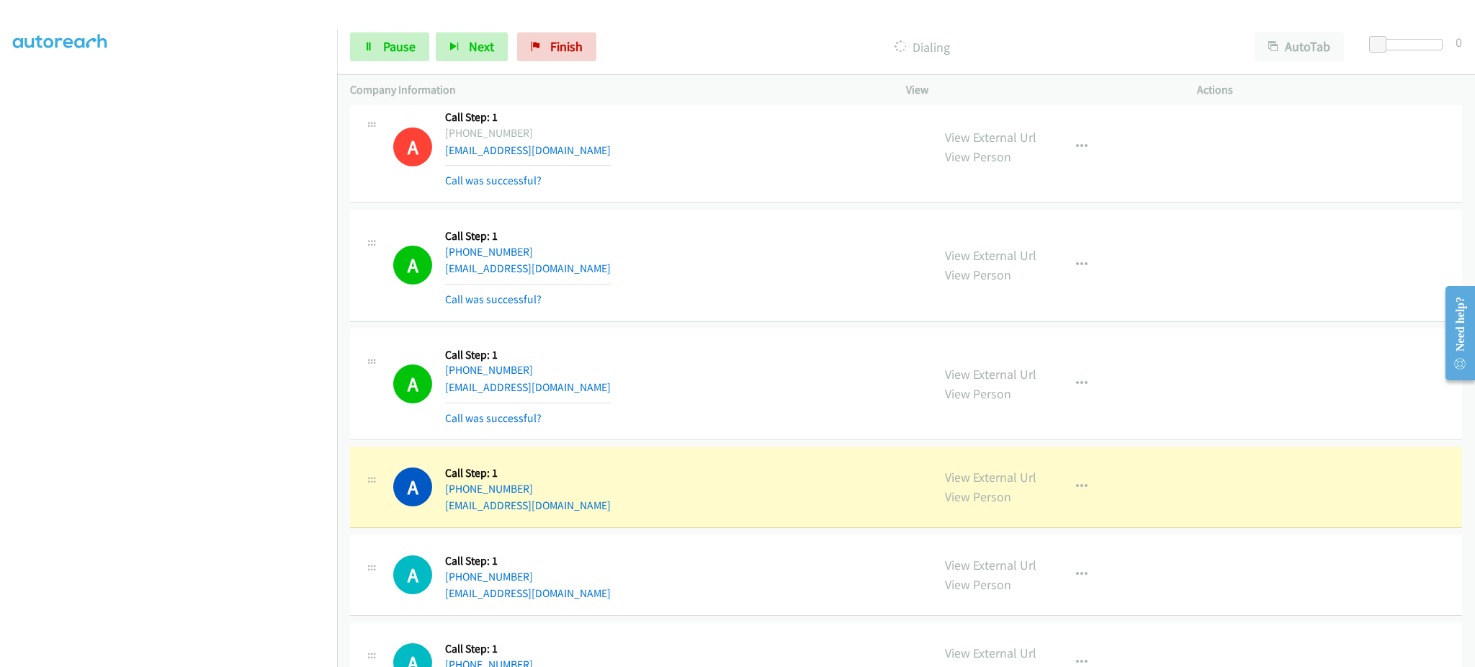
click at [439, 31] on div "Start Calls Pause Next Finish Dialing AutoTab AutoTab 0" at bounding box center [906, 46] width 1138 height 55
click at [450, 35] on button "Next" at bounding box center [472, 46] width 72 height 29
click at [381, 53] on link "Pause" at bounding box center [389, 46] width 79 height 29
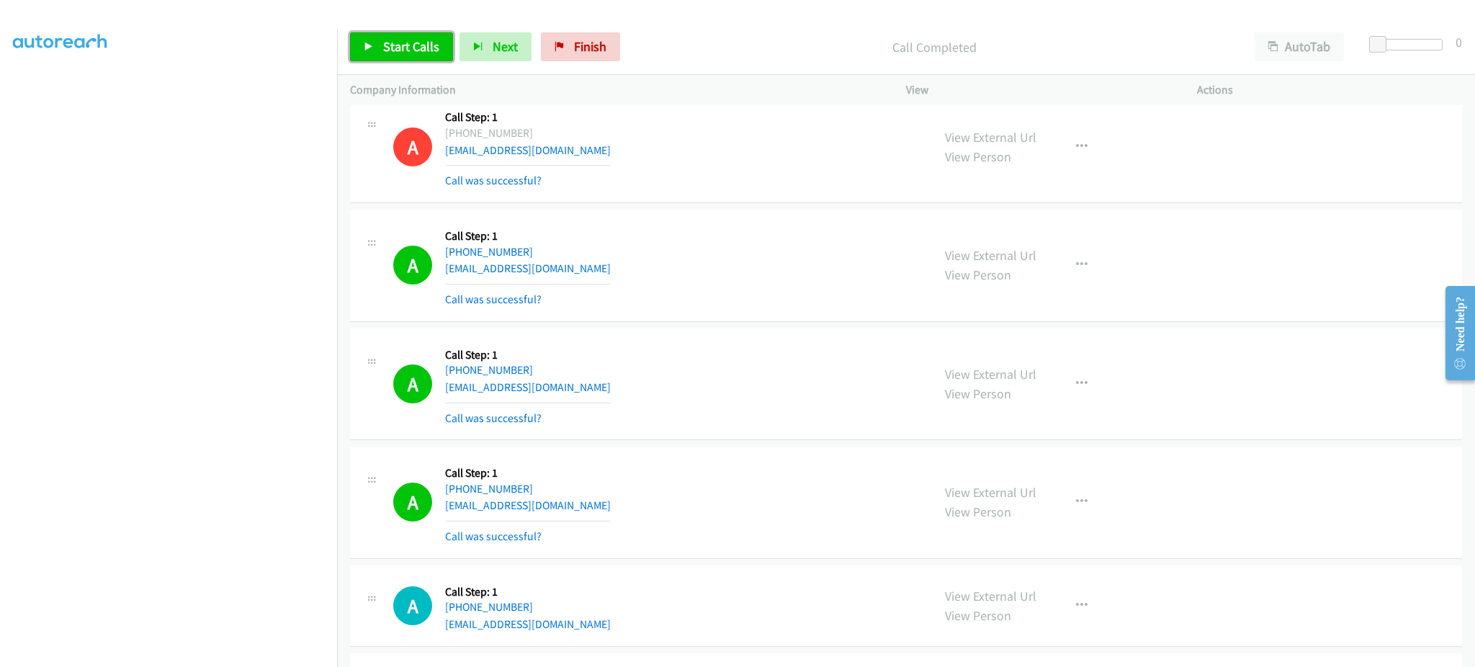
click at [385, 35] on link "Start Calls" at bounding box center [401, 46] width 103 height 29
click at [393, 53] on span "Pause" at bounding box center [399, 46] width 32 height 17
click at [376, 42] on link "Start Calls" at bounding box center [401, 46] width 103 height 29
click at [376, 54] on link "Pause" at bounding box center [389, 46] width 79 height 29
click at [418, 51] on span "Start Calls" at bounding box center [411, 46] width 56 height 17
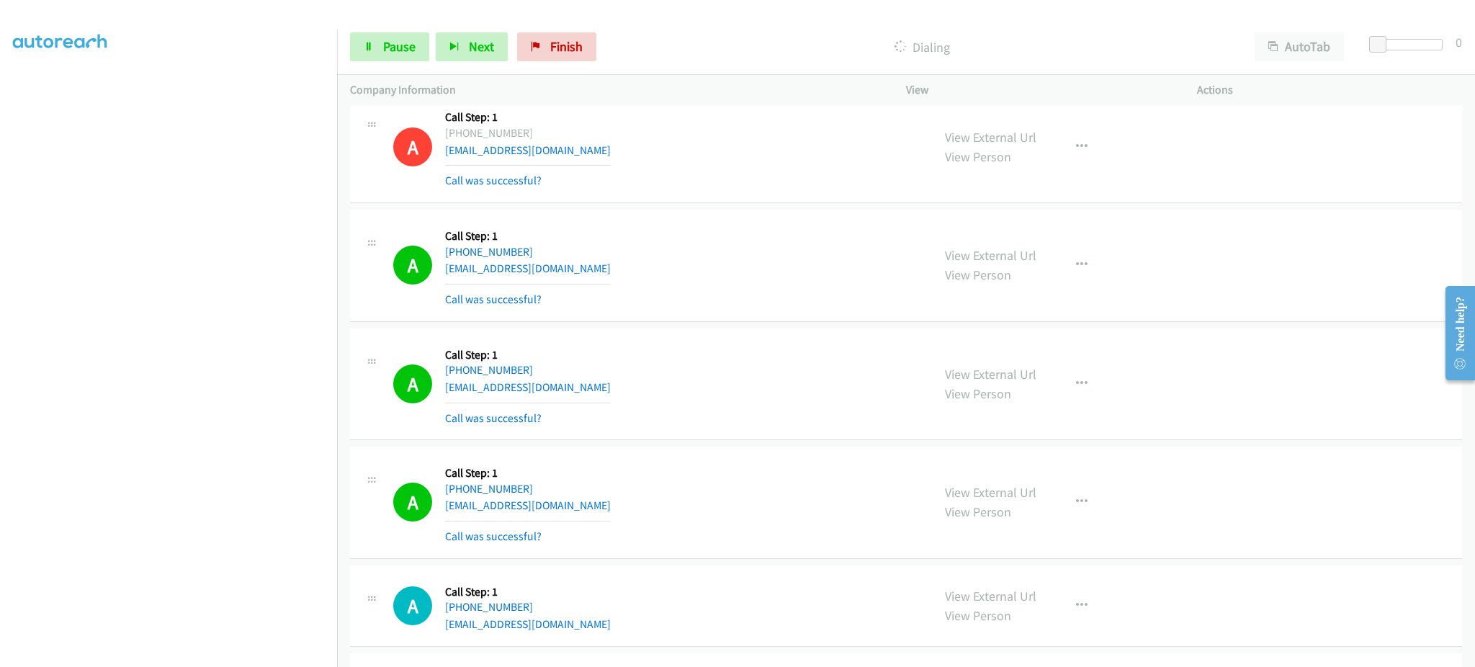
scroll to position [9107, 0]
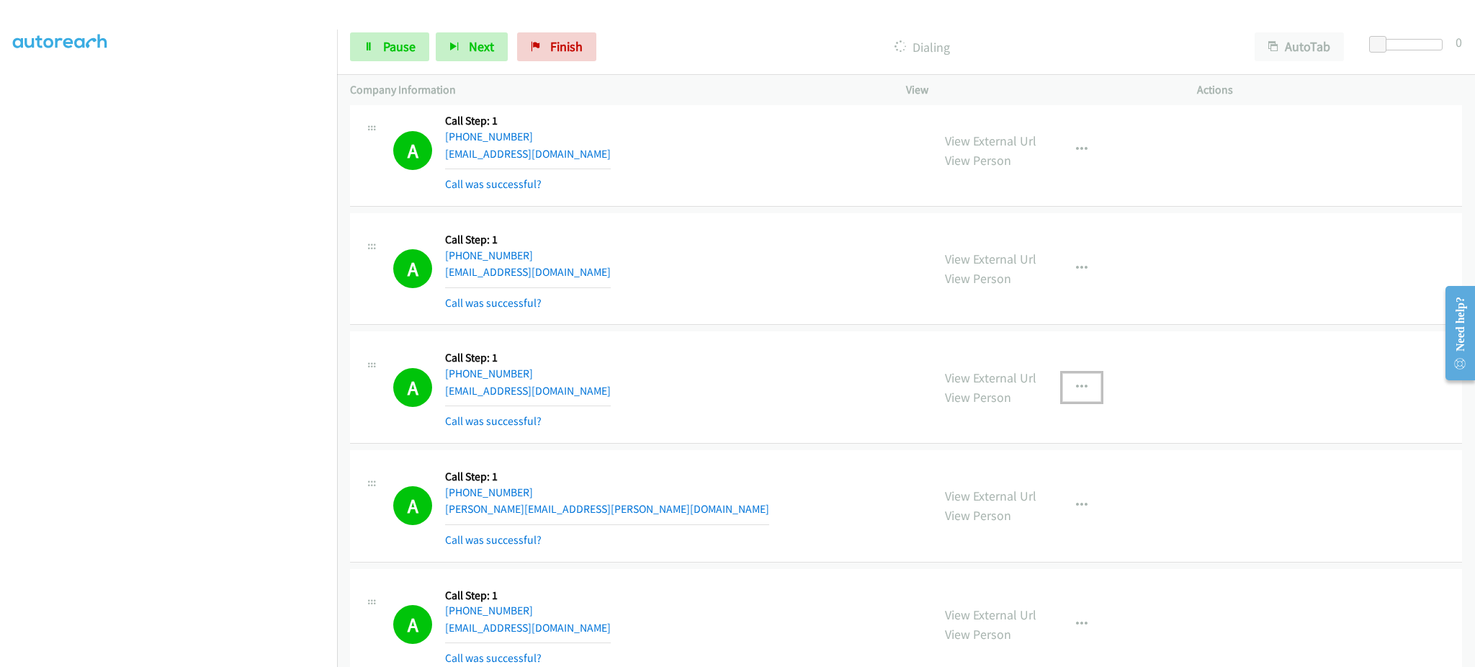
click at [1072, 402] on button "button" at bounding box center [1082, 387] width 39 height 29
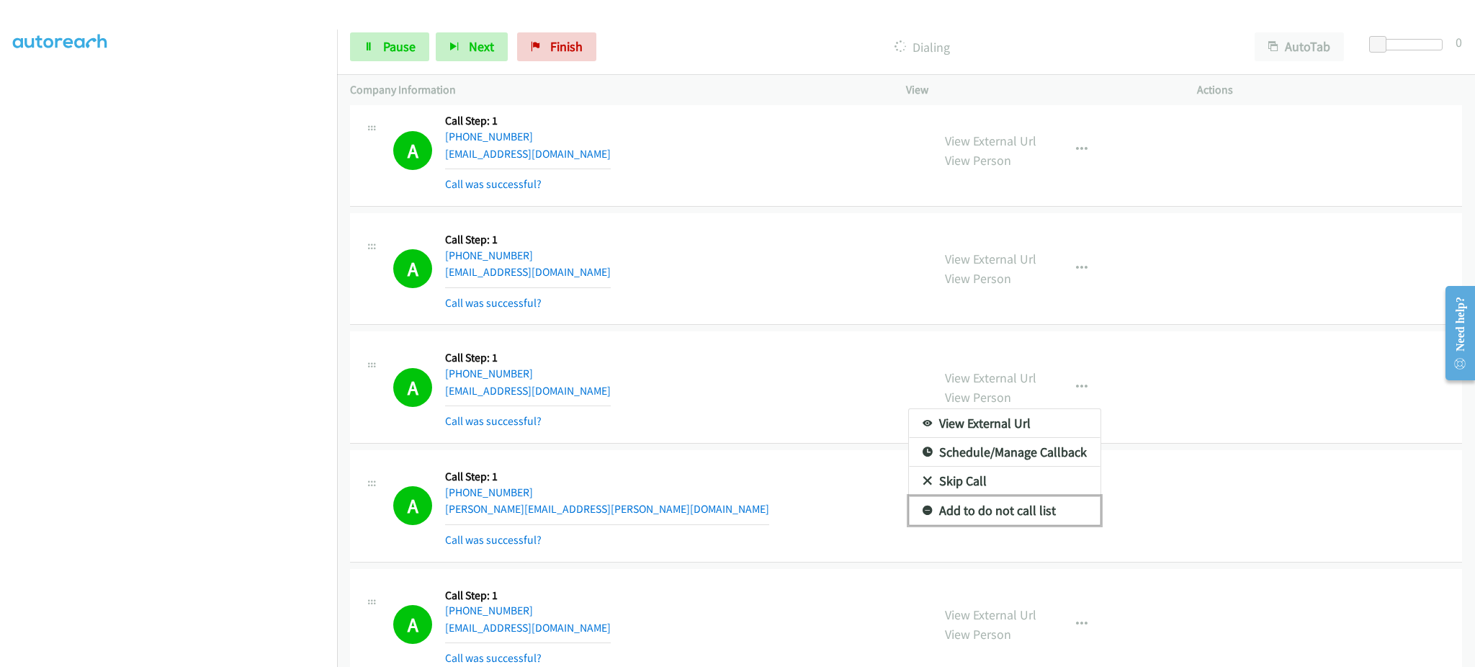
drag, startPoint x: 1040, startPoint y: 513, endPoint x: 1029, endPoint y: 468, distance: 46.1
click at [1040, 513] on link "Add to do not call list" at bounding box center [1005, 510] width 192 height 29
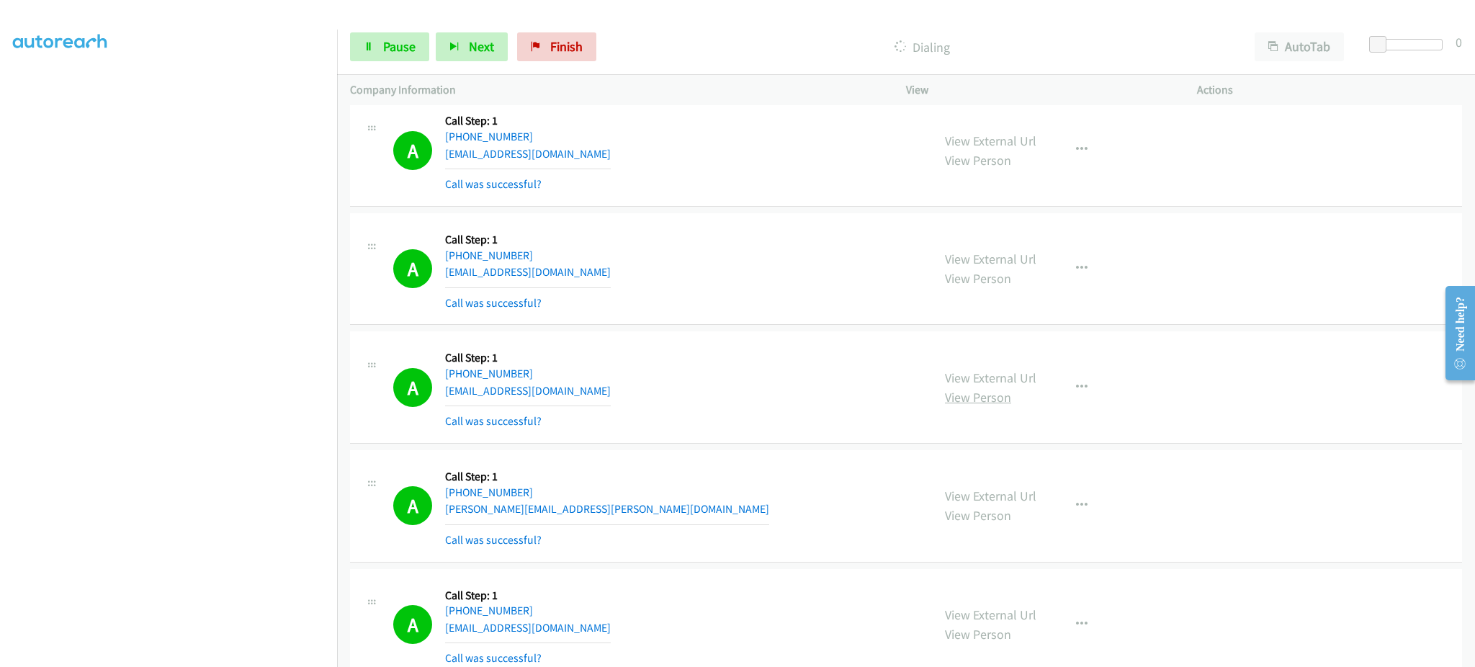
click at [1001, 398] on link "View Person" at bounding box center [978, 397] width 66 height 17
click at [1006, 374] on link "View External Url" at bounding box center [990, 378] width 91 height 17
click at [411, 46] on span "Pause" at bounding box center [399, 46] width 32 height 17
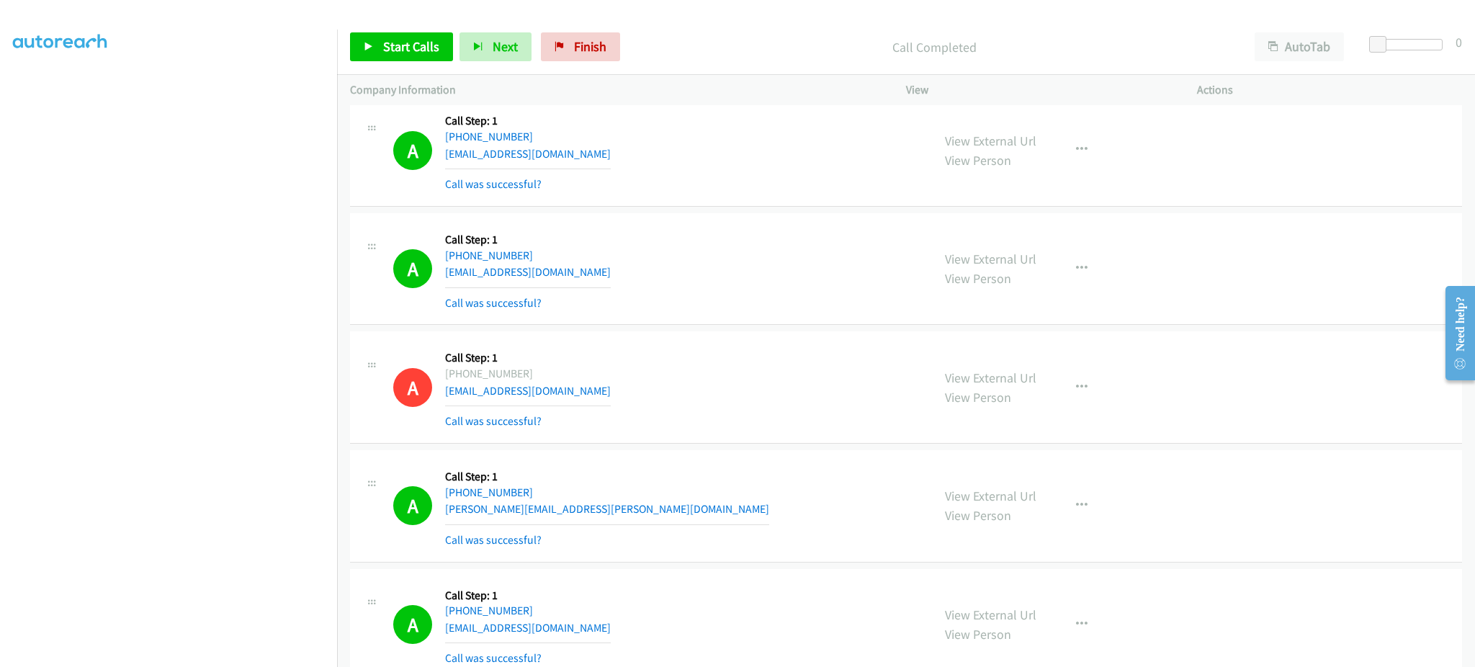
scroll to position [12485, 0]
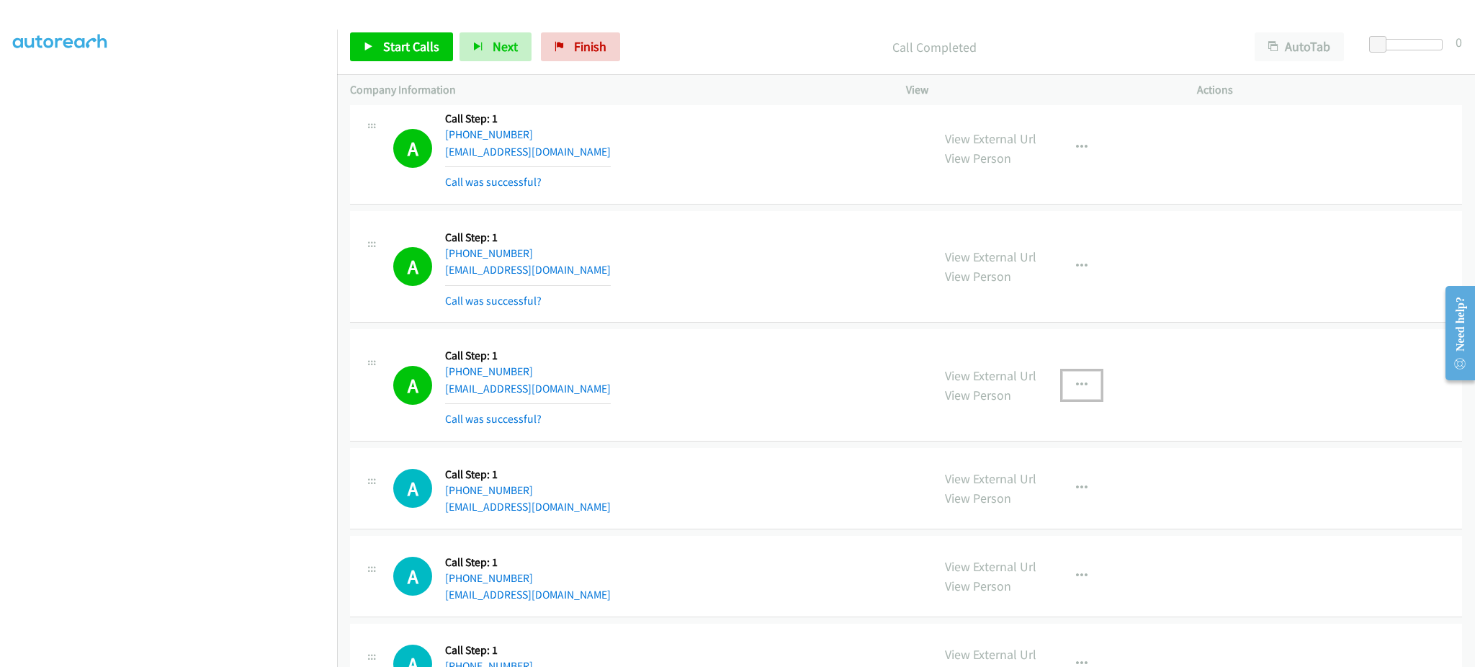
click at [1072, 400] on button "button" at bounding box center [1082, 385] width 39 height 29
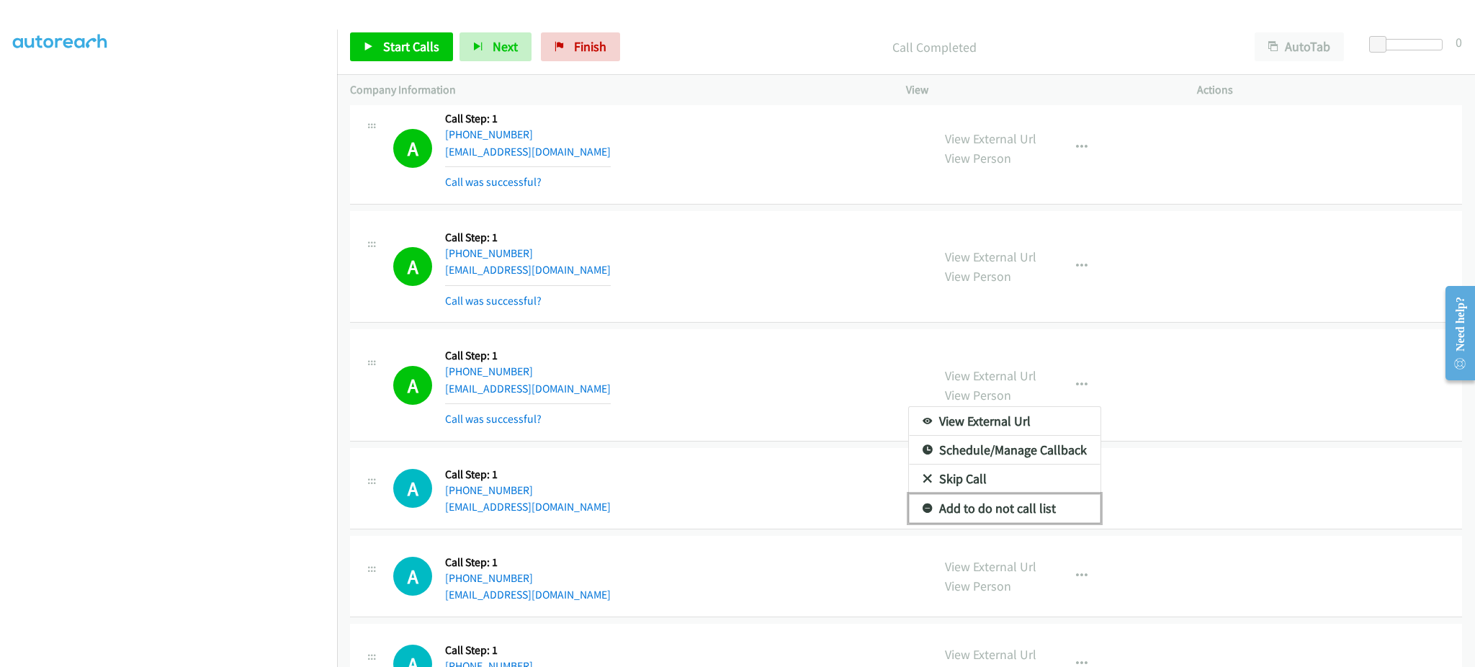
drag, startPoint x: 1031, startPoint y: 519, endPoint x: 1055, endPoint y: 360, distance: 160.3
click at [1031, 519] on link "Add to do not call list" at bounding box center [1005, 508] width 192 height 29
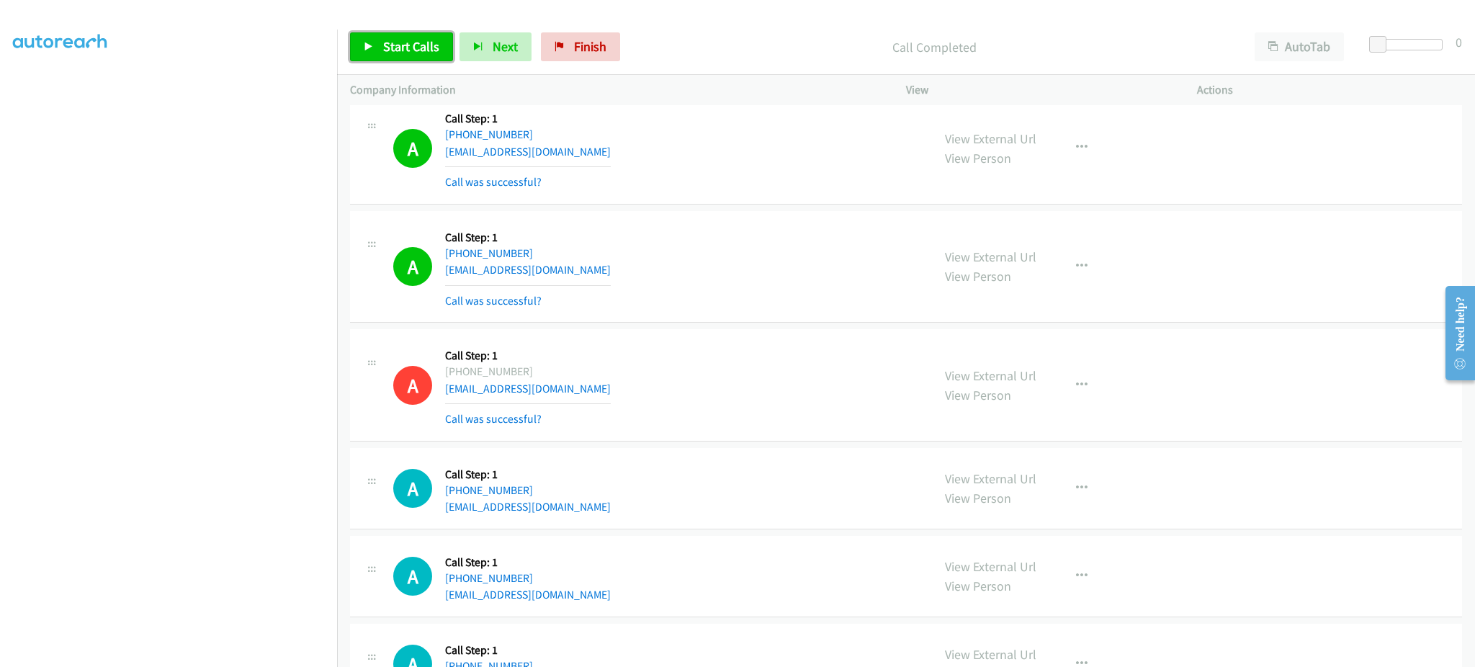
drag, startPoint x: 374, startPoint y: 50, endPoint x: 546, endPoint y: 1, distance: 179.0
click at [374, 50] on link "Start Calls" at bounding box center [401, 46] width 103 height 29
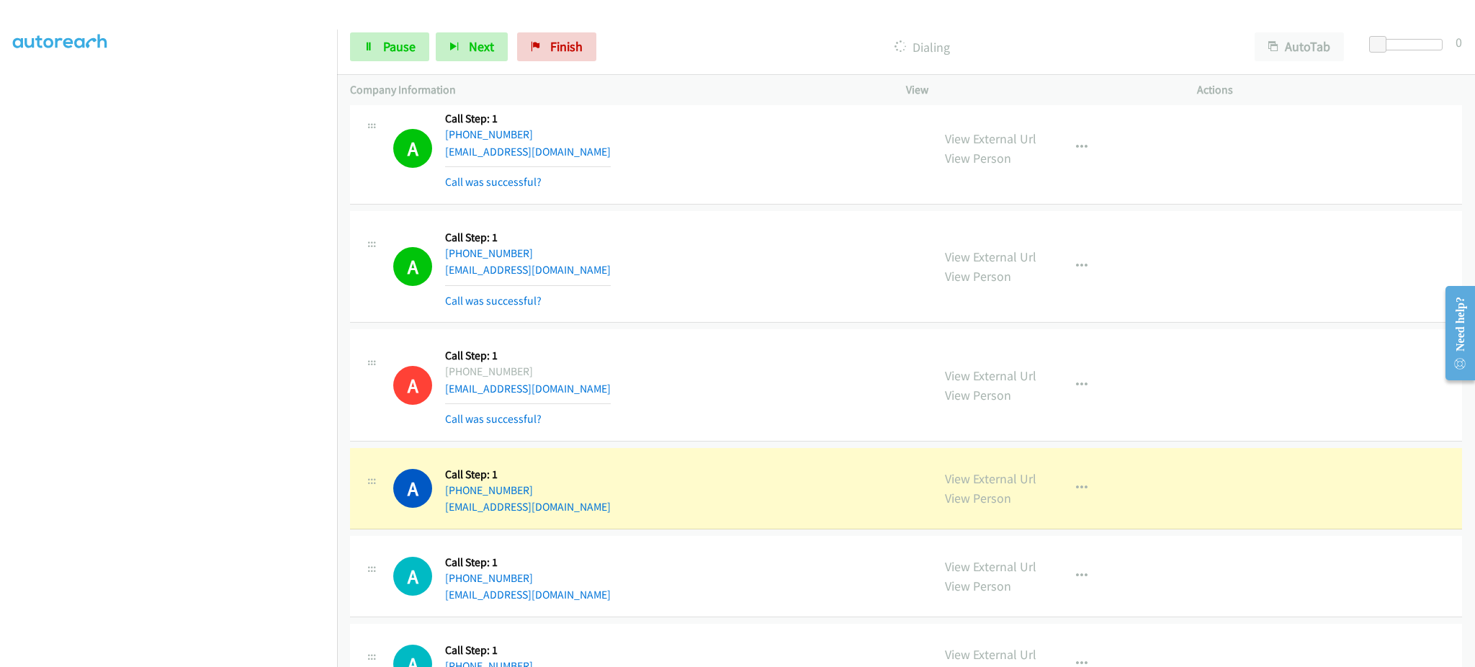
scroll to position [9463, 0]
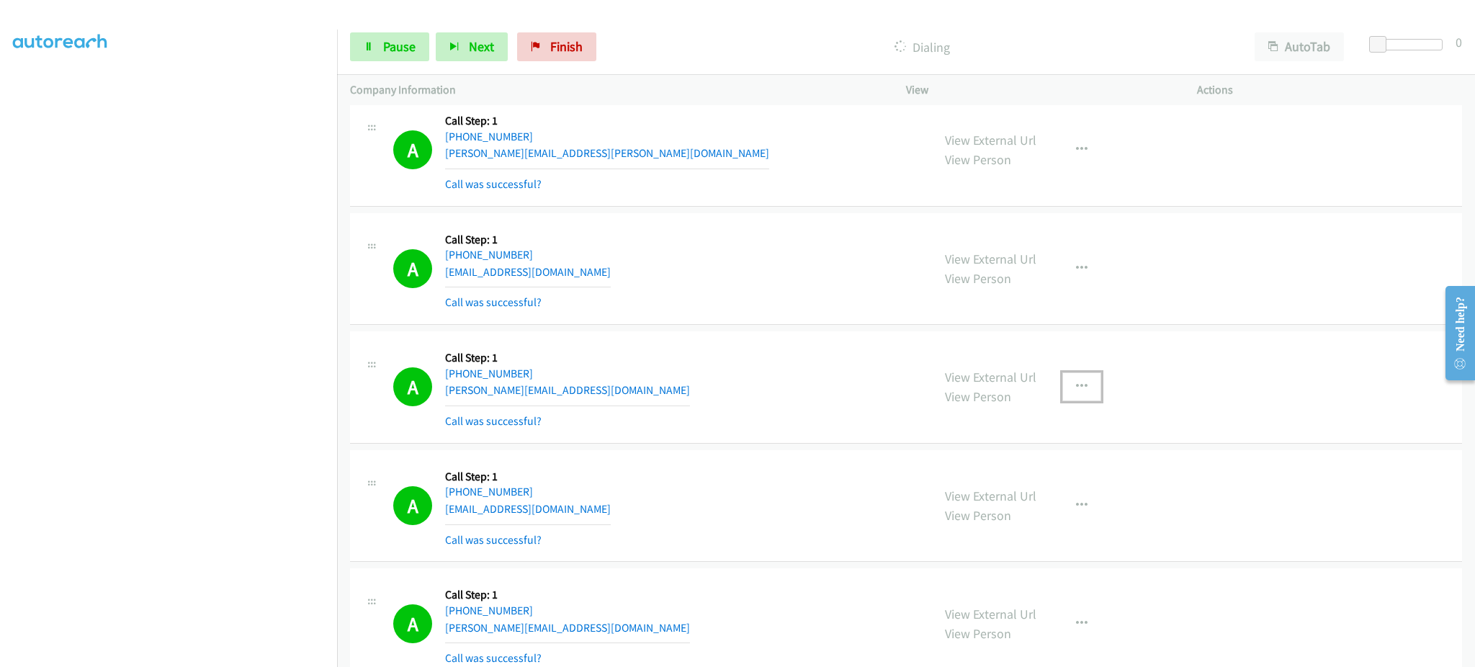
click at [1077, 388] on icon "button" at bounding box center [1082, 387] width 12 height 12
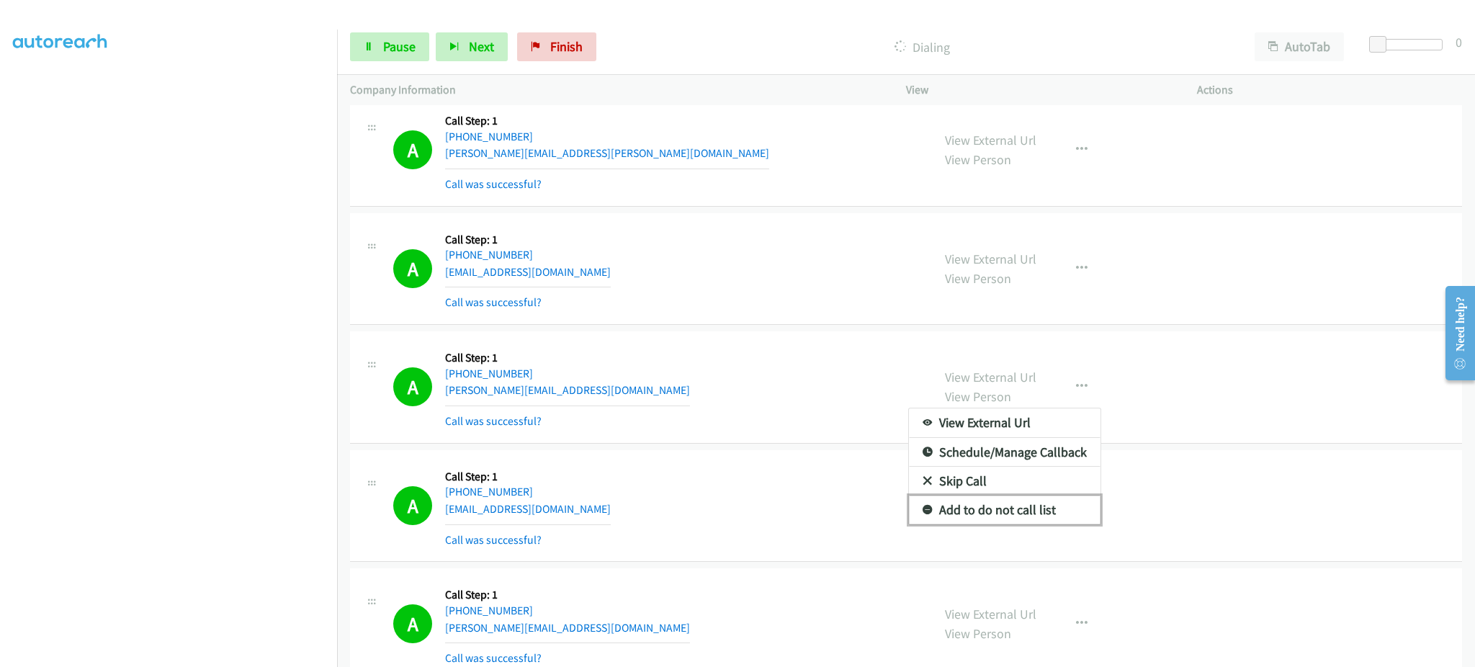
click at [1027, 515] on link "Add to do not call list" at bounding box center [1005, 510] width 192 height 29
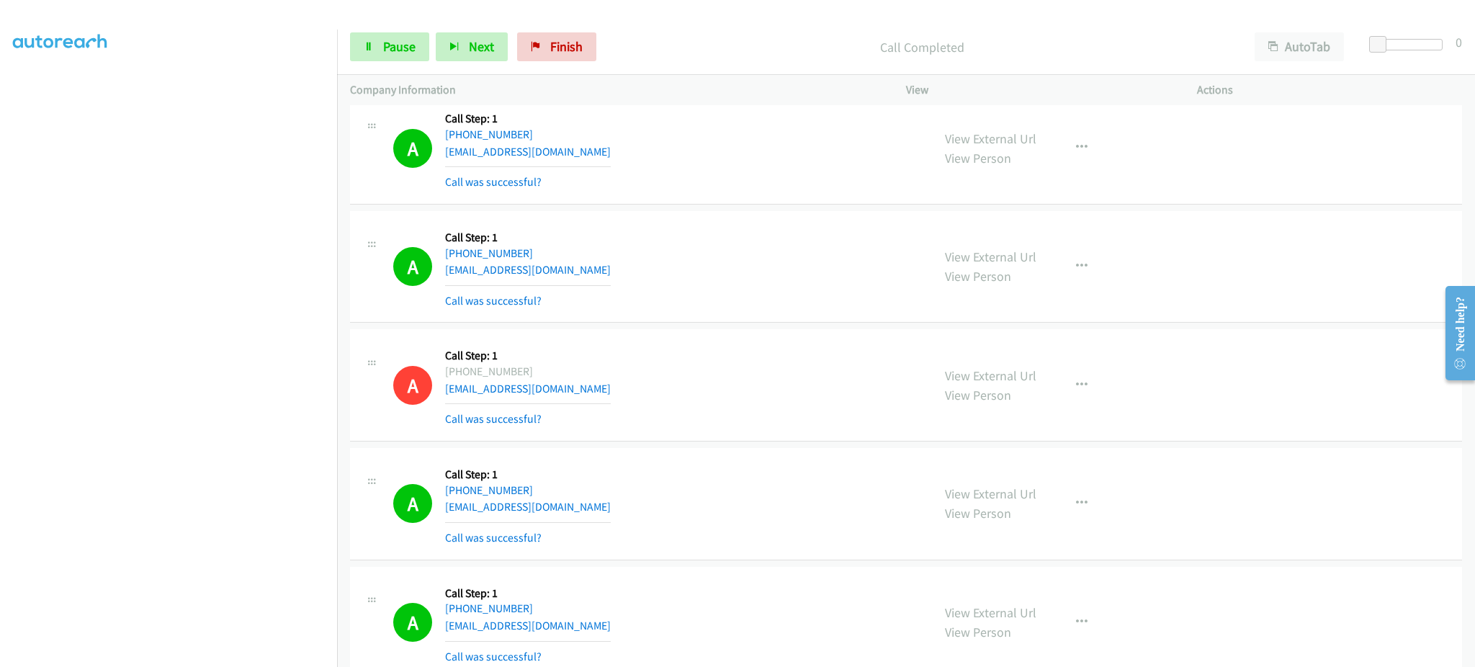
scroll to position [12960, 0]
click at [1076, 390] on icon "button" at bounding box center [1082, 385] width 12 height 12
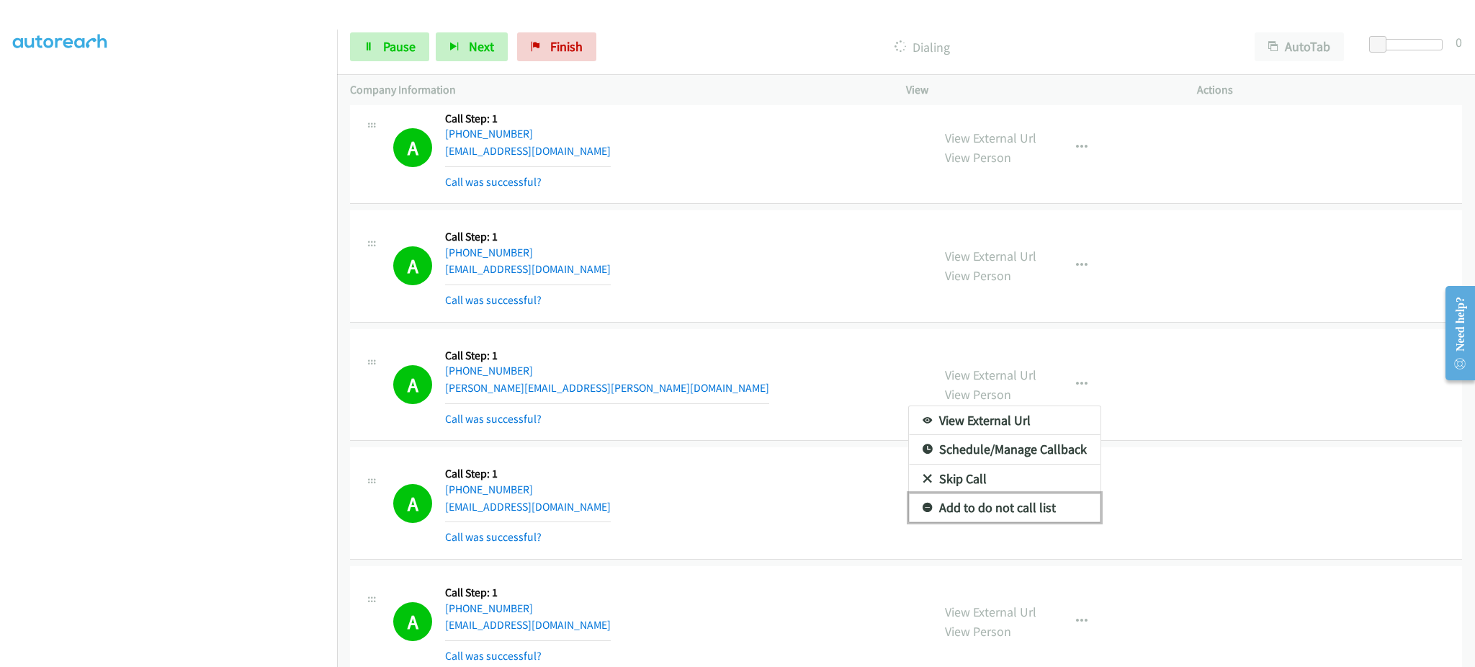
drag, startPoint x: 1031, startPoint y: 505, endPoint x: 1017, endPoint y: 527, distance: 25.6
click at [1031, 505] on link "Add to do not call list" at bounding box center [1005, 507] width 192 height 29
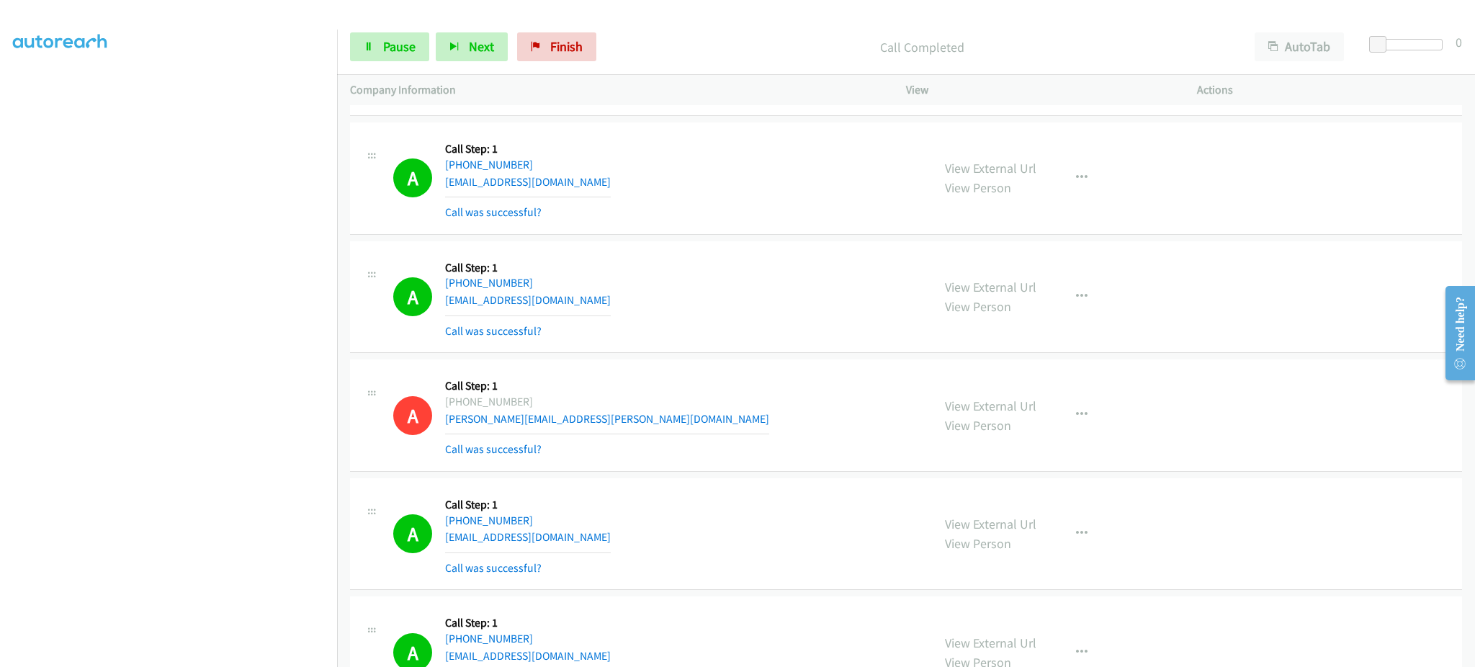
scroll to position [12991, 0]
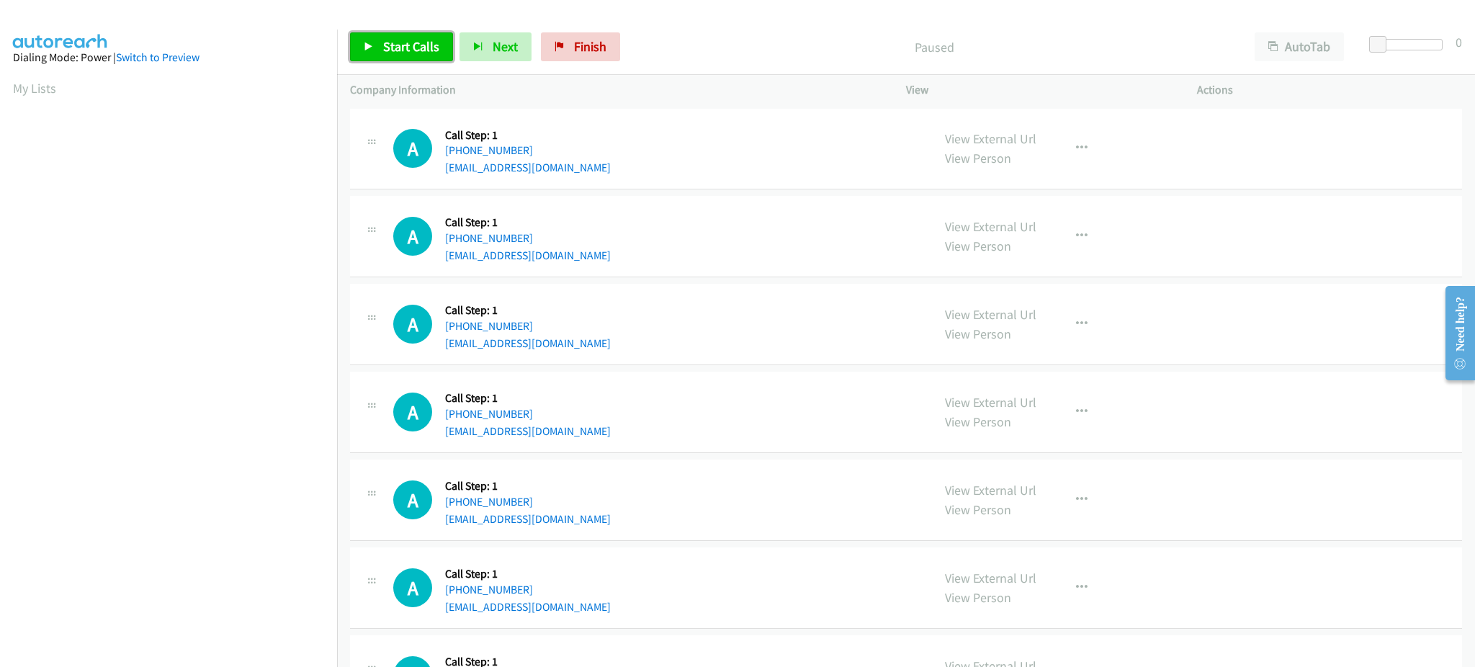
click at [383, 38] on span "Start Calls" at bounding box center [411, 46] width 56 height 17
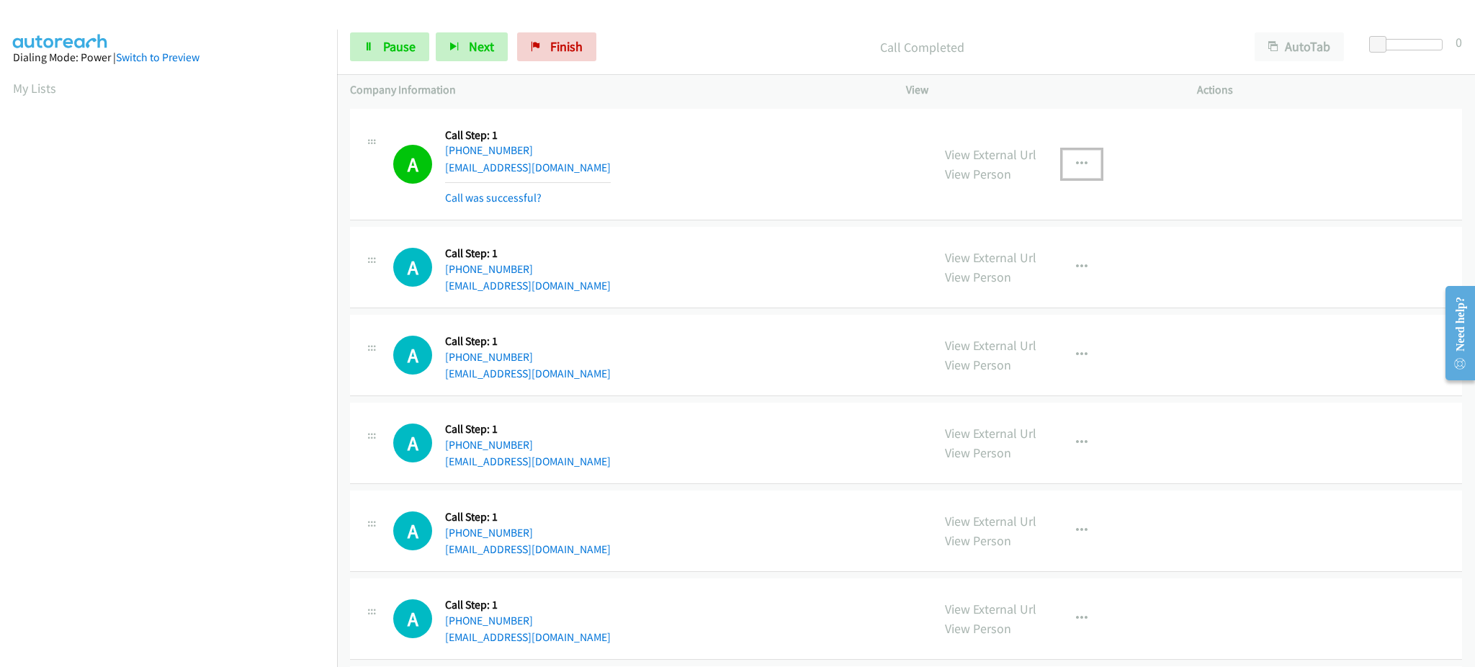
click at [1081, 161] on button "button" at bounding box center [1082, 164] width 39 height 29
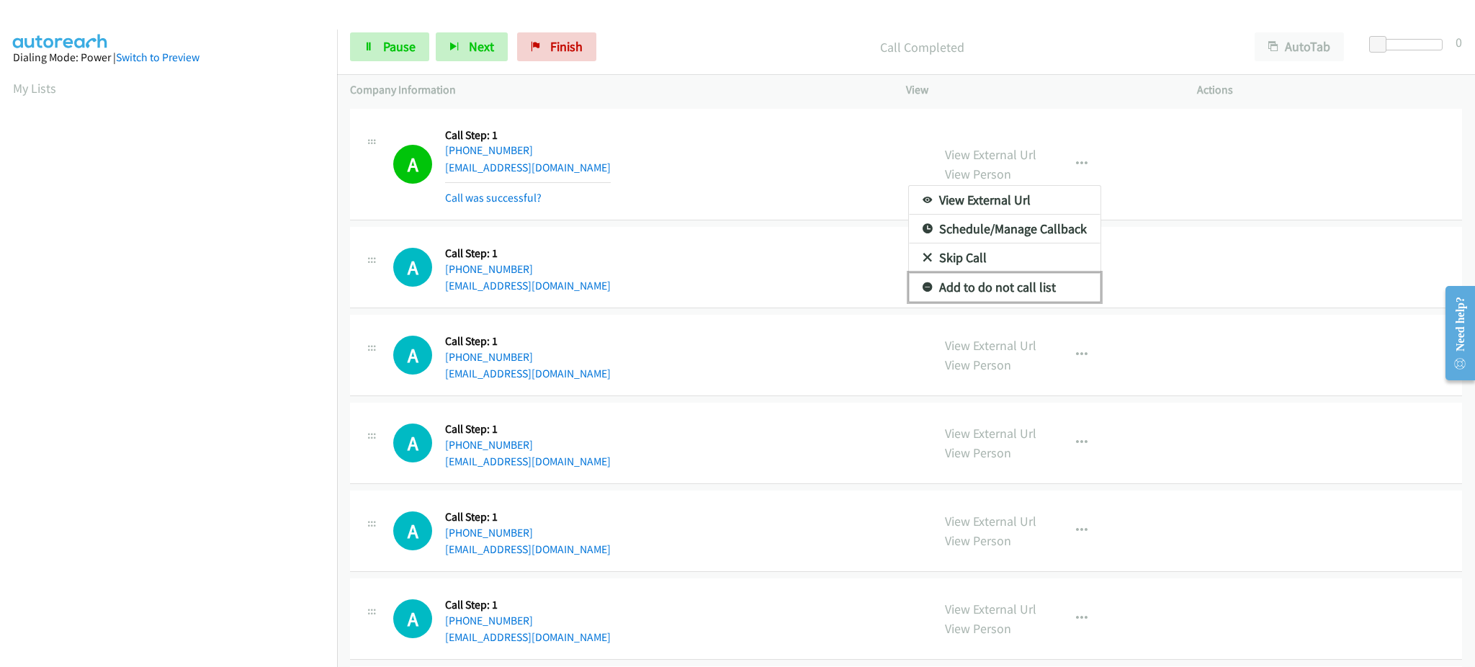
click at [1047, 277] on link "Add to do not call list" at bounding box center [1005, 287] width 192 height 29
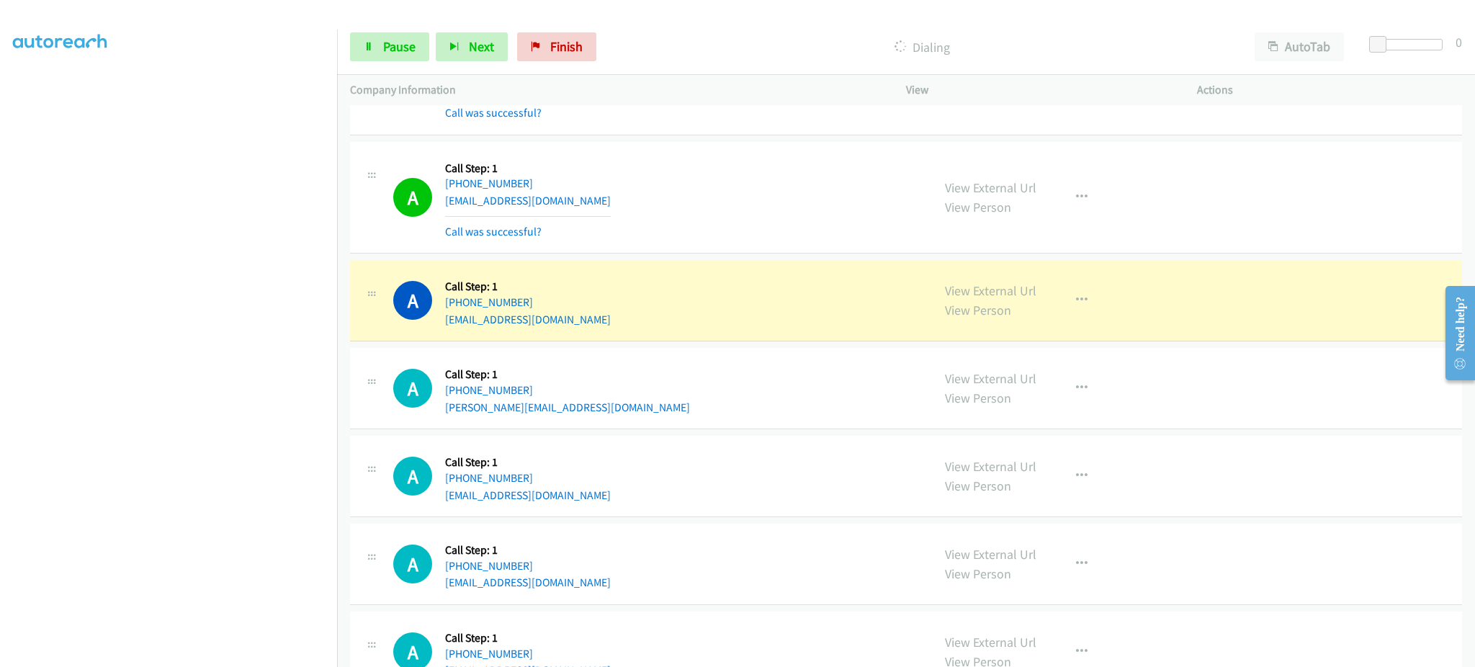
scroll to position [576, 0]
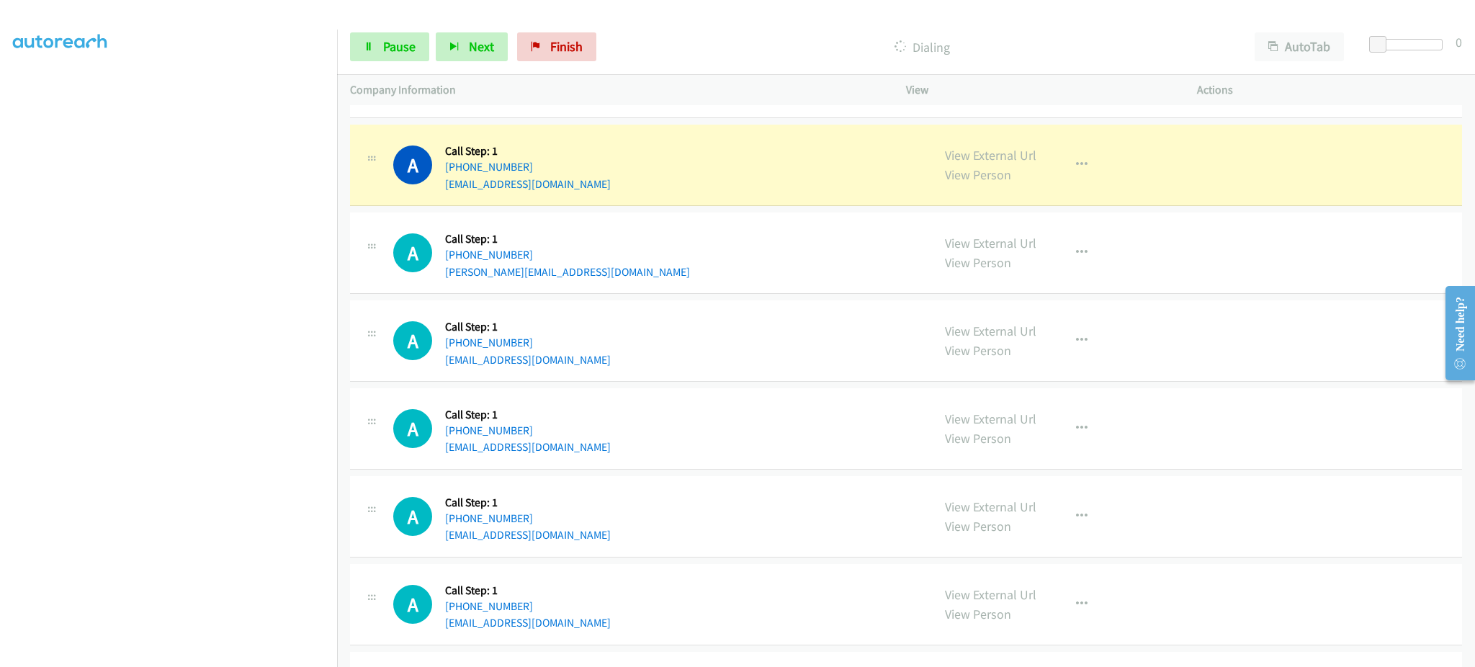
click at [589, 193] on div "A Callback Scheduled Call Step: 1 America/New_York +1 740-975-6044 tillotson21@…" at bounding box center [906, 165] width 1112 height 81
click at [586, 193] on div "A Callback Scheduled Call Step: 1 America/New_York +1 740-975-6044 tillotson21@…" at bounding box center [906, 165] width 1112 height 81
copy div "tillotson21@yahoo.com"
click at [421, 50] on link "Pause" at bounding box center [389, 46] width 79 height 29
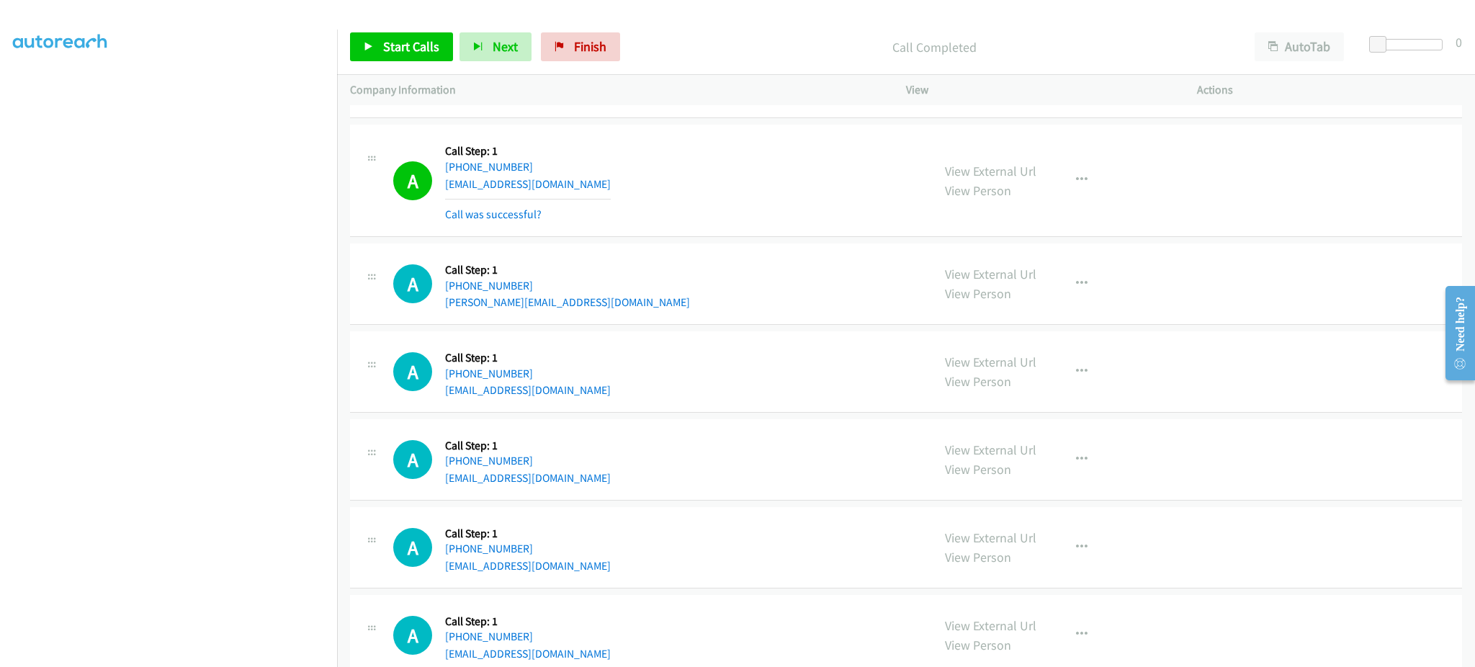
click at [424, 19] on div "Start Calls Pause Next Finish Call Completed AutoTab AutoTab 0" at bounding box center [906, 46] width 1138 height 55
click at [426, 39] on span "Start Calls" at bounding box center [411, 46] width 56 height 17
click at [629, 473] on div "A Callback Scheduled Call Step: 1 America/Los_Angeles +1 949-584-9420 sergiosan…" at bounding box center [656, 459] width 526 height 55
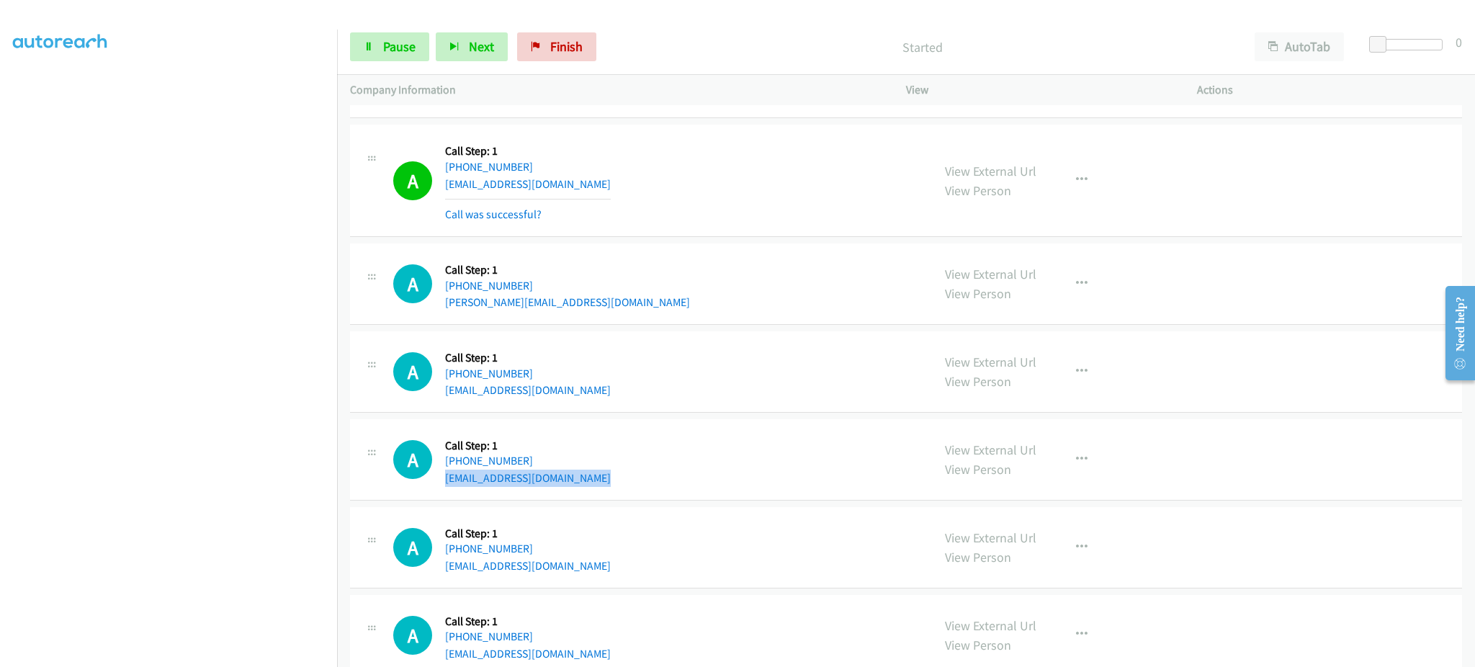
click at [629, 472] on div "A Callback Scheduled Call Step: 1 America/Los_Angeles +1 949-584-9420 sergiosan…" at bounding box center [656, 459] width 526 height 55
copy div "[EMAIL_ADDRESS][DOMAIN_NAME]"
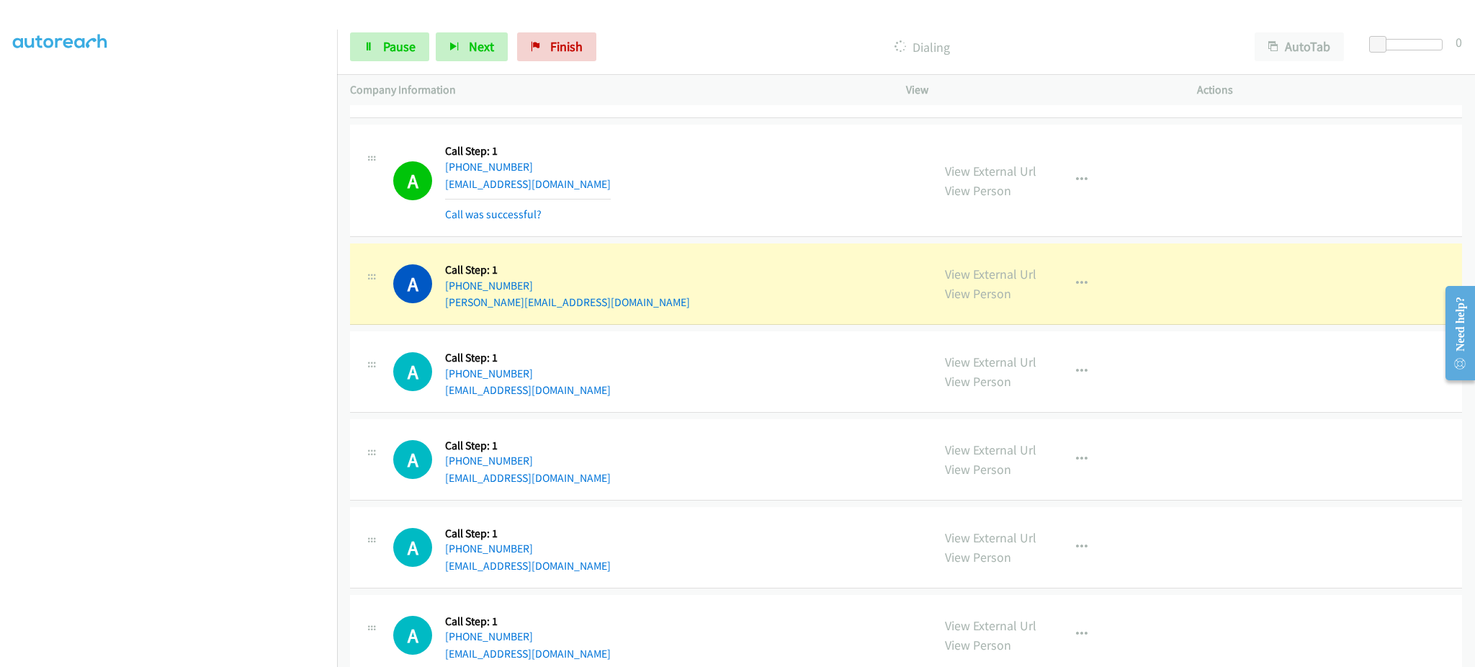
click at [635, 563] on div "A Callback Scheduled Call Step: 1 America/Los_Angeles +1 206-765-7518 mycherub0…" at bounding box center [656, 547] width 526 height 55
click at [635, 565] on div "A Callback Scheduled Call Step: 1 America/Los_Angeles +1 206-765-7518 mycherub0…" at bounding box center [656, 547] width 526 height 55
copy div "mycherub000025@yahoo.com"
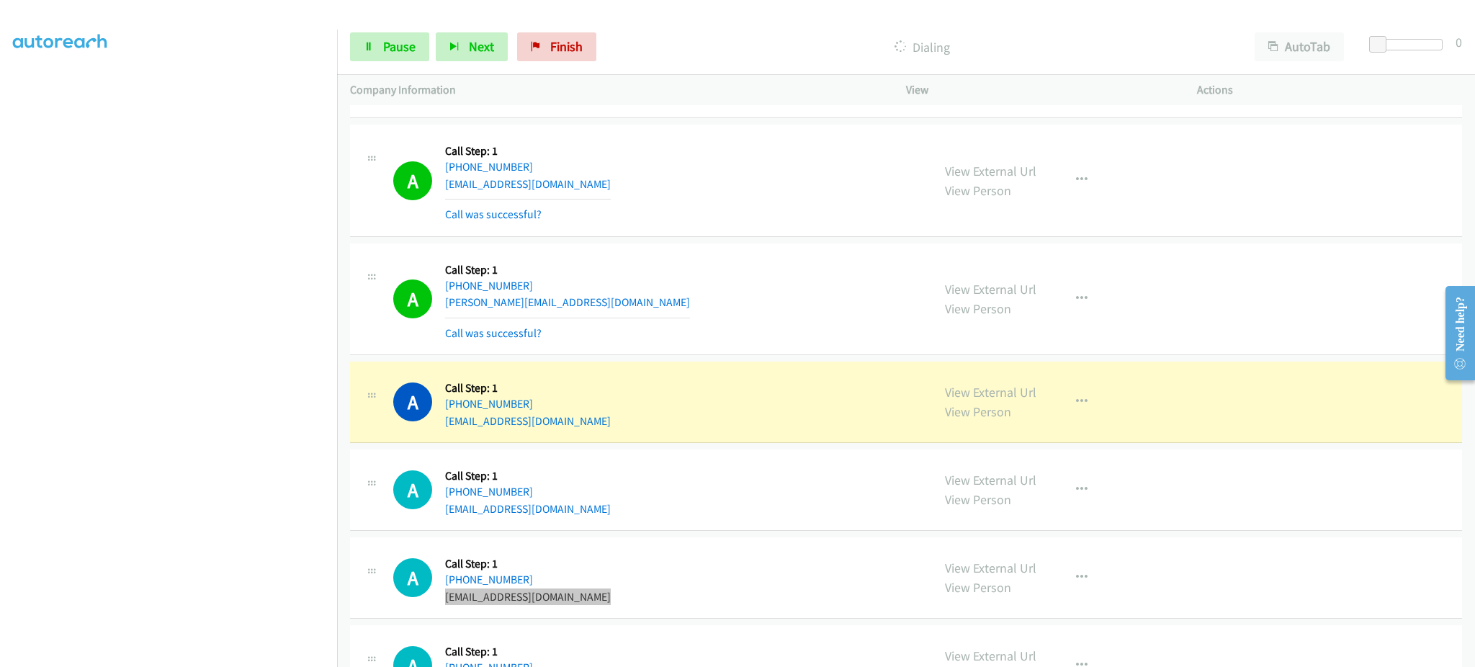
scroll to position [864, 0]
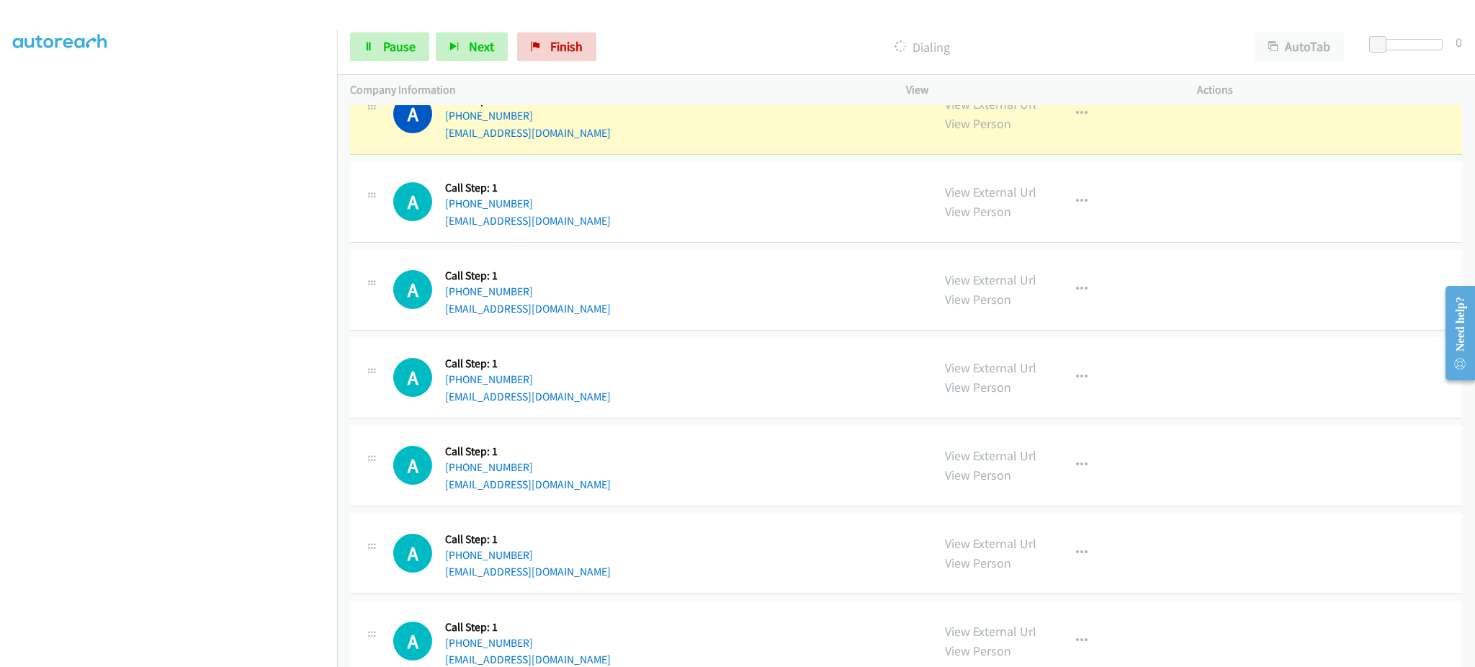
click at [582, 390] on div "A Callback Scheduled Call Step: 1 America/Los_Angeles +1 425-677-5600 mbenecke4…" at bounding box center [656, 377] width 526 height 55
copy div "mbenecke459@gmail.com"
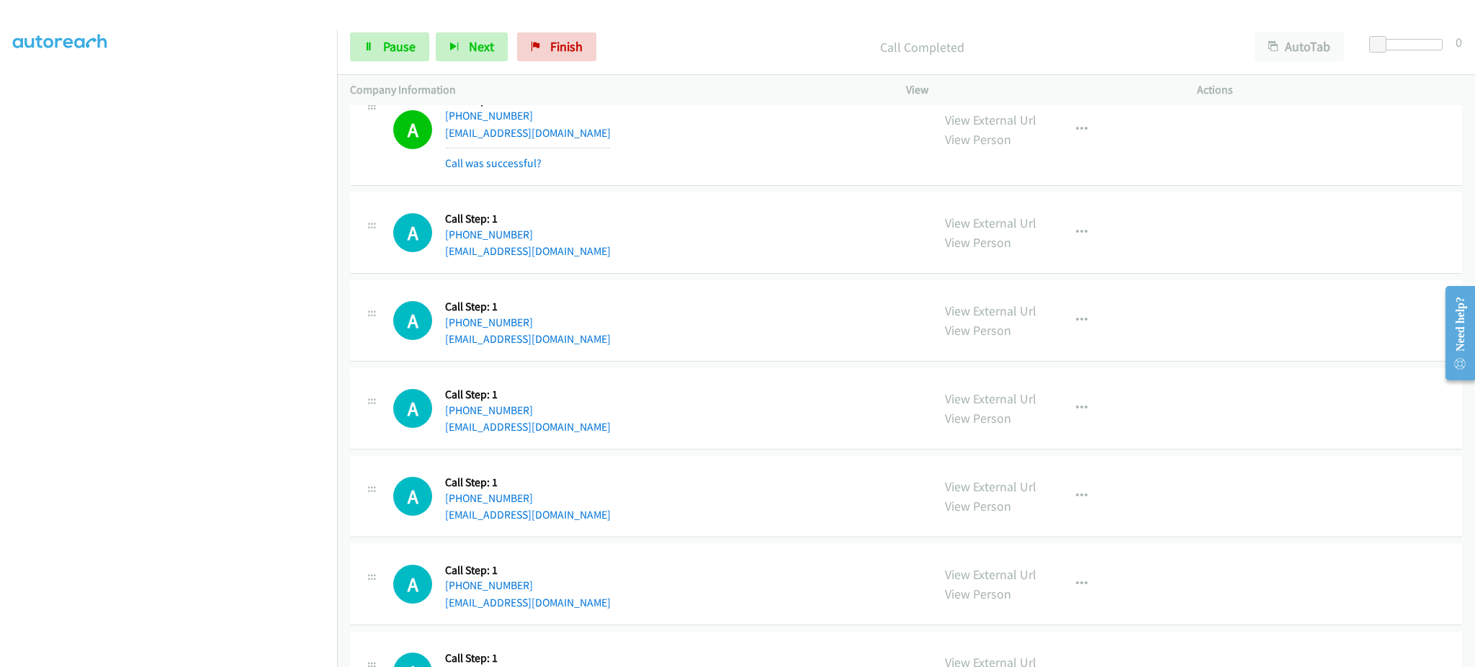
click at [671, 516] on div "A Callback Scheduled Call Step: 1 America/New_York +1 321-271-5861 markeviahrob…" at bounding box center [656, 496] width 526 height 55
click at [670, 515] on div "A Callback Scheduled Call Step: 1 America/New_York +1 321-271-5861 markeviahrob…" at bounding box center [656, 496] width 526 height 55
copy div "markeviahrobinson123@gmail.com"
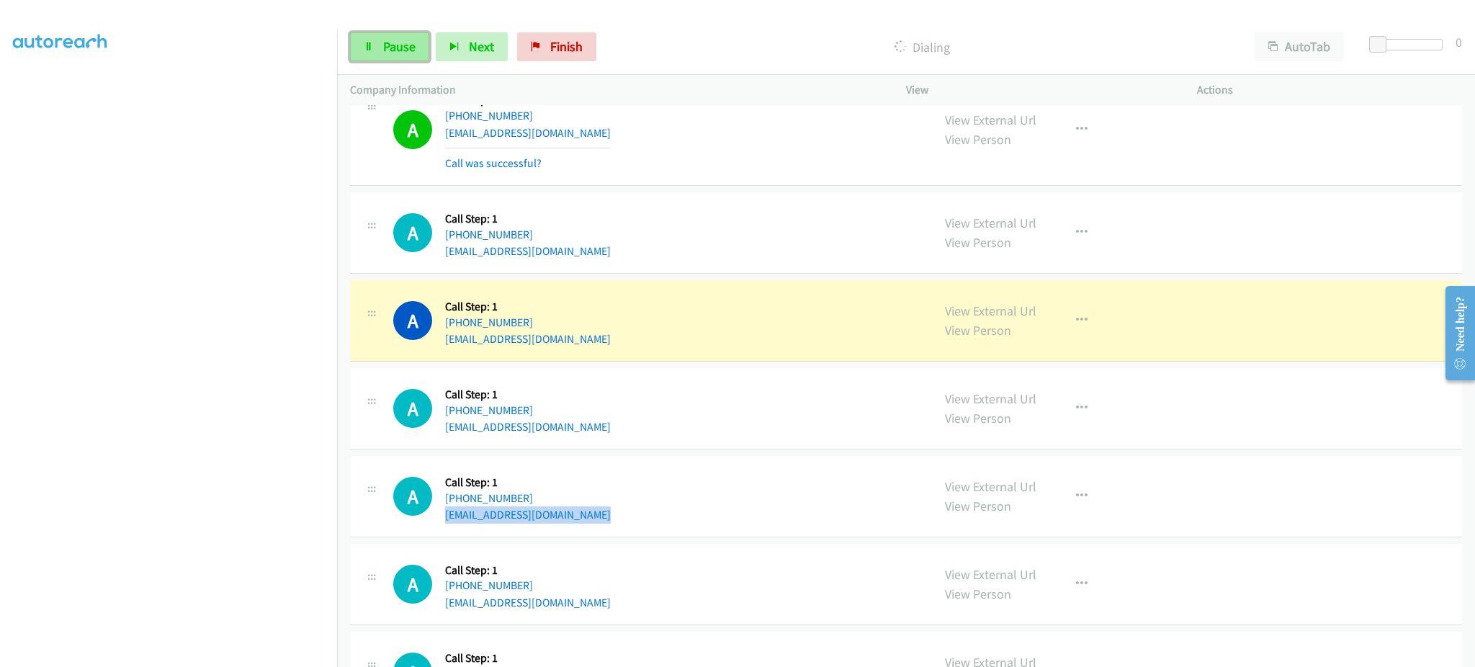
click at [377, 55] on link "Pause" at bounding box center [389, 46] width 79 height 29
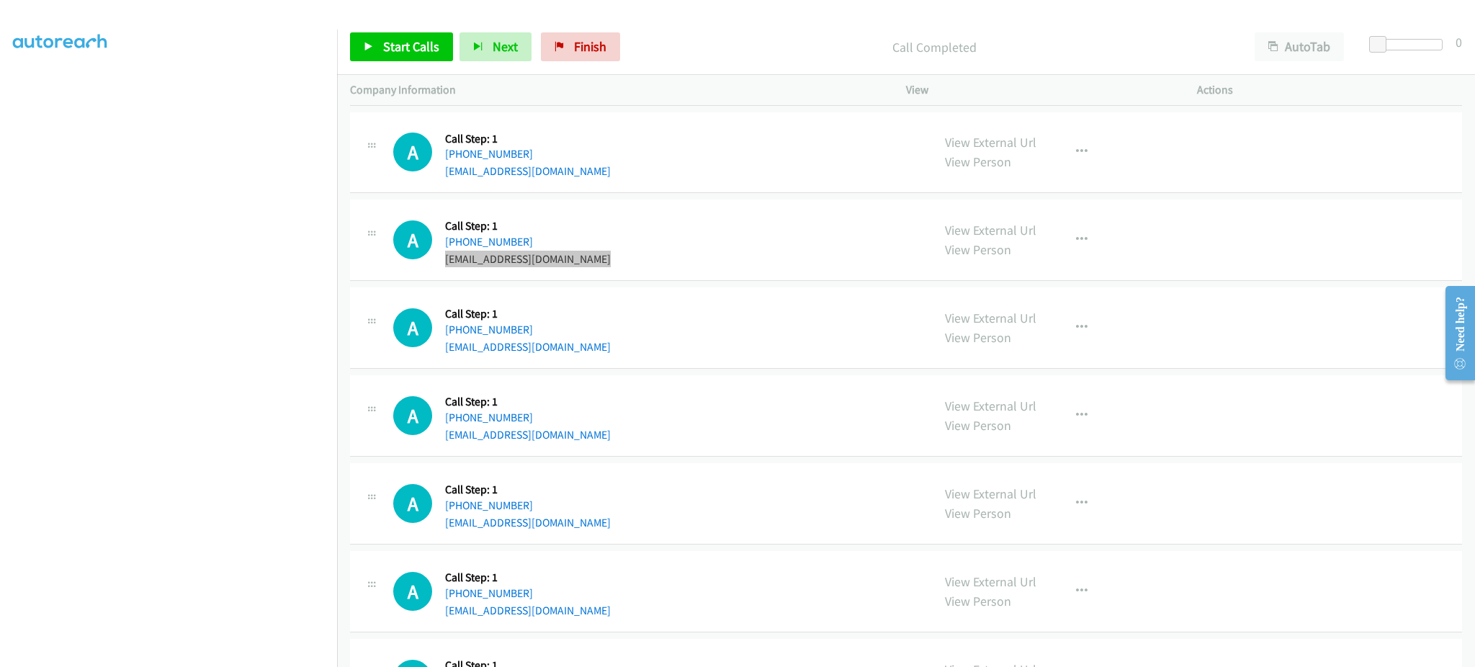
scroll to position [1153, 0]
click at [604, 351] on div "A Callback Scheduled Call Step: 1 America/Denver +1 406-459-9221 tmadden1234@ho…" at bounding box center [656, 326] width 526 height 55
click at [604, 350] on div "A Callback Scheduled Call Step: 1 America/Denver +1 406-459-9221 tmadden1234@ho…" at bounding box center [656, 326] width 526 height 55
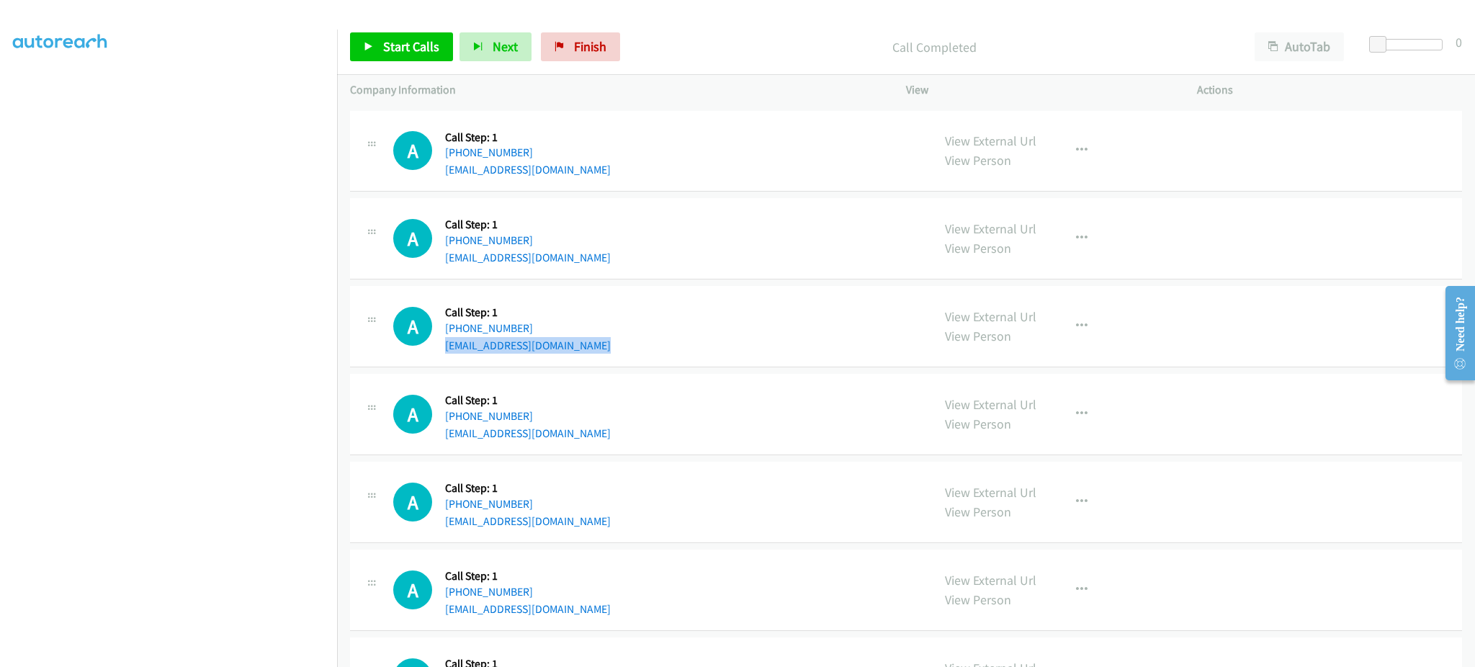
click at [604, 350] on div "A Callback Scheduled Call Step: 1 America/Denver +1 406-459-9221 tmadden1234@ho…" at bounding box center [656, 326] width 526 height 55
copy div "tmadden1234@hotmail.com"
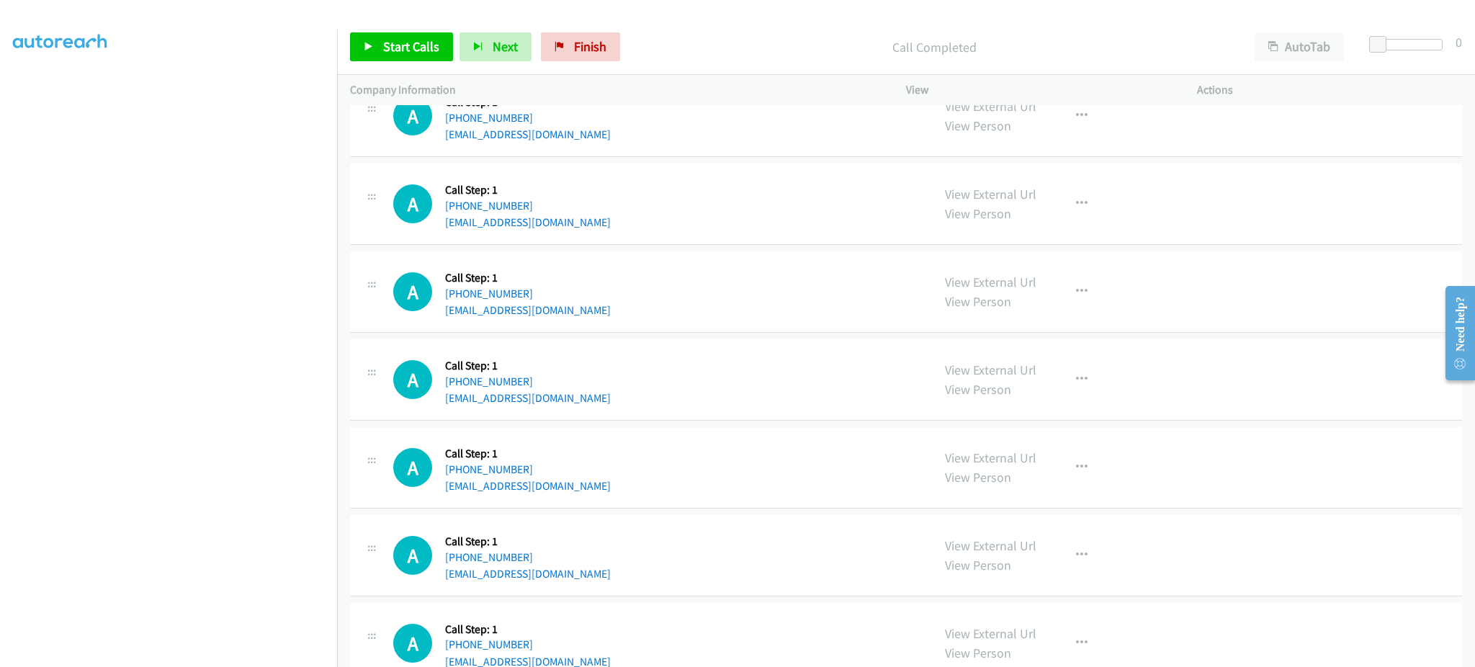
scroll to position [1729, 0]
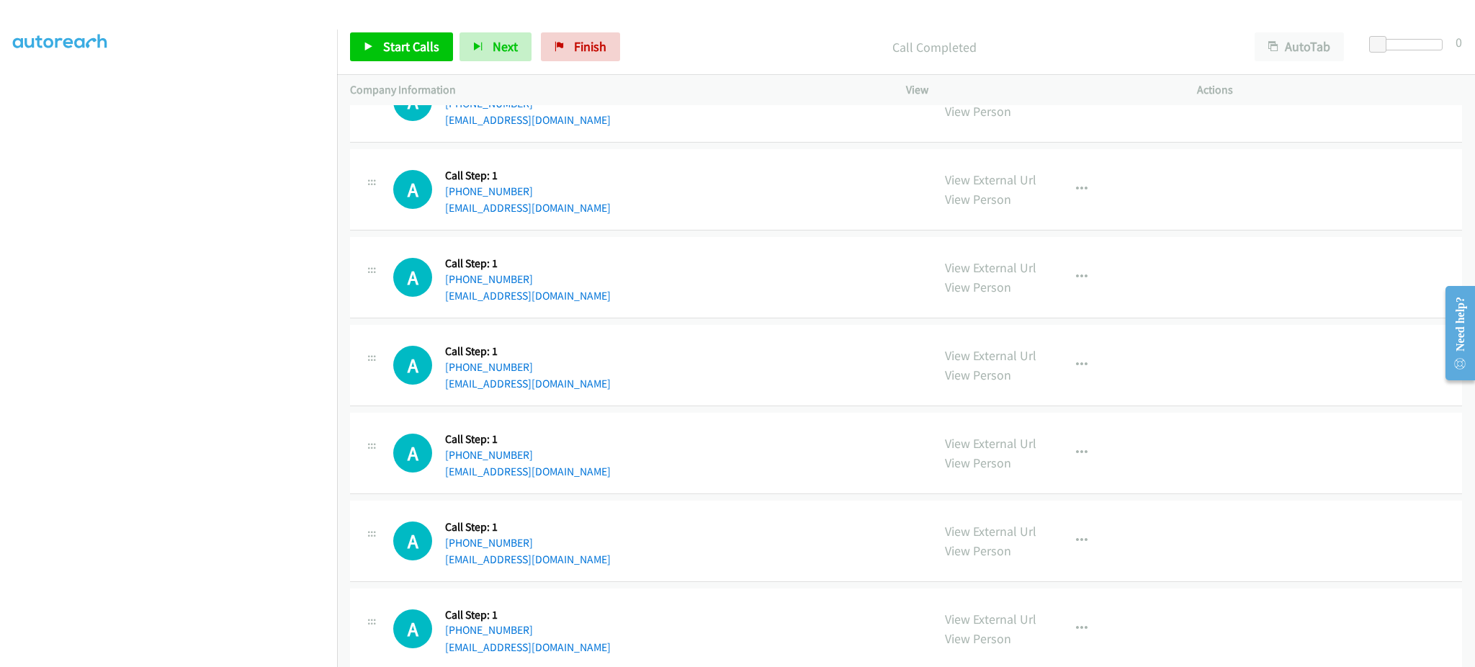
click at [594, 384] on div "A Callback Scheduled Call Step: 1 America/Chicago +1 531-484-8528 mwang0922@out…" at bounding box center [656, 365] width 526 height 55
click at [594, 385] on div "A Callback Scheduled Call Step: 1 America/Chicago +1 531-484-8528 mwang0922@out…" at bounding box center [656, 365] width 526 height 55
click at [594, 386] on div "A Callback Scheduled Call Step: 1 America/Chicago +1 531-484-8528 mwang0922@out…" at bounding box center [656, 365] width 526 height 55
click at [630, 392] on div "A Callback Scheduled Call Step: 1 America/Chicago +1 531-484-8528 mwang0922@out…" at bounding box center [656, 365] width 526 height 55
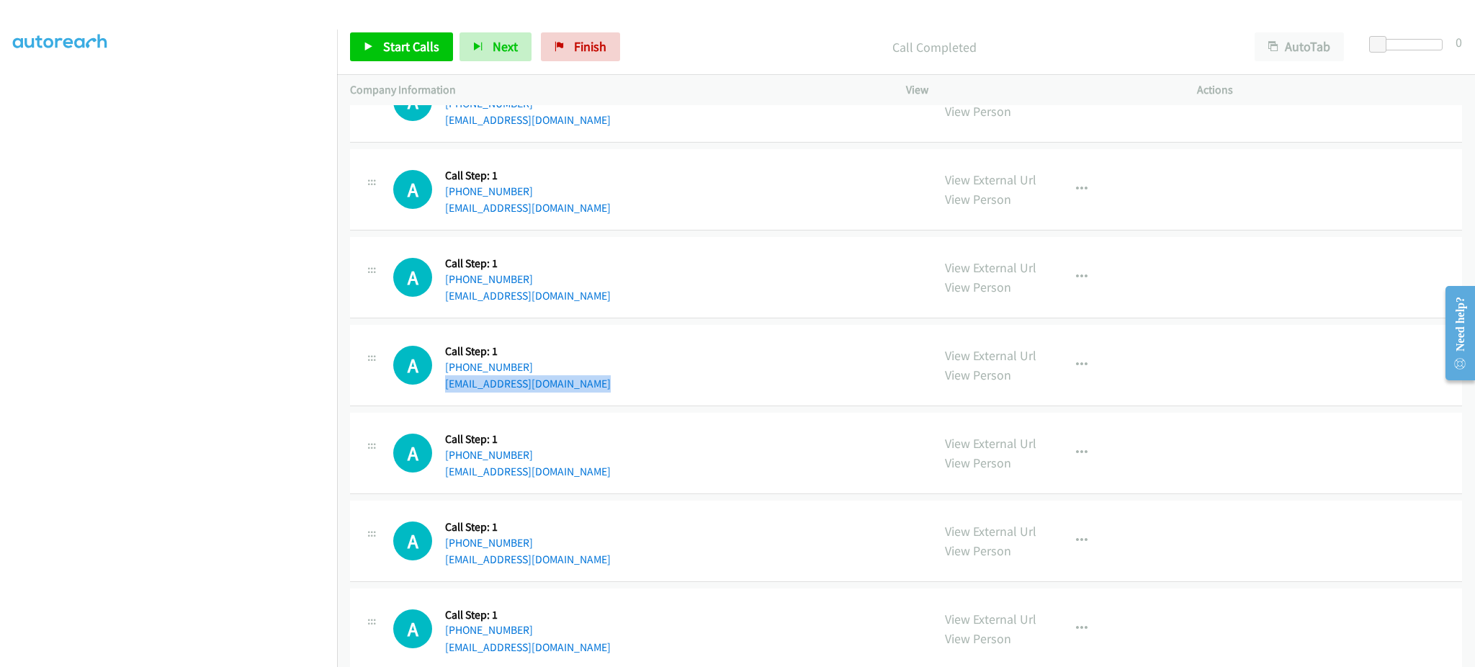
click at [630, 392] on div "A Callback Scheduled Call Step: 1 America/Chicago +1 531-484-8528 mwang0922@out…" at bounding box center [656, 365] width 526 height 55
copy div "mwang0922@outlook.com"
click at [415, 40] on span "Start Calls" at bounding box center [411, 46] width 56 height 17
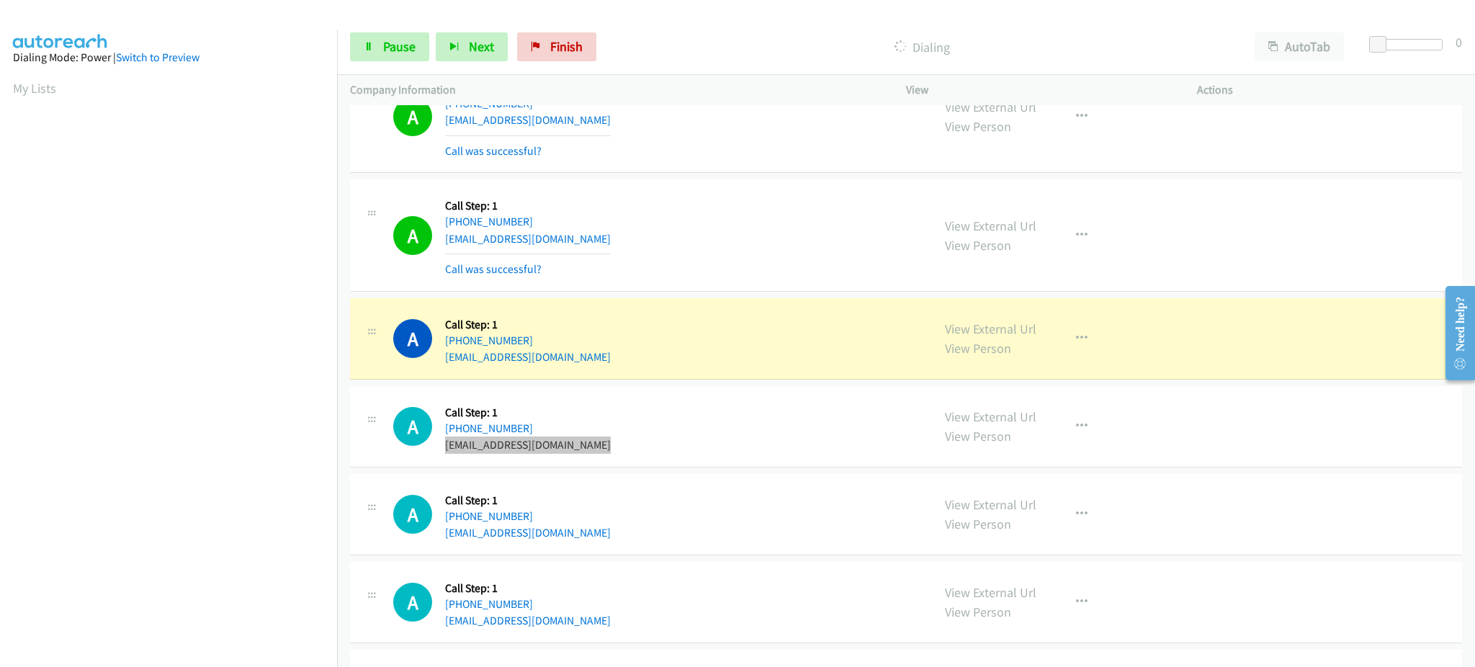
scroll to position [144, 0]
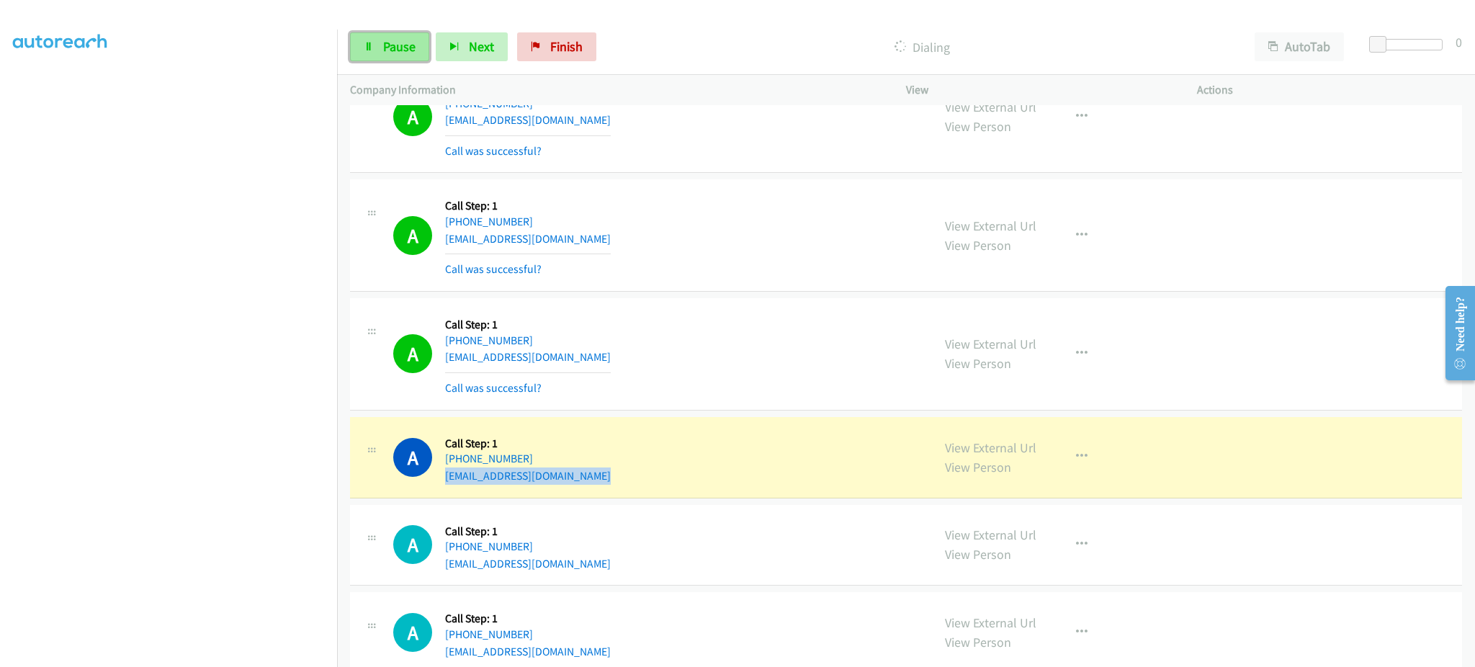
click at [380, 35] on link "Pause" at bounding box center [389, 46] width 79 height 29
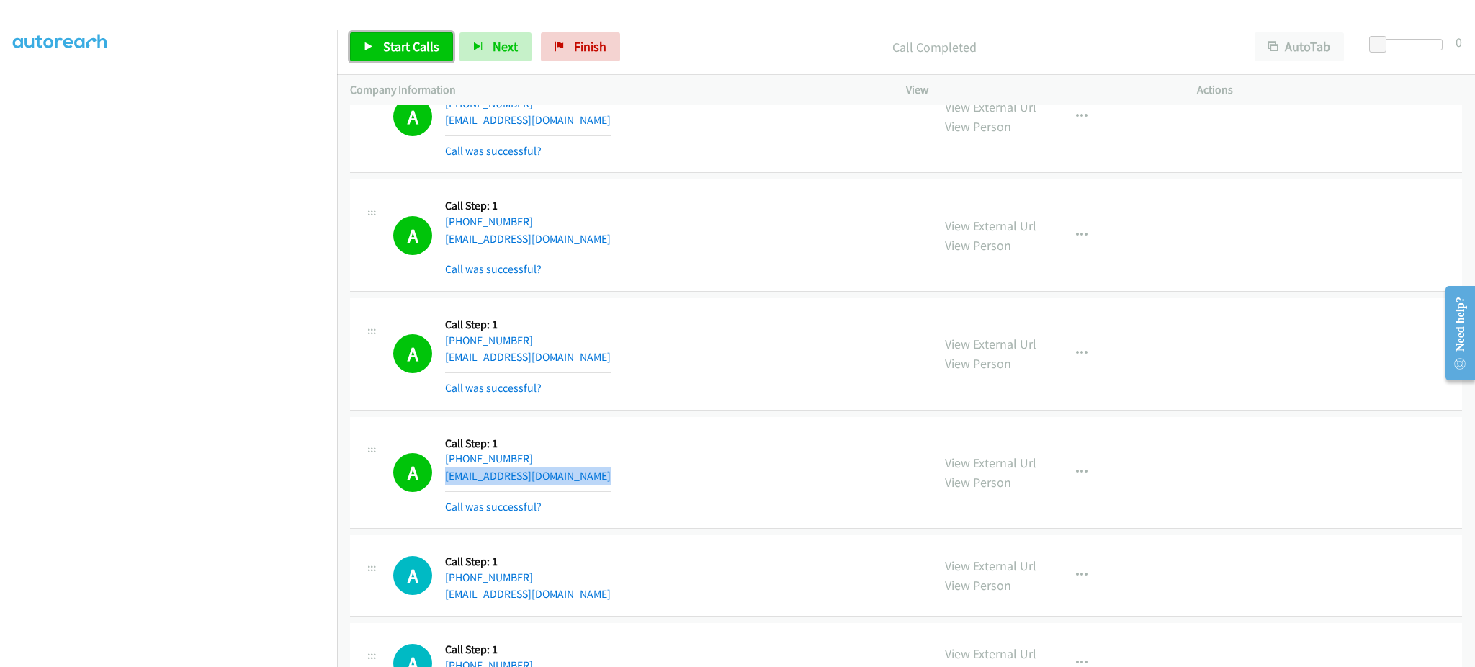
click at [398, 38] on span "Start Calls" at bounding box center [411, 46] width 56 height 17
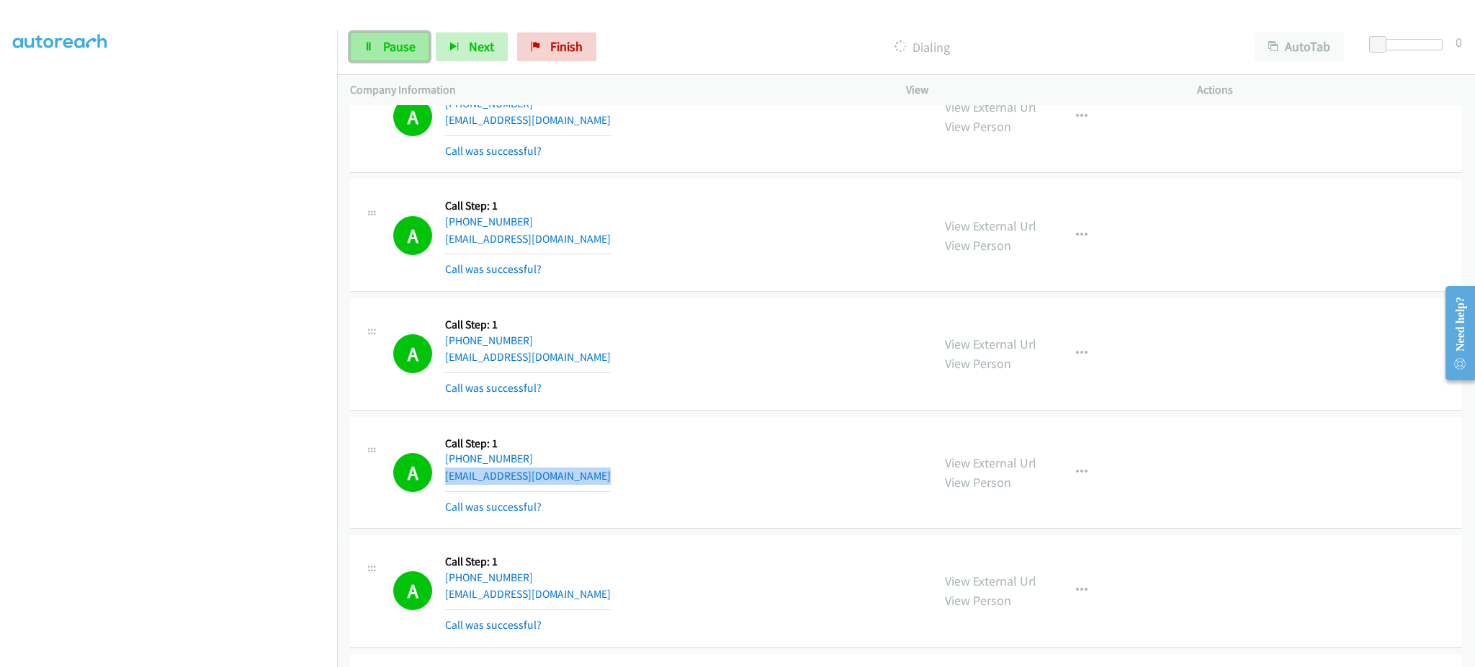
click at [400, 46] on span "Pause" at bounding box center [399, 46] width 32 height 17
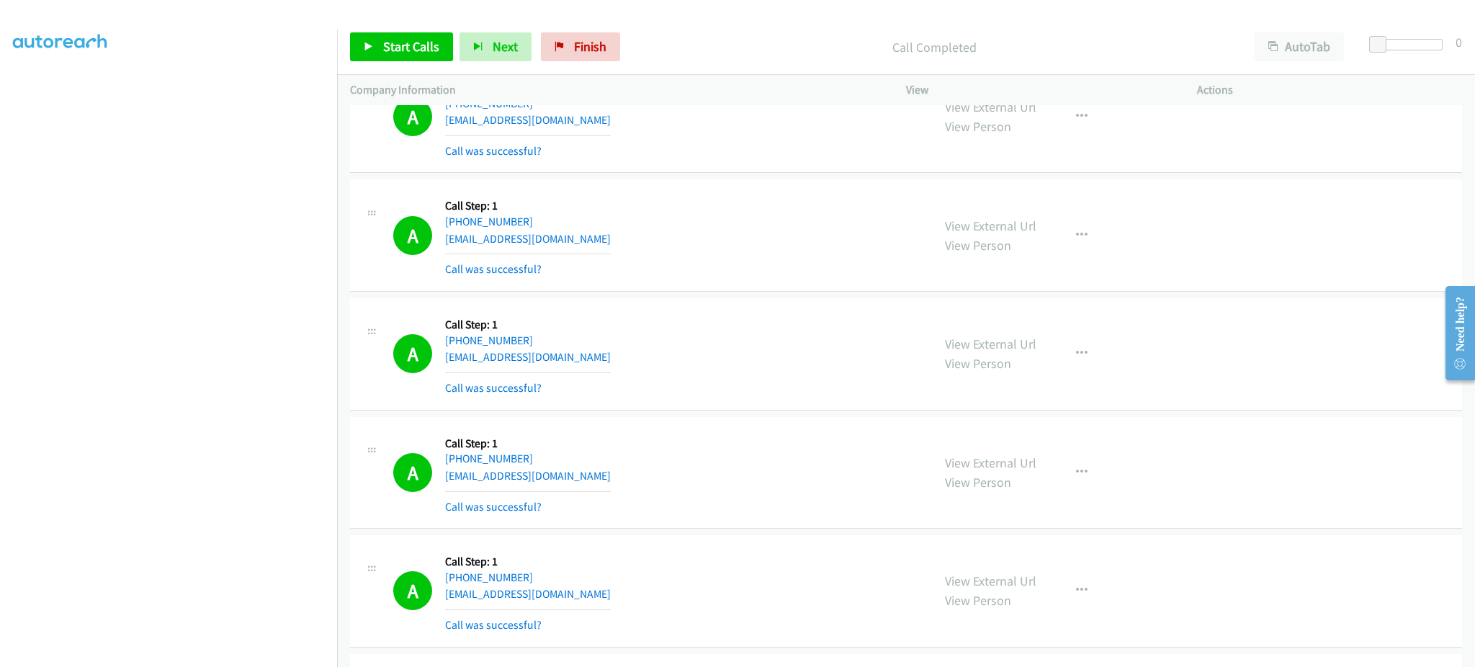
click at [420, 63] on div "Start Calls Pause Next Finish Call Completed AutoTab AutoTab 0" at bounding box center [906, 46] width 1138 height 55
click at [418, 50] on span "Start Calls" at bounding box center [411, 46] width 56 height 17
click at [404, 49] on span "Pause" at bounding box center [399, 46] width 32 height 17
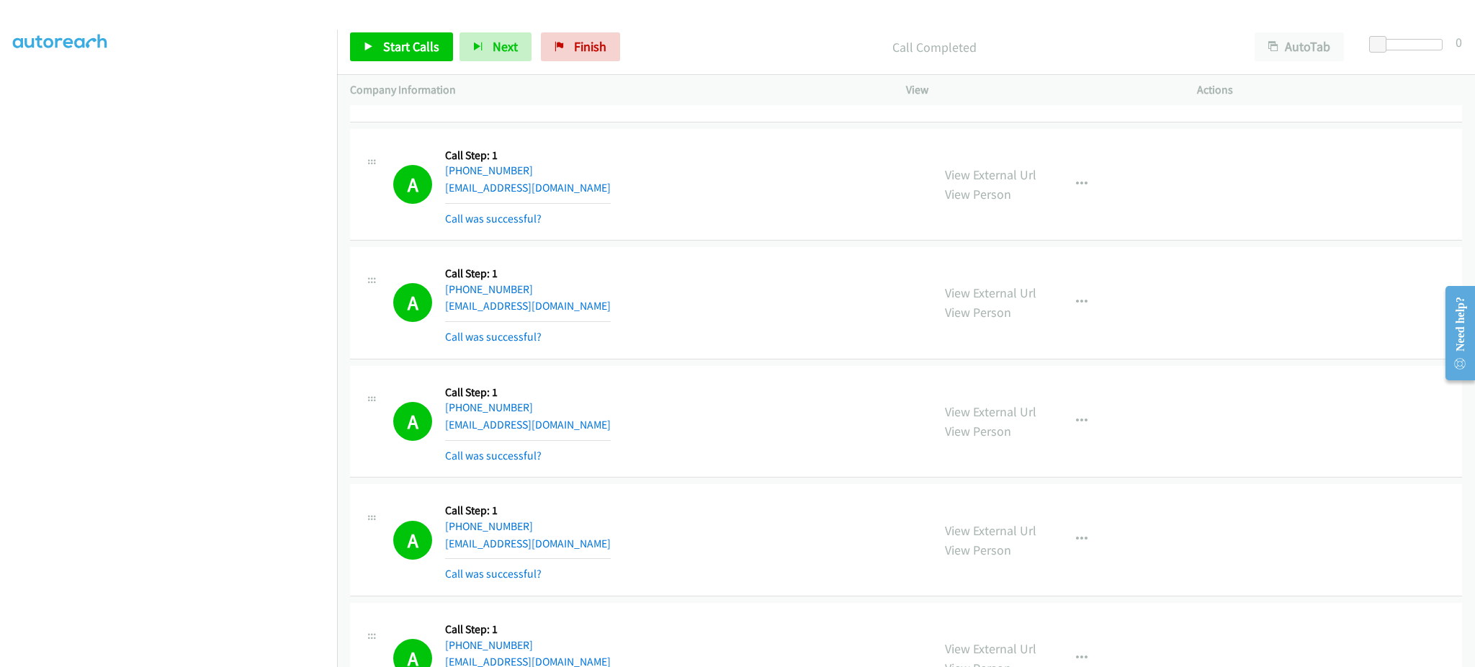
click at [635, 434] on div "A Callback Scheduled Call Step: 1 America/Los_Angeles +1 714-795-4253 higaredam…" at bounding box center [656, 422] width 526 height 86
copy div "higaredam714@gmail.com"
click at [593, 547] on div "A Callback Scheduled Call Step: 1 America/Los_Angeles +1 509-555-4255 djmorgan4…" at bounding box center [656, 540] width 526 height 86
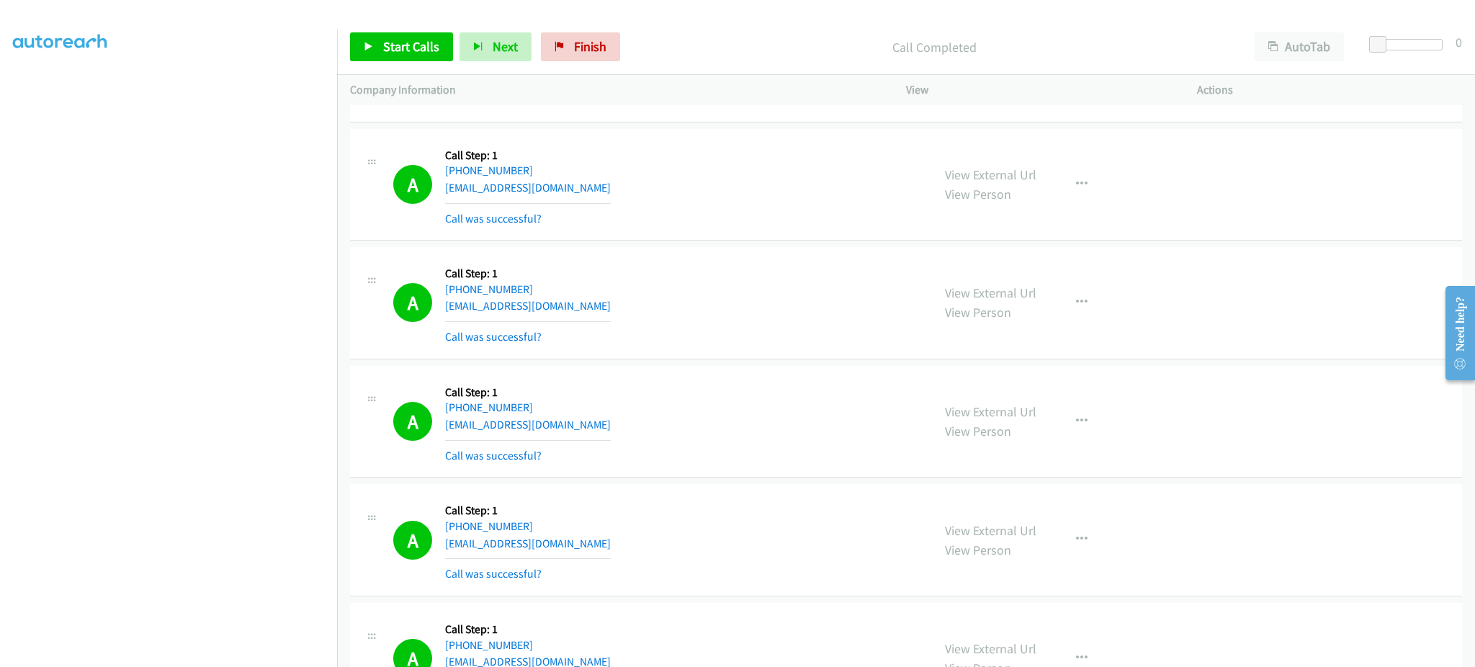
click at [594, 548] on div "A Callback Scheduled Call Step: 1 America/Los_Angeles +1 509-555-4255 djmorgan4…" at bounding box center [656, 540] width 526 height 86
copy div "djmorgan420@yahoo.com"
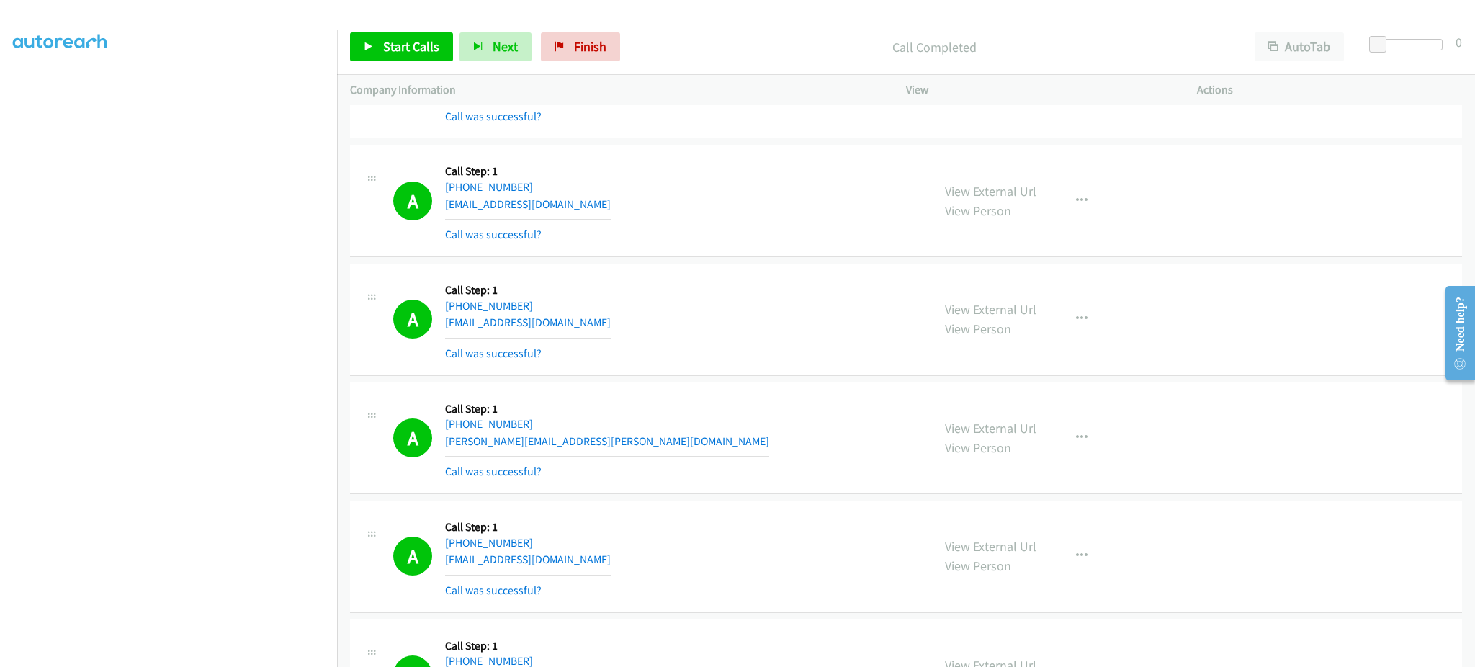
click at [605, 214] on div "A Callback Scheduled Call Step: 1 America/Anchorage +1 907-713-4644 tylerkenned…" at bounding box center [656, 201] width 526 height 86
click at [603, 204] on div "A Callback Scheduled Call Step: 1 America/Anchorage +1 907-713-4644 tylerkenned…" at bounding box center [656, 201] width 526 height 86
click at [602, 204] on div "A Callback Scheduled Call Step: 1 America/Anchorage +1 907-713-4644 tylerkenned…" at bounding box center [656, 201] width 526 height 86
copy div "tylerkennedy433@gmail.com"
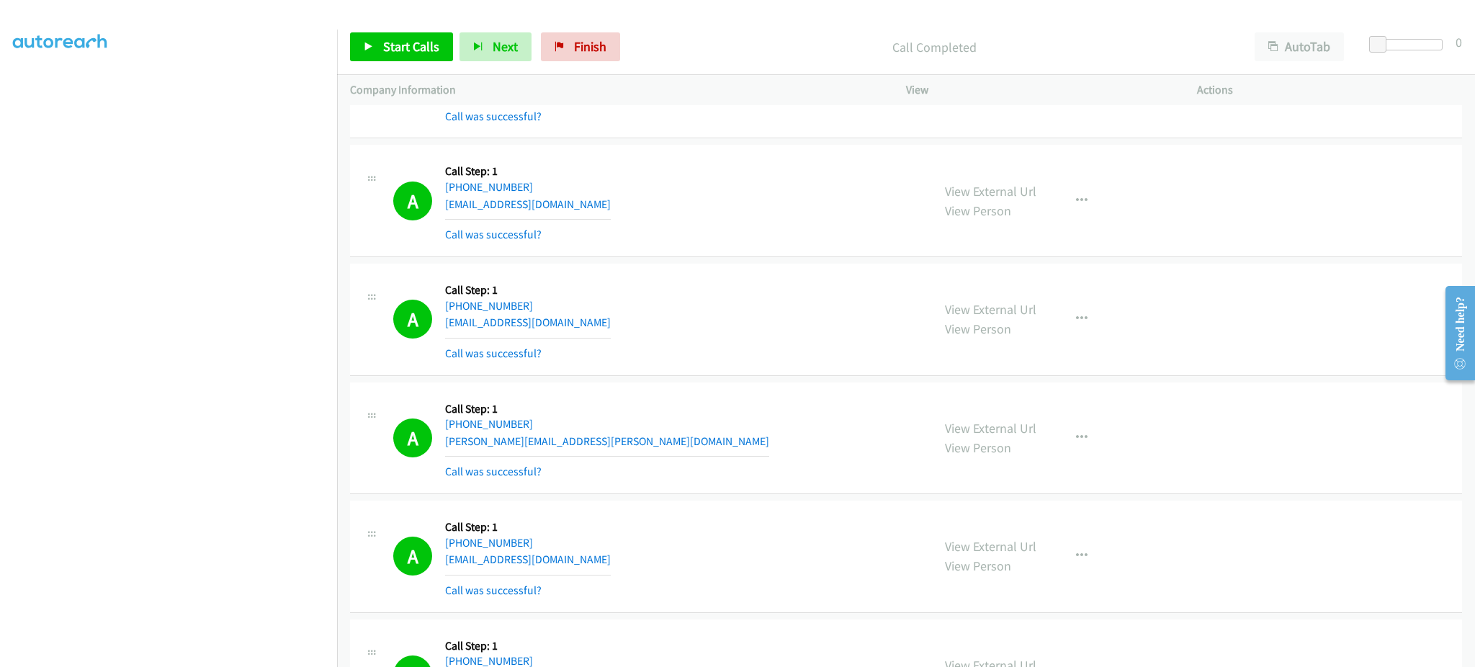
click at [579, 437] on div "A Callback Scheduled Call Step: 1 America/Los_Angeles +1 760-717-2989 tina.aiel…" at bounding box center [656, 438] width 526 height 86
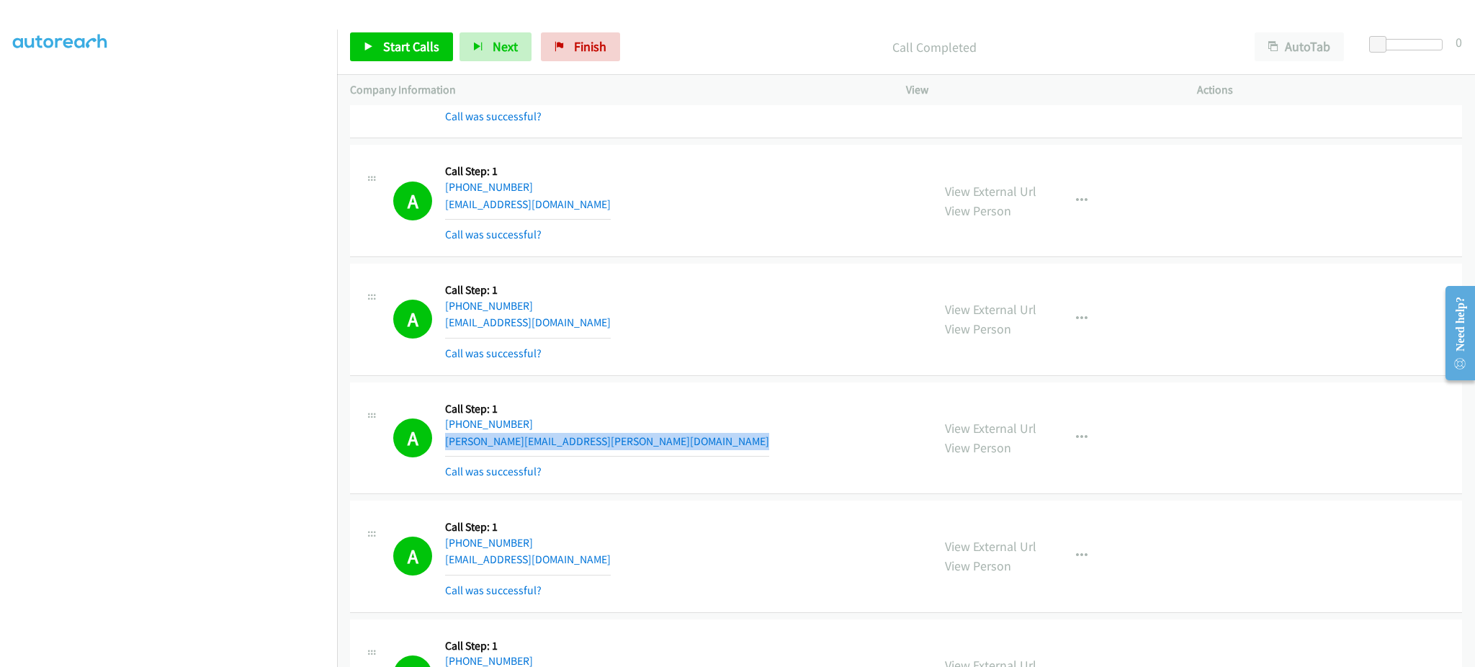
click at [579, 437] on div "A Callback Scheduled Call Step: 1 America/Los_Angeles +1 760-717-2989 tina.aiel…" at bounding box center [656, 438] width 526 height 86
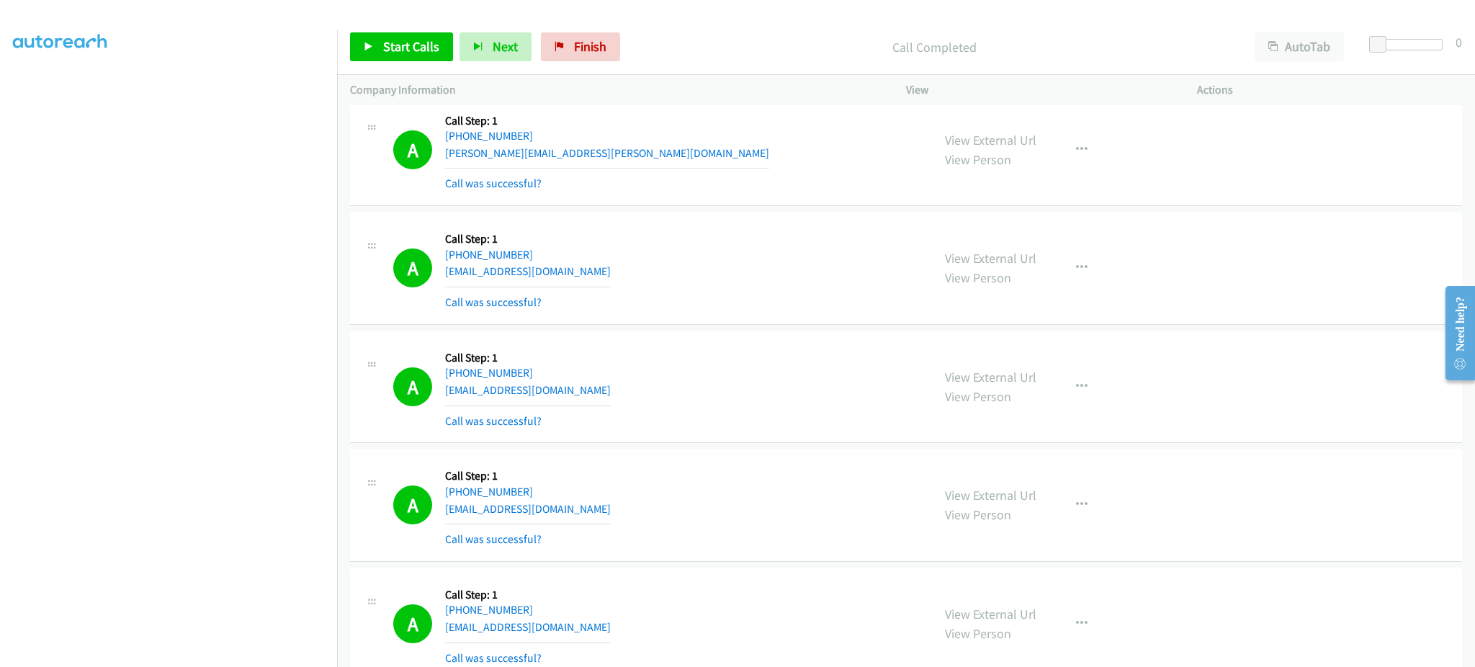
click at [581, 273] on div "A Callback Scheduled Call Step: 1 America/New_York +1 404-514-6000 tcounter11@g…" at bounding box center [656, 268] width 526 height 86
click at [594, 395] on div "A Callback Scheduled Call Step: 1 America/New_York +1 201-400-2161 esfandino2@g…" at bounding box center [656, 387] width 526 height 86
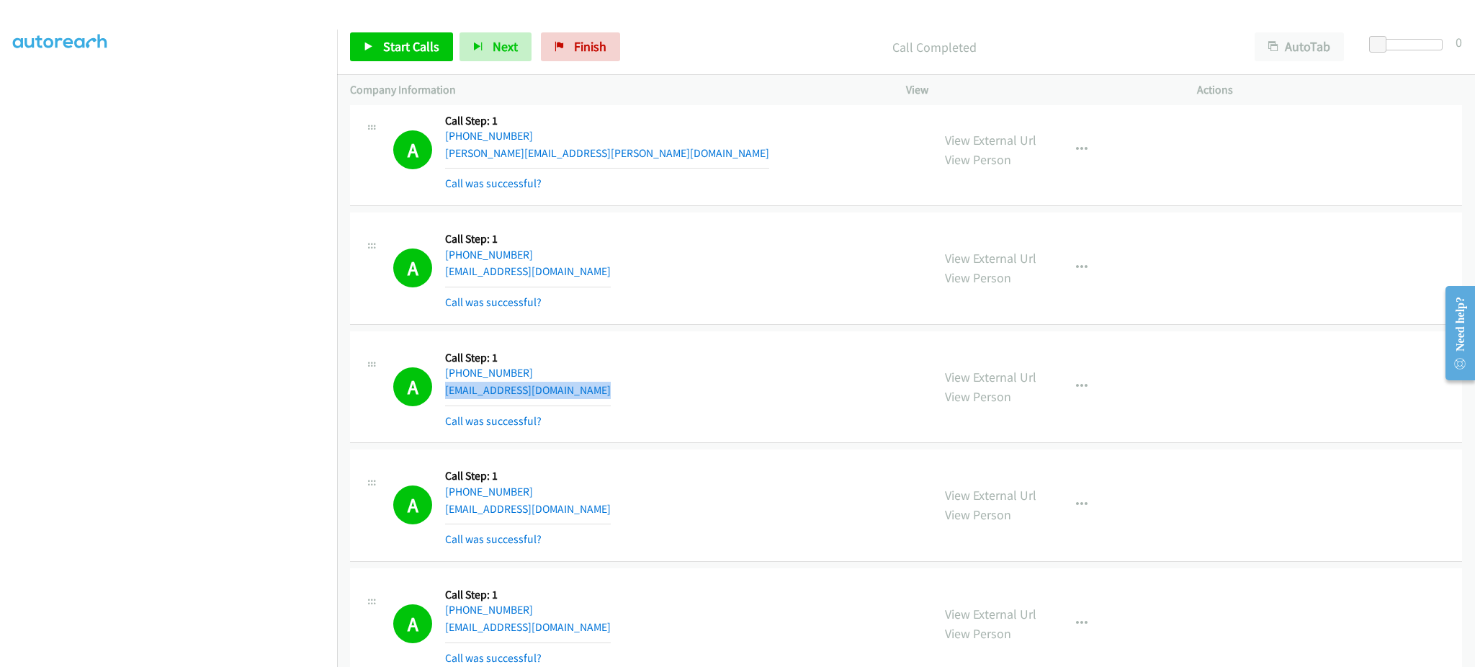
click at [594, 395] on div "A Callback Scheduled Call Step: 1 America/New_York +1 201-400-2161 esfandino2@g…" at bounding box center [656, 387] width 526 height 86
click at [403, 39] on span "Start Calls" at bounding box center [411, 46] width 56 height 17
click at [403, 38] on span "Pause" at bounding box center [399, 46] width 32 height 17
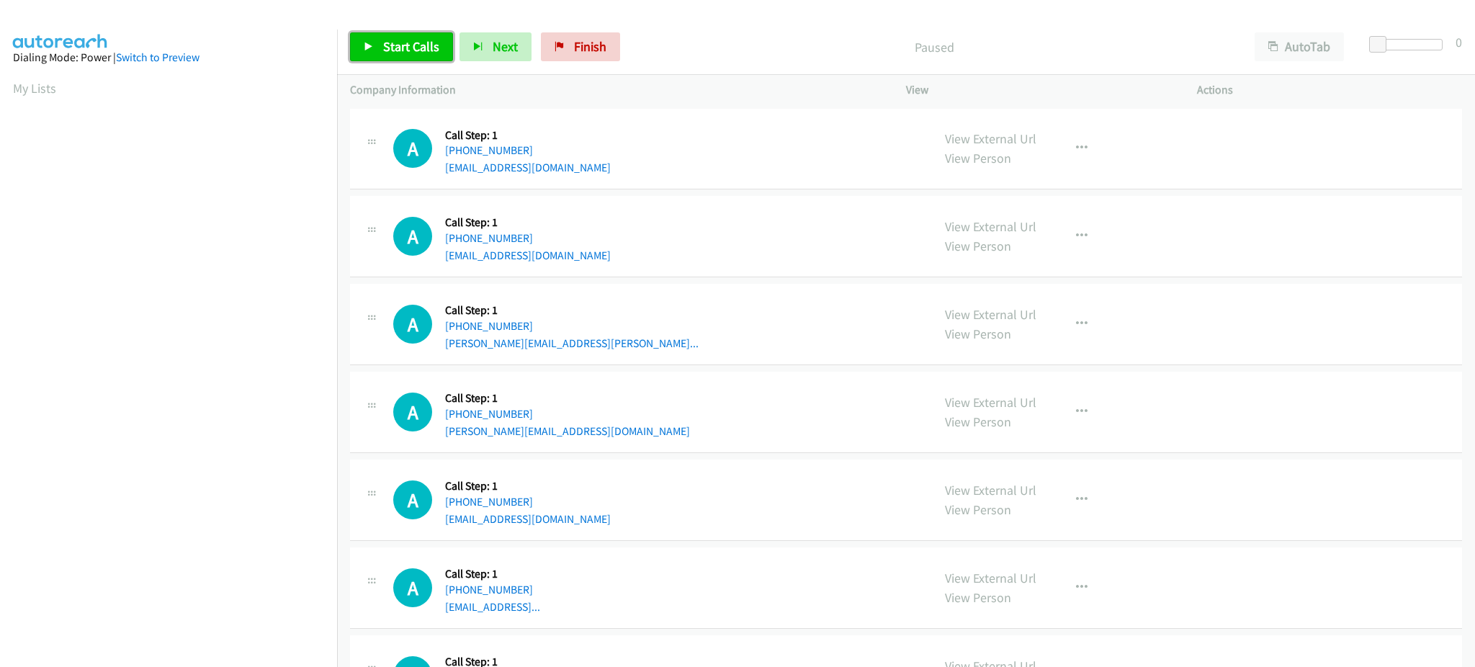
click at [374, 45] on link "Start Calls" at bounding box center [401, 46] width 103 height 29
click at [406, 49] on span "Start Calls" at bounding box center [411, 46] width 56 height 17
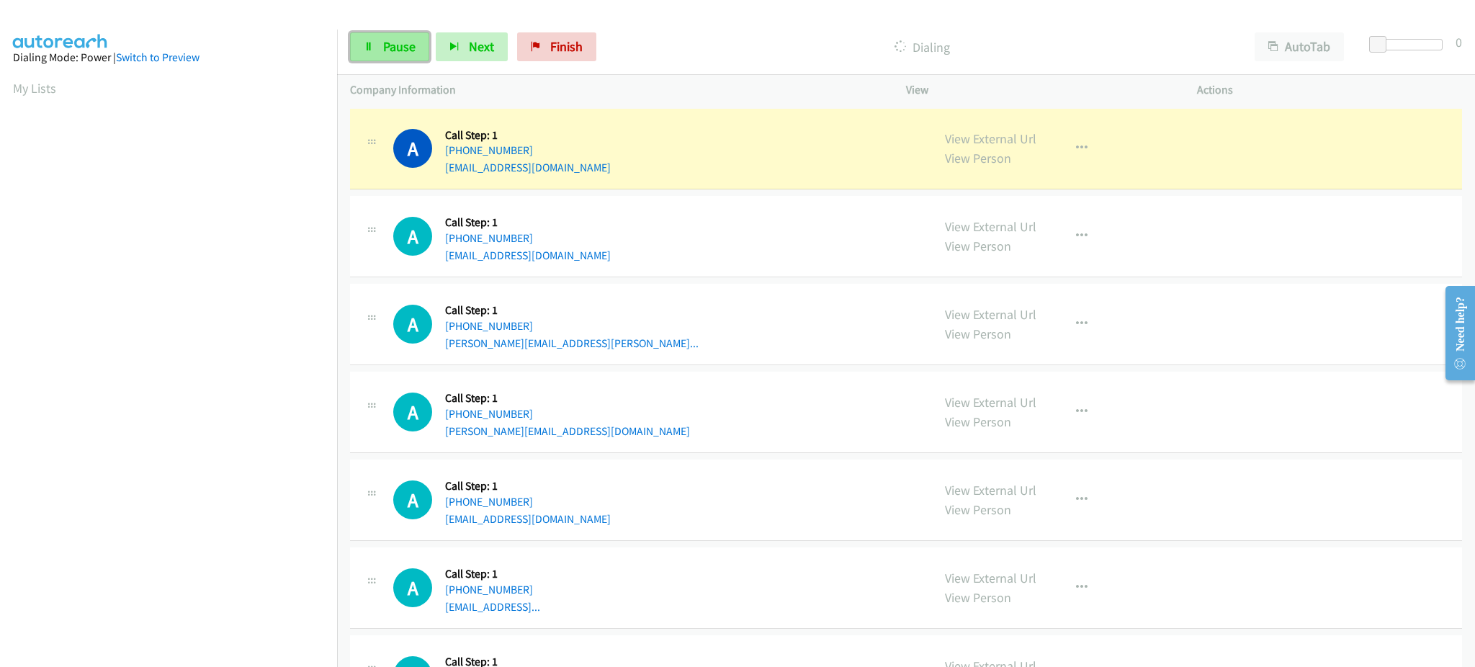
click at [412, 40] on span "Pause" at bounding box center [399, 46] width 32 height 17
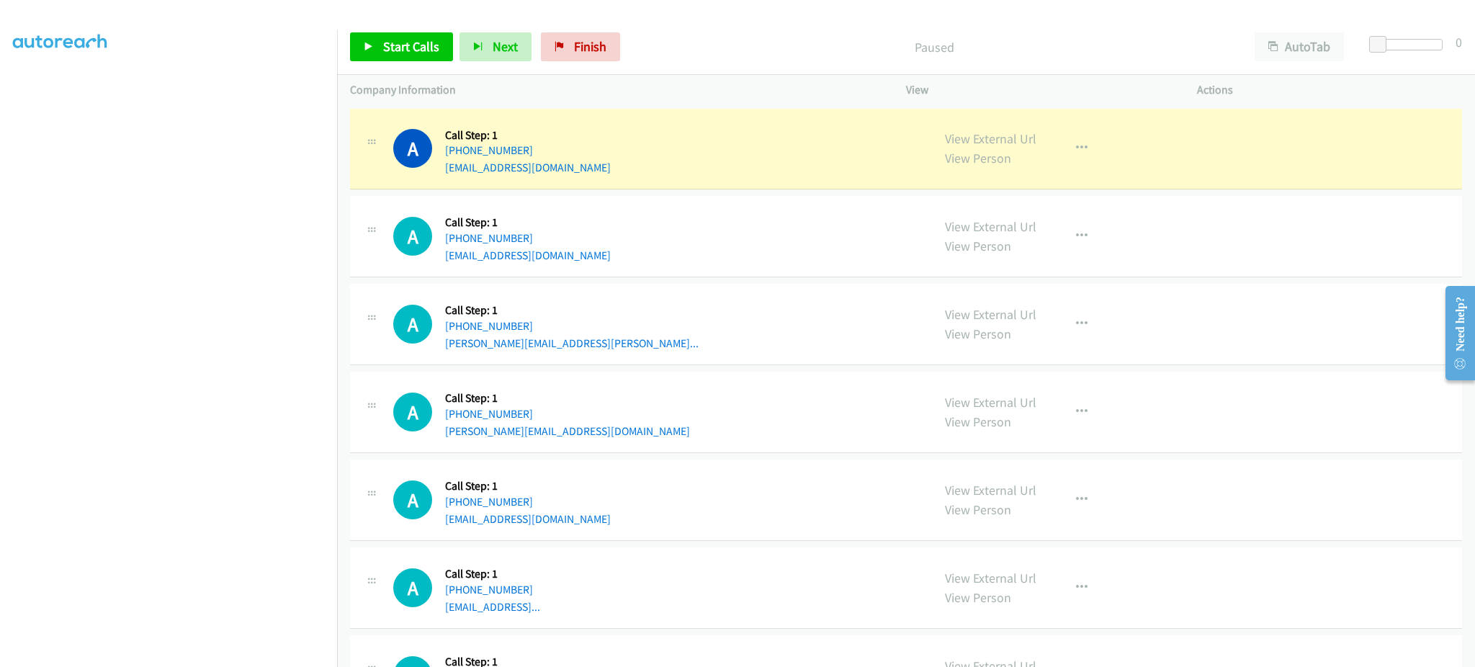
scroll to position [144, 0]
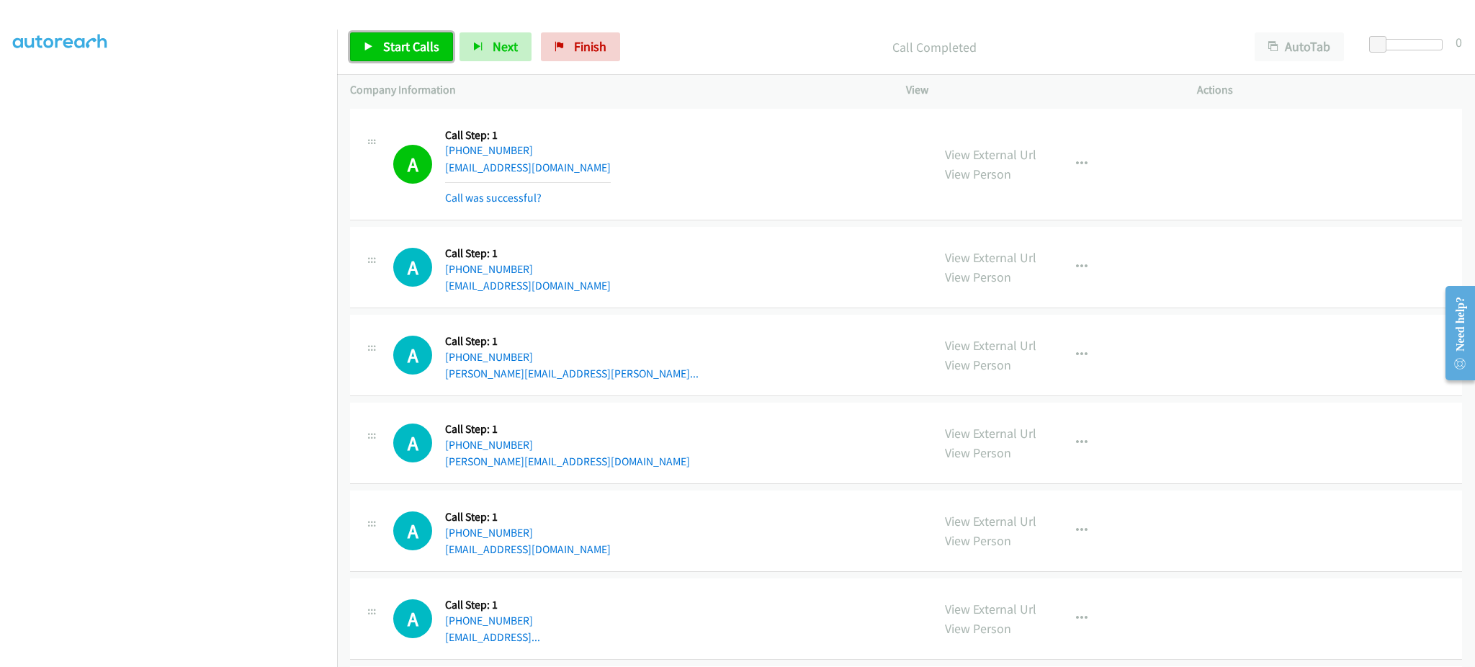
click at [419, 43] on span "Start Calls" at bounding box center [411, 46] width 56 height 17
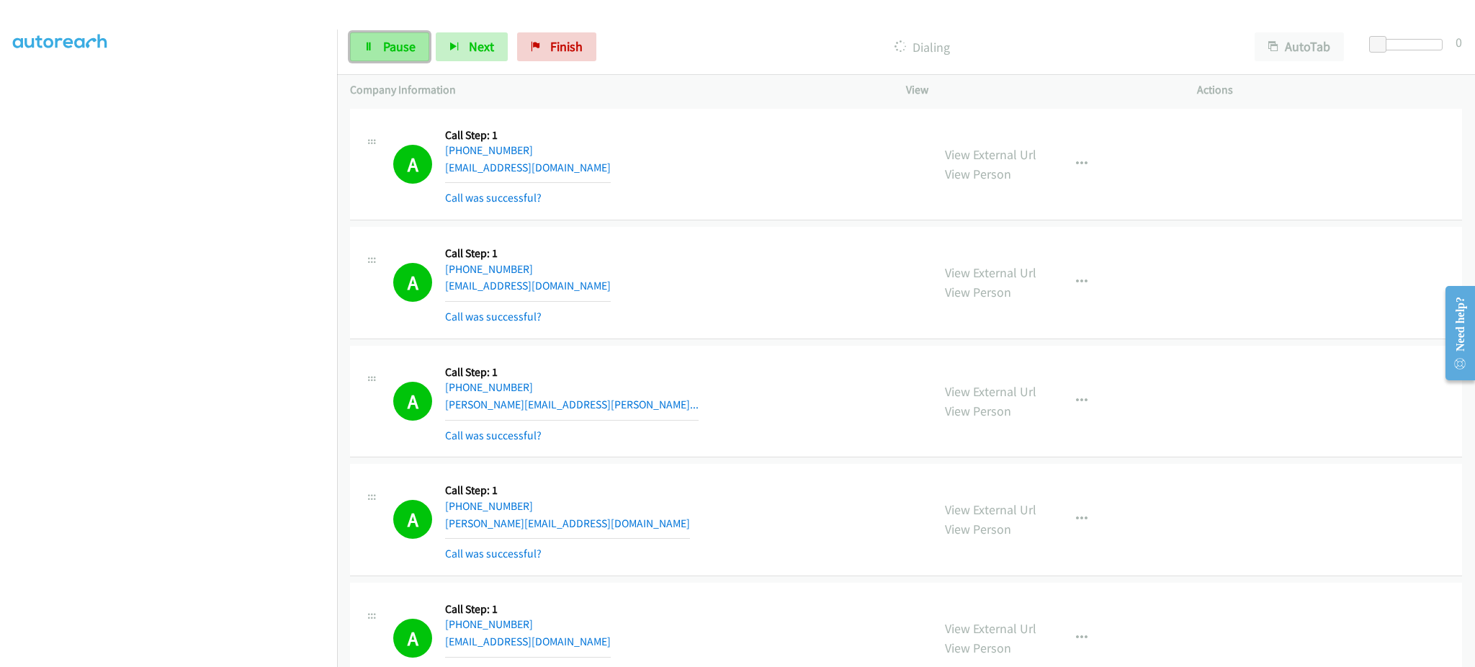
click at [370, 45] on icon at bounding box center [369, 48] width 10 height 10
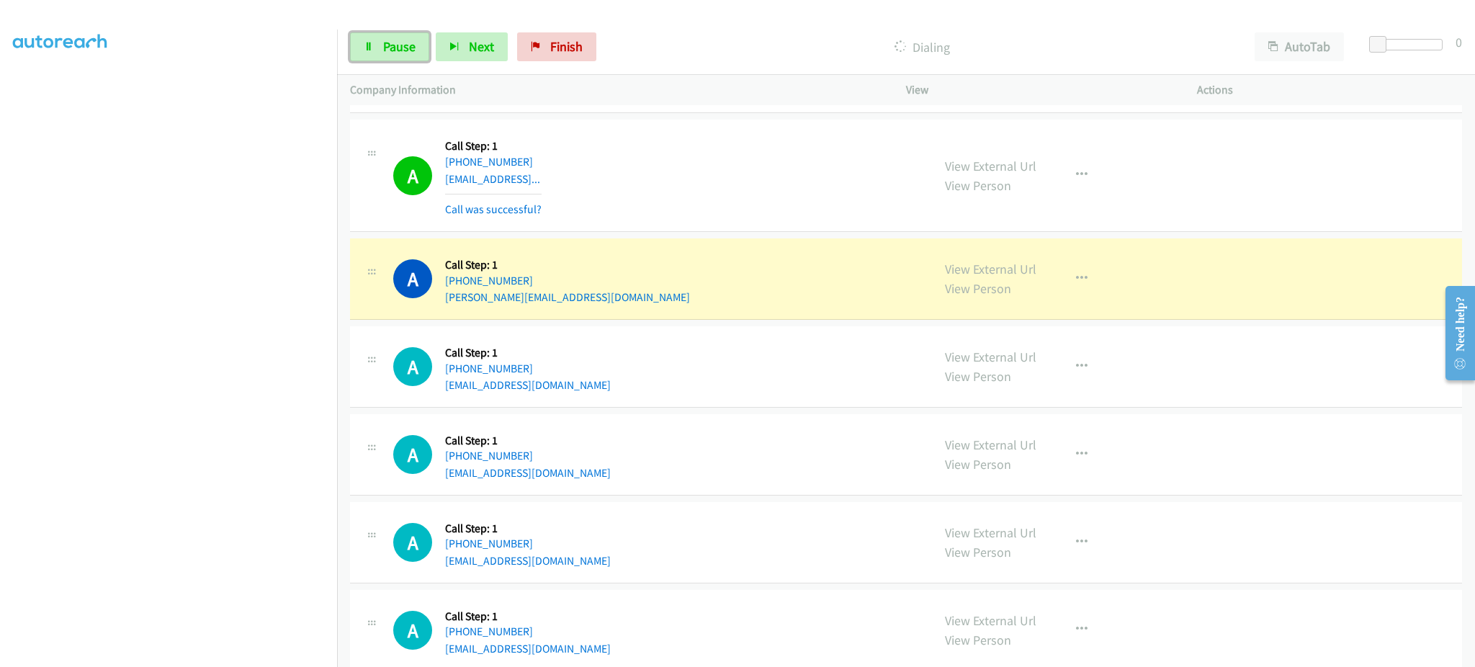
scroll to position [576, 0]
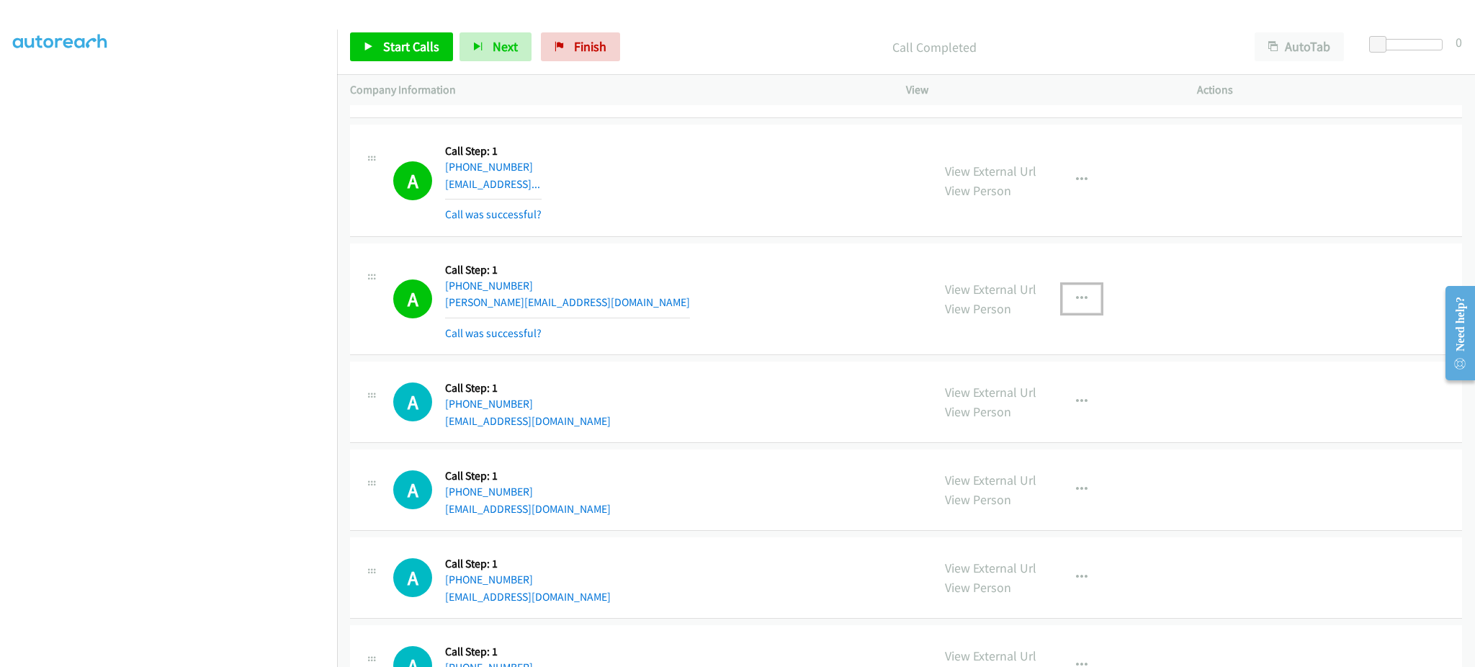
click at [1064, 306] on button "button" at bounding box center [1082, 299] width 39 height 29
click at [1024, 434] on link "Add to do not call list" at bounding box center [1005, 422] width 192 height 29
click at [418, 32] on link "Start Calls" at bounding box center [401, 46] width 103 height 29
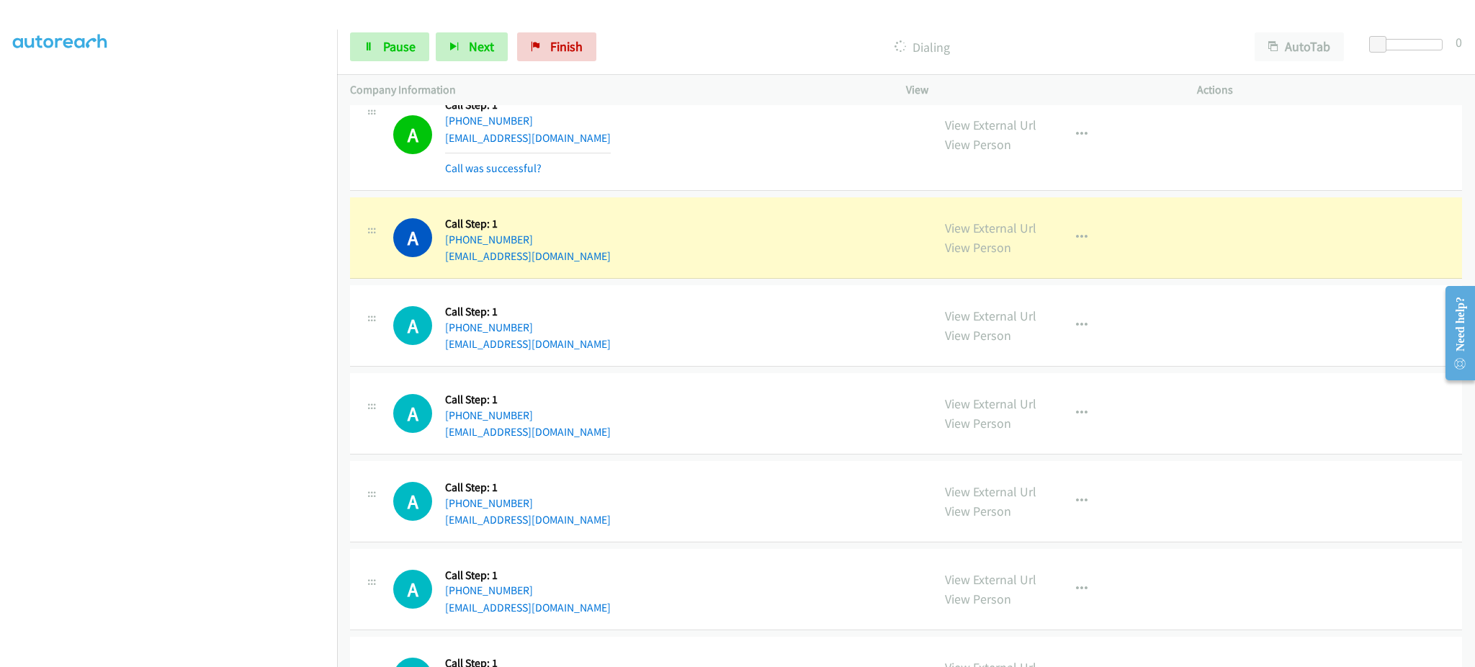
scroll to position [864, 0]
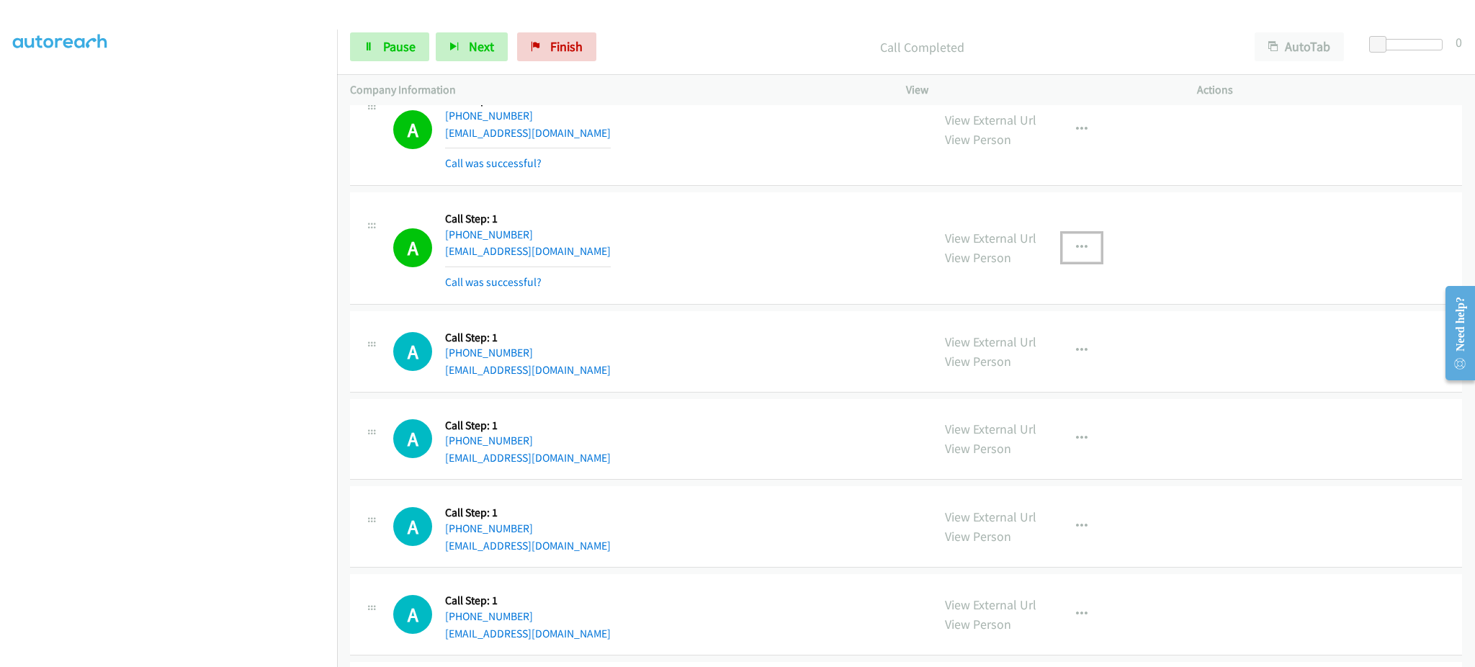
click at [1084, 246] on button "button" at bounding box center [1082, 247] width 39 height 29
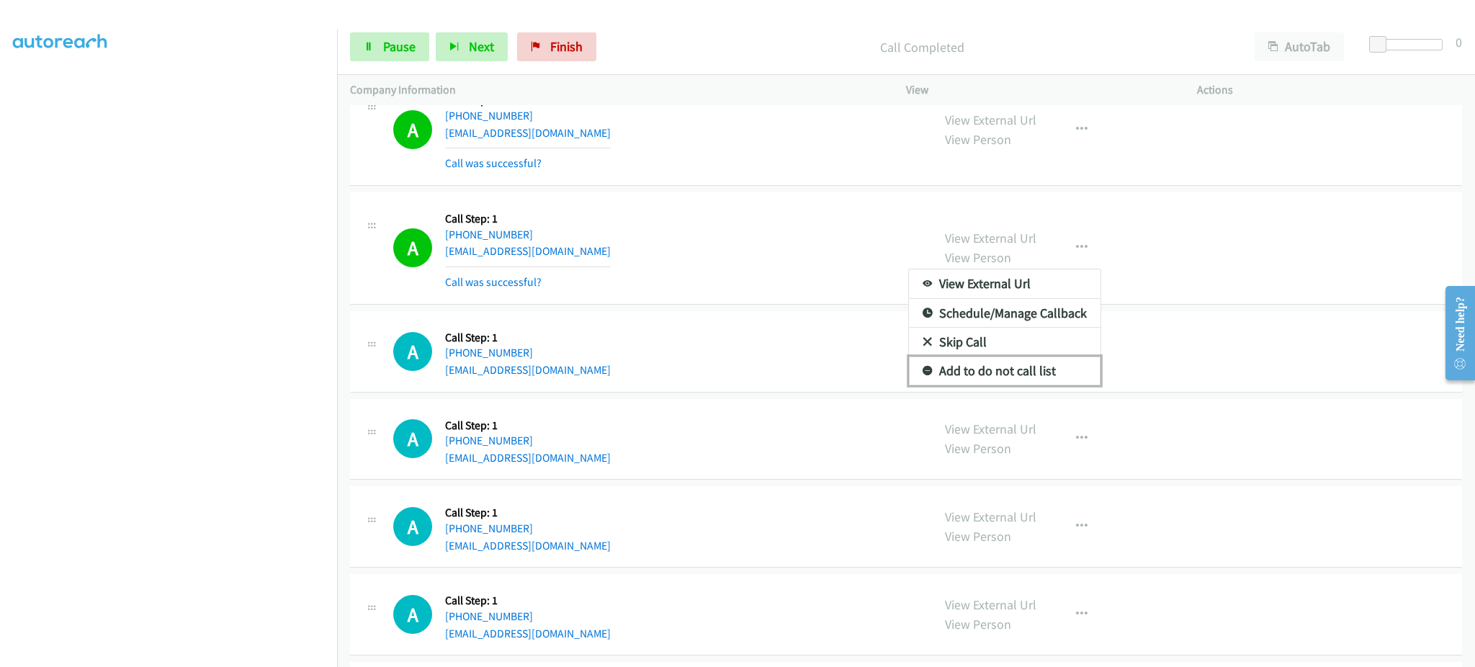
click at [1051, 364] on link "Add to do not call list" at bounding box center [1005, 371] width 192 height 29
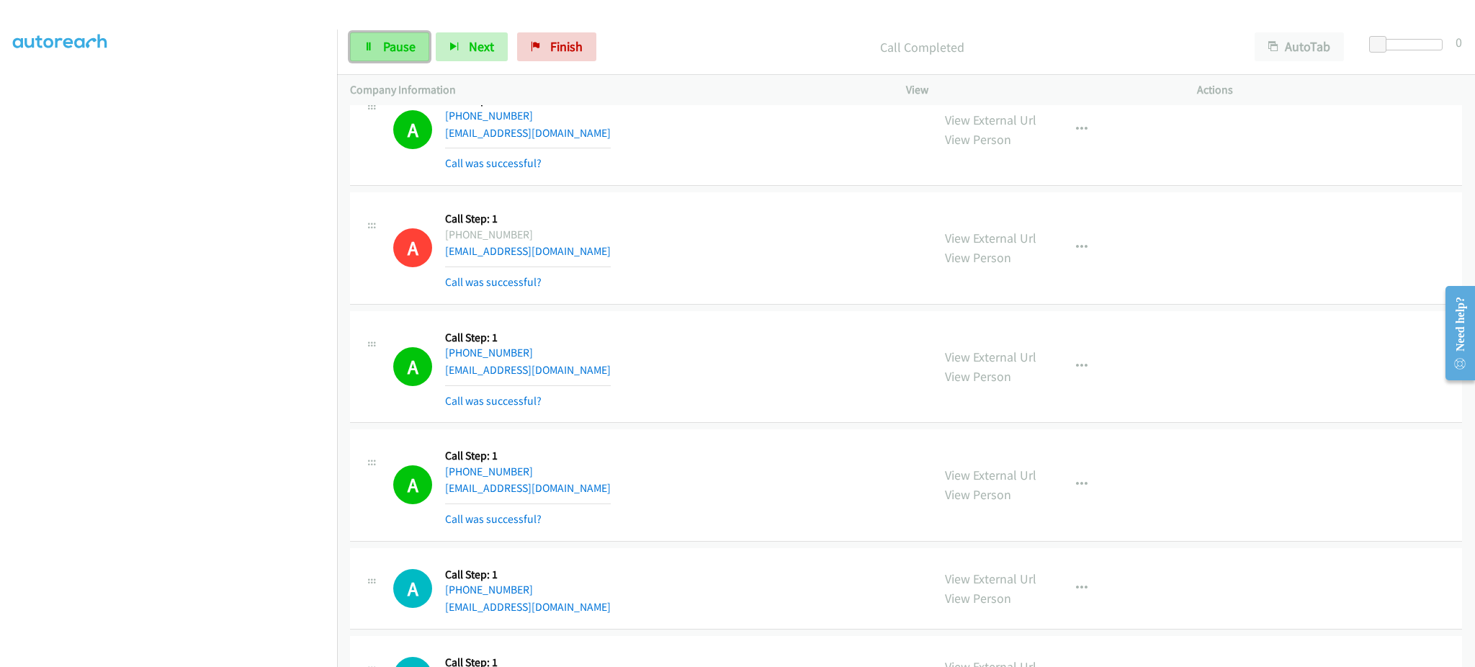
click at [378, 56] on link "Pause" at bounding box center [389, 46] width 79 height 29
click at [406, 45] on span "Start Calls" at bounding box center [411, 46] width 56 height 17
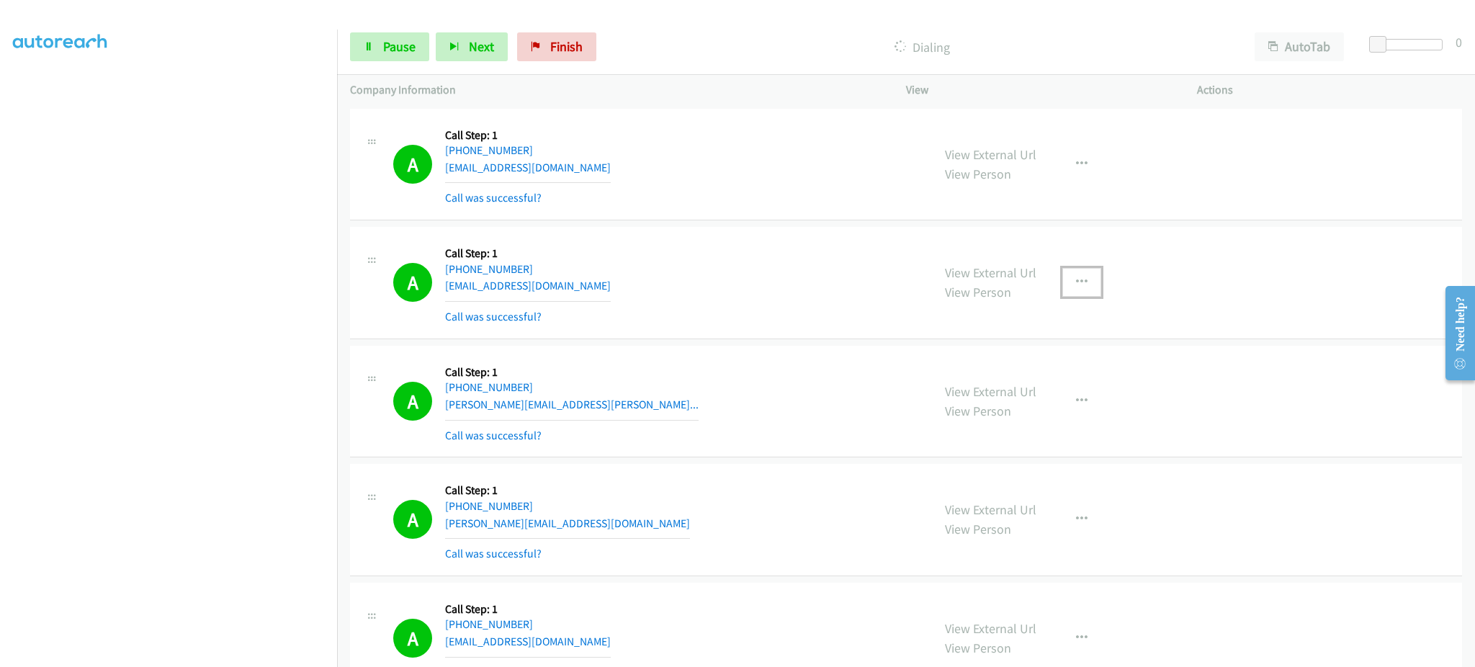
drag, startPoint x: 1059, startPoint y: 278, endPoint x: 1096, endPoint y: 315, distance: 52.5
click at [1063, 278] on button "button" at bounding box center [1082, 282] width 39 height 29
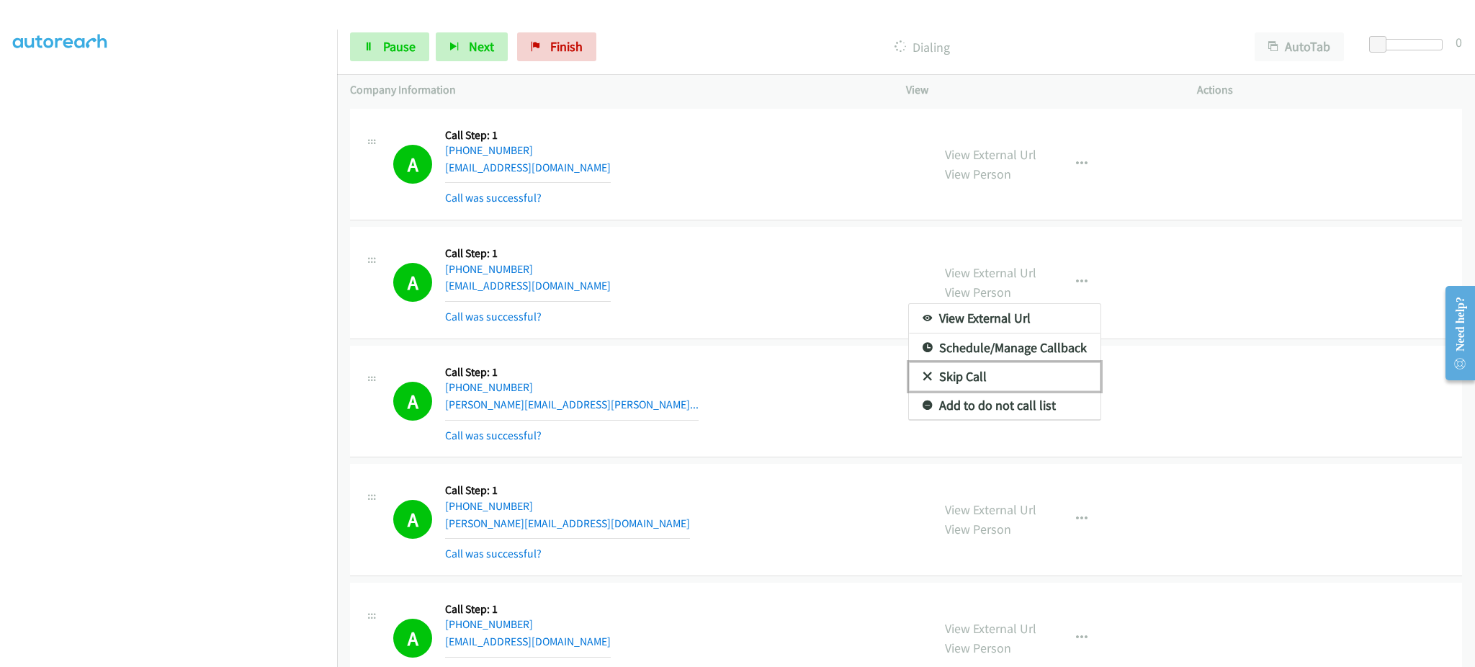
click at [1063, 385] on link "Skip Call" at bounding box center [1005, 376] width 192 height 29
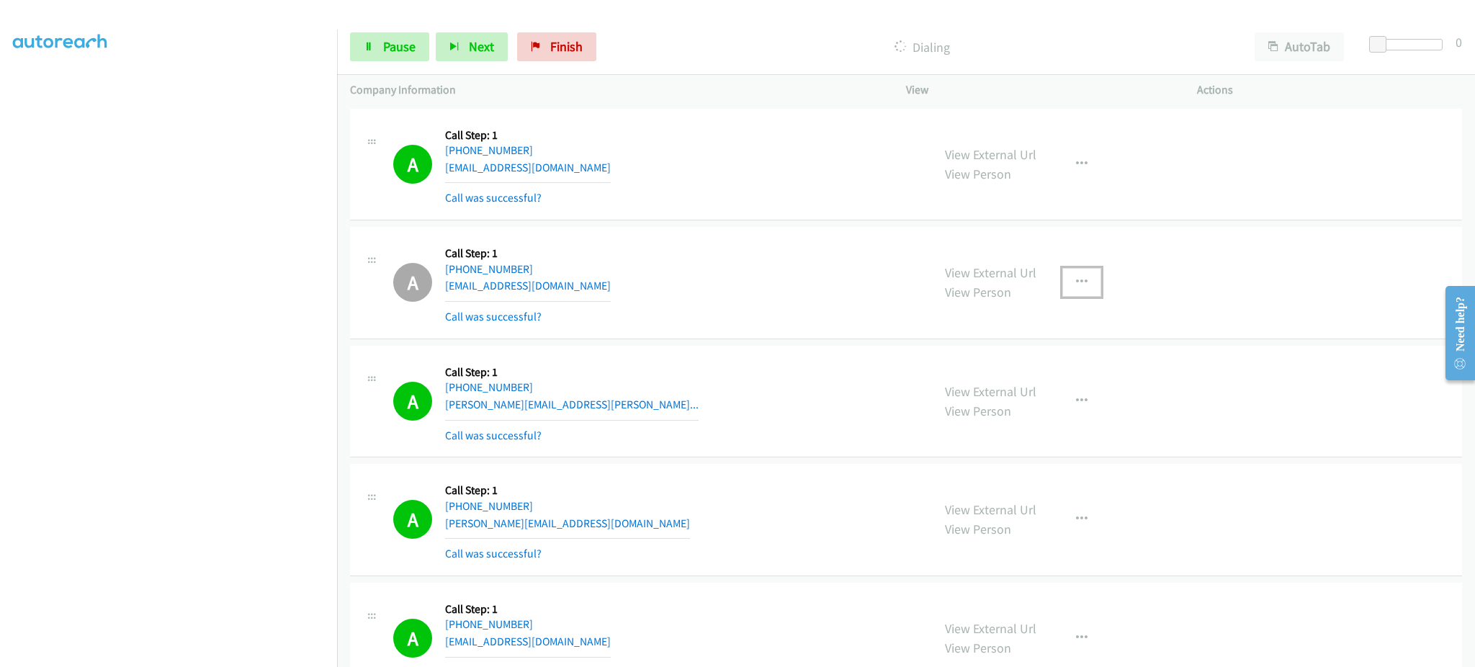
click at [1067, 277] on button "button" at bounding box center [1082, 282] width 39 height 29
click at [1018, 404] on link "Add to do not call list" at bounding box center [1005, 405] width 192 height 29
click at [401, 59] on link "Pause" at bounding box center [389, 46] width 79 height 29
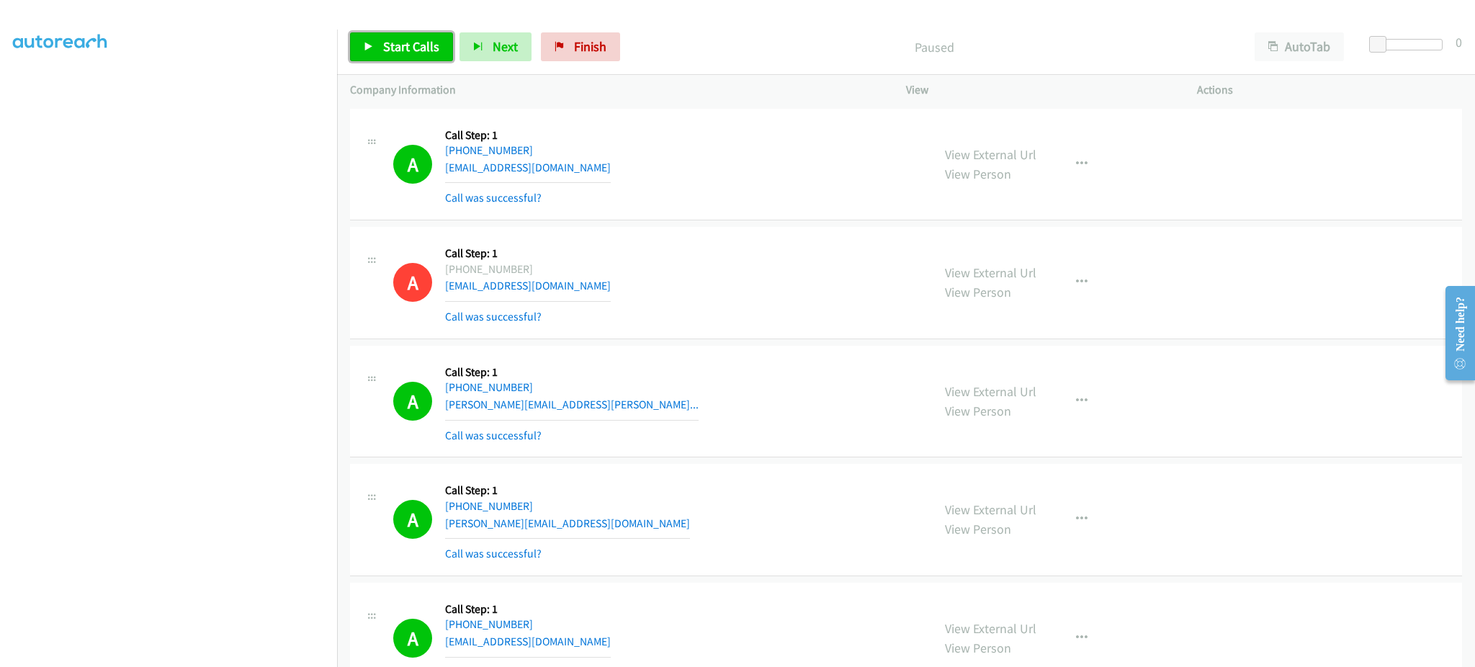
click at [393, 32] on link "Start Calls" at bounding box center [401, 46] width 103 height 29
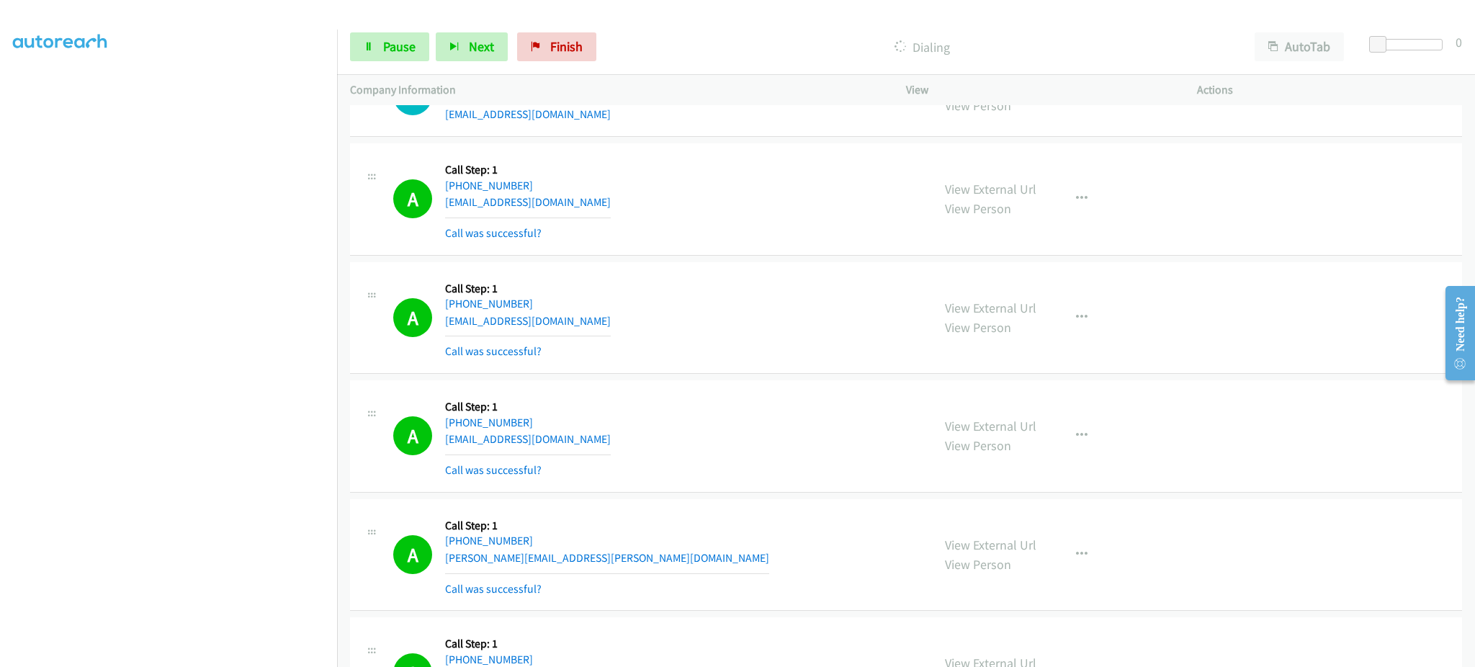
scroll to position [2593, 0]
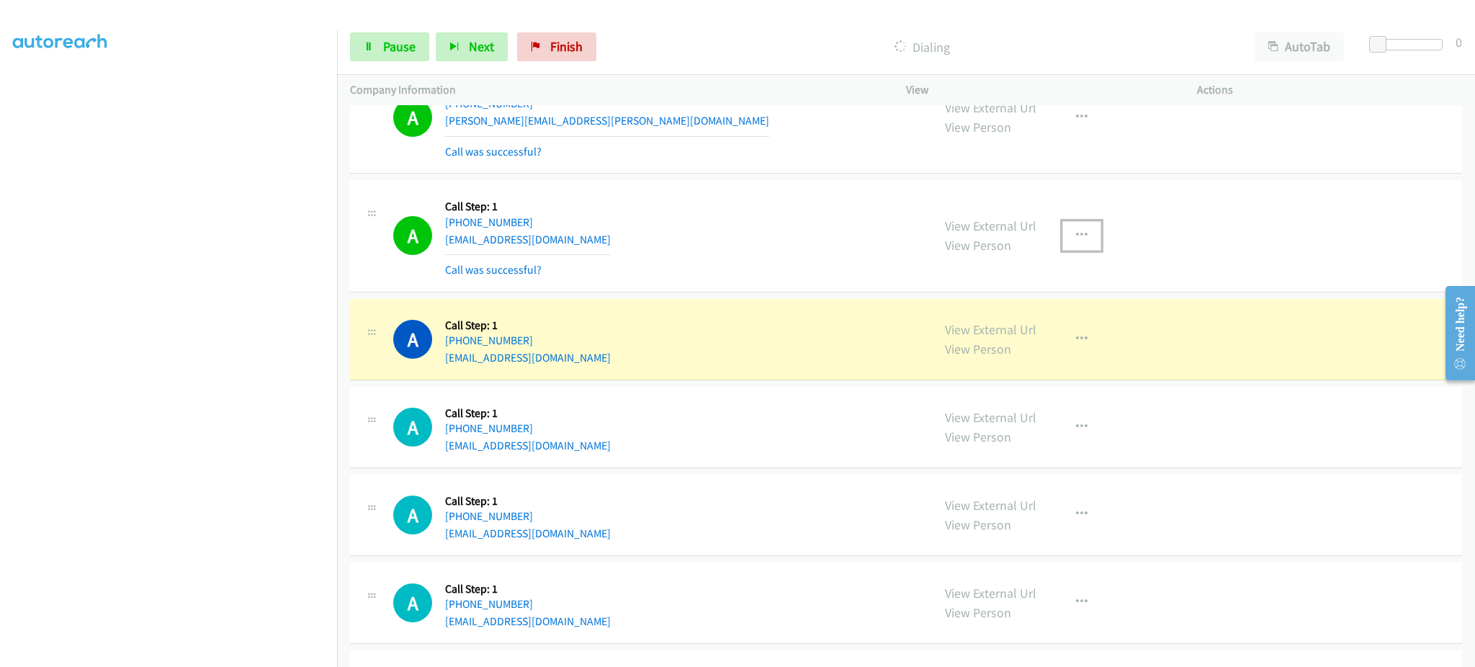
click at [1075, 229] on button "button" at bounding box center [1082, 235] width 39 height 29
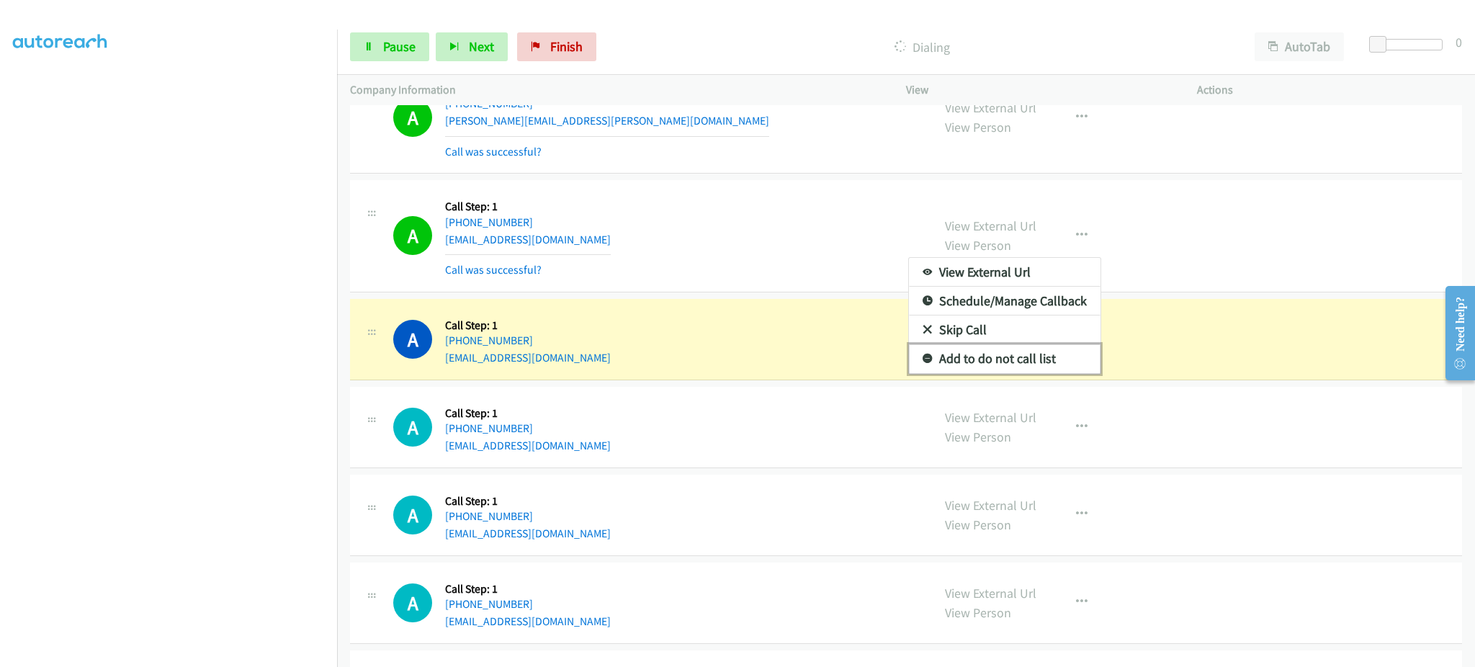
click at [1019, 359] on link "Add to do not call list" at bounding box center [1005, 358] width 192 height 29
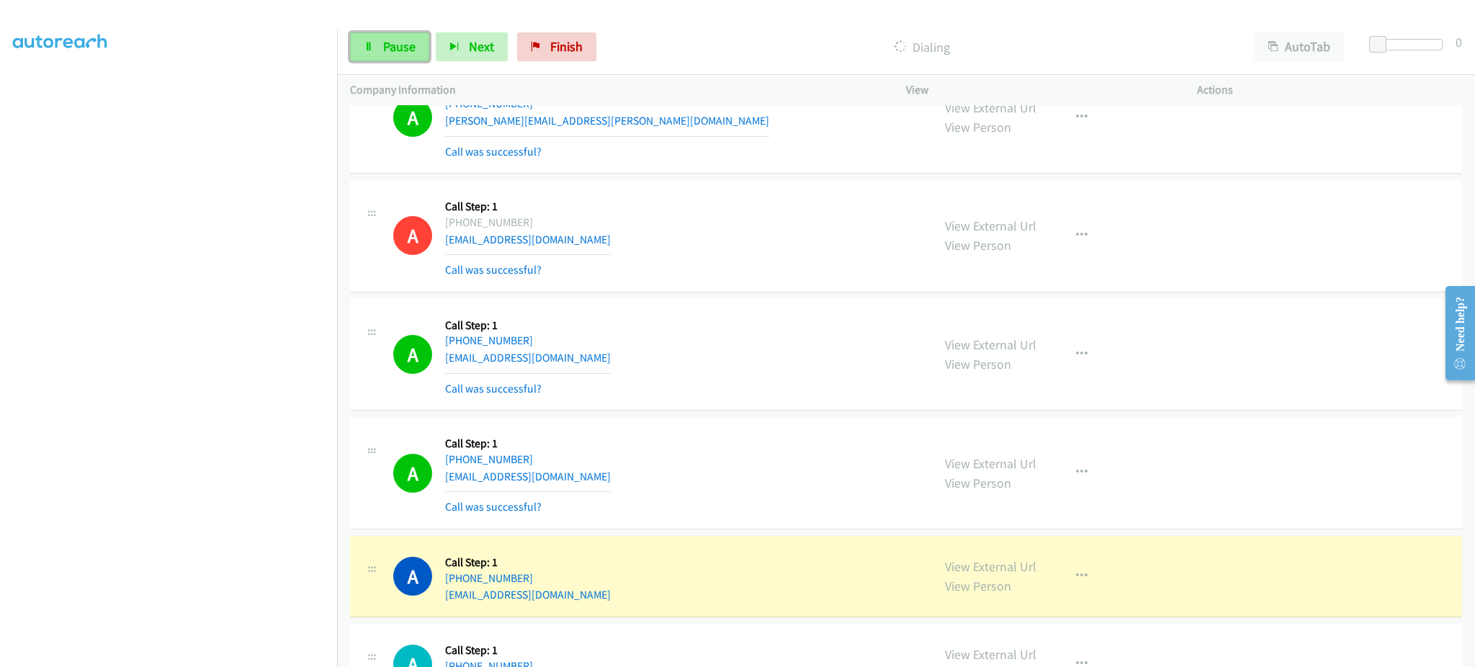
click at [393, 49] on span "Pause" at bounding box center [399, 46] width 32 height 17
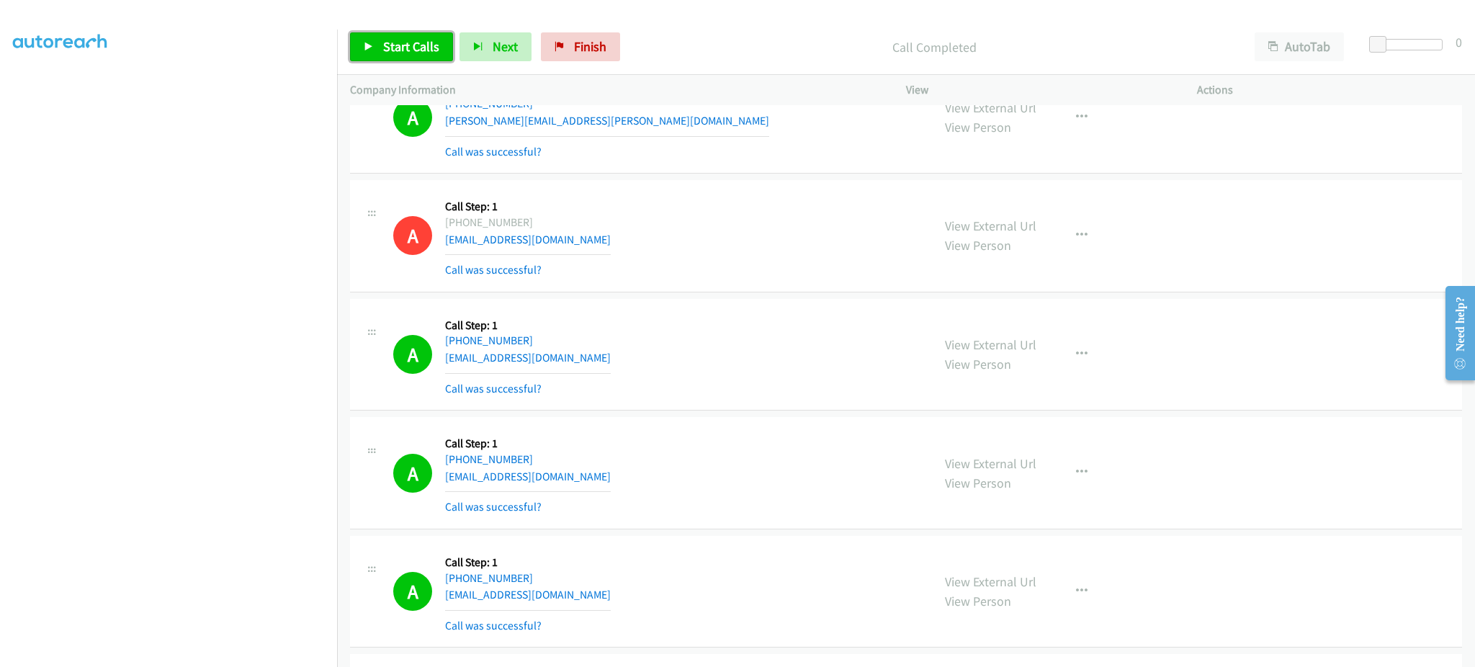
click at [383, 43] on span "Start Calls" at bounding box center [411, 46] width 56 height 17
click at [473, 43] on span "Next" at bounding box center [481, 46] width 25 height 17
click at [377, 45] on link "Pause" at bounding box center [389, 46] width 79 height 29
click at [421, 58] on link "Start Calls" at bounding box center [401, 46] width 103 height 29
click at [289, 652] on section at bounding box center [168, 325] width 311 height 689
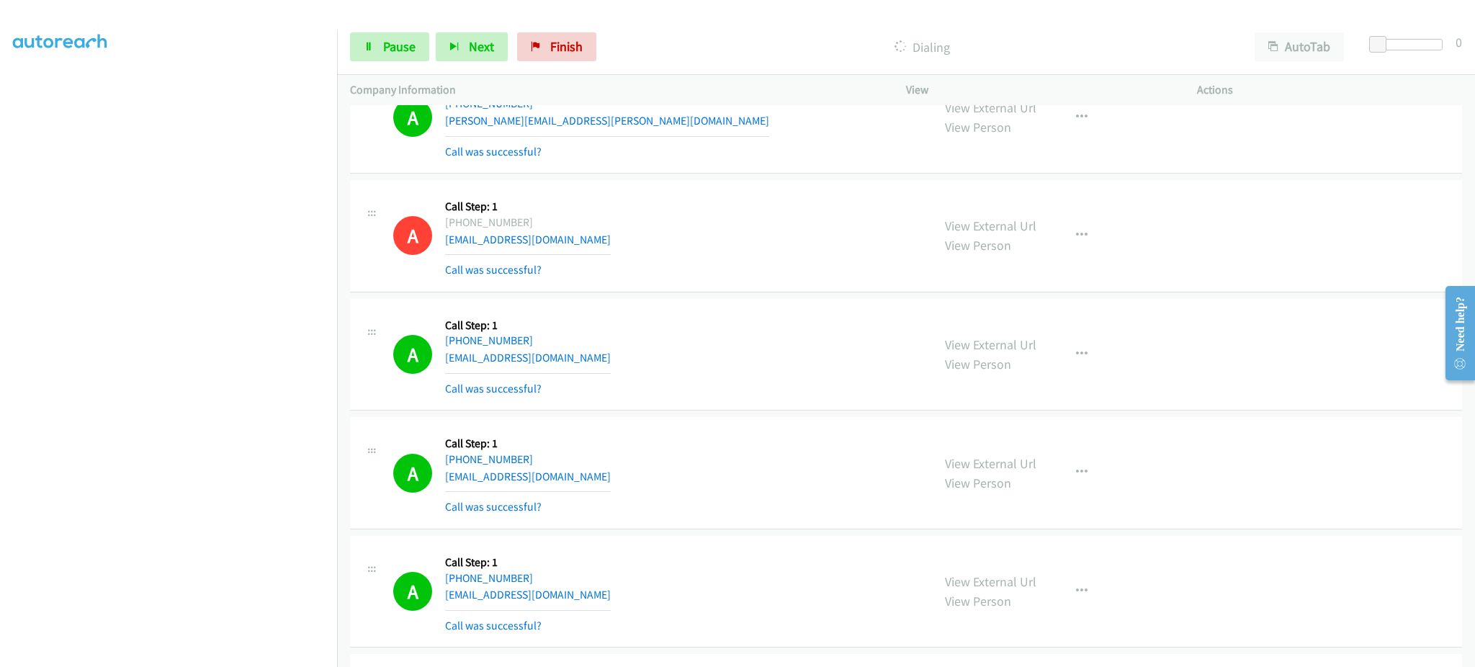
scroll to position [4067, 0]
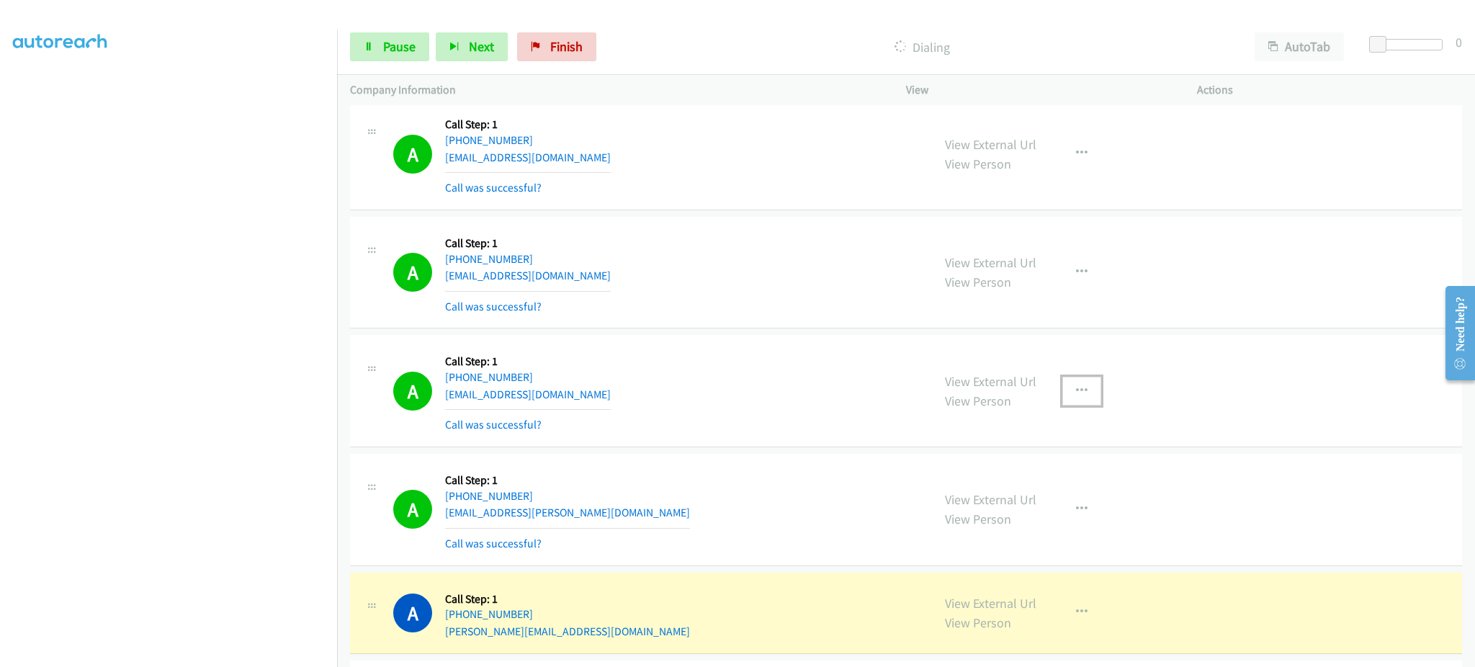
click at [1074, 399] on button "button" at bounding box center [1082, 391] width 39 height 29
click at [1029, 535] on div at bounding box center [737, 333] width 1475 height 667
click at [1028, 522] on div "View External Url View Person" at bounding box center [990, 509] width 91 height 39
click at [1070, 400] on button "button" at bounding box center [1082, 391] width 39 height 29
click at [1039, 525] on link "Add to do not call list" at bounding box center [1005, 514] width 192 height 29
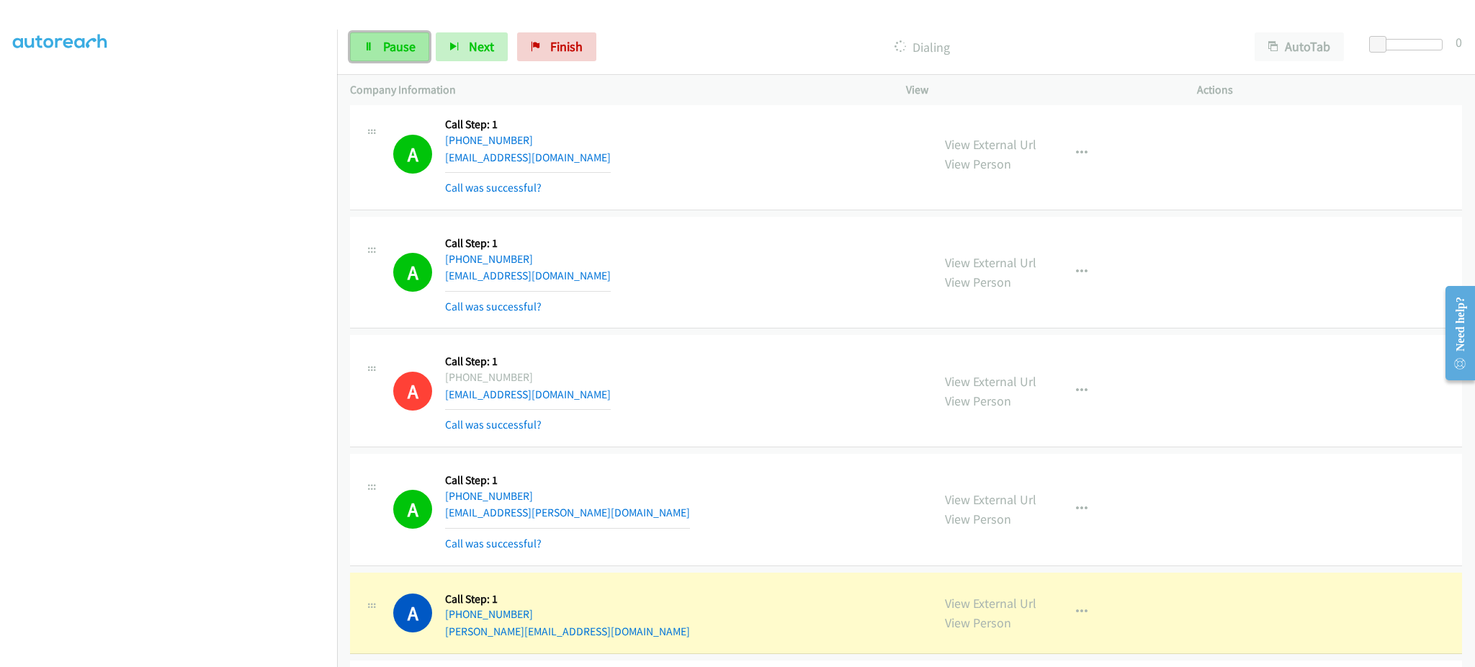
click at [375, 47] on link "Pause" at bounding box center [389, 46] width 79 height 29
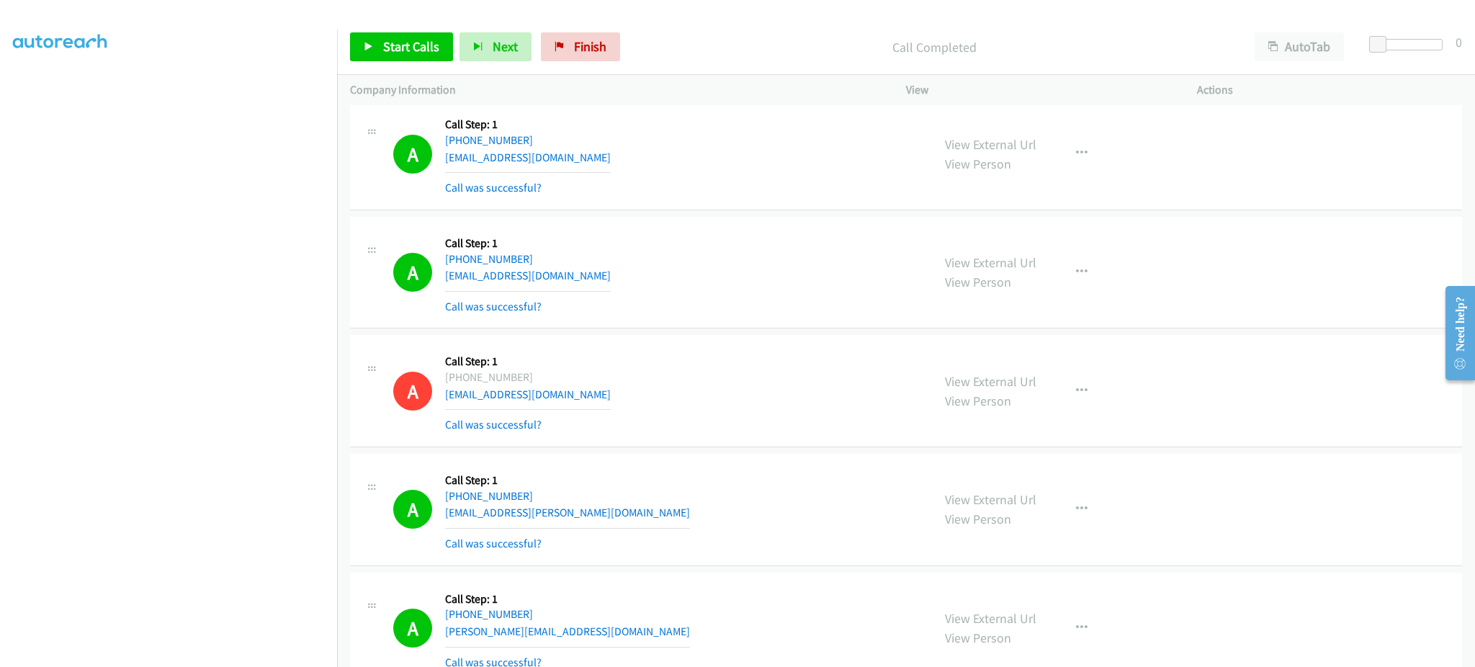
drag, startPoint x: 424, startPoint y: 76, endPoint x: 417, endPoint y: 55, distance: 22.1
click at [424, 76] on div "Company Information" at bounding box center [615, 90] width 556 height 30
click at [417, 55] on link "Start Calls" at bounding box center [401, 46] width 103 height 29
click at [386, 66] on div "Start Calls Pause Next Finish Dialing AutoTab AutoTab 0" at bounding box center [906, 46] width 1138 height 55
click at [390, 49] on span "Pause" at bounding box center [399, 46] width 32 height 17
